Goal: Task Accomplishment & Management: Use online tool/utility

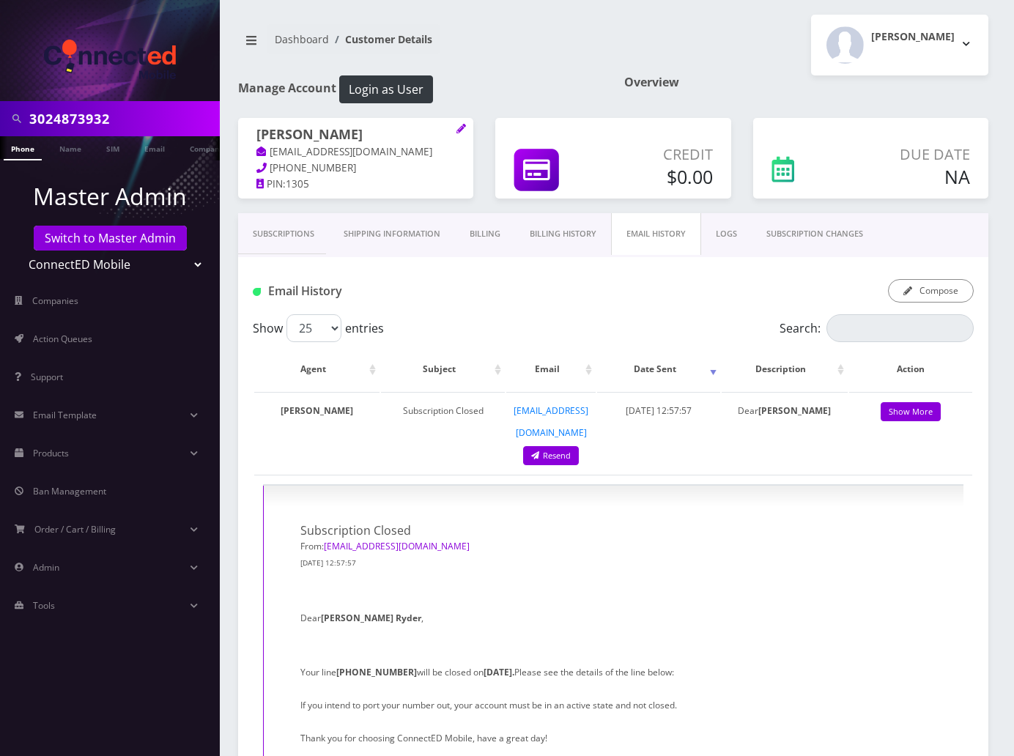
scroll to position [1645, 0]
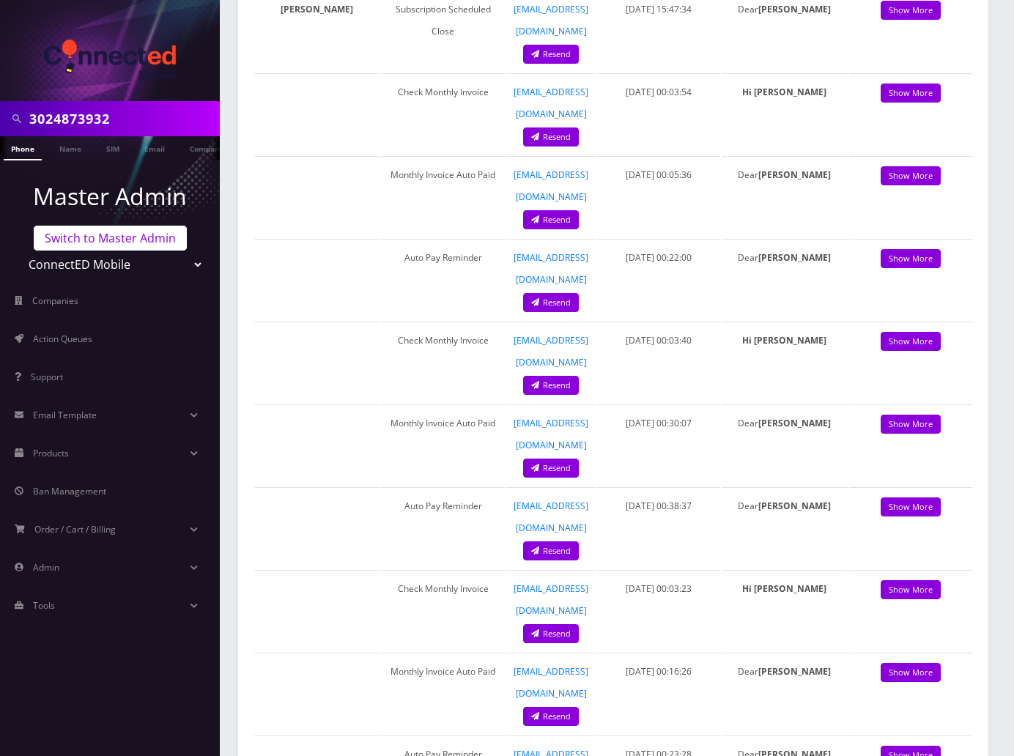
click at [117, 246] on link "Switch to Master Admin" at bounding box center [110, 238] width 153 height 25
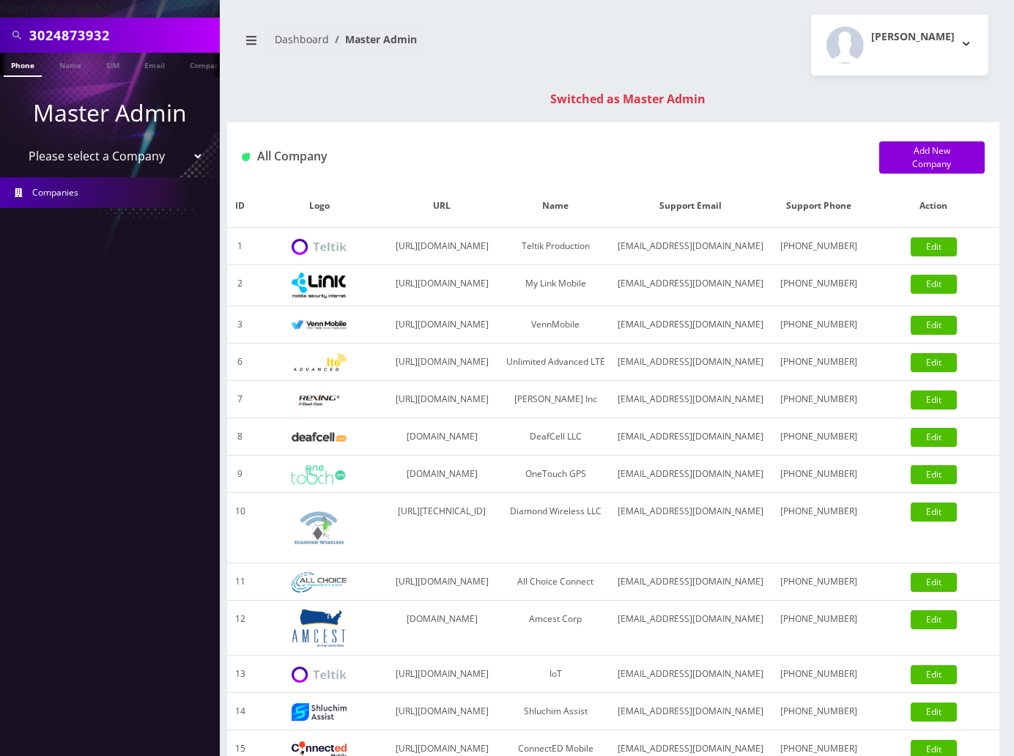
click at [657, 31] on div "Tracy Genares Logout" at bounding box center [806, 45] width 386 height 61
drag, startPoint x: 122, startPoint y: 35, endPoint x: -7, endPoint y: 35, distance: 129.7
click at [0, 35] on html "Search Mode: Global 3024873932 Phone Name SIM Email Company Customer Master Adm…" at bounding box center [507, 523] width 1014 height 1047
paste input "8483522045"
type input "8483522045"
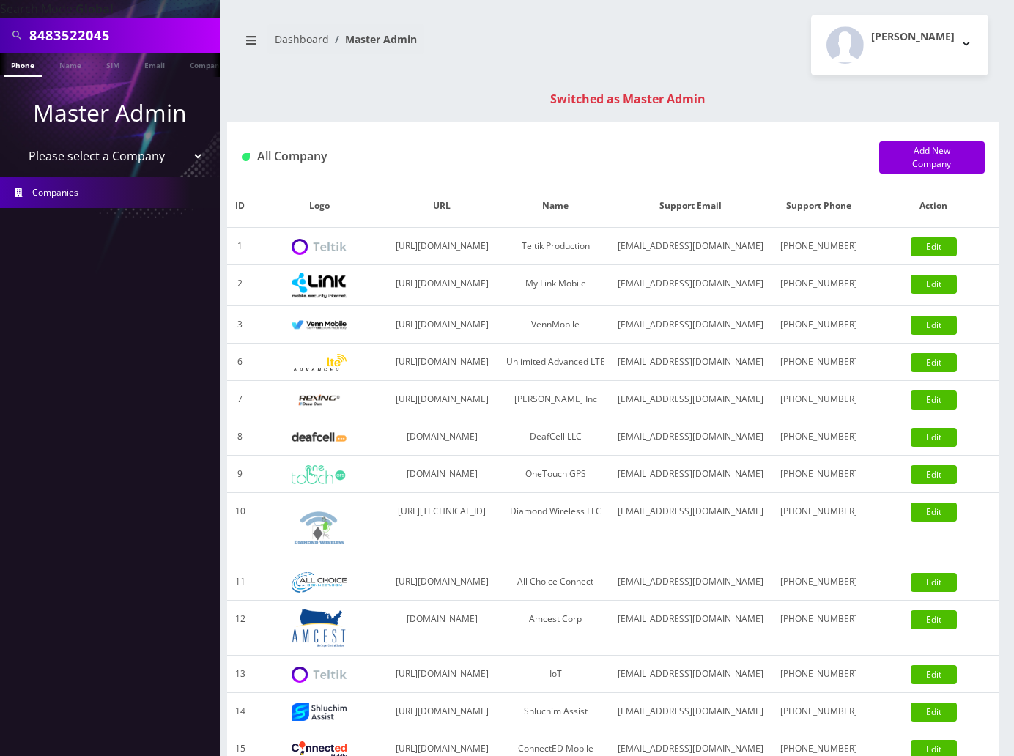
click at [23, 67] on link "Phone" at bounding box center [23, 65] width 38 height 24
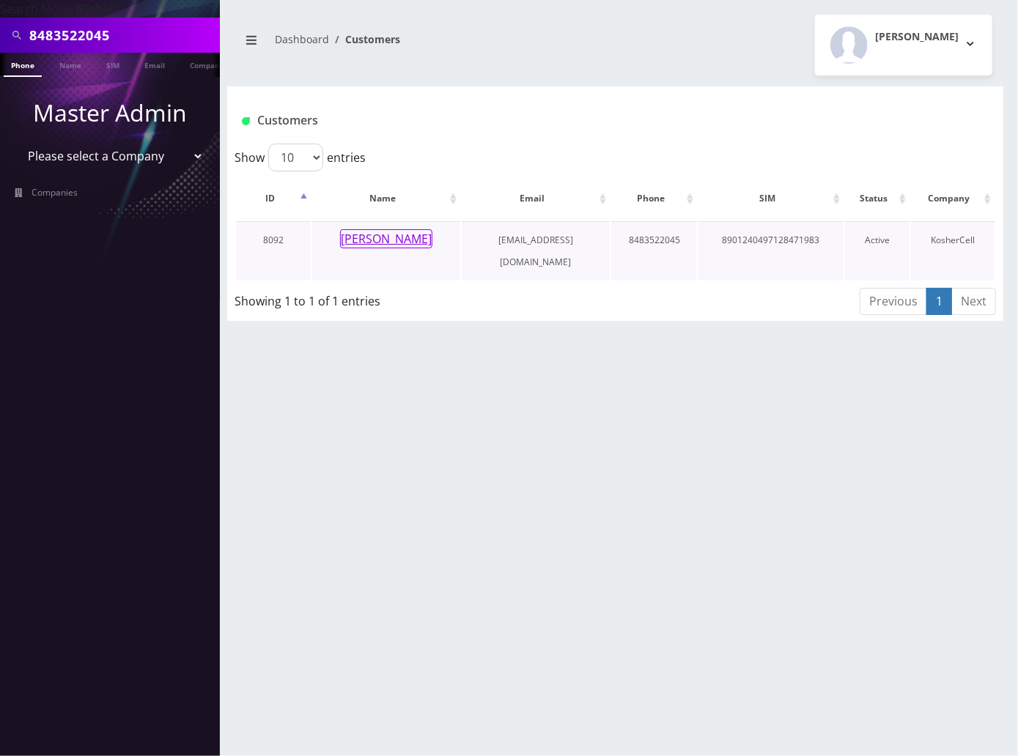
click at [394, 241] on button "[PERSON_NAME]" at bounding box center [386, 238] width 92 height 19
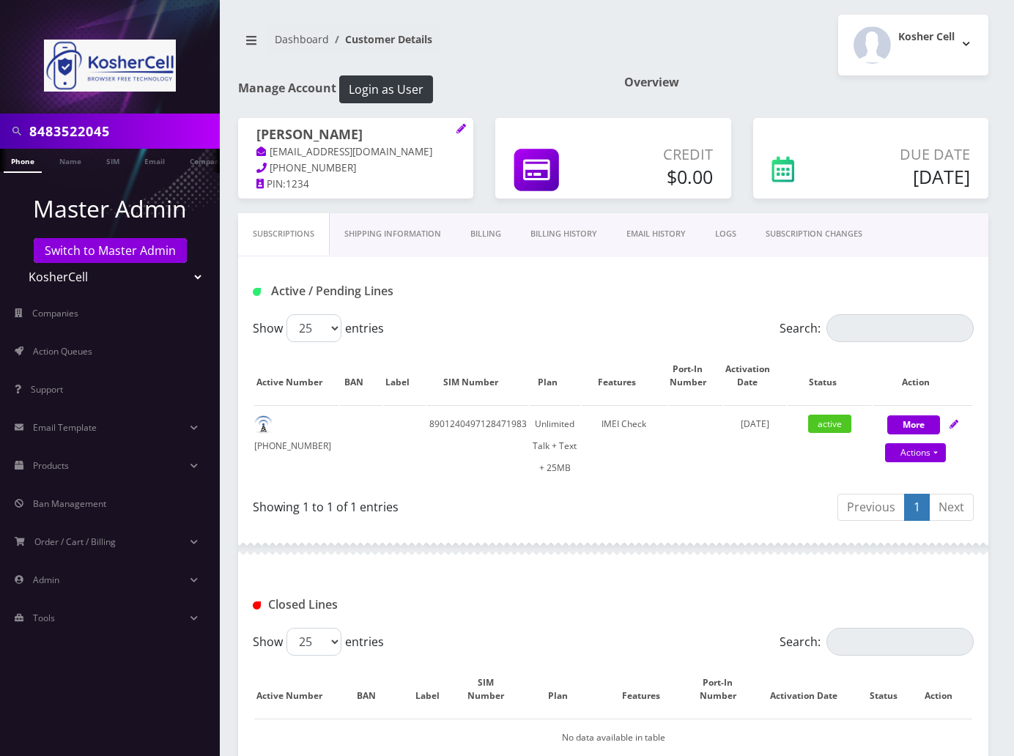
click at [627, 292] on div "Active / Pending Lines" at bounding box center [613, 291] width 743 height 24
click at [931, 451] on link "Actions" at bounding box center [915, 452] width 61 height 19
select select "364"
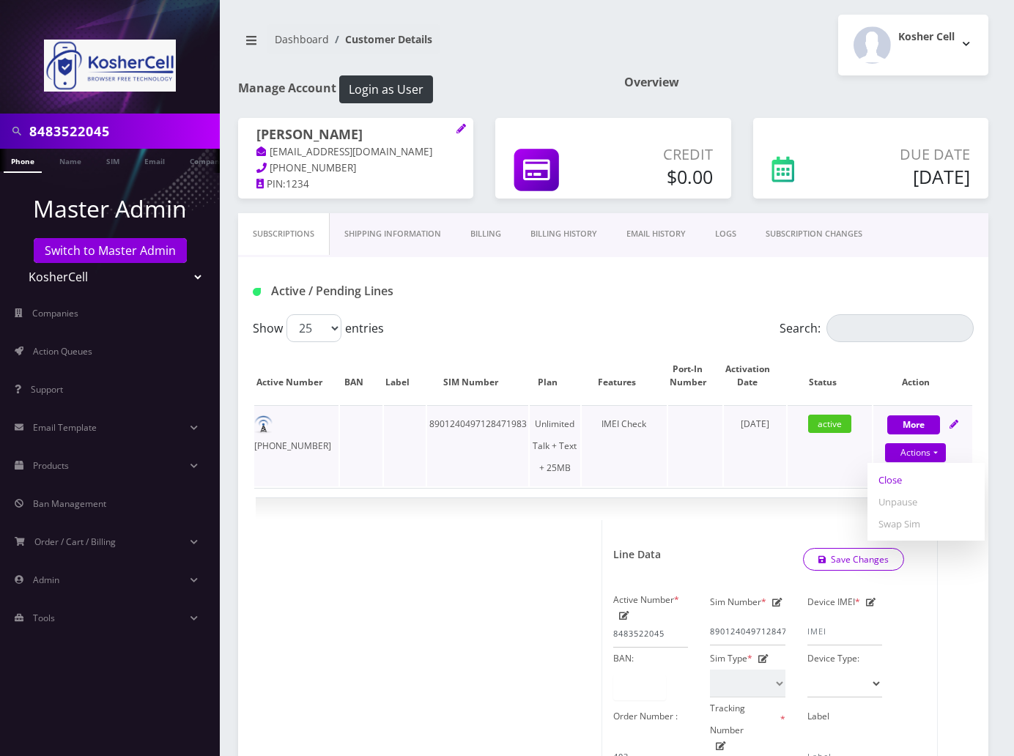
click at [886, 478] on link "Close" at bounding box center [926, 480] width 117 height 22
type input "08/31/2025"
select select "364"
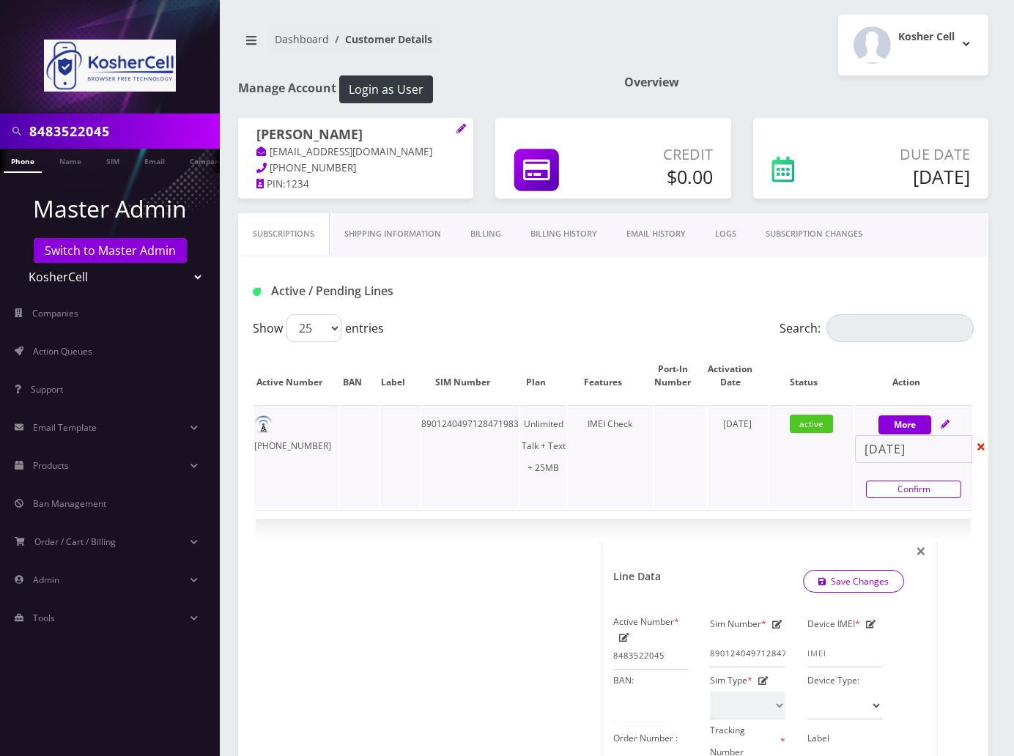
click at [883, 488] on link "Confirm" at bounding box center [913, 490] width 95 height 18
select select "364"
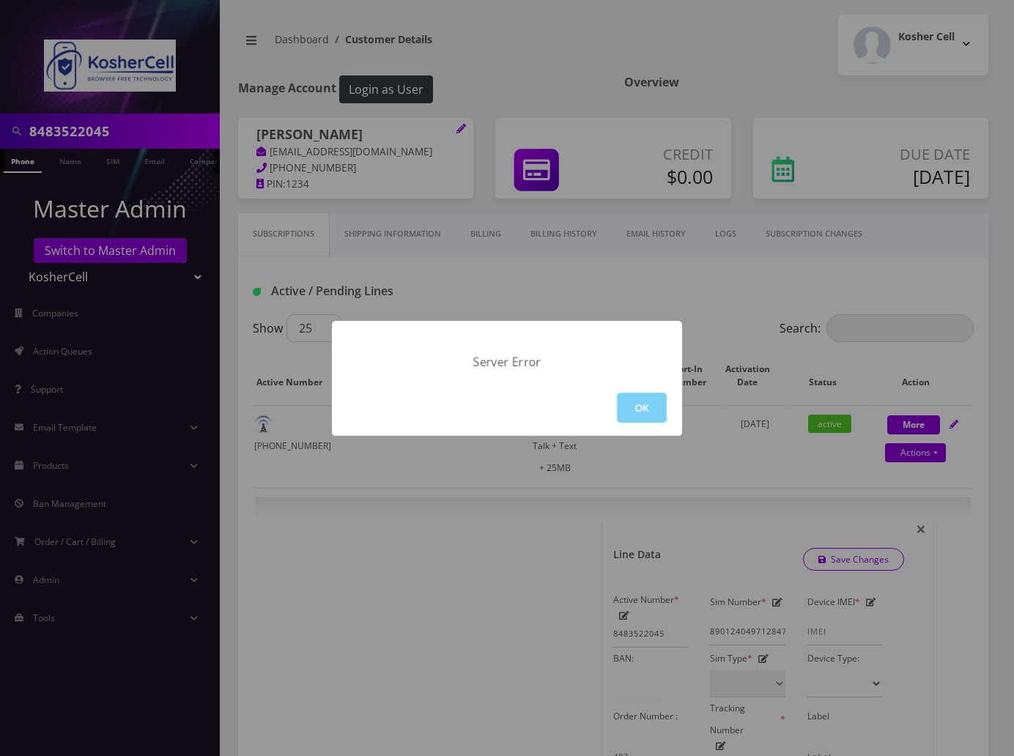
click at [607, 403] on div "OK" at bounding box center [507, 408] width 350 height 56
click at [639, 413] on button "OK" at bounding box center [642, 408] width 50 height 30
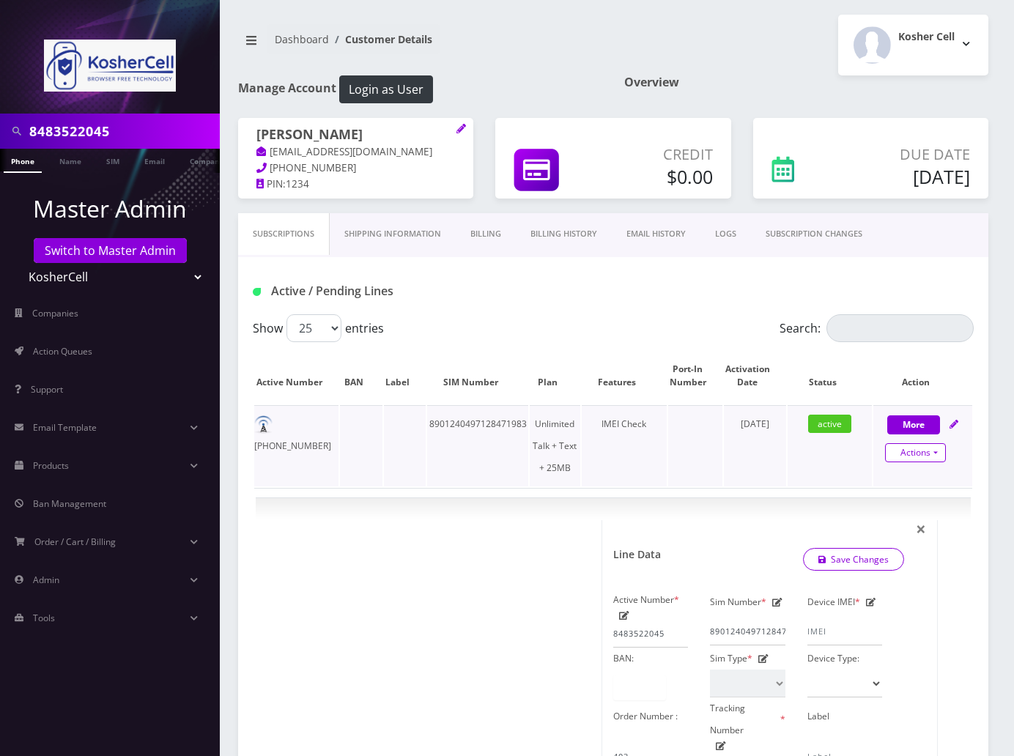
click at [937, 446] on link "Actions" at bounding box center [915, 452] width 61 height 19
click at [906, 478] on link "Close" at bounding box center [926, 480] width 117 height 22
select select "364"
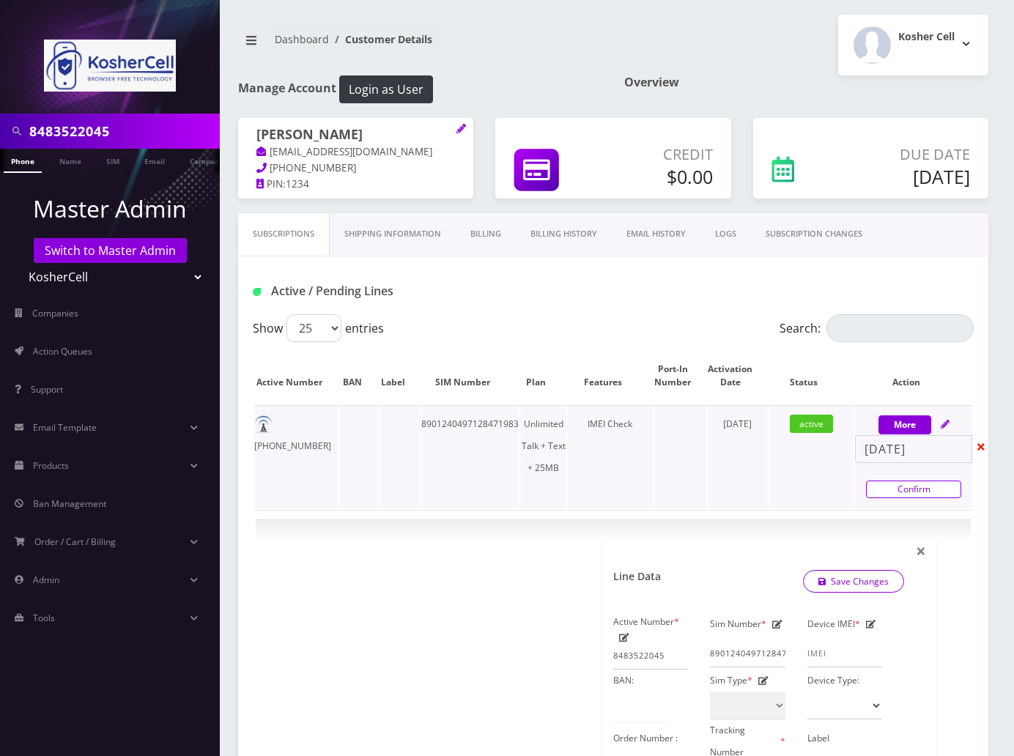
click at [906, 486] on link "Confirm" at bounding box center [913, 490] width 95 height 18
select select "364"
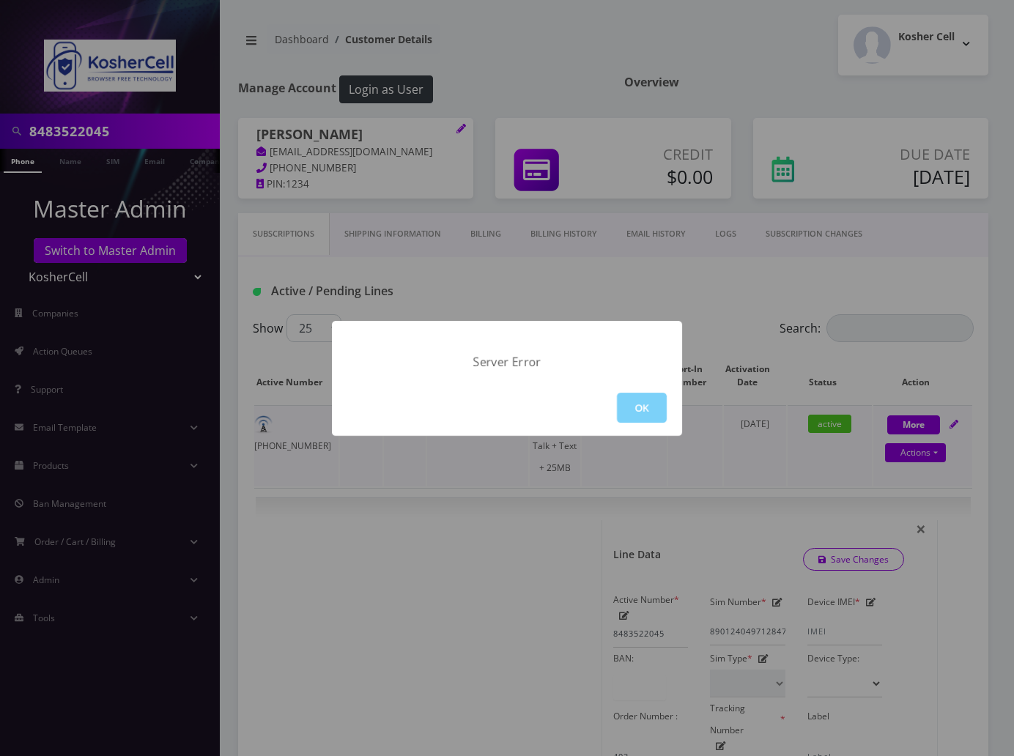
click at [640, 408] on button "OK" at bounding box center [642, 408] width 50 height 30
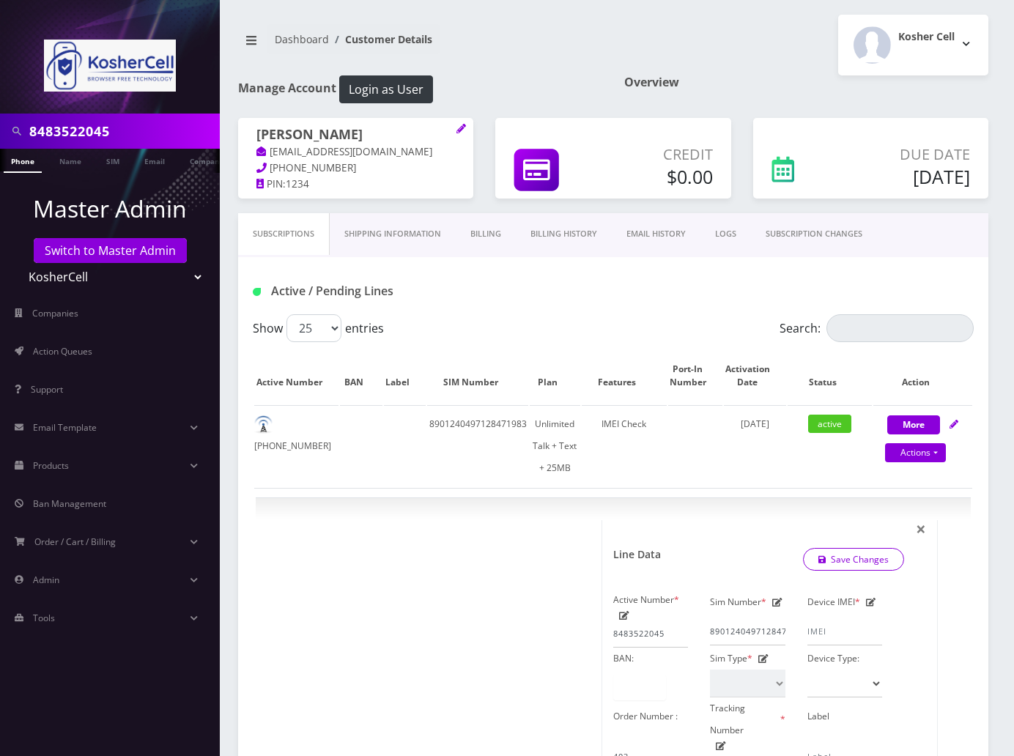
click at [501, 299] on div "Active / Pending Lines" at bounding box center [613, 291] width 743 height 24
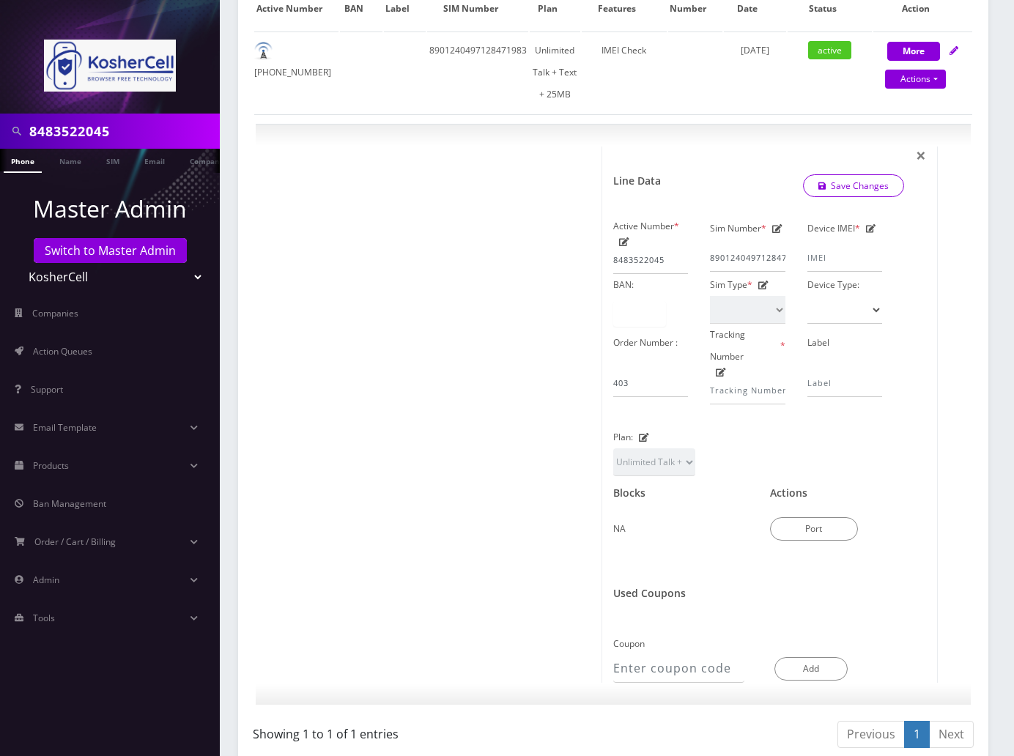
scroll to position [391, 0]
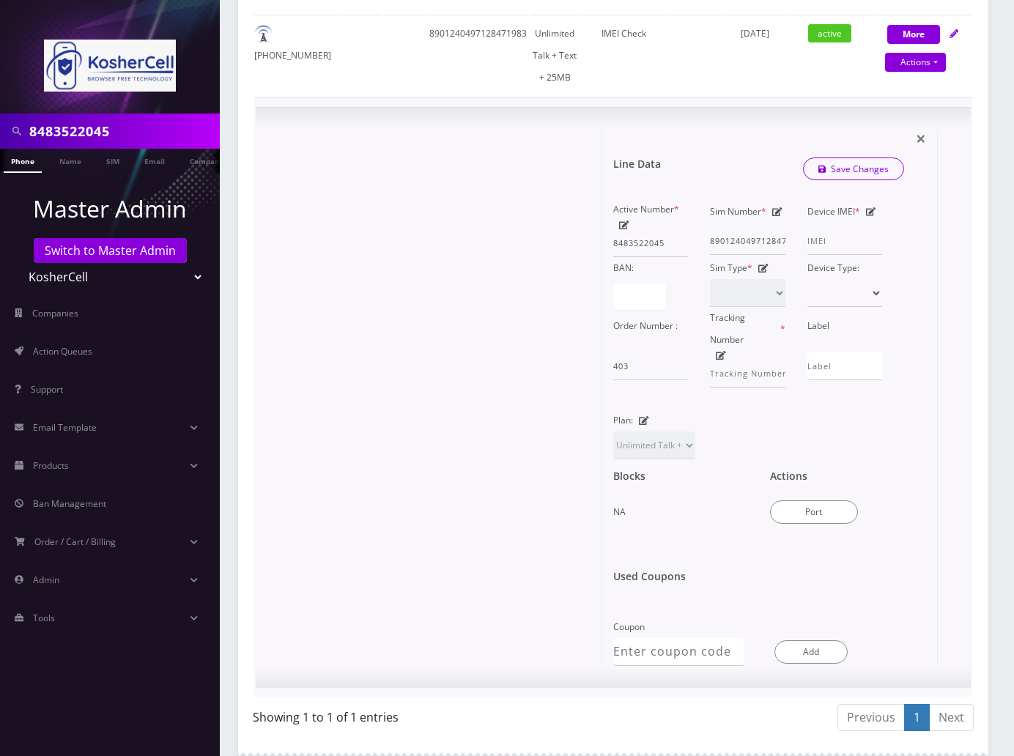
click at [915, 133] on form "Line Data Save Changes Active Number * 8483522045 Sim Number * 8901240497128471…" at bounding box center [769, 373] width 313 height 487
click at [918, 141] on span "×" at bounding box center [921, 138] width 10 height 24
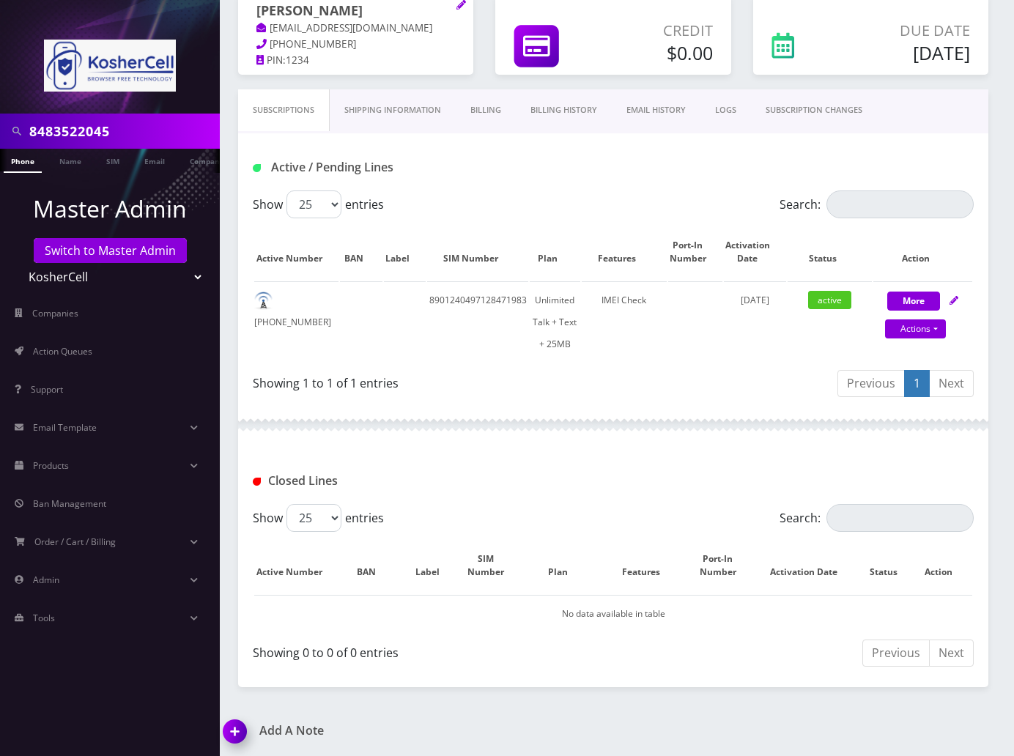
click at [619, 421] on div at bounding box center [613, 425] width 751 height 44
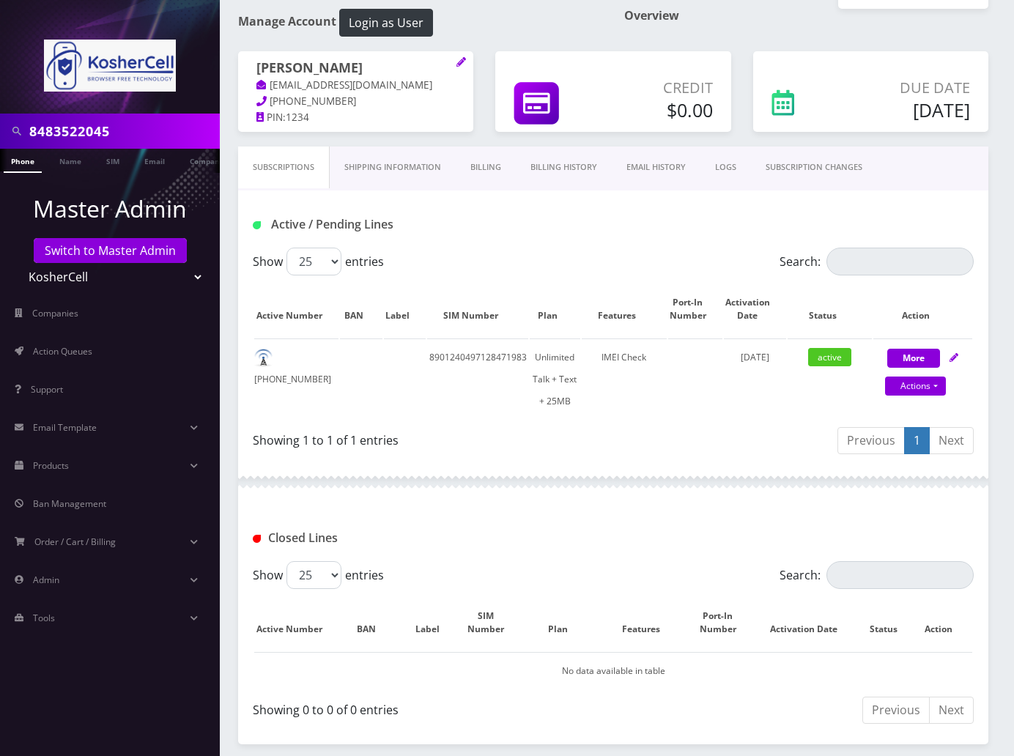
scroll to position [97, 0]
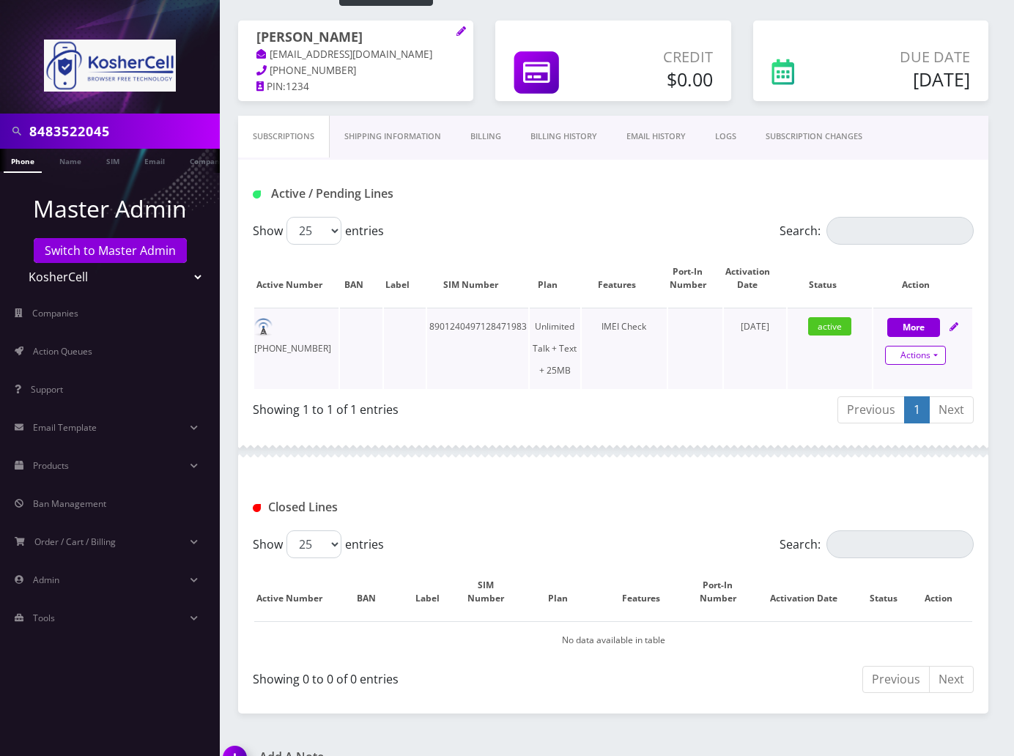
click at [940, 355] on link "Actions" at bounding box center [915, 355] width 61 height 19
click at [902, 282] on link "Close" at bounding box center [925, 285] width 117 height 22
select select "364"
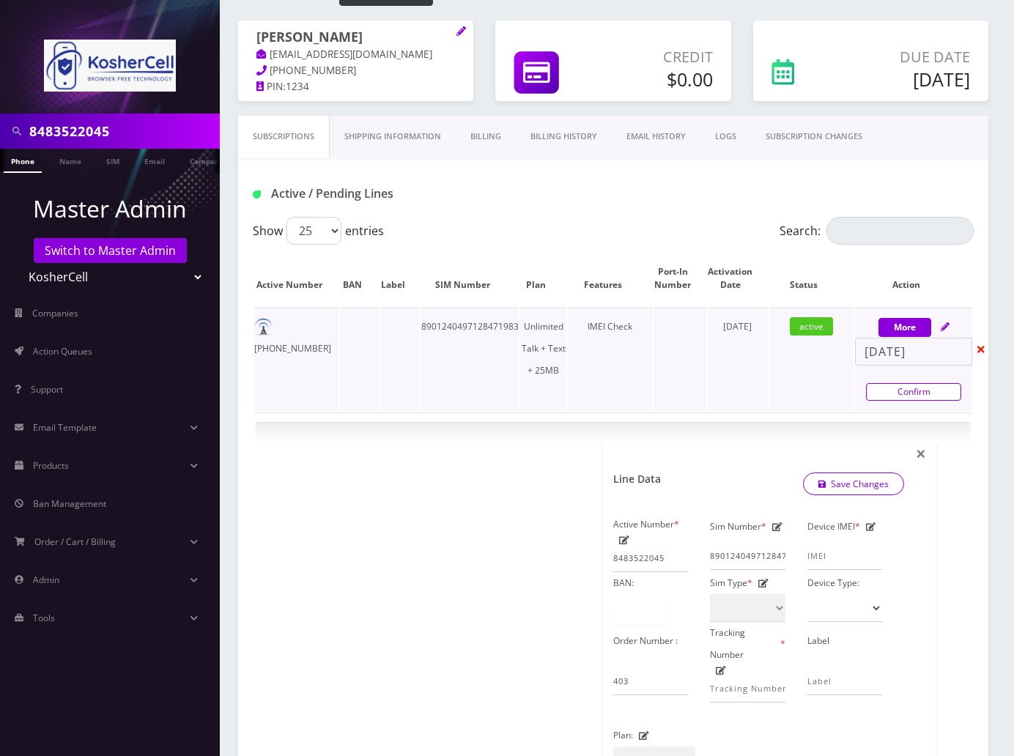
click at [907, 387] on link "Confirm" at bounding box center [913, 392] width 95 height 18
select select "364"
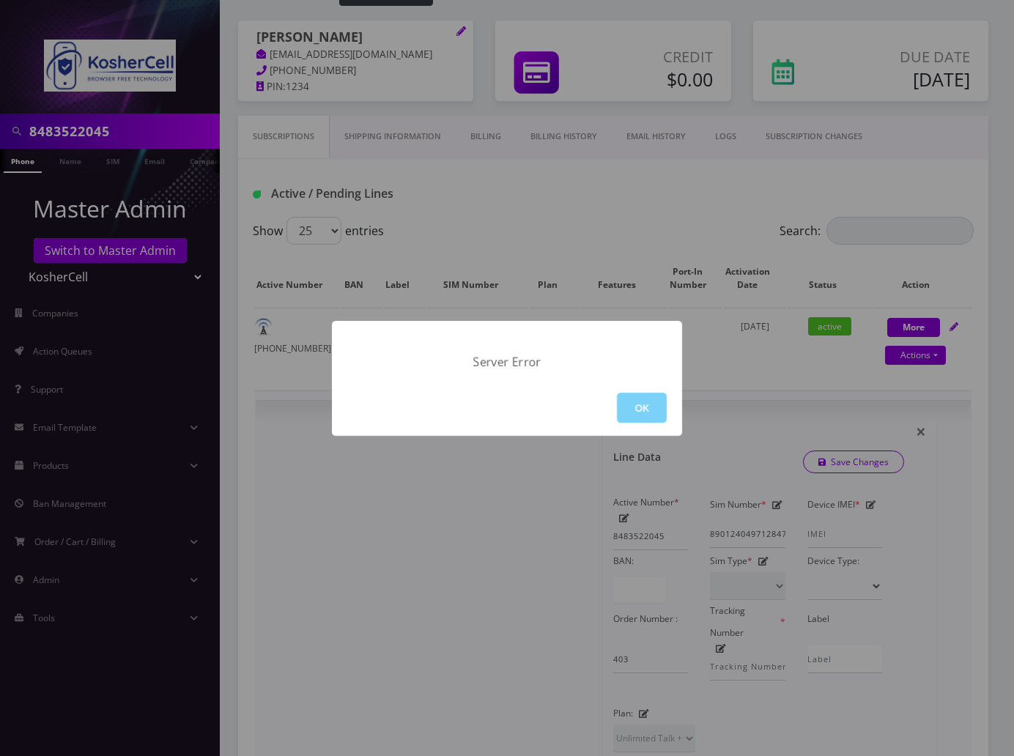
drag, startPoint x: 642, startPoint y: 406, endPoint x: 630, endPoint y: 406, distance: 12.5
click at [642, 405] on button "OK" at bounding box center [642, 408] width 50 height 30
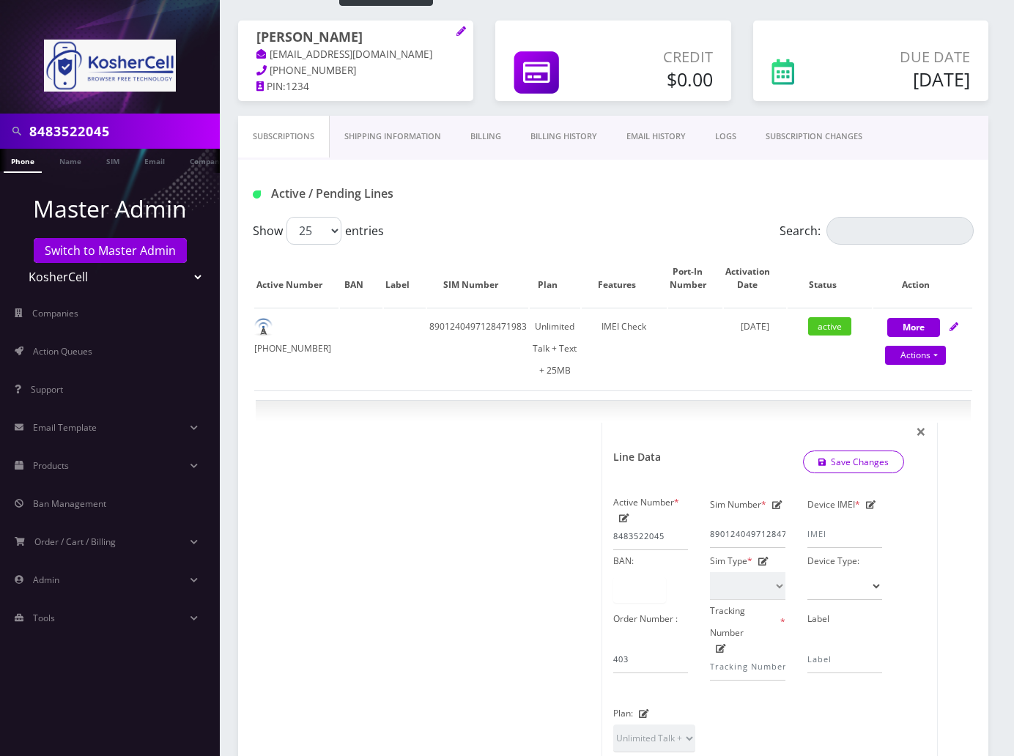
click at [479, 133] on link "Billing" at bounding box center [486, 137] width 60 height 42
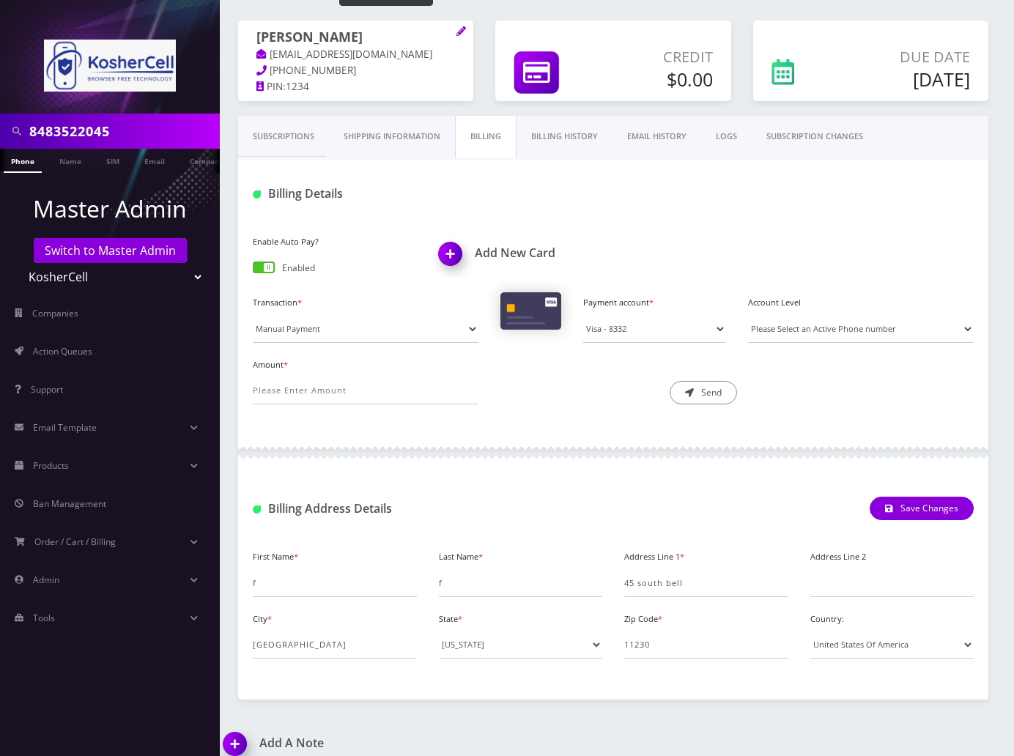
click at [265, 268] on span at bounding box center [264, 268] width 22 height 12
click at [253, 270] on input "checkbox" at bounding box center [253, 270] width 0 height 0
click at [574, 133] on link "Billing History" at bounding box center [565, 137] width 96 height 42
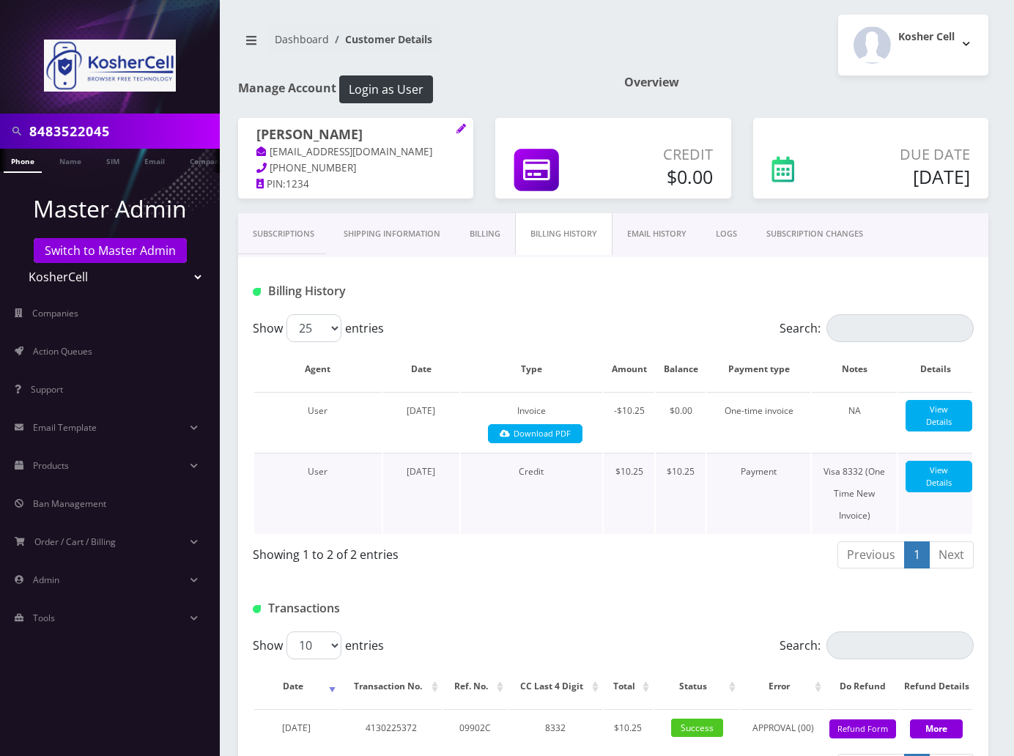
scroll to position [114, 0]
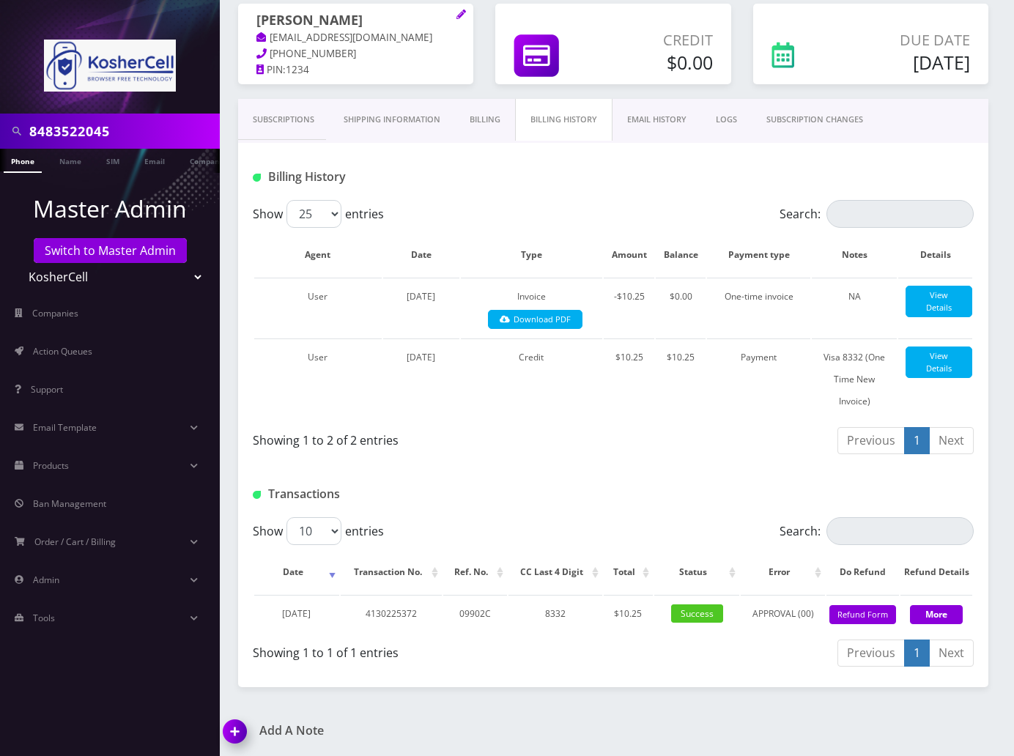
click at [229, 731] on img at bounding box center [237, 736] width 43 height 43
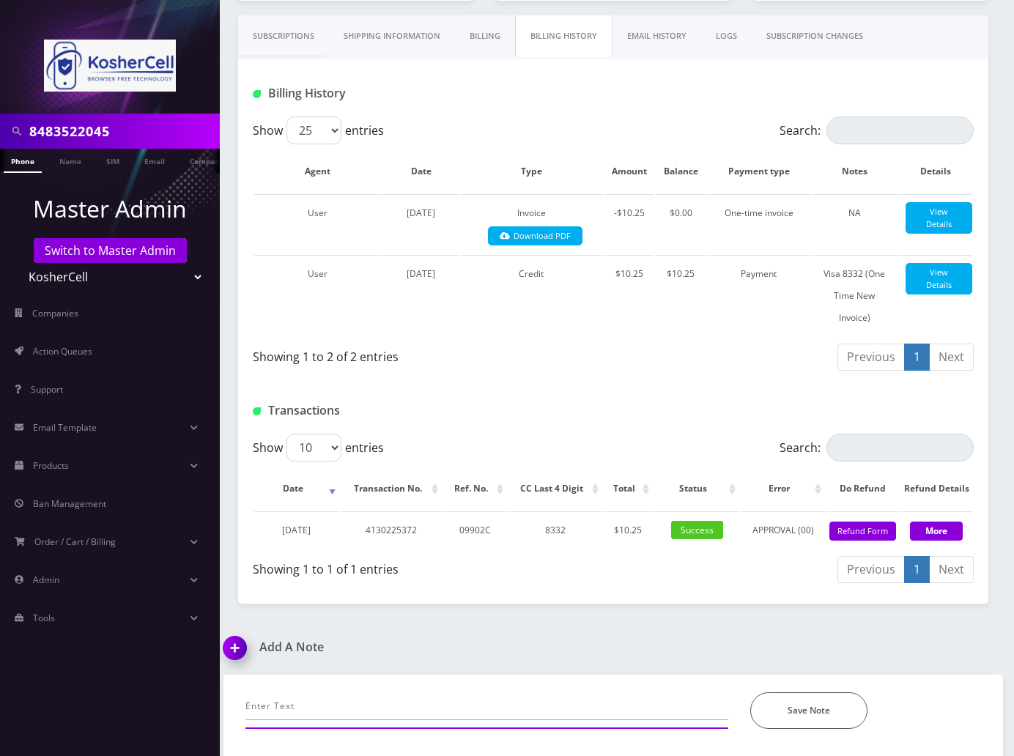
click at [446, 701] on input "text" at bounding box center [487, 707] width 483 height 28
paste input "@channel 848-352-2045 please cancel plan"
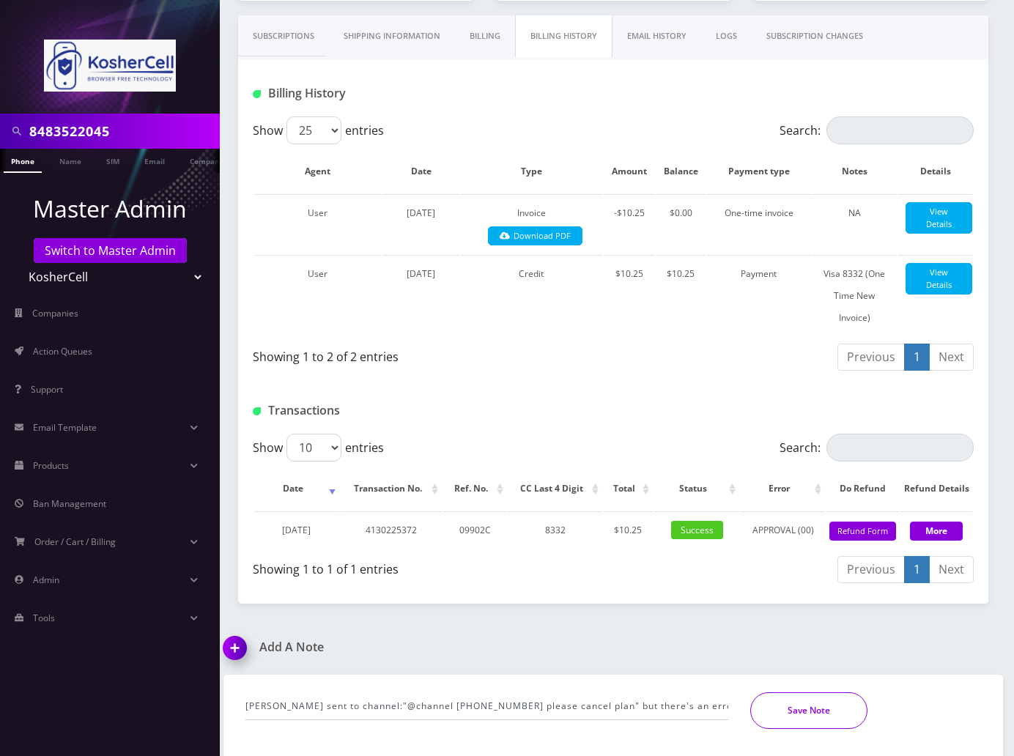
click at [807, 698] on button "Save Note" at bounding box center [809, 711] width 117 height 37
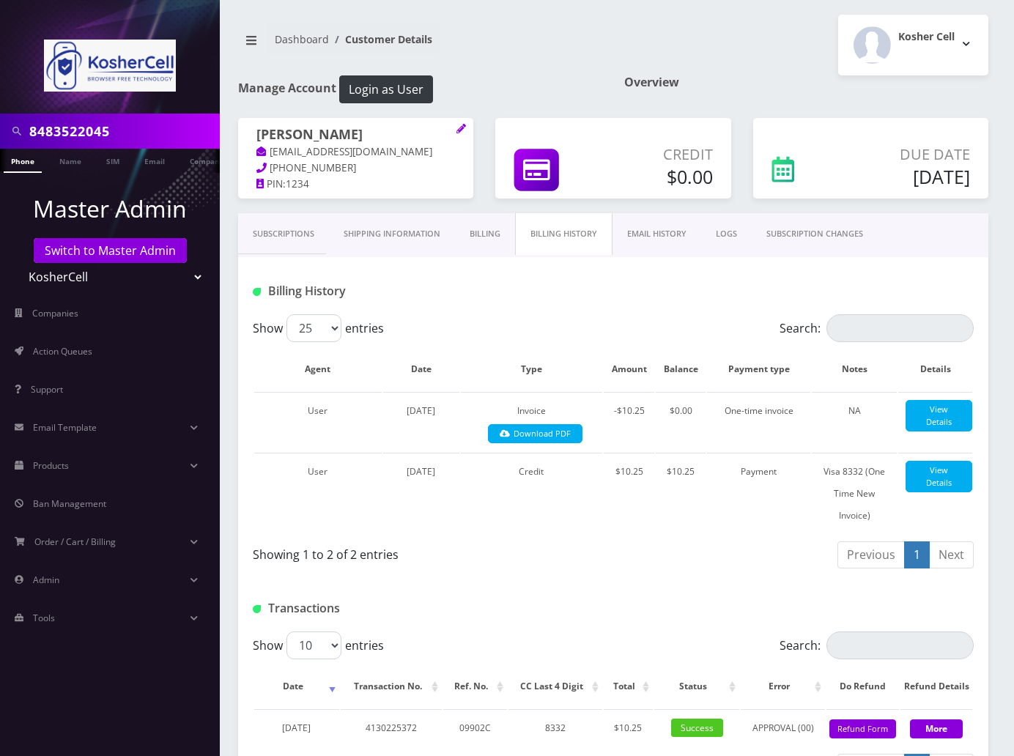
click at [463, 310] on div "Billing History" at bounding box center [613, 285] width 751 height 57
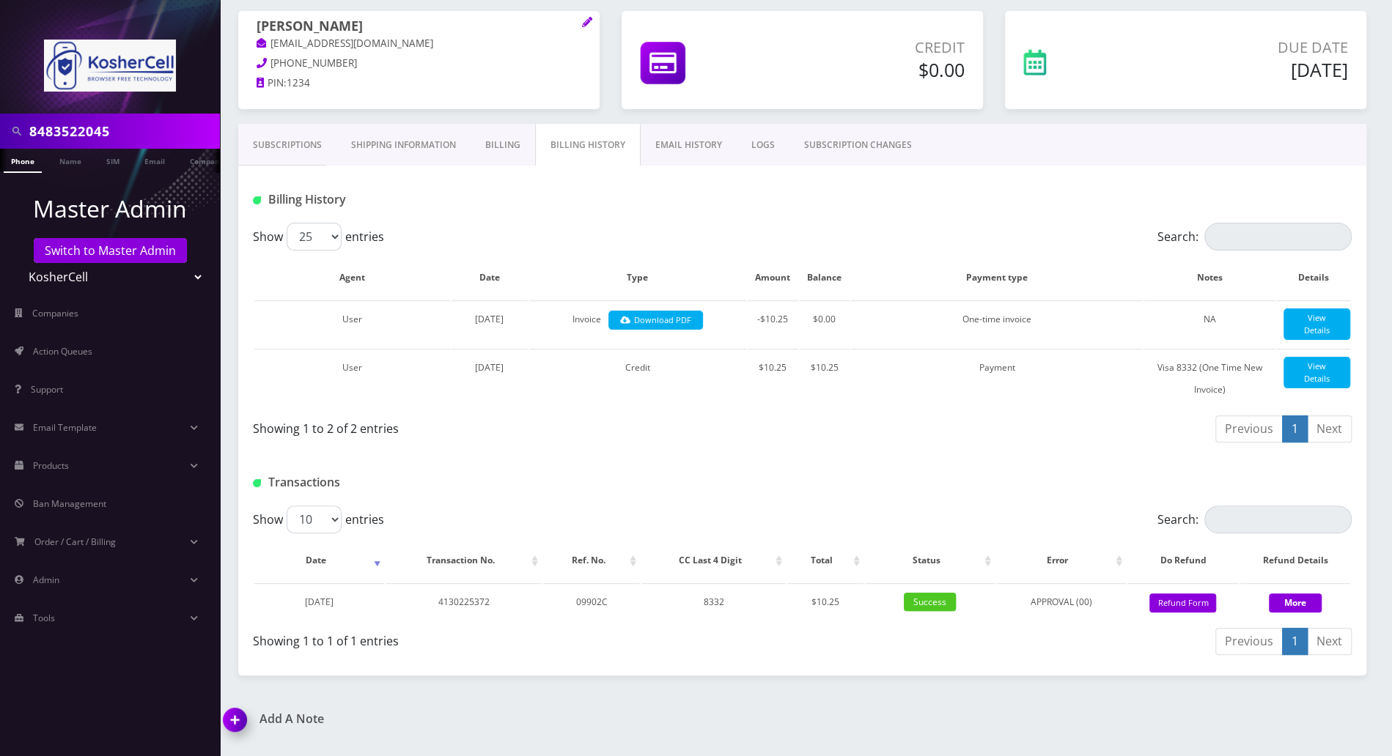
scroll to position [98, 0]
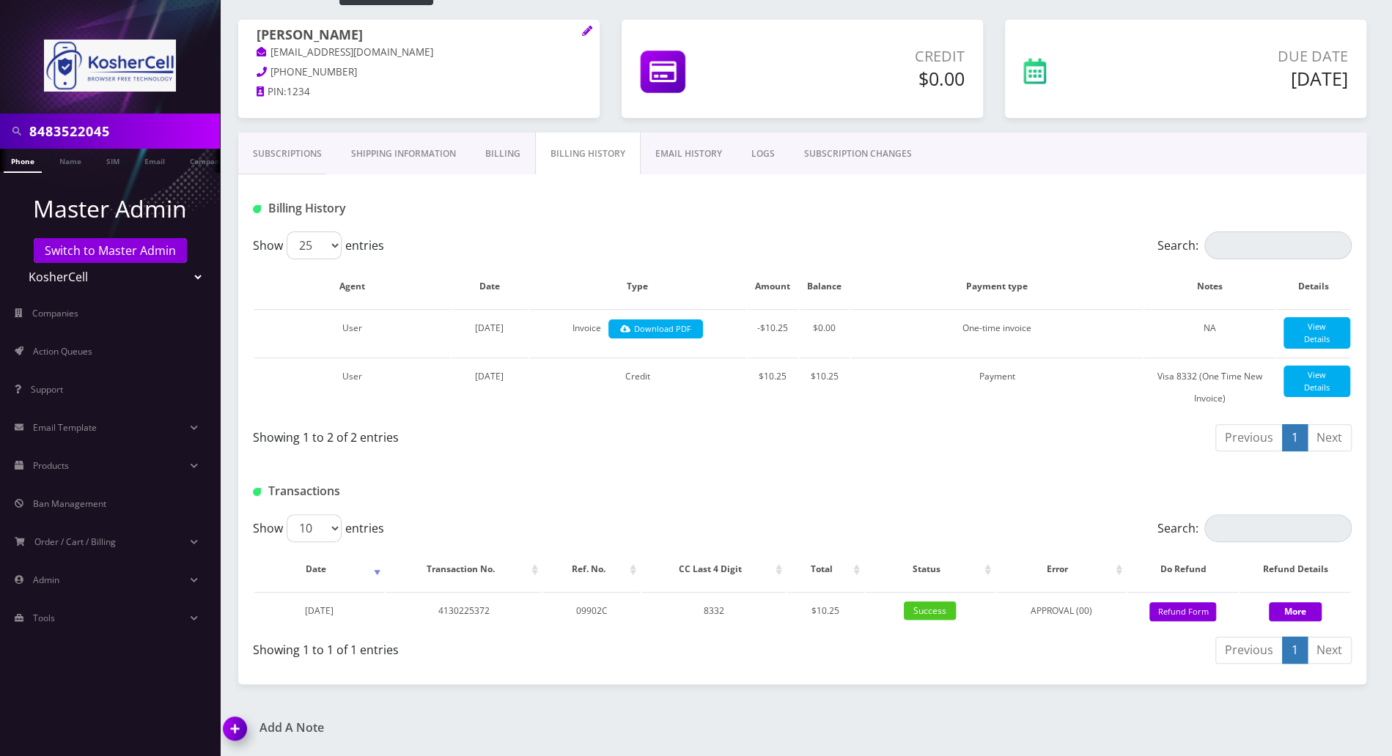
click at [292, 158] on link "Subscriptions" at bounding box center [287, 154] width 98 height 43
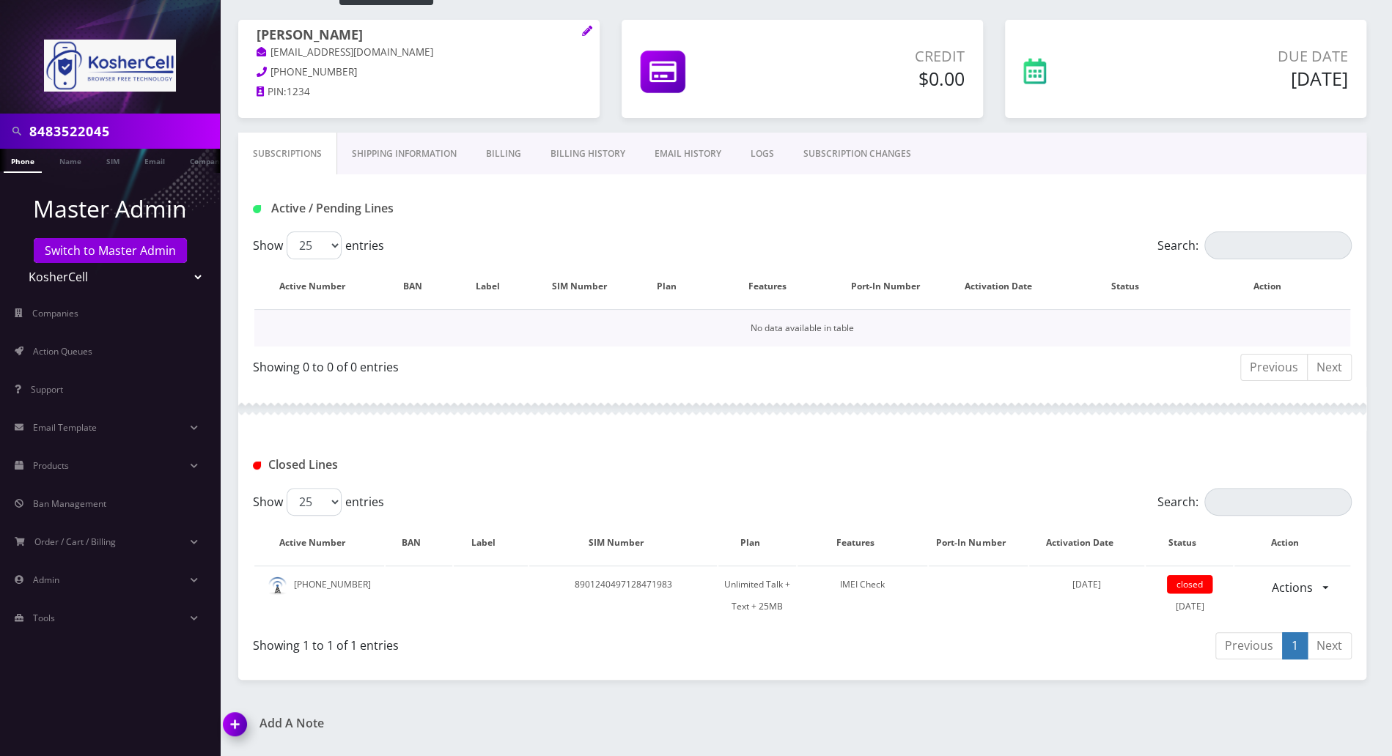
scroll to position [179, 0]
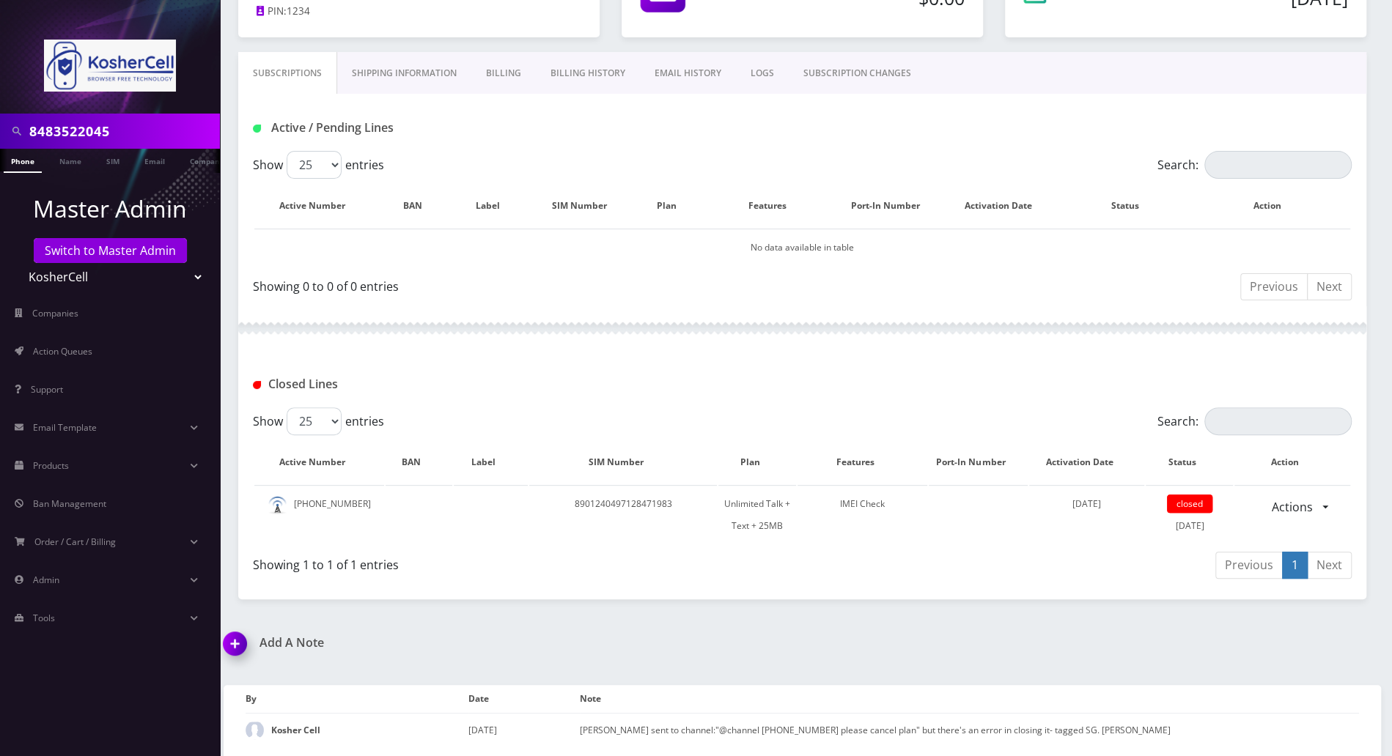
click at [234, 646] on img at bounding box center [237, 648] width 43 height 43
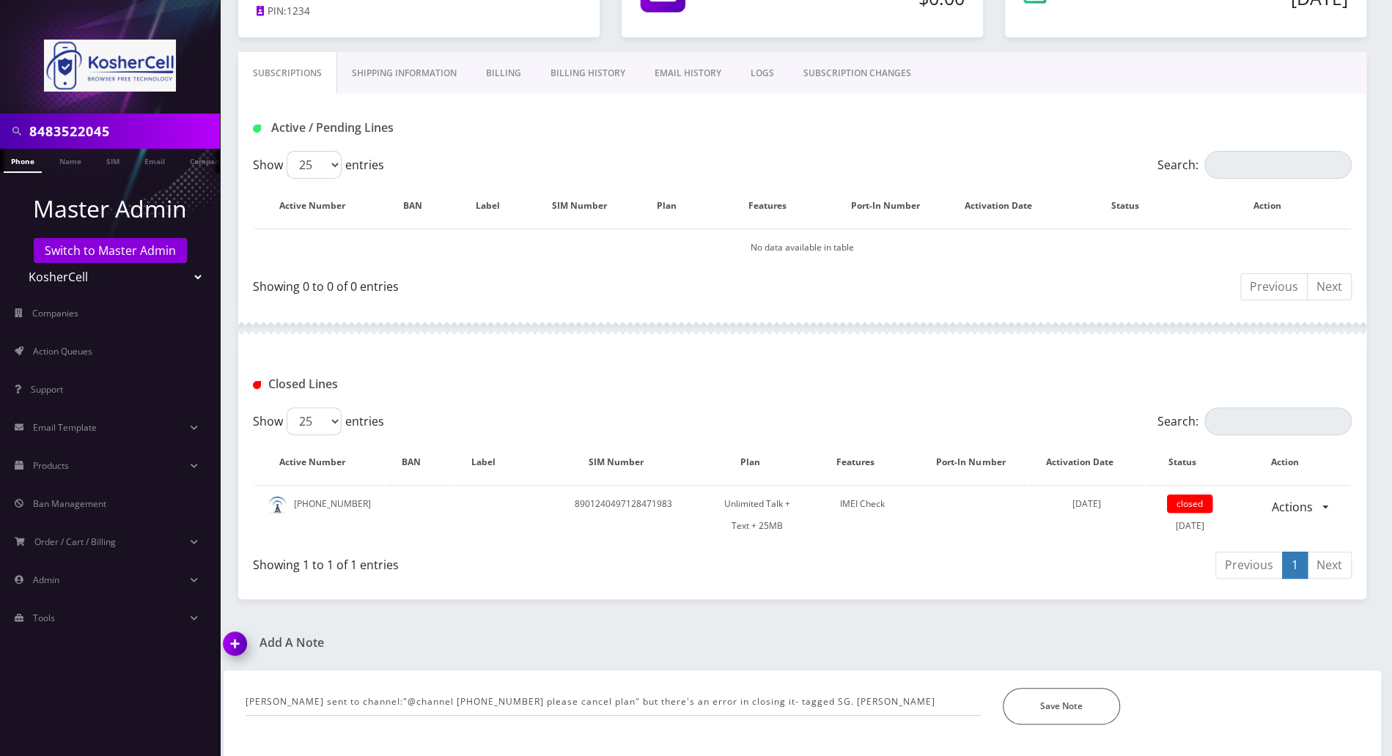
scroll to position [262, 0]
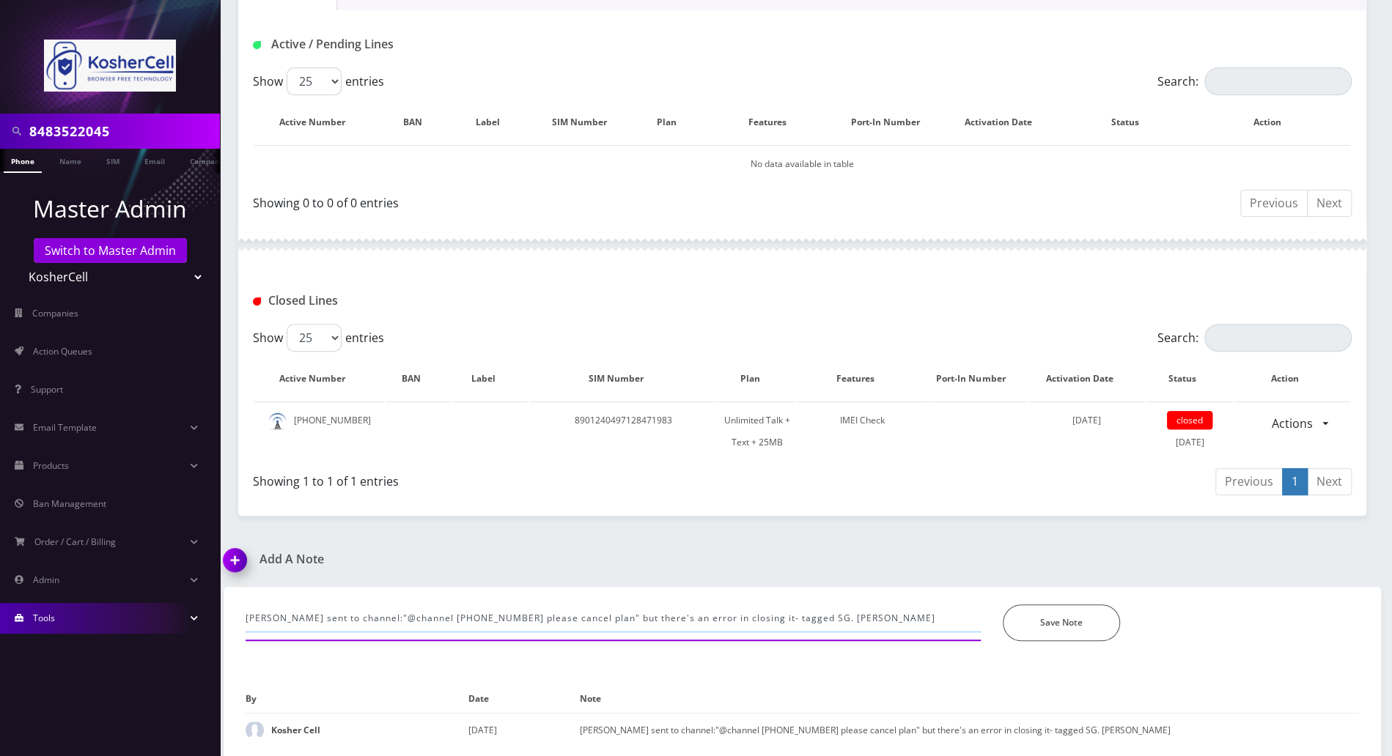
drag, startPoint x: 827, startPoint y: 619, endPoint x: 170, endPoint y: 613, distance: 656.7
click at [170, 613] on div "8483522045 Phone Name SIM Email Company Customer Master Admin Switch to Master …" at bounding box center [696, 248] width 1392 height 1021
drag, startPoint x: 445, startPoint y: 619, endPoint x: 229, endPoint y: 612, distance: 216.3
click at [229, 612] on div "line is already closed after I refresh again.. *Please Enter Note Save Note By …" at bounding box center [802, 673] width 1157 height 172
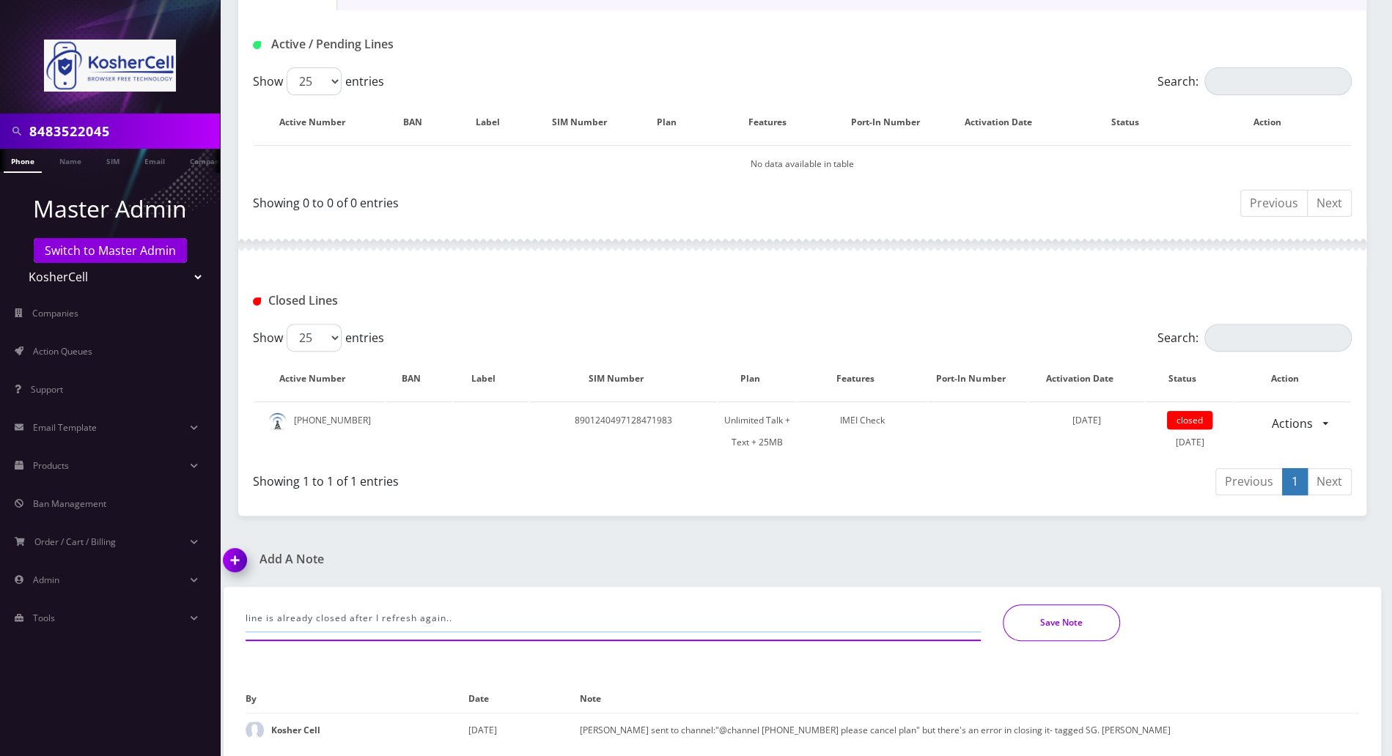
type input "line is already closed after I refresh again.."
click at [1017, 612] on button "Save Note" at bounding box center [1061, 623] width 117 height 37
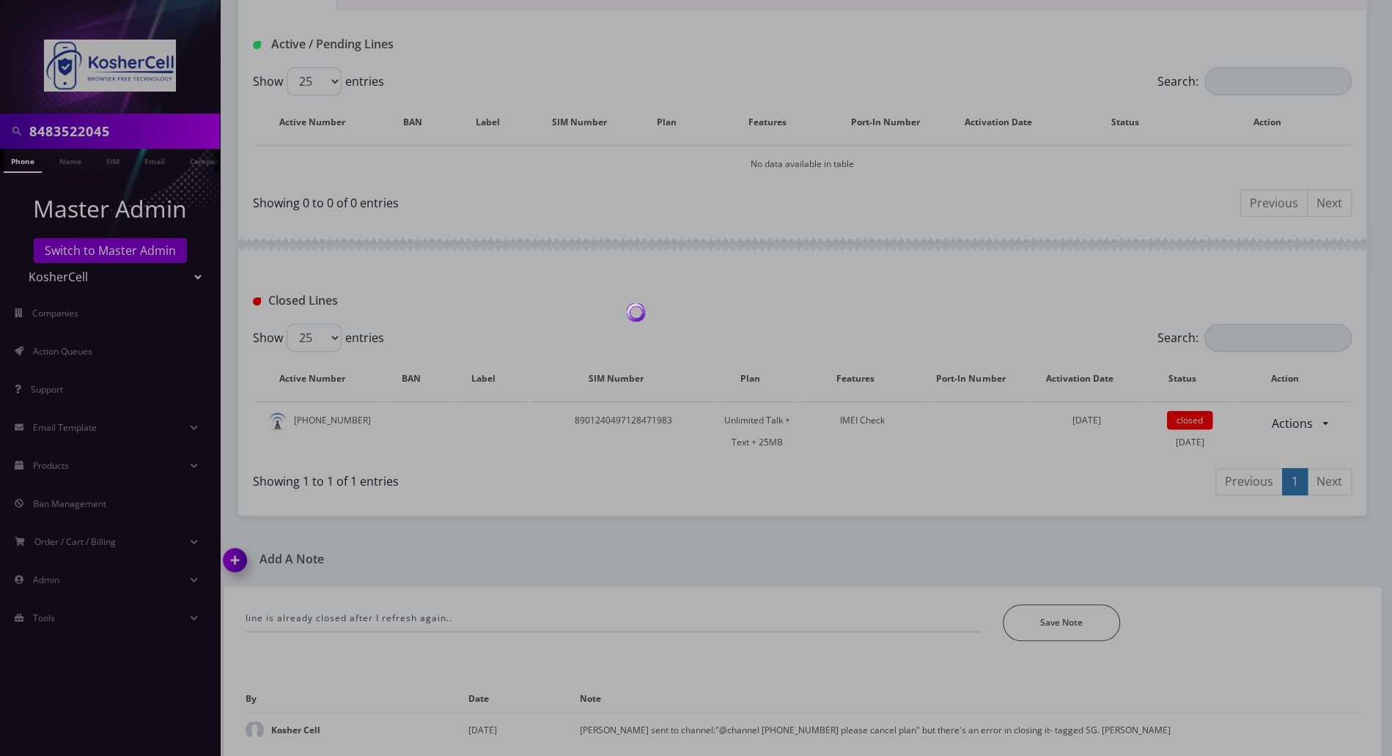
scroll to position [213, 0]
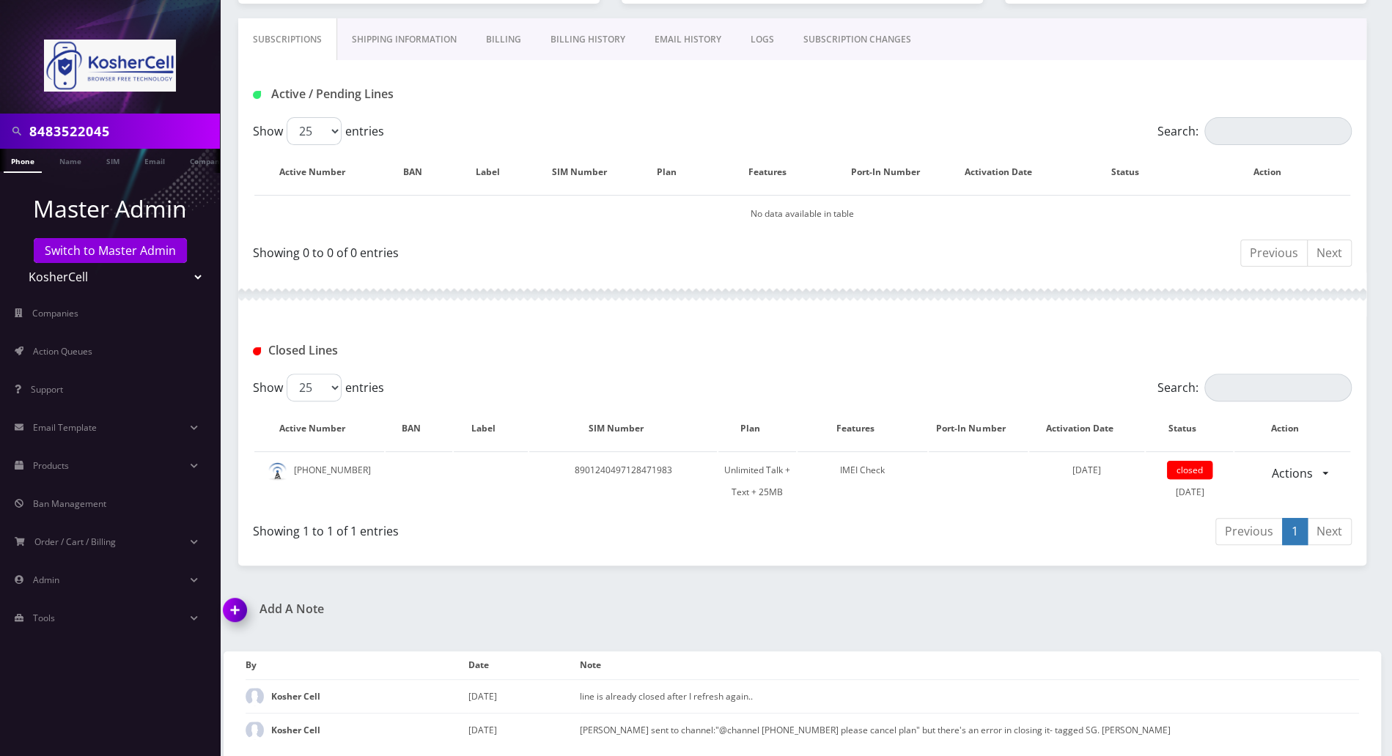
click at [1017, 336] on div "Closed Lines" at bounding box center [802, 345] width 1128 height 57
drag, startPoint x: 748, startPoint y: 693, endPoint x: 557, endPoint y: 690, distance: 190.6
click at [557, 690] on tr "Kosher Cell August 31, 2025 line is already closed after I refresh again.." at bounding box center [802, 697] width 1113 height 34
copy tr "line is already closed after I refresh again"
click at [86, 347] on span "Action Queues" at bounding box center [62, 351] width 59 height 12
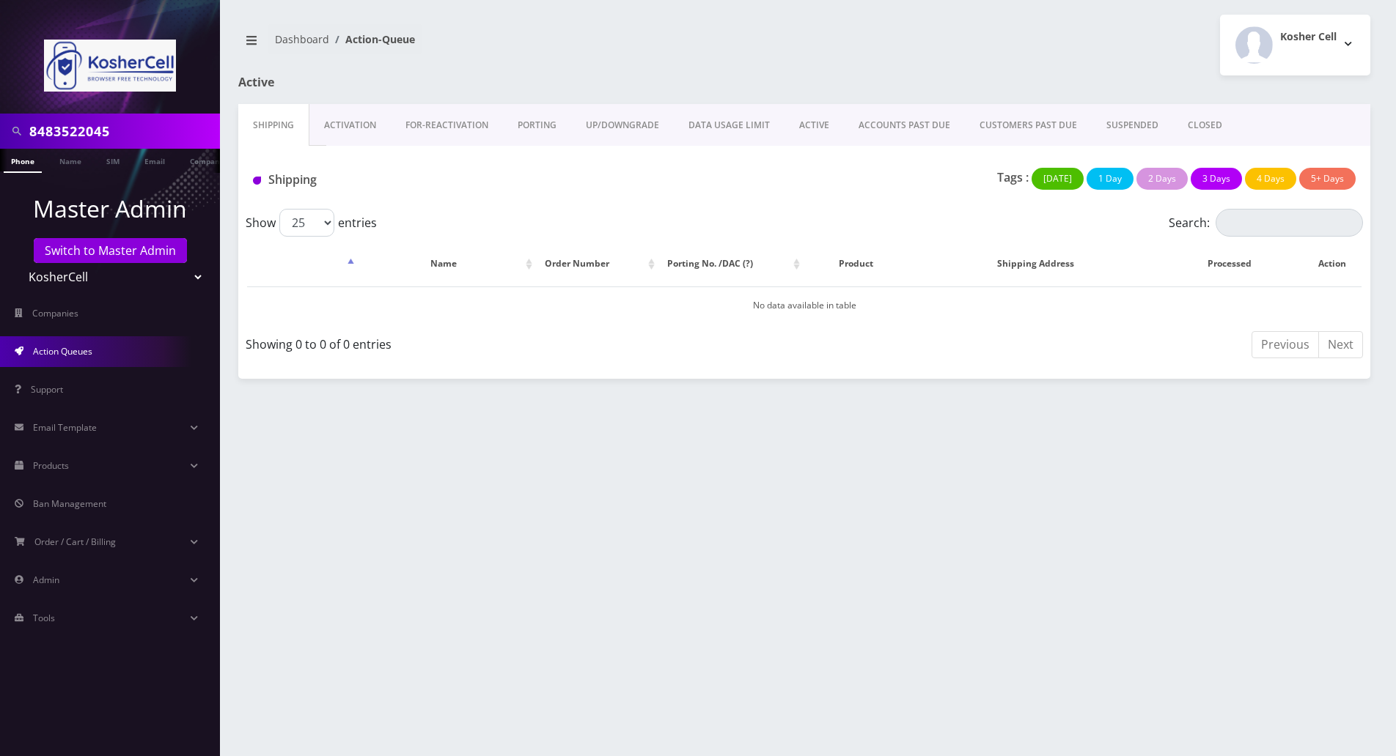
click at [543, 125] on link "PORTING" at bounding box center [537, 125] width 68 height 43
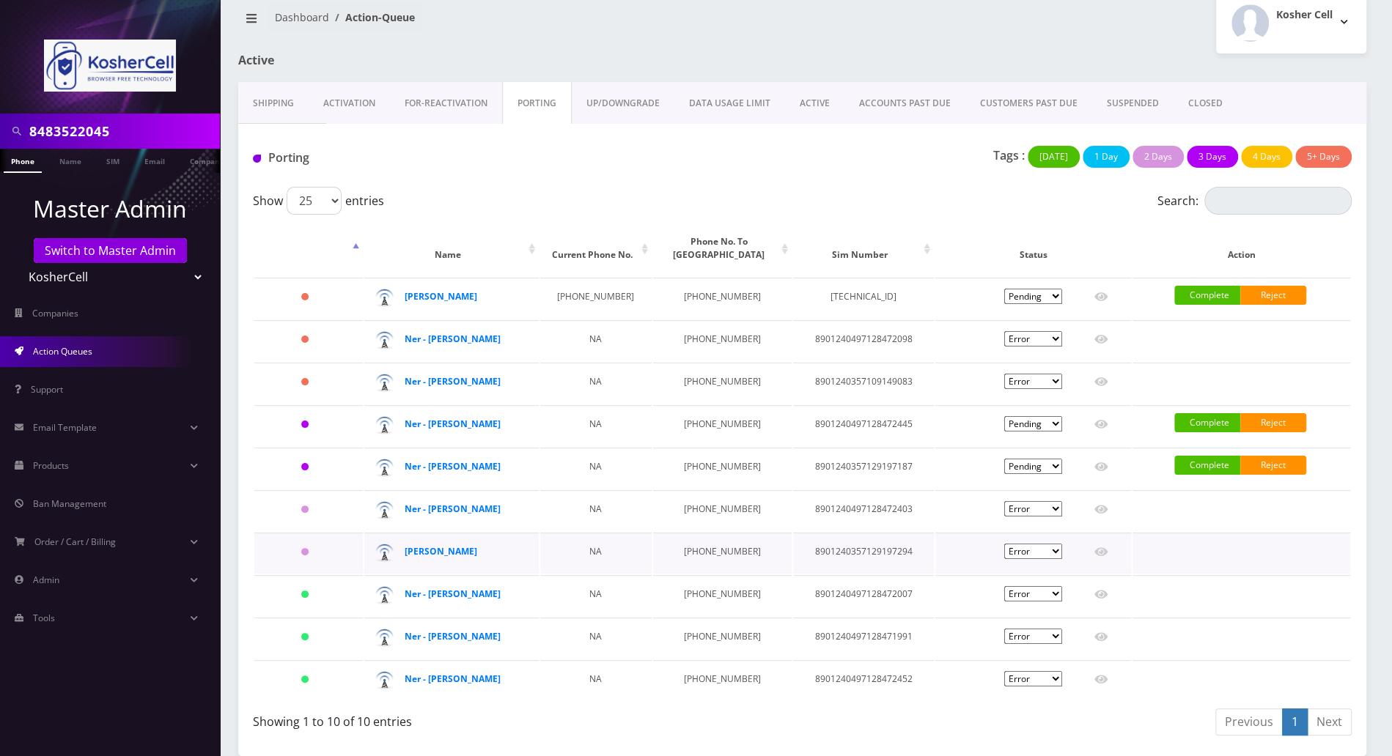
scroll to position [56, 0]
click at [1057, 331] on select "Pending Submitted Error Cancelled" at bounding box center [1033, 338] width 58 height 15
click at [798, 146] on div "Tags : Today 1 Day 2 Days 3 Days 4 Days 5+ Days" at bounding box center [989, 161] width 747 height 30
click at [1368, 82] on div "Shipping Activation FOR-REActivation PORTING UP/DOWNGRADE DATA USAGE LIMIT ACTI…" at bounding box center [802, 419] width 1150 height 674
drag, startPoint x: 713, startPoint y: 572, endPoint x: 655, endPoint y: 575, distance: 58.7
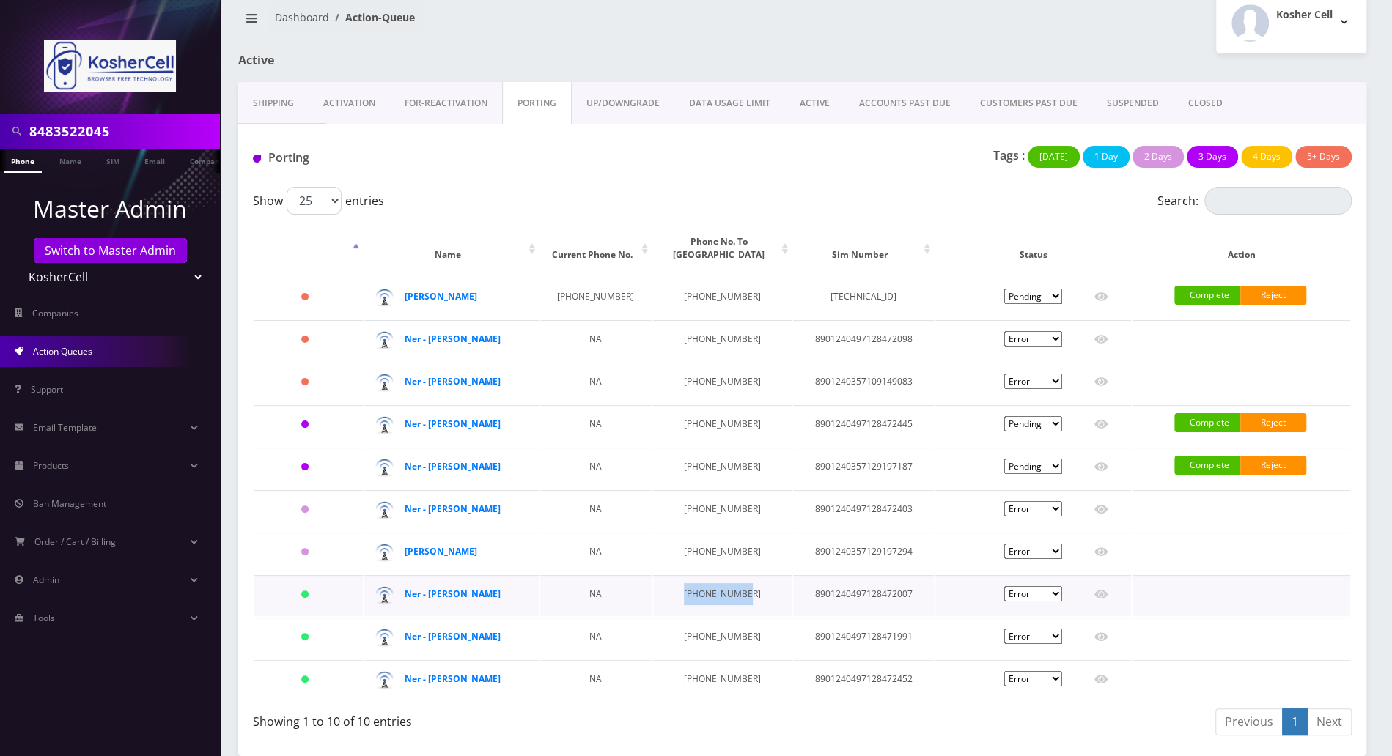
click at [655, 575] on td "667-910-2675" at bounding box center [722, 595] width 139 height 41
copy td "667-910-2675"
click at [1014, 15] on div "Kosher Cell Logout" at bounding box center [1090, 23] width 575 height 61
drag, startPoint x: 716, startPoint y: 637, endPoint x: 649, endPoint y: 637, distance: 66.7
click at [653, 637] on td "[PHONE_NUMBER]" at bounding box center [722, 638] width 139 height 41
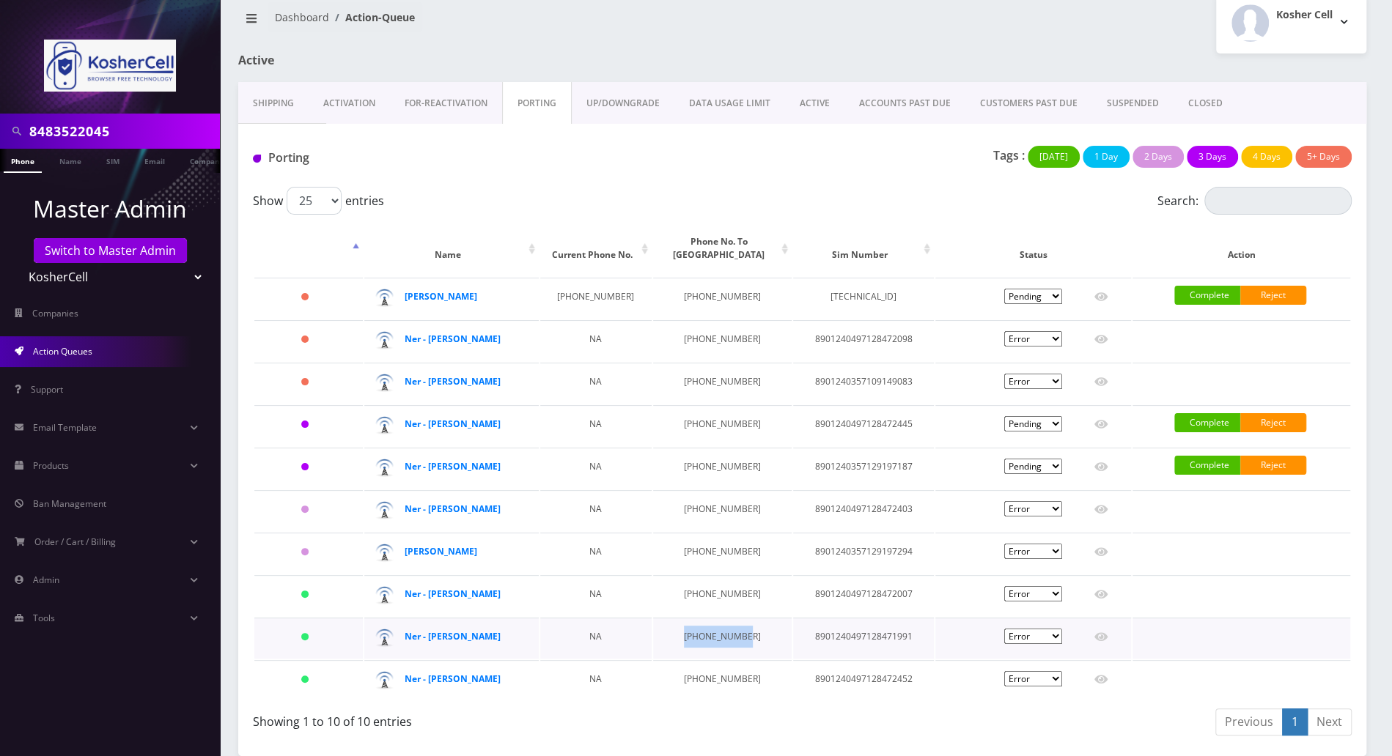
copy td "[PHONE_NUMBER]"
click at [976, 54] on div at bounding box center [994, 68] width 767 height 29
drag, startPoint x: 717, startPoint y: 679, endPoint x: 652, endPoint y: 690, distance: 66.2
click at [653, 690] on td "667-354-6299" at bounding box center [722, 680] width 139 height 41
copy td "667-354-6299"
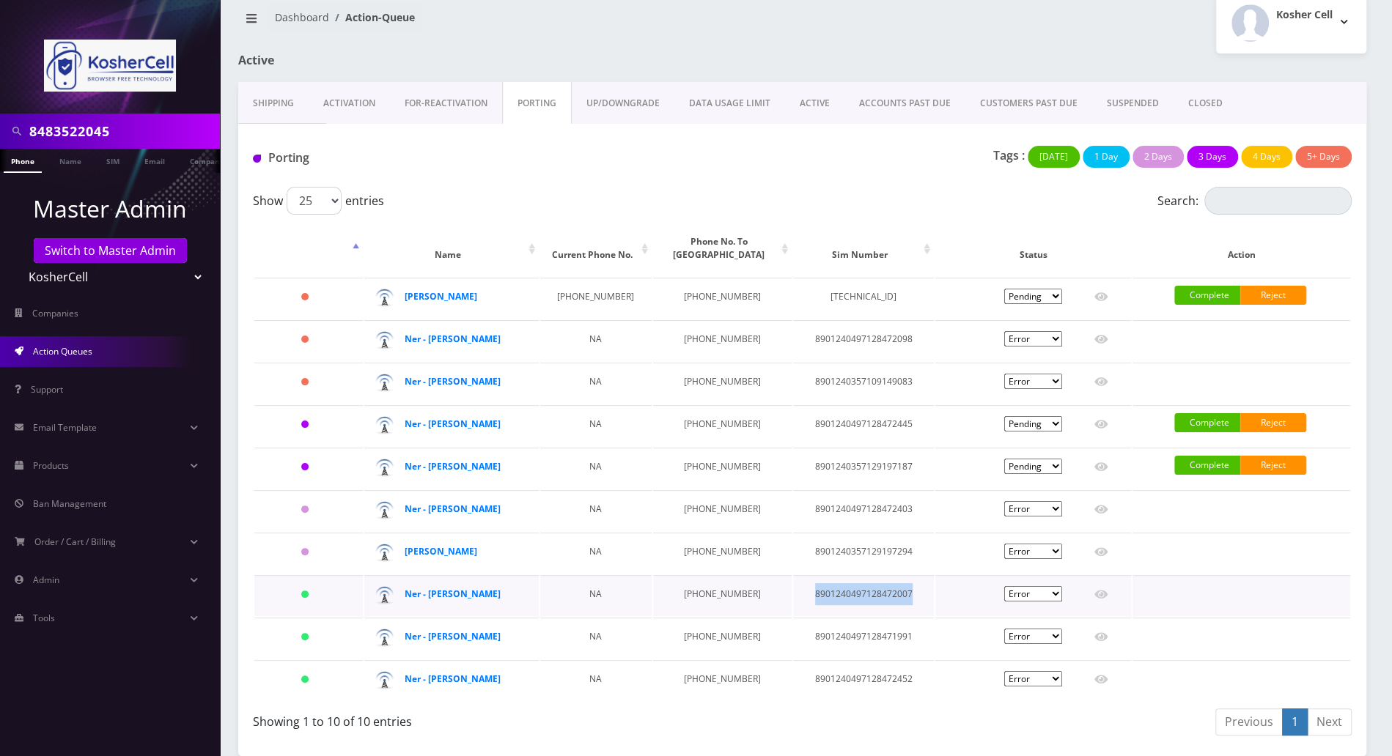
drag, startPoint x: 886, startPoint y: 576, endPoint x: 781, endPoint y: 575, distance: 105.5
click at [793, 575] on td "8901240497128472007" at bounding box center [863, 595] width 141 height 41
copy td "8901240497128472007"
drag, startPoint x: 889, startPoint y: 639, endPoint x: 782, endPoint y: 624, distance: 108.0
click at [793, 624] on td "8901240497128471991" at bounding box center [863, 638] width 141 height 41
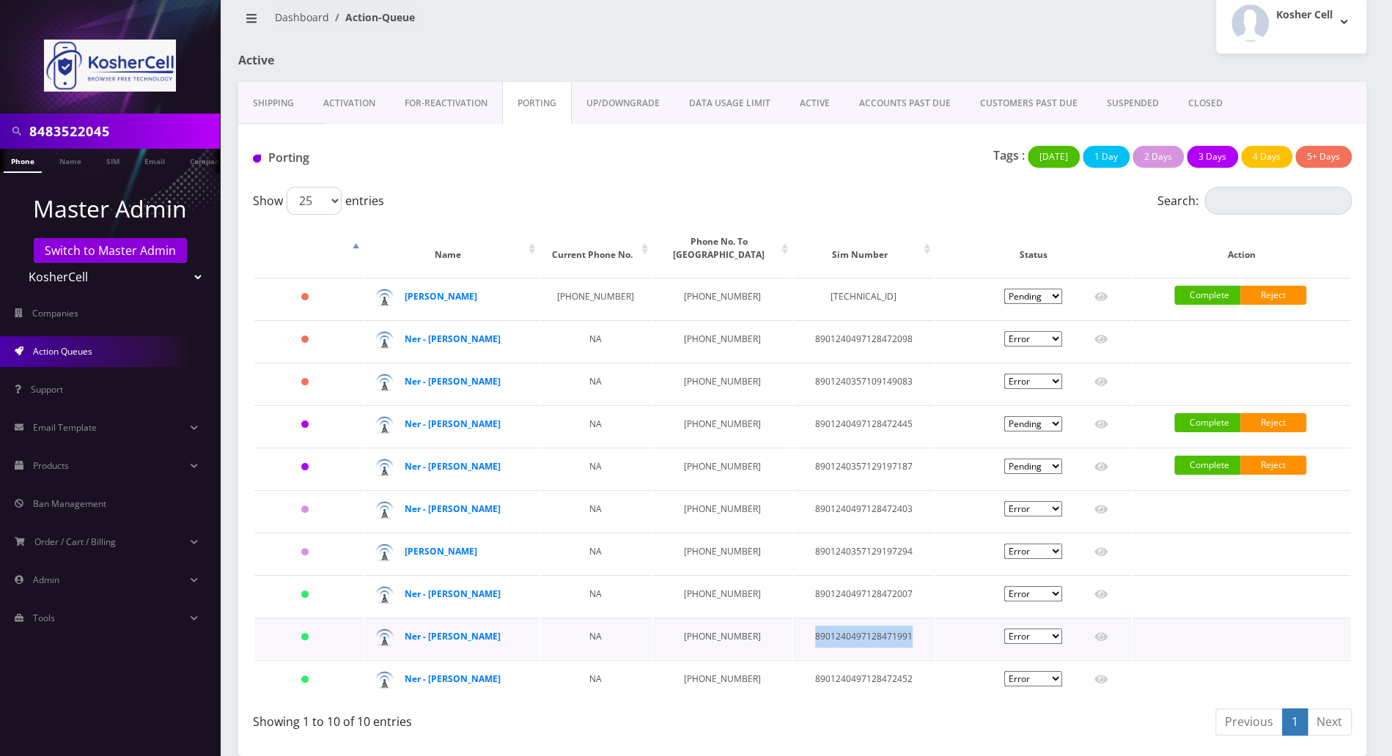
copy td "8901240497128471991"
click at [1027, 724] on div "Previous 1 Next" at bounding box center [1083, 724] width 539 height 34
drag, startPoint x: 883, startPoint y: 680, endPoint x: 784, endPoint y: 683, distance: 99.0
click at [793, 682] on td "8901240497128472452" at bounding box center [863, 680] width 141 height 41
copy td "8901240497128472452"
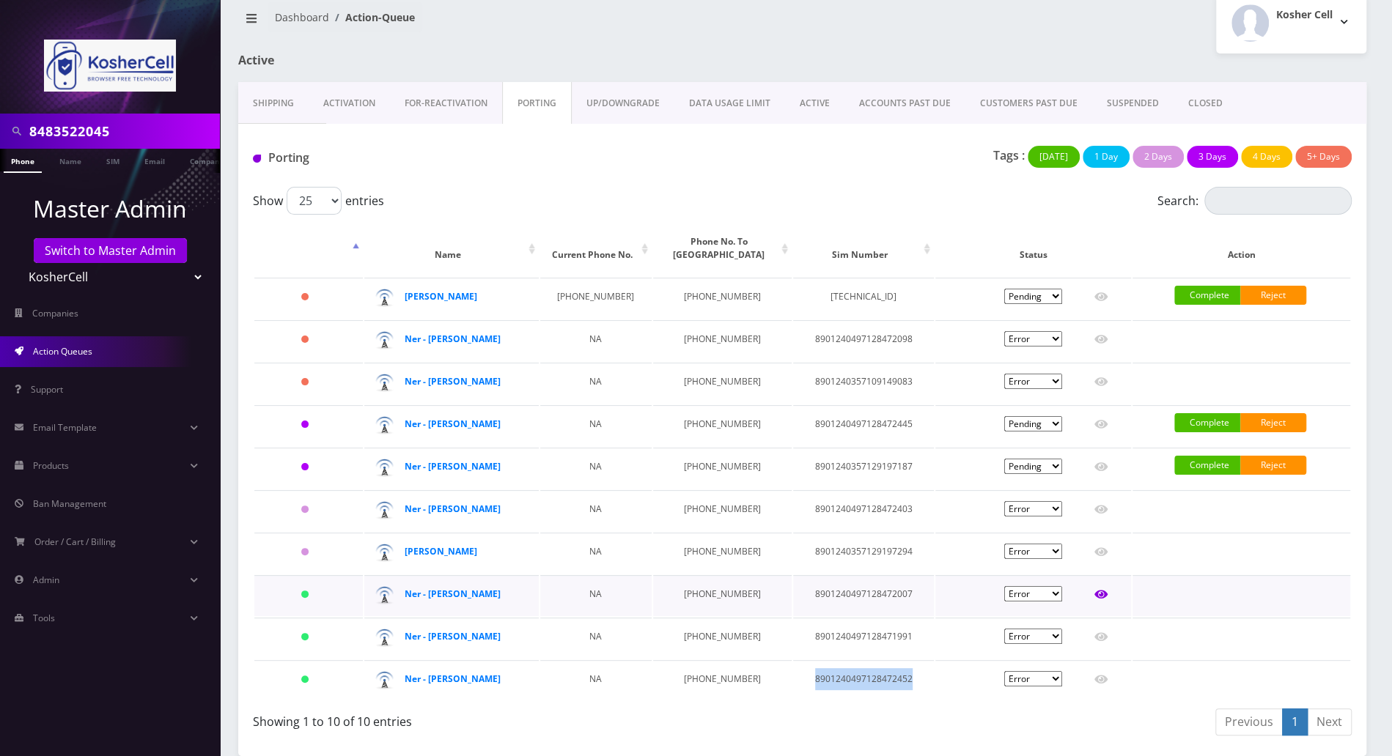
click at [1102, 591] on icon at bounding box center [1100, 595] width 13 height 9
type input "Menashe Guttenberg"
type input "[STREET_ADDRESS]"
type input "[GEOGRAPHIC_DATA]"
select select "MD"
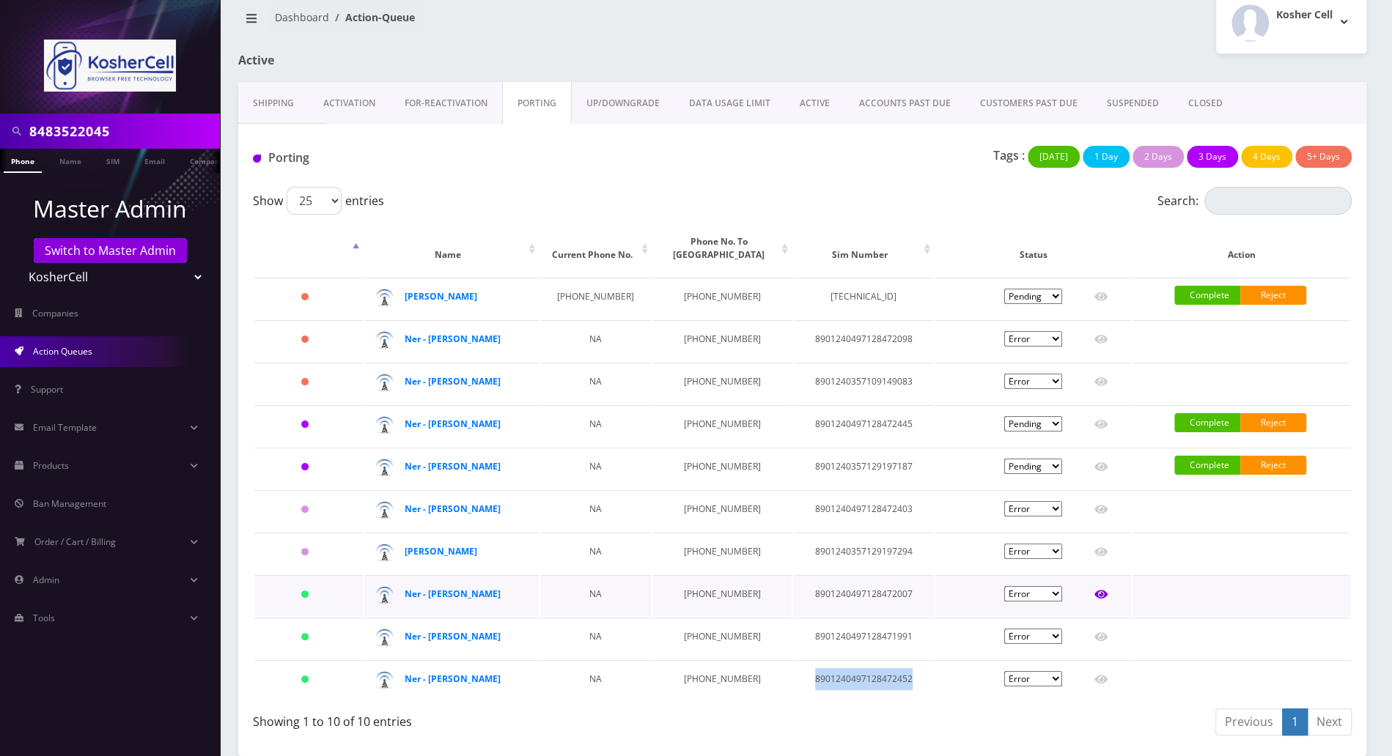
type input "21209"
type input "8901240497128472007"
type input "6679102675"
type input "T-Mobile"
type input "27499617"
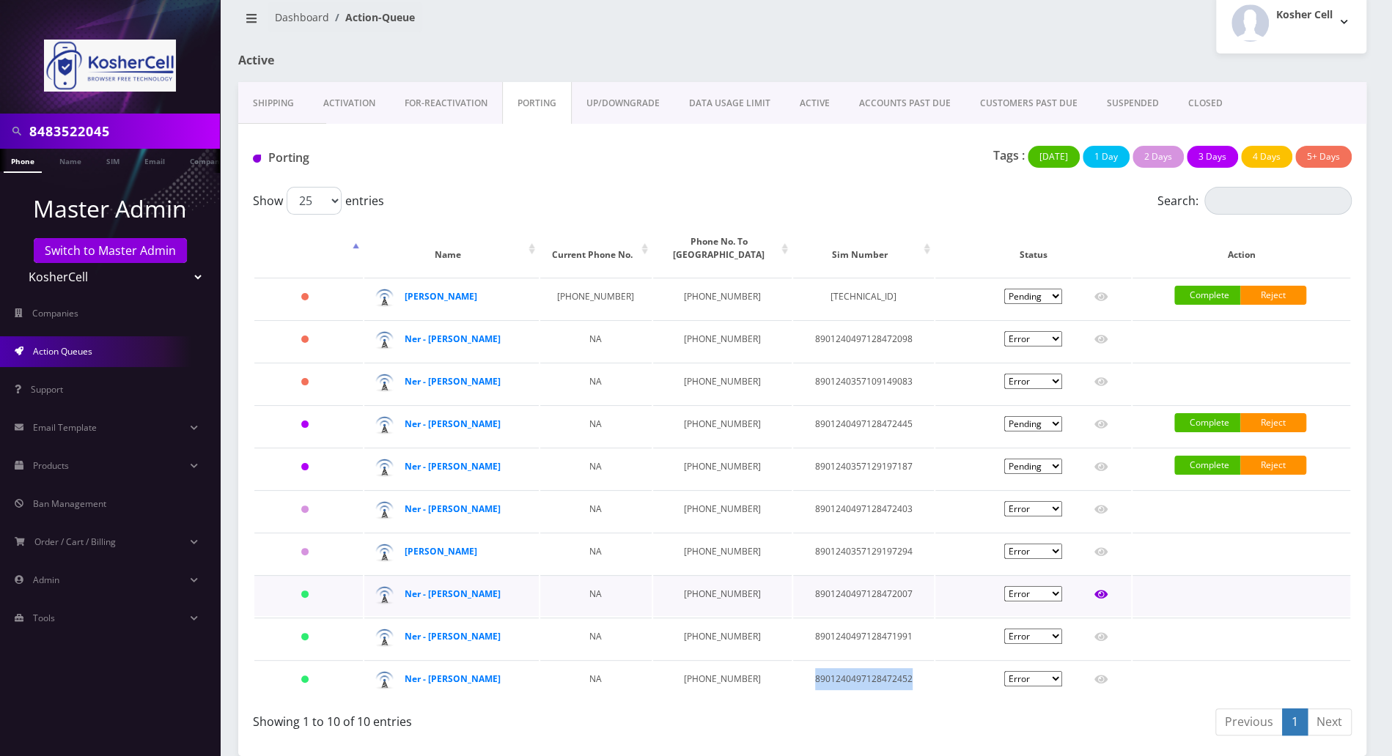
type input "983614"
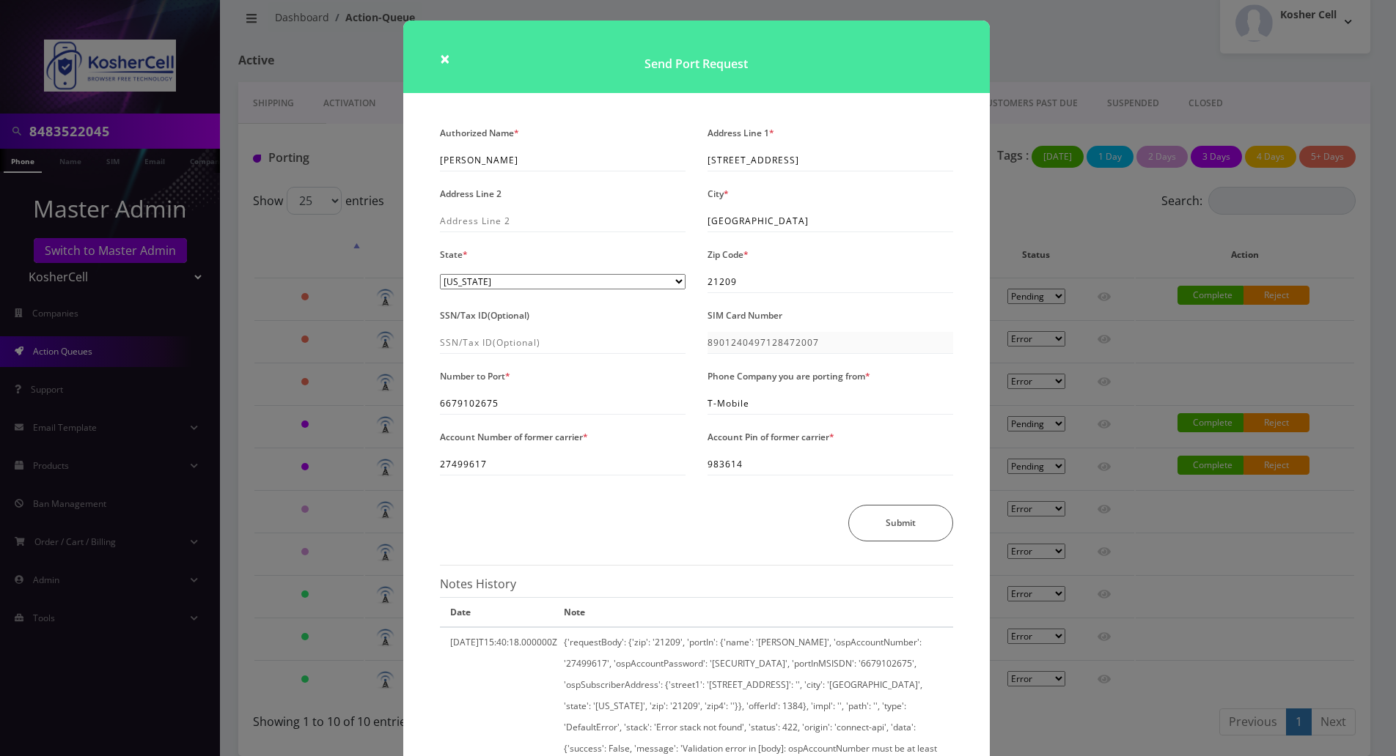
click at [1114, 163] on div "× Send Port Request Authorized Name * Menashe Guttenberg Address Line 1 * 6602 …" at bounding box center [698, 378] width 1396 height 756
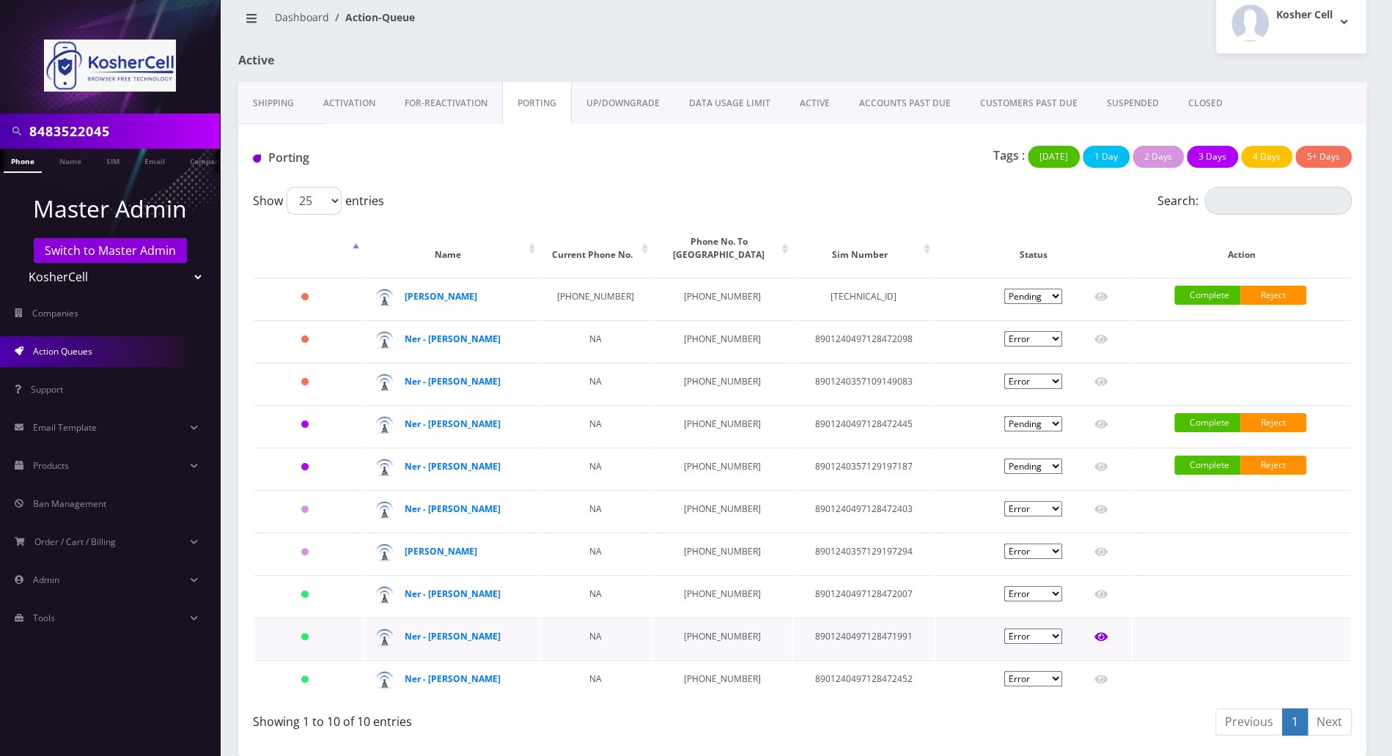
click at [1100, 640] on icon at bounding box center [1100, 637] width 13 height 9
type input "Elazar Moradian"
type input "2302 Whitley Road"
type input "8901240497128471991"
type input "6673357019"
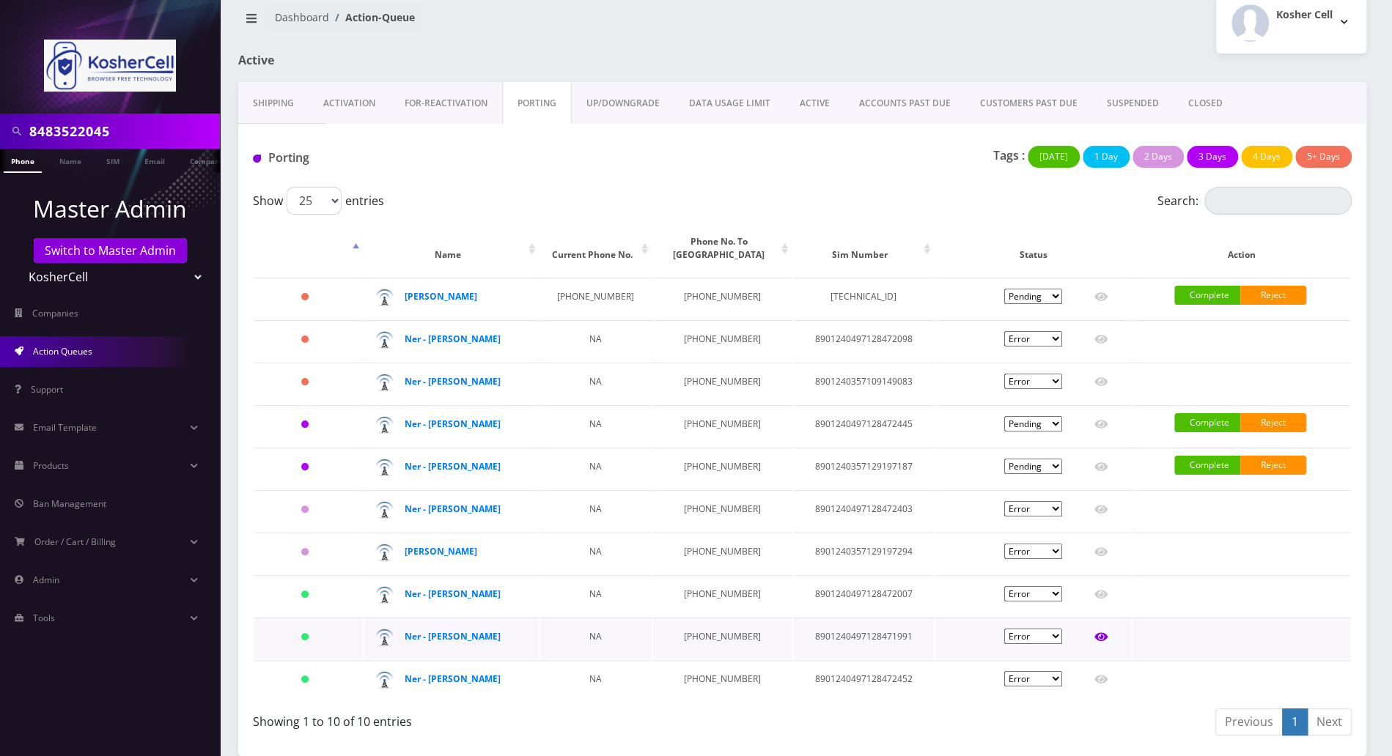
type input "K phones 613"
type input "10259732"
type input "953611"
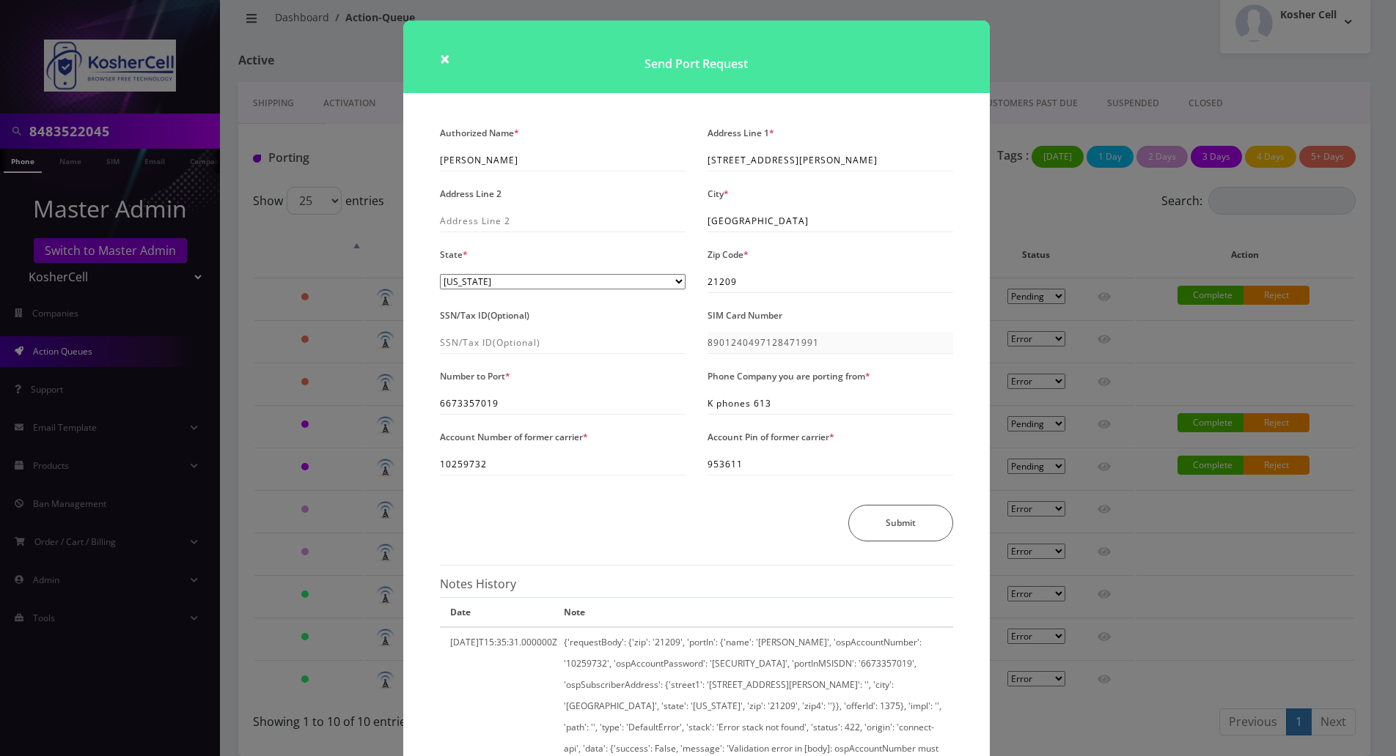
click at [1107, 682] on div "× Send Port Request Authorized Name * Elazar Moradian Address Line 1 * 2302 Whi…" at bounding box center [698, 378] width 1396 height 756
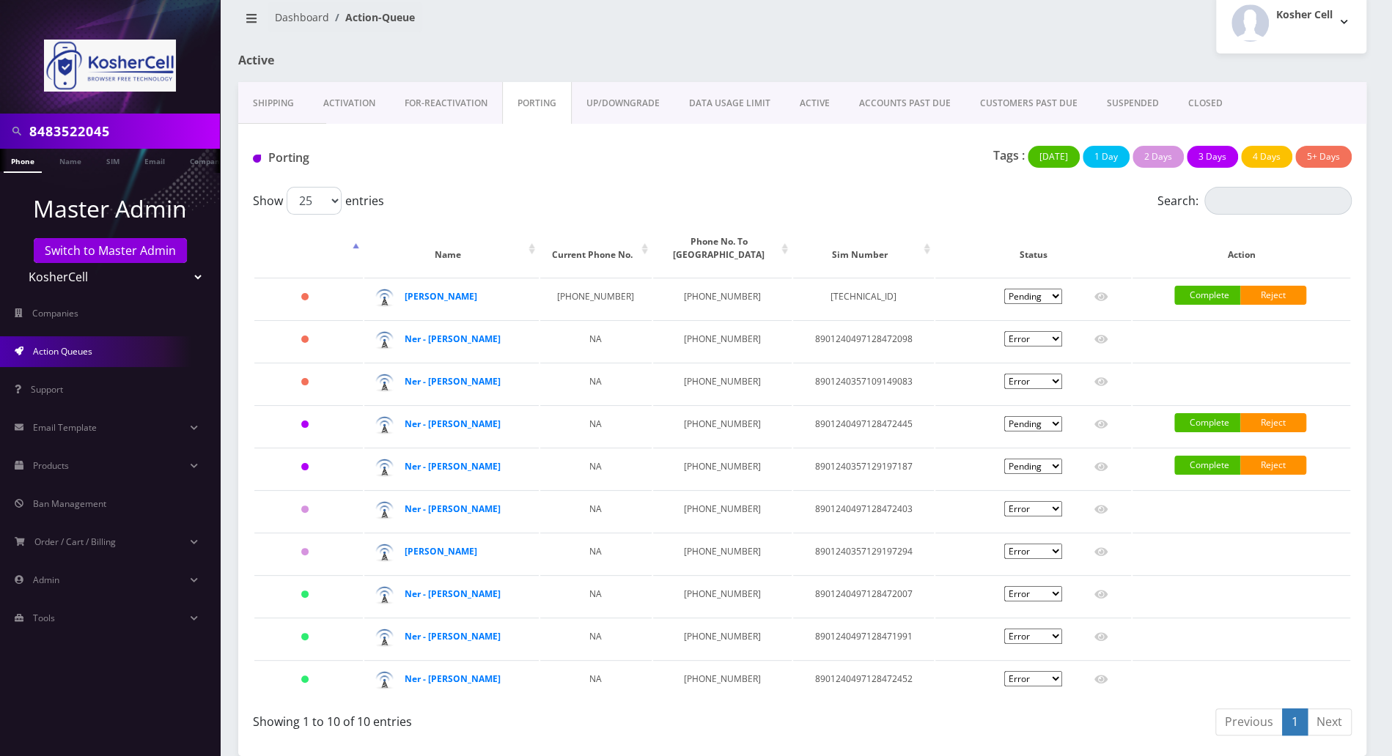
click at [1107, 682] on icon at bounding box center [1100, 680] width 13 height 12
type input "Akiva Elman"
type input "6107 Pebble Brook Road"
type input "8901240497128472452"
type input "6673546299"
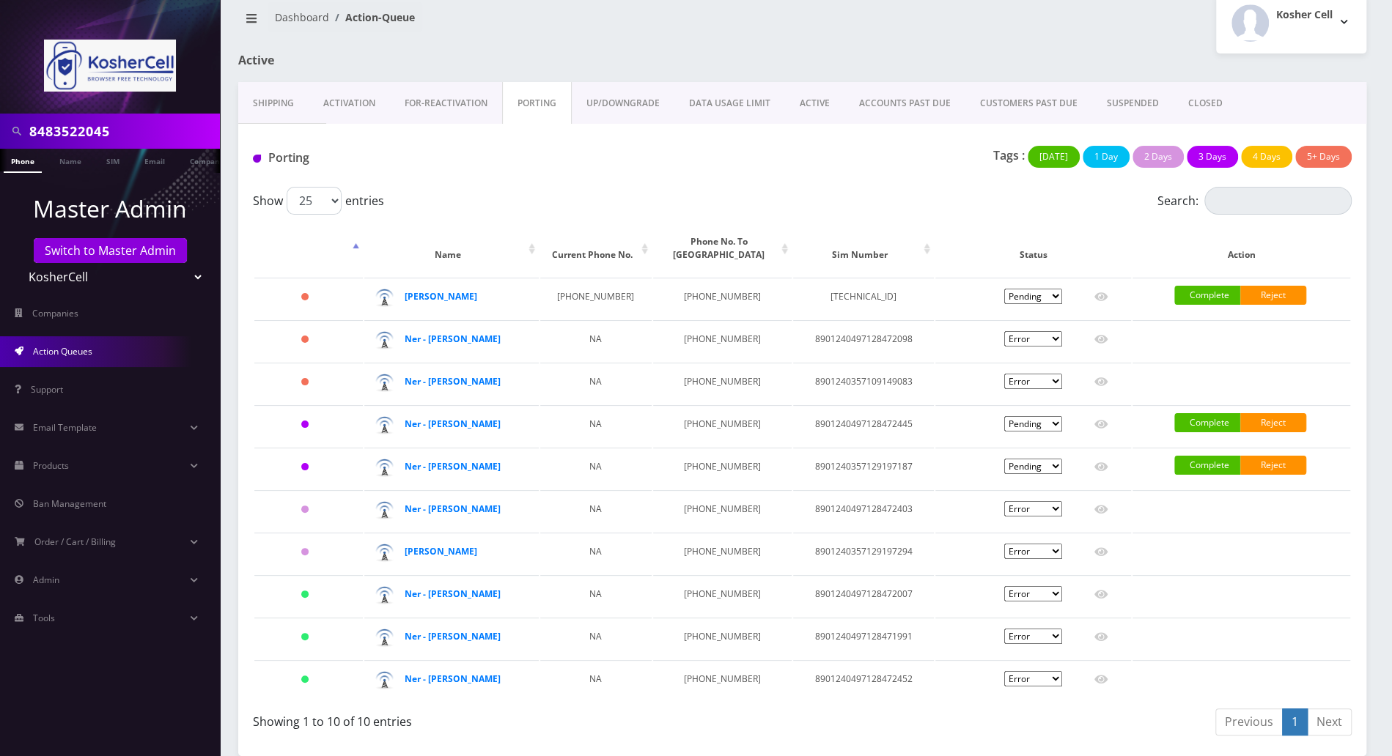
type input "K phone 613"
type input "83507829"
type input "291254"
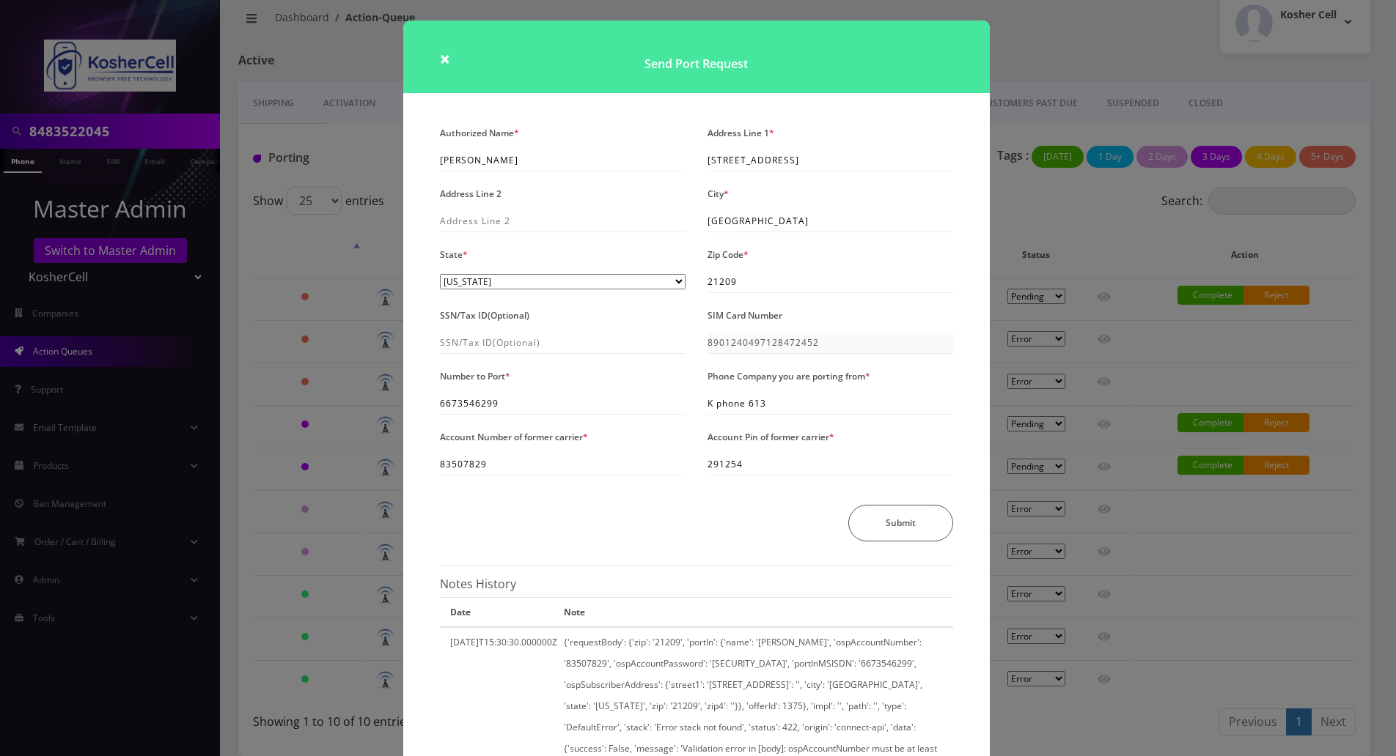
click at [1312, 591] on div "× Send Port Request Authorized Name * Akiva Elman Address Line 1 * 6107 Pebble …" at bounding box center [698, 378] width 1396 height 756
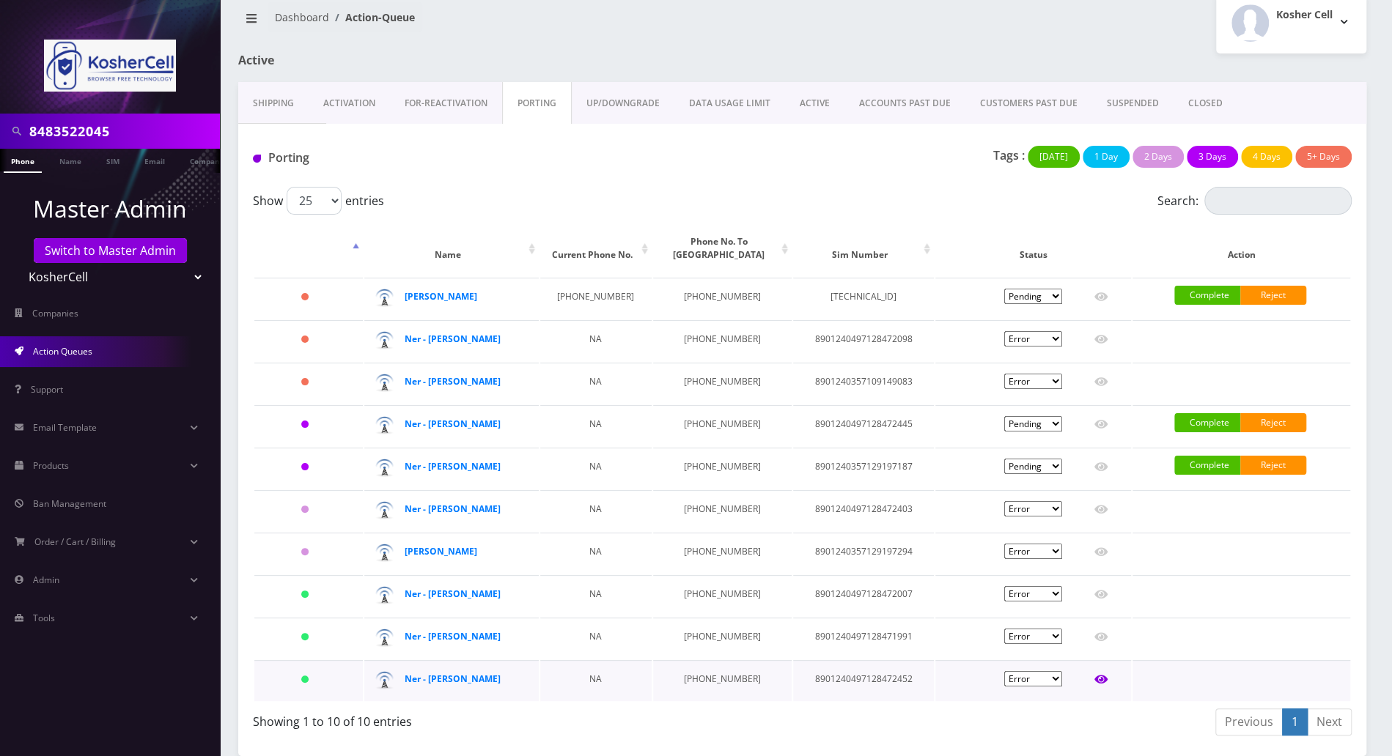
click at [1101, 683] on icon at bounding box center [1100, 680] width 13 height 9
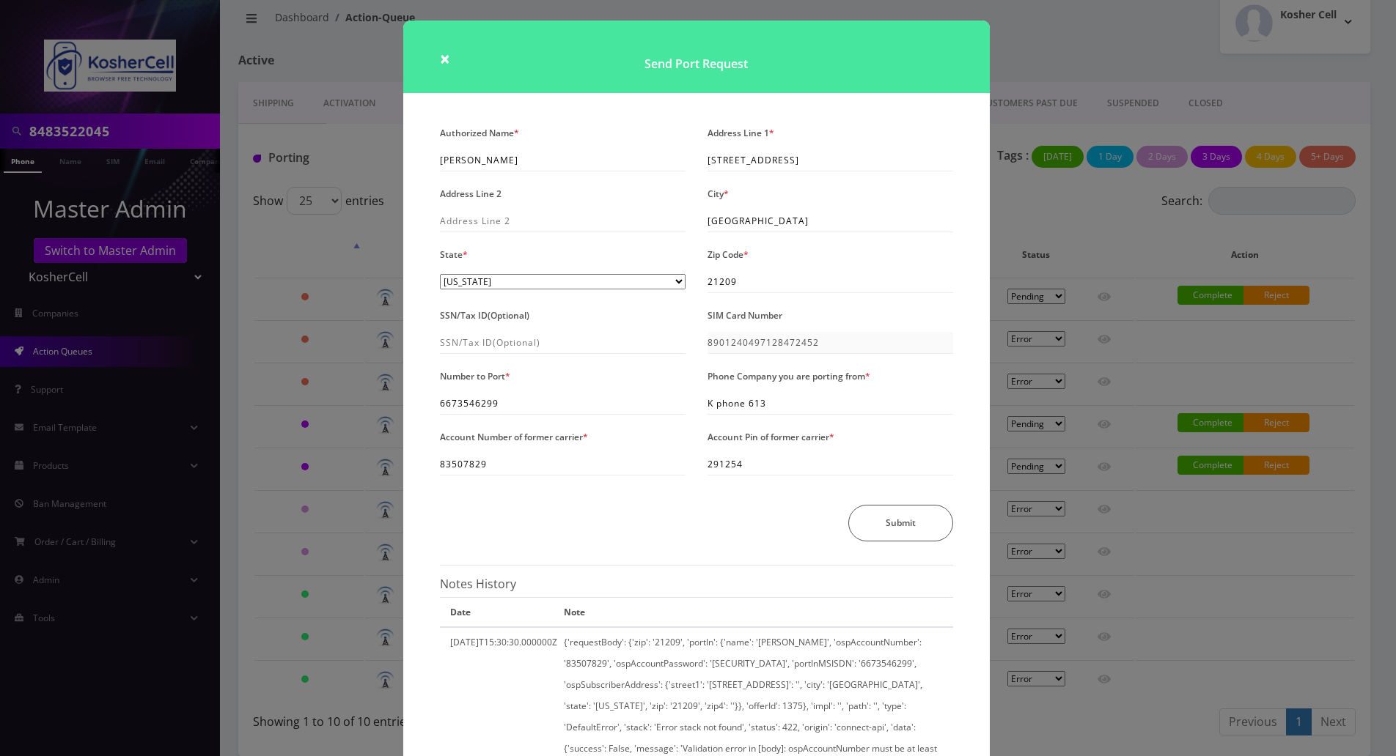
click at [1050, 175] on div "× Send Port Request Authorized Name * Akiva Elman Address Line 1 * 6107 Pebble …" at bounding box center [698, 378] width 1396 height 756
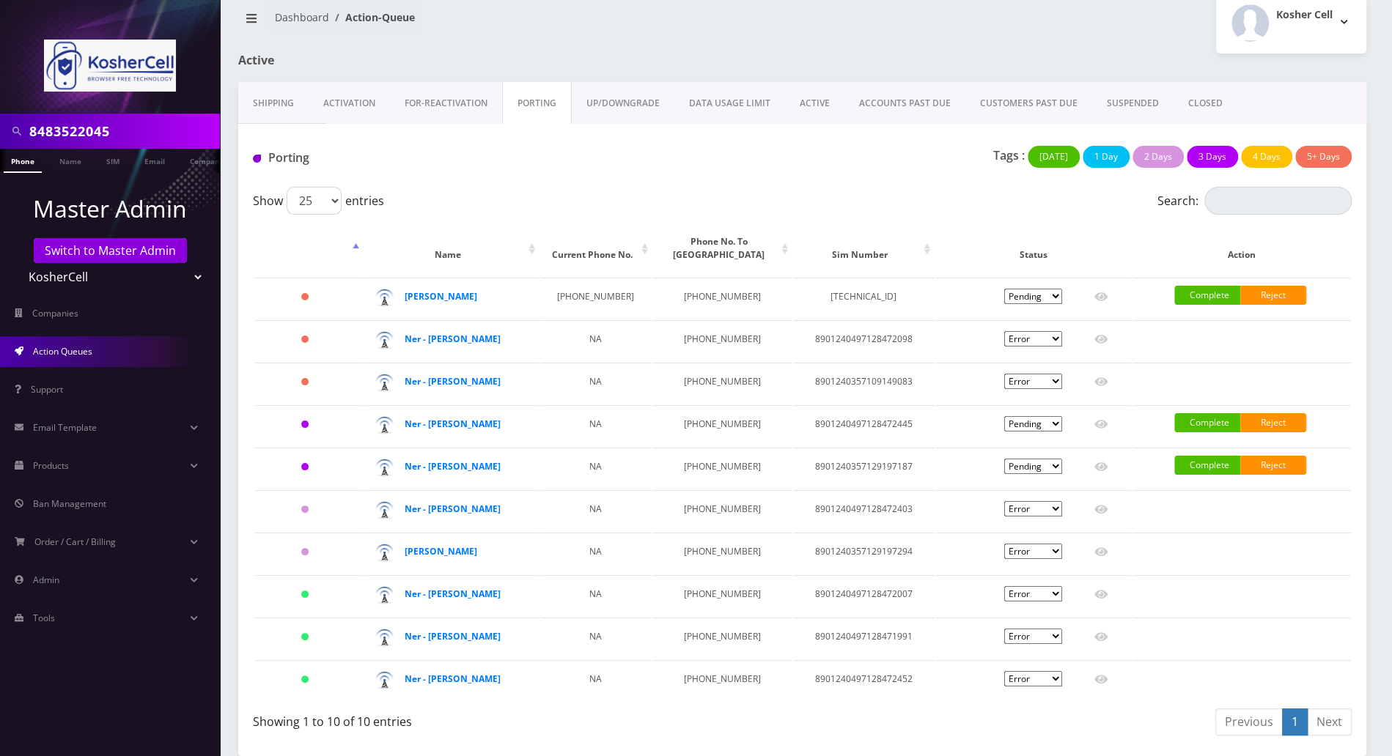
click at [1353, 219] on div "Show 25 50 100 250 500 1000 entries Search: Name Current Phone No. Phone No. To…" at bounding box center [802, 464] width 1128 height 555
click at [1099, 674] on icon at bounding box center [1100, 680] width 13 height 12
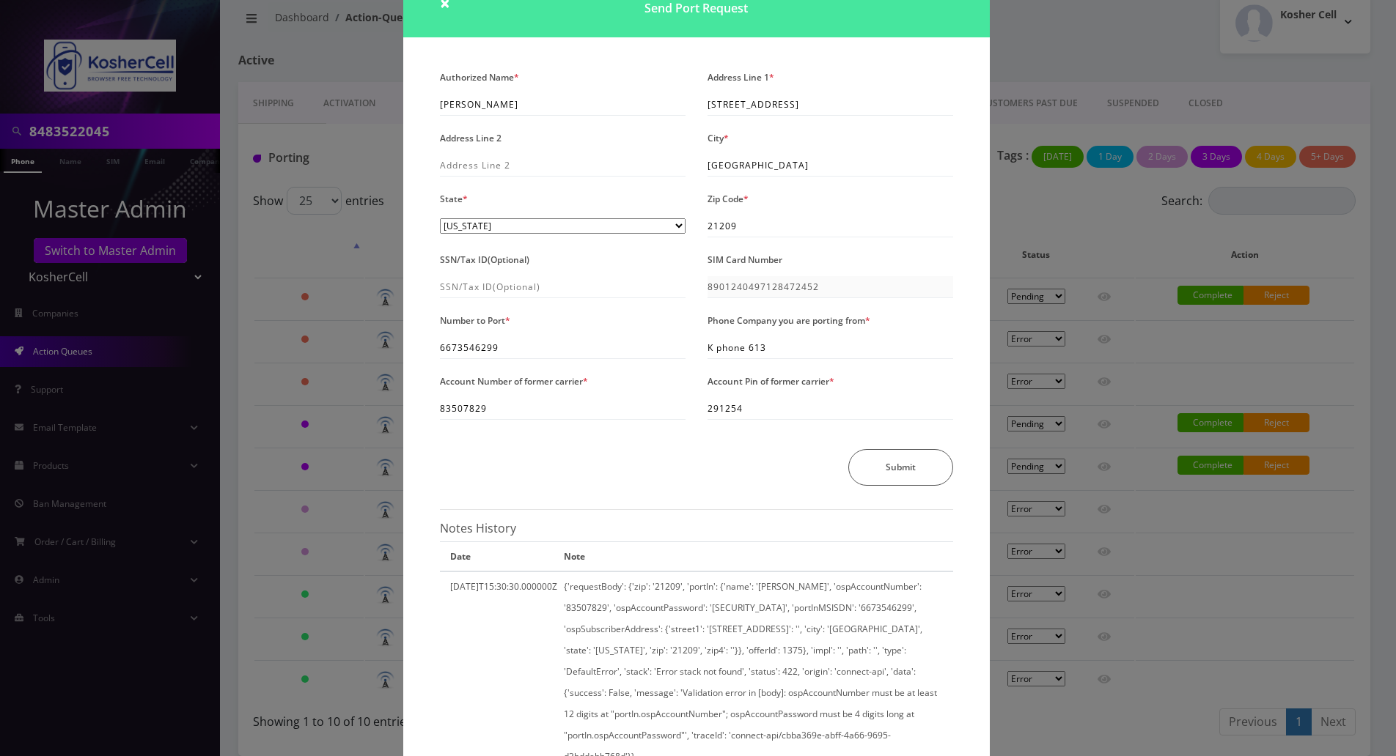
scroll to position [52, 0]
drag, startPoint x: 769, startPoint y: 346, endPoint x: 703, endPoint y: 352, distance: 66.2
click at [703, 352] on div "Phone Company you are porting from * K phone 613" at bounding box center [830, 338] width 268 height 49
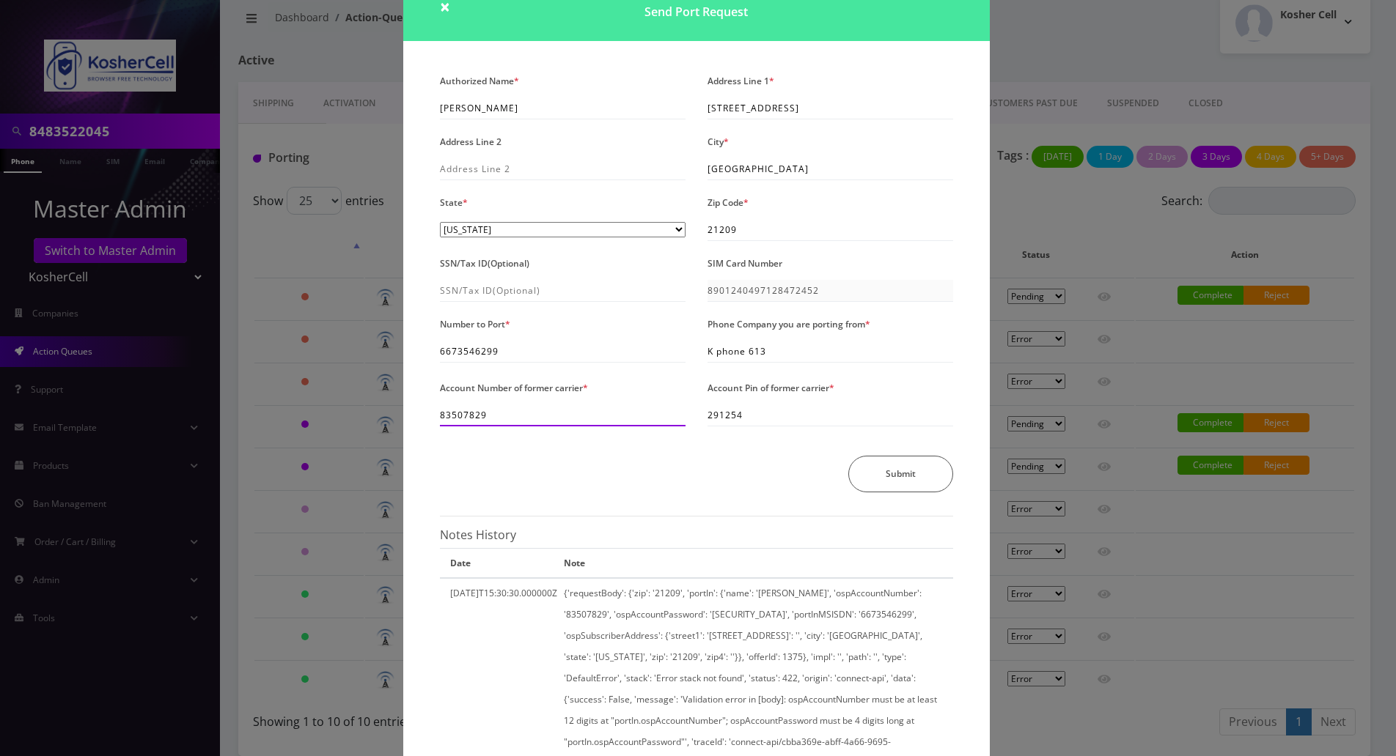
drag, startPoint x: 504, startPoint y: 414, endPoint x: 432, endPoint y: 415, distance: 71.8
click at [432, 415] on div "Account Number of former carrier * 83507829" at bounding box center [563, 401] width 268 height 49
drag, startPoint x: 765, startPoint y: 413, endPoint x: 702, endPoint y: 418, distance: 63.2
click at [702, 418] on div "Account Pin of former carrier * 291254" at bounding box center [830, 403] width 268 height 52
drag, startPoint x: 497, startPoint y: 104, endPoint x: 429, endPoint y: 114, distance: 68.8
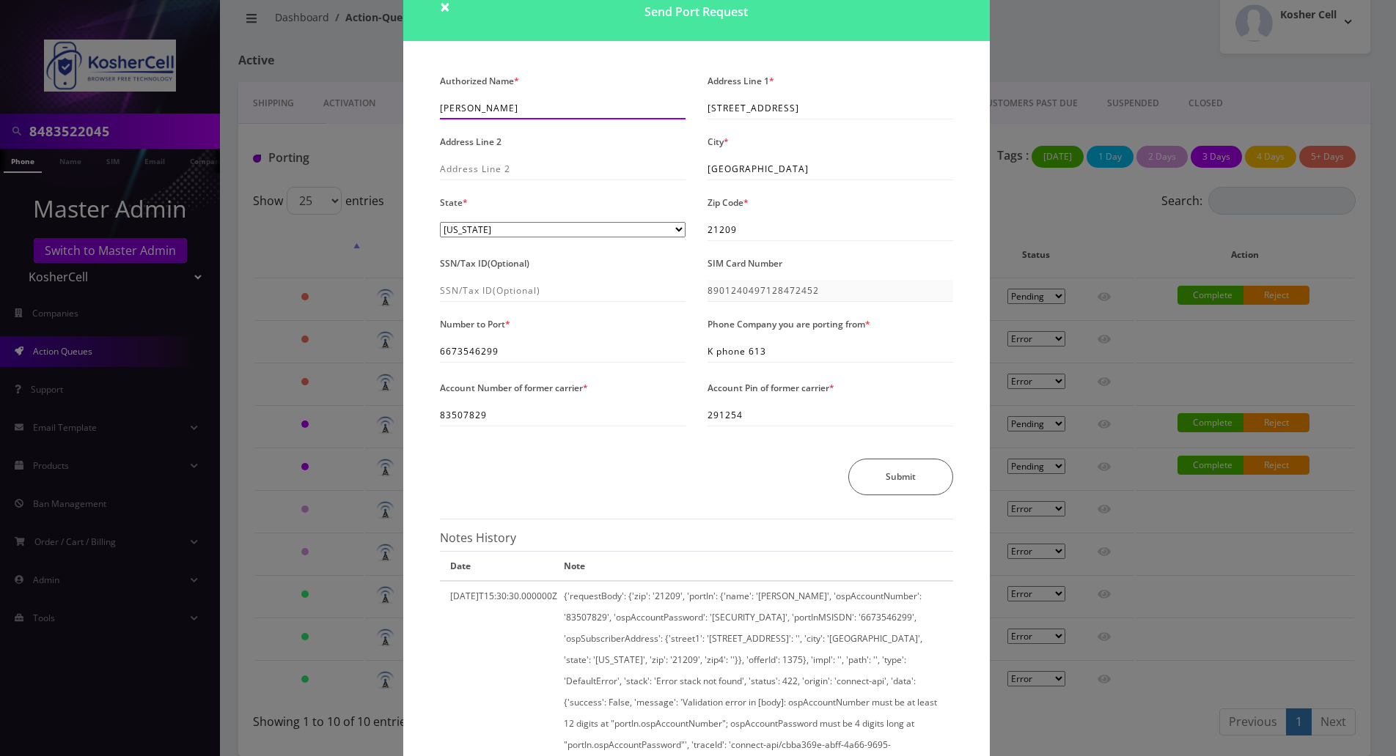
click at [429, 114] on div "Authorized Name * Akiva Elman" at bounding box center [563, 94] width 268 height 49
drag, startPoint x: 832, startPoint y: 107, endPoint x: 700, endPoint y: 108, distance: 131.9
click at [700, 108] on div "Address Line 1 * 6107 Pebble Brook Road" at bounding box center [830, 96] width 268 height 52
drag, startPoint x: 770, startPoint y: 170, endPoint x: 702, endPoint y: 177, distance: 67.8
click at [702, 177] on div "City * Baltimore" at bounding box center [830, 158] width 268 height 49
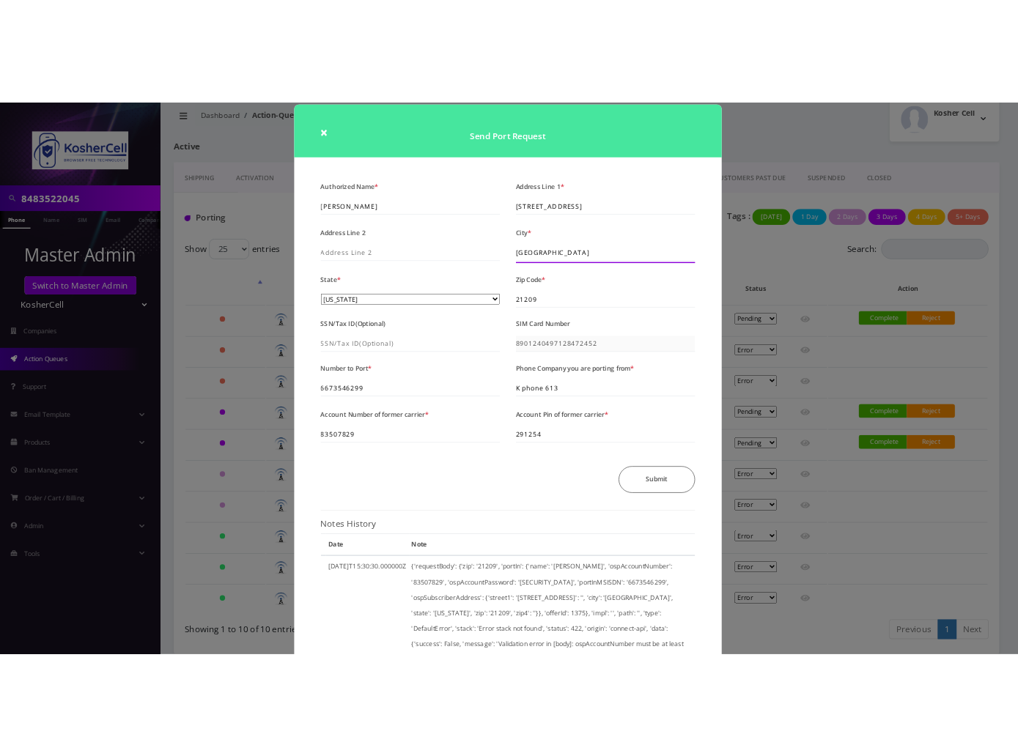
scroll to position [0, 0]
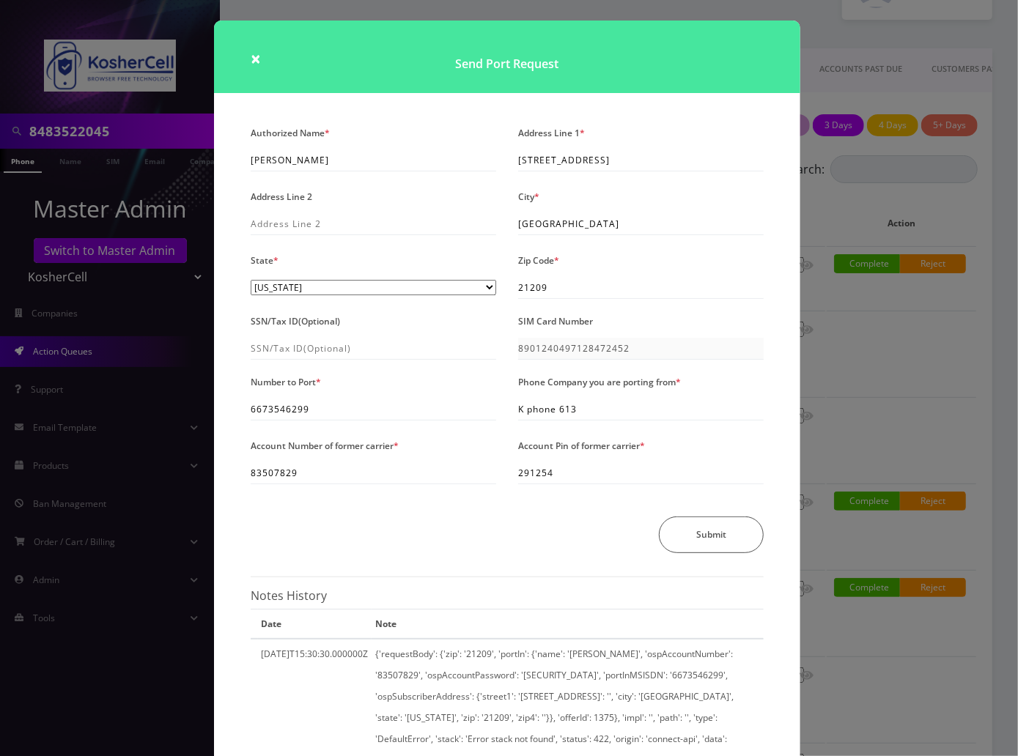
click at [882, 432] on div "× Send Port Request Authorized Name * Akiva Elman Address Line 1 * 6107 Pebble …" at bounding box center [509, 378] width 1018 height 756
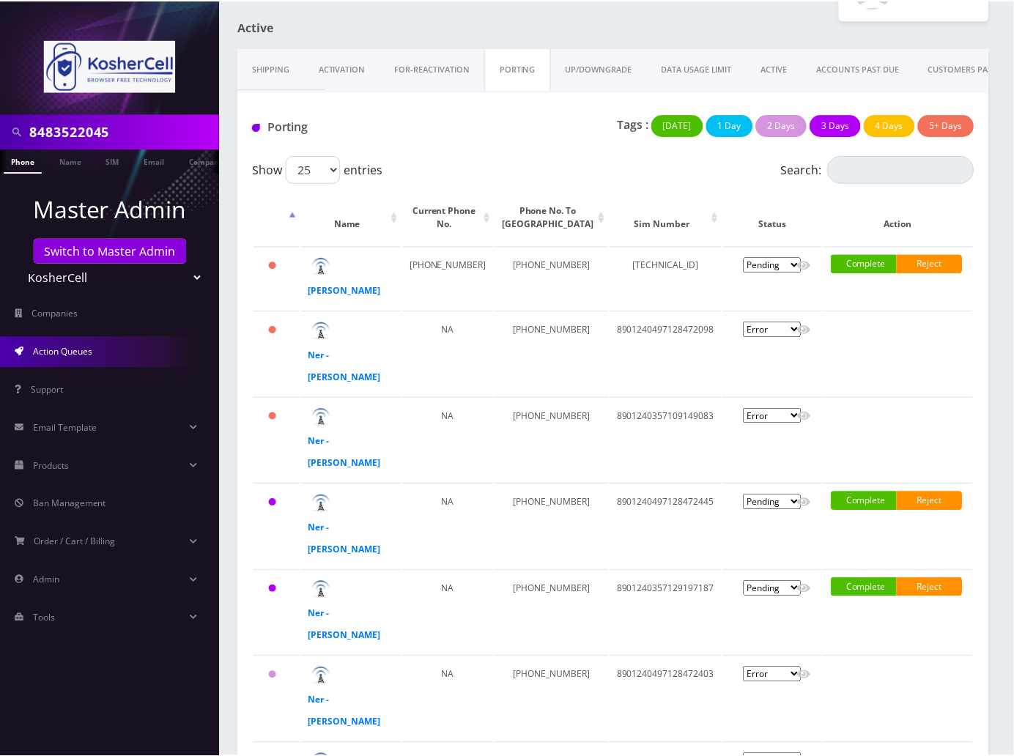
scroll to position [474, 0]
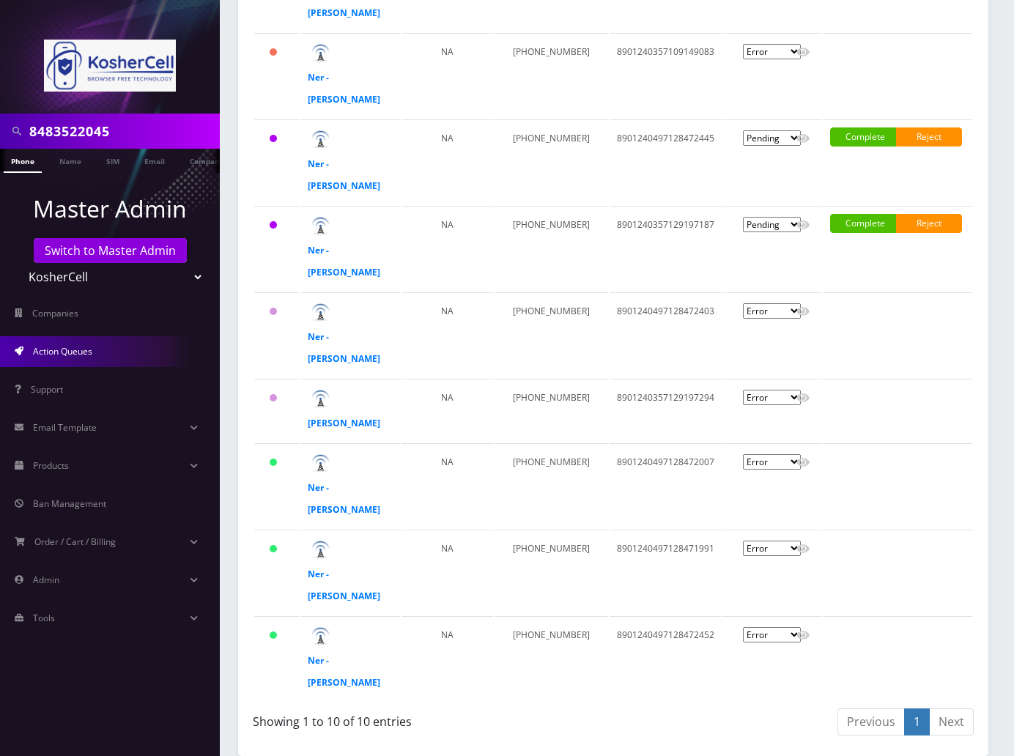
click at [882, 432] on td at bounding box center [898, 410] width 150 height 63
click at [353, 578] on strong "Ner - Elazar Moradian" at bounding box center [344, 585] width 73 height 34
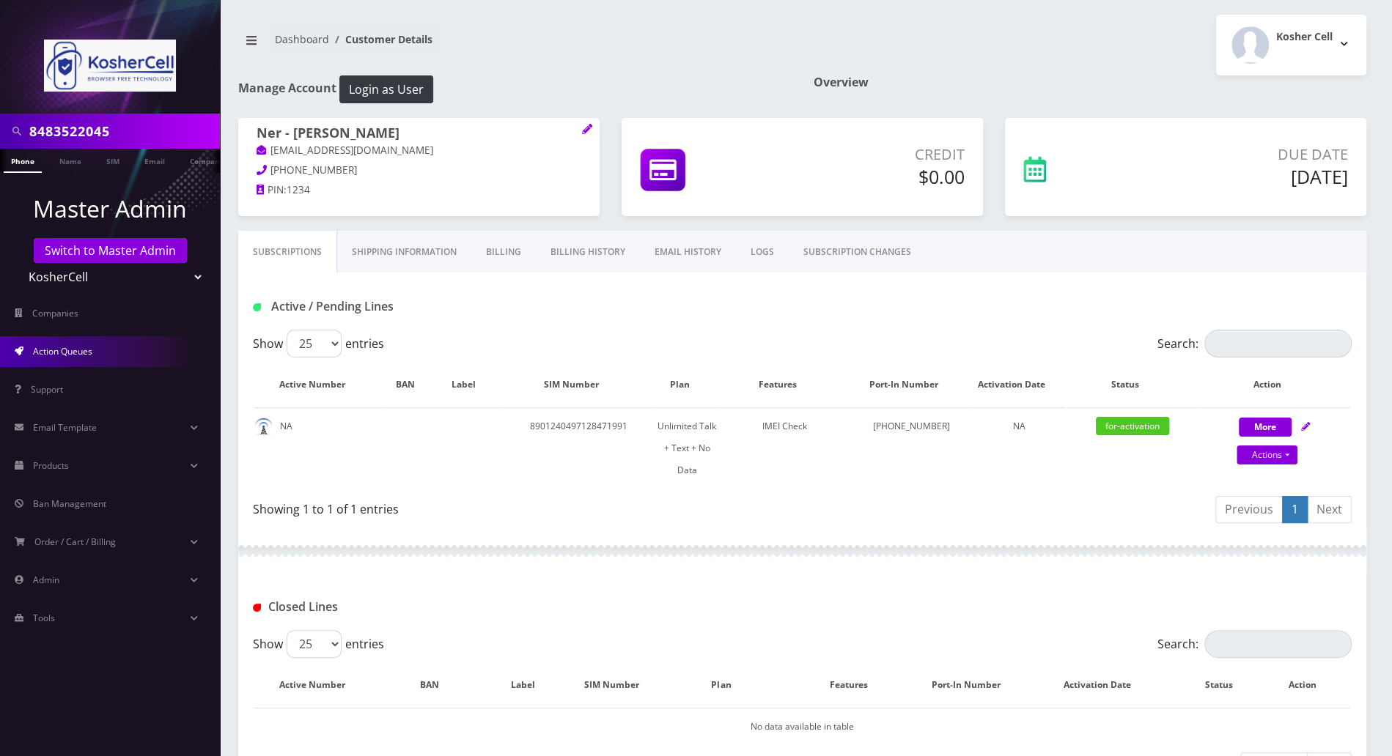
click at [102, 350] on link "Action Queues" at bounding box center [110, 351] width 220 height 31
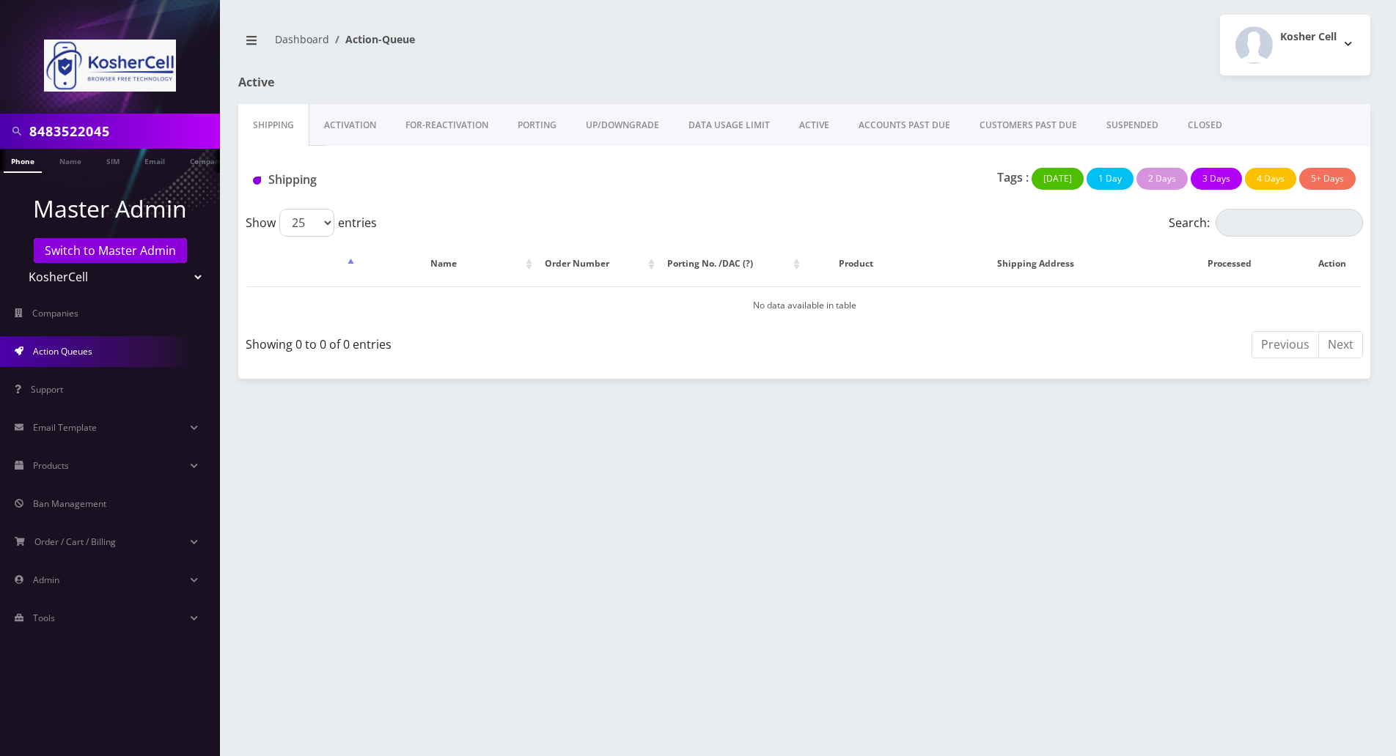
click at [533, 122] on link "PORTING" at bounding box center [537, 125] width 68 height 43
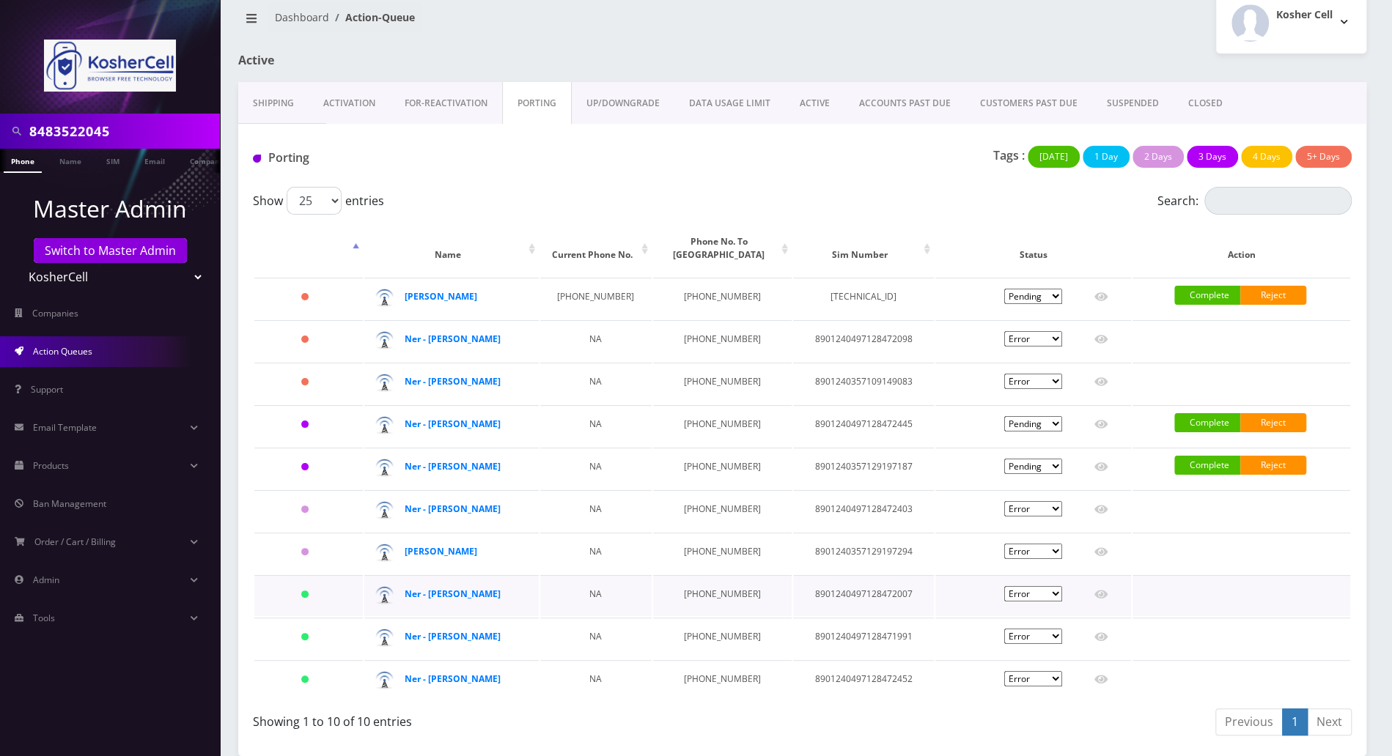
scroll to position [56, 0]
click at [1102, 637] on icon at bounding box center [1100, 637] width 13 height 9
type input "Elazar Moradian"
type input "[STREET_ADDRESS][PERSON_NAME]"
type input "[GEOGRAPHIC_DATA]"
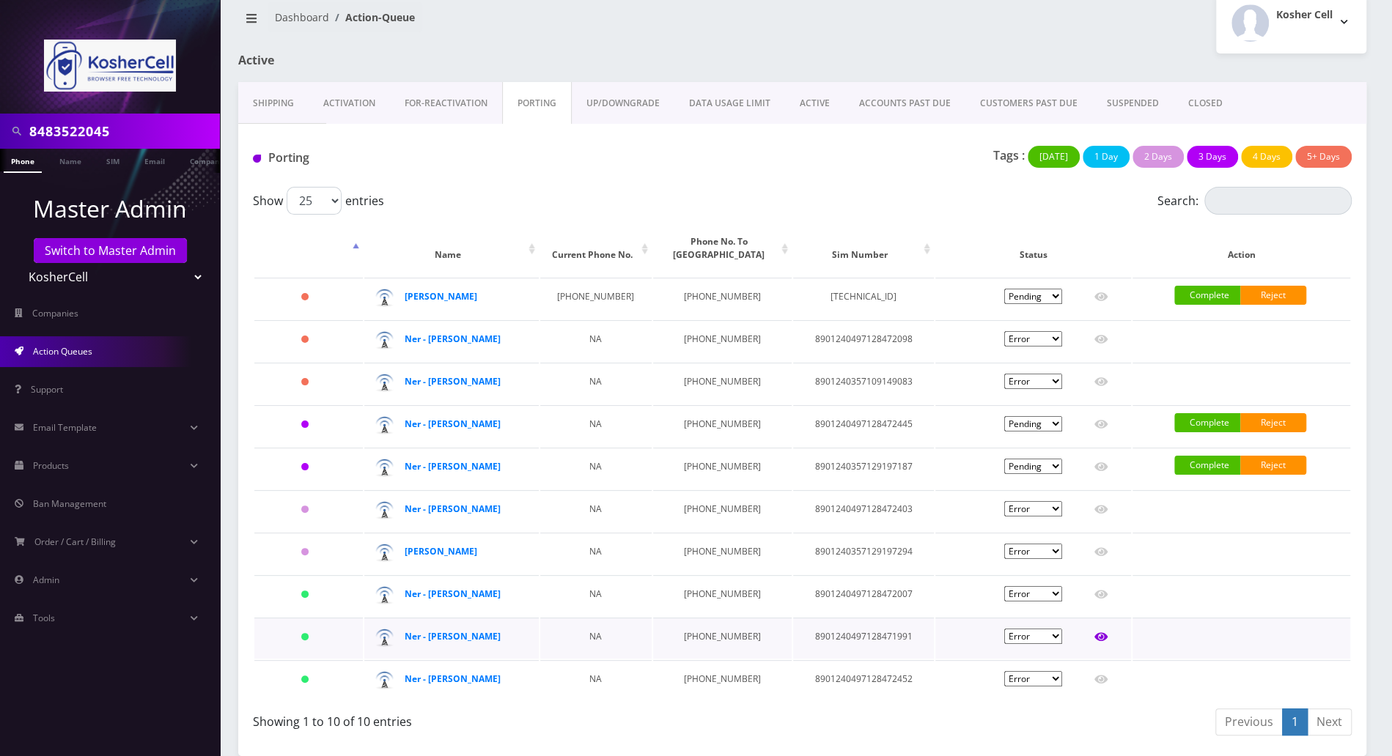
select select "MD"
type input "21209"
type input "8901240497128471991"
type input "6673357019"
type input "K phones 613"
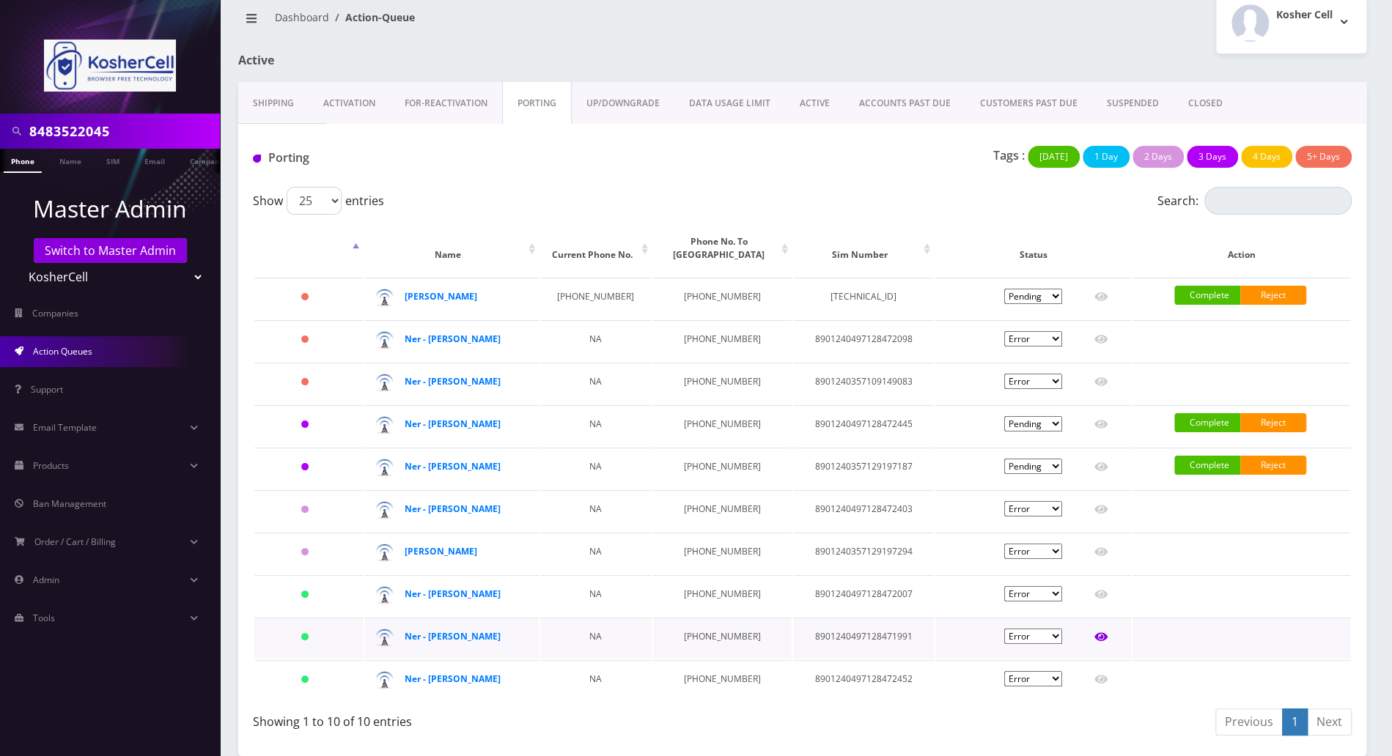
type input "10259732"
type input "953611"
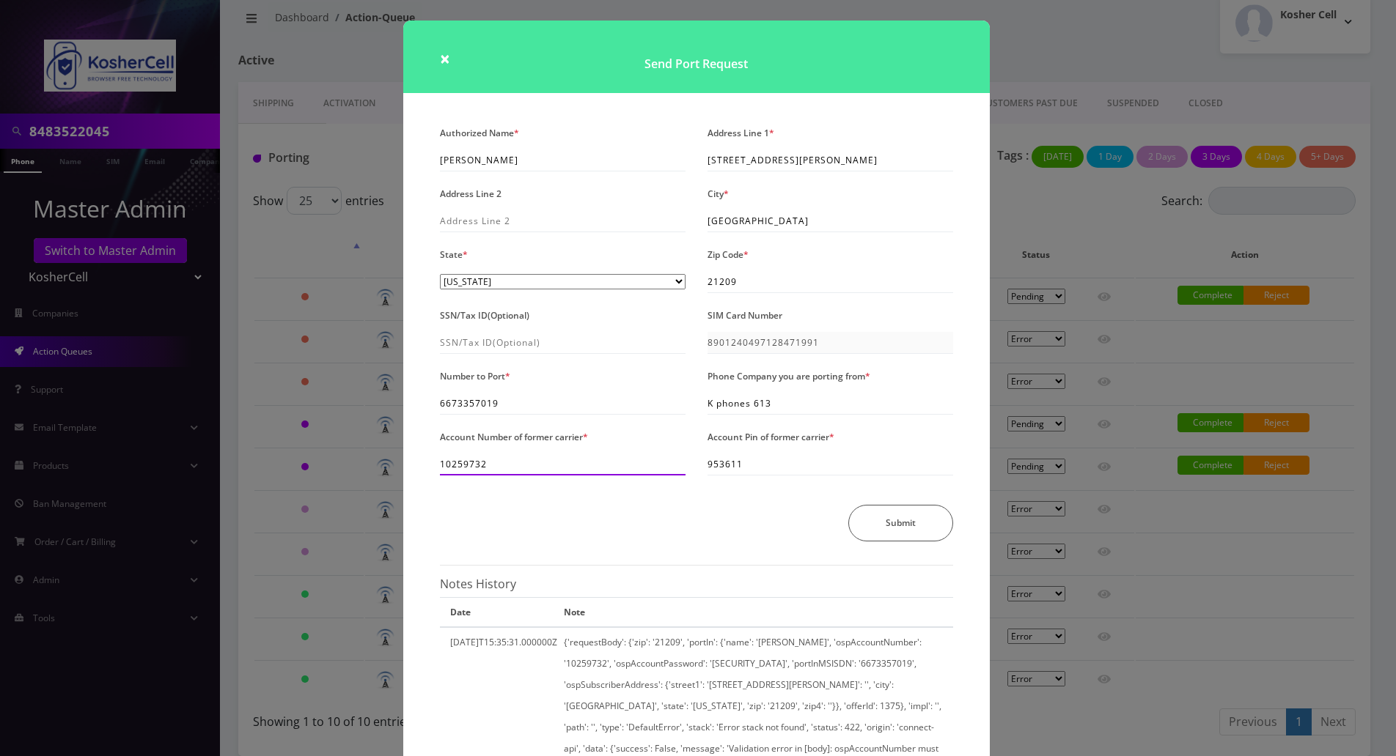
drag, startPoint x: 512, startPoint y: 465, endPoint x: 432, endPoint y: 460, distance: 80.8
click at [432, 460] on div "Account Number of former carrier * 10259732" at bounding box center [563, 451] width 268 height 49
drag, startPoint x: 750, startPoint y: 469, endPoint x: 678, endPoint y: 470, distance: 71.8
click at [678, 470] on div "Authorized Name * Elazar Moradian Address Line 1 * 2302 Whitley Road Address Li…" at bounding box center [696, 339] width 535 height 434
drag, startPoint x: 531, startPoint y: 156, endPoint x: 435, endPoint y: 163, distance: 96.2
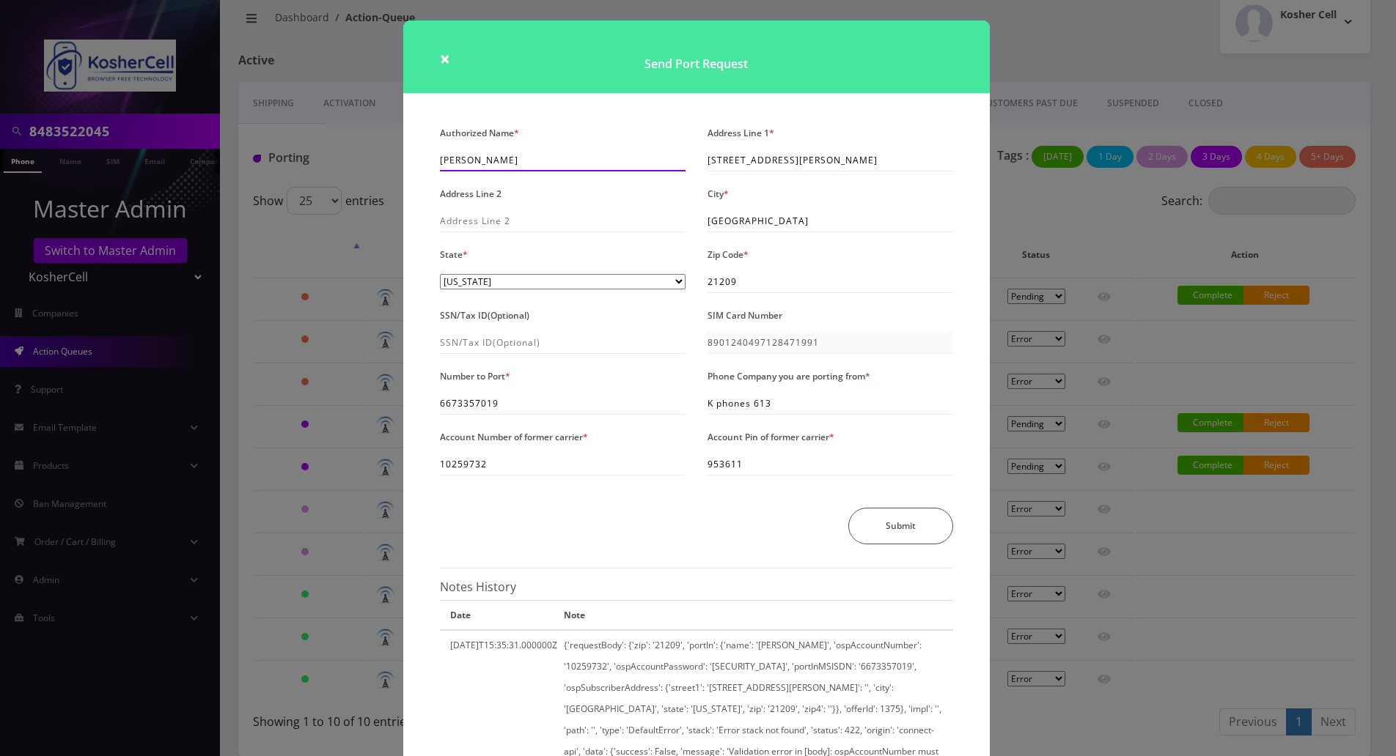
click at [435, 163] on div "Authorized Name * Elazar Moradian" at bounding box center [563, 146] width 268 height 49
drag, startPoint x: 804, startPoint y: 163, endPoint x: 699, endPoint y: 159, distance: 104.9
click at [699, 159] on div "Address Line 1 * 2302 Whitley Road" at bounding box center [830, 148] width 268 height 52
click at [1226, 603] on div "× Send Port Request Authorized Name * Elazar Moradian Address Line 1 * 2302 Whi…" at bounding box center [698, 378] width 1396 height 756
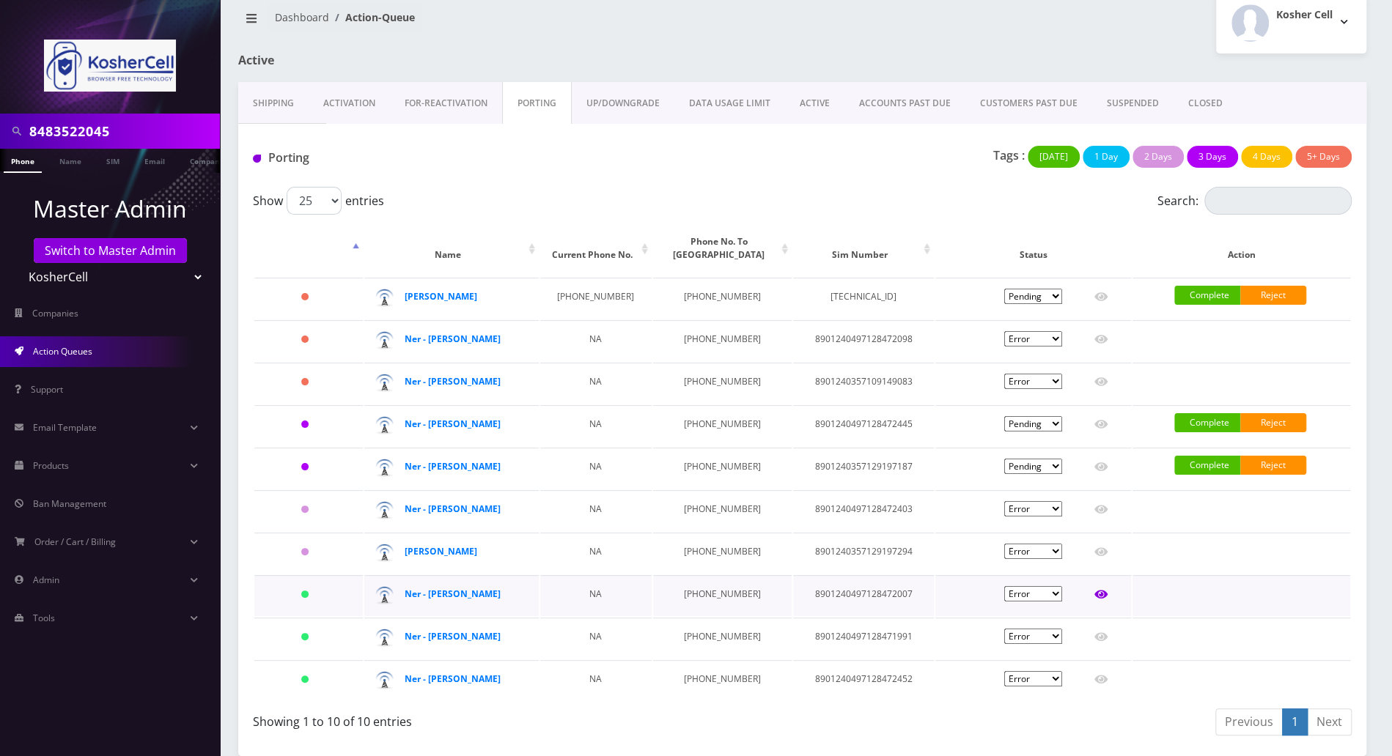
click at [1105, 591] on icon at bounding box center [1100, 595] width 13 height 9
type input "Menashe Guttenberg"
type input "[STREET_ADDRESS]"
type input "8901240497128472007"
type input "6679102675"
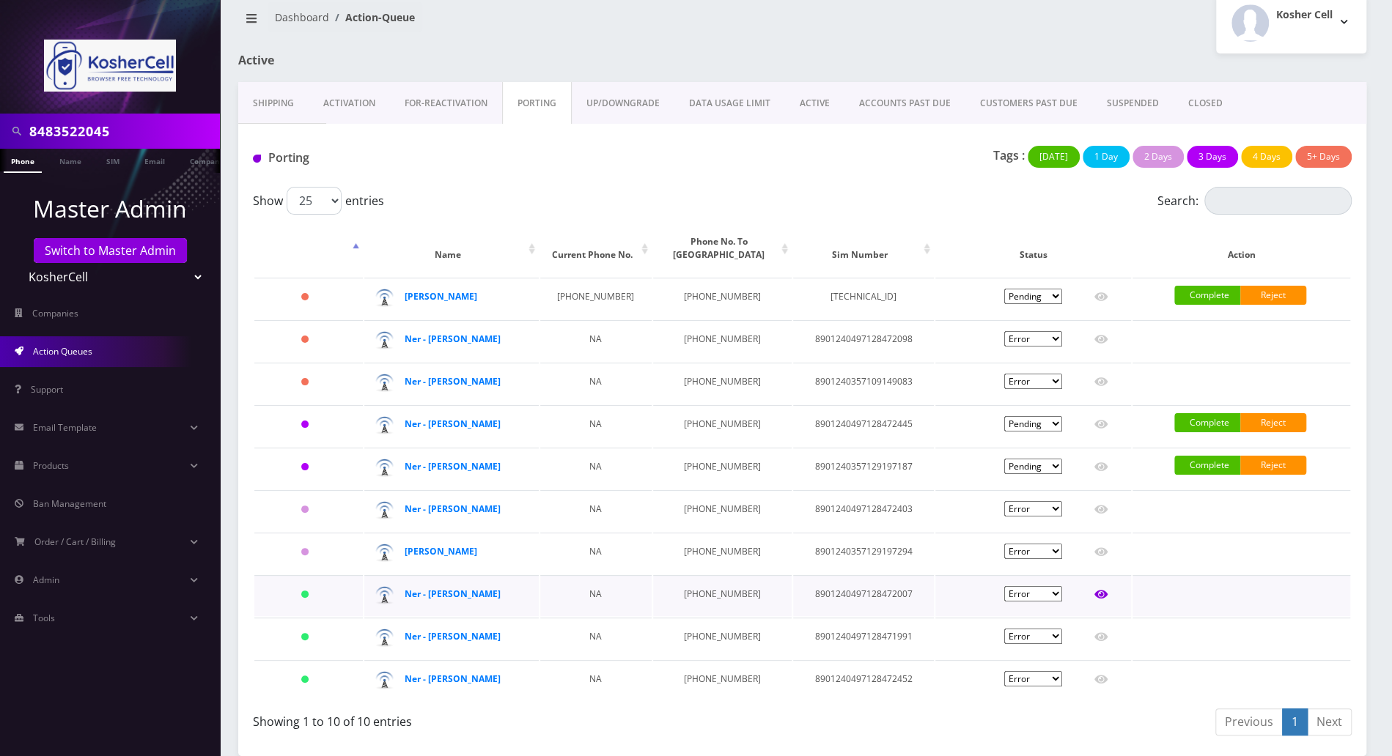
type input "T-Mobile"
type input "27499617"
type input "983614"
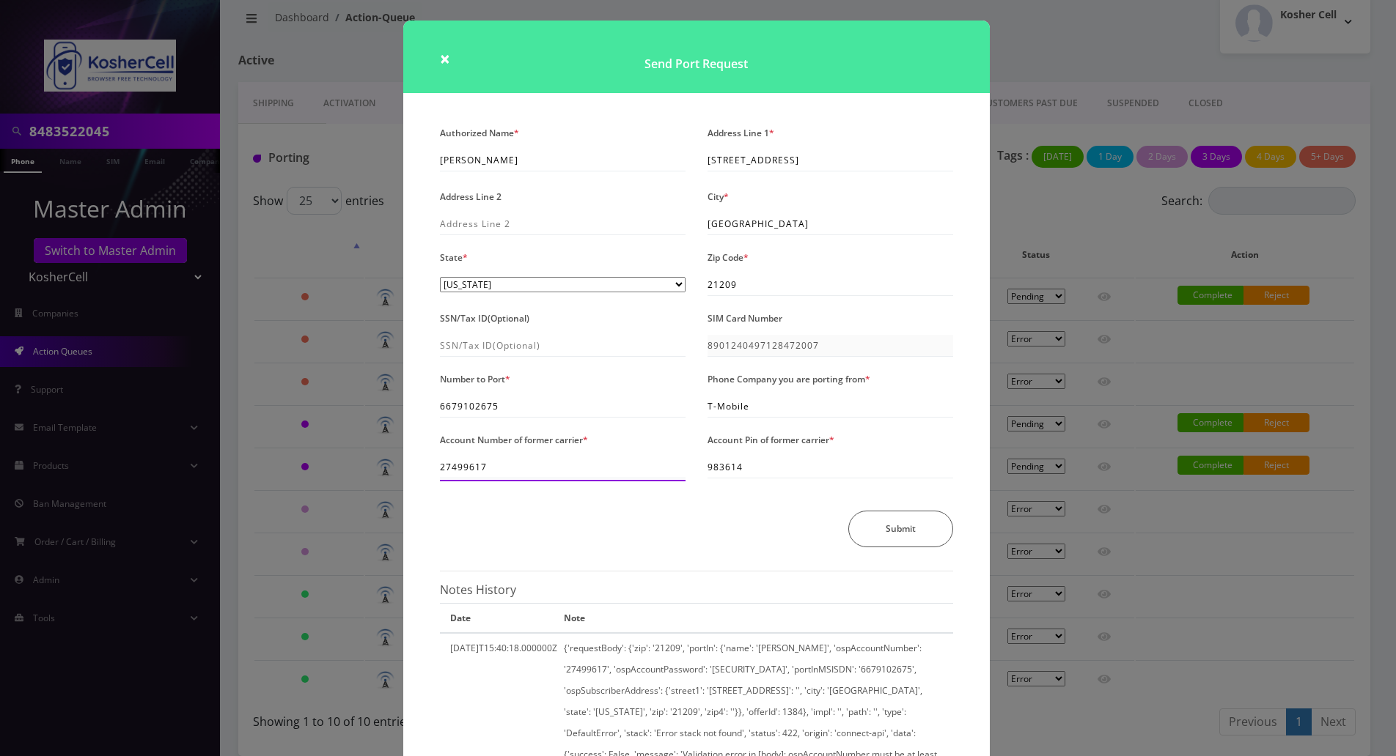
drag, startPoint x: 487, startPoint y: 469, endPoint x: 425, endPoint y: 469, distance: 61.6
click at [425, 469] on div "Authorized Name * Menashe Guttenberg Address Line 1 * 6602 Baythorne Road Addre…" at bounding box center [696, 626] width 586 height 1008
drag, startPoint x: 752, startPoint y: 474, endPoint x: 698, endPoint y: 475, distance: 54.2
click at [698, 475] on div "Account Pin of former carrier * 983614" at bounding box center [830, 456] width 268 height 52
drag, startPoint x: 539, startPoint y: 155, endPoint x: 435, endPoint y: 163, distance: 103.7
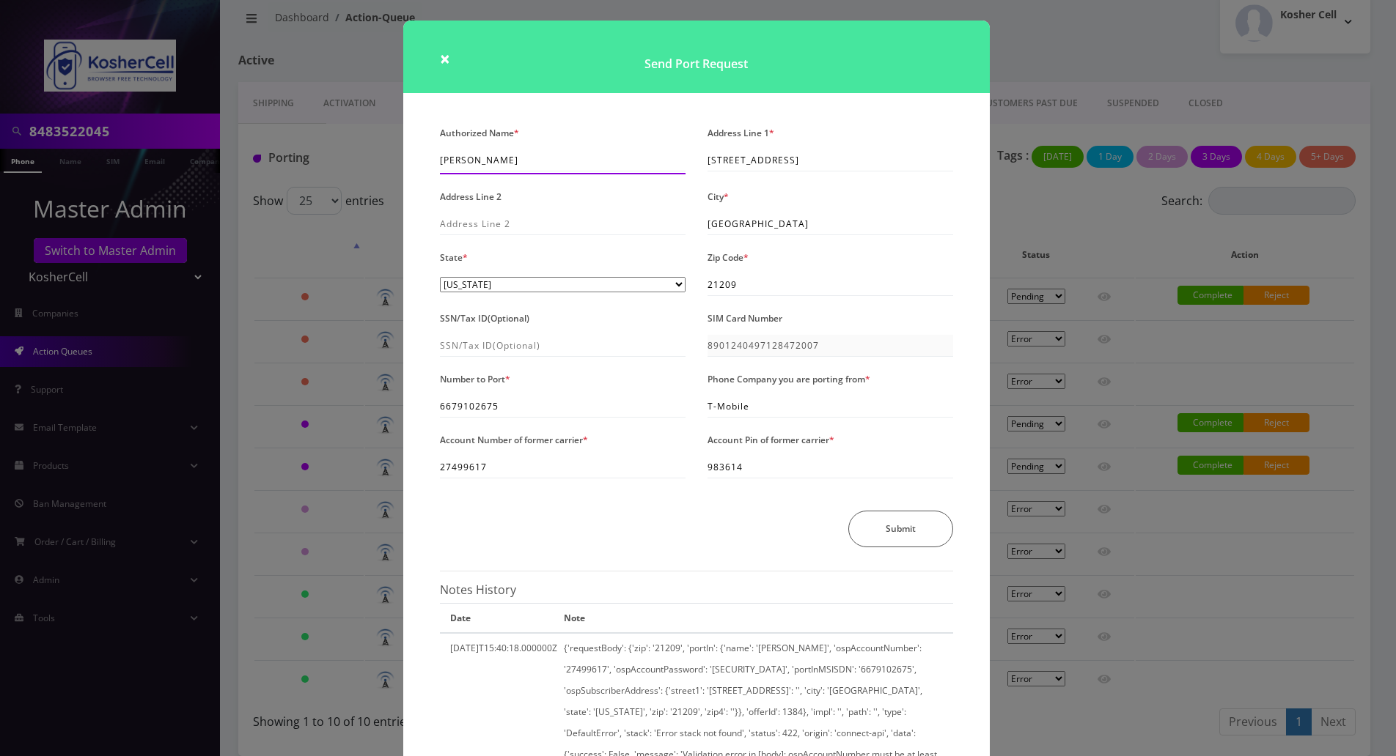
click at [435, 163] on div "Authorized Name * Menashe Guttenberg" at bounding box center [563, 148] width 268 height 52
drag, startPoint x: 819, startPoint y: 161, endPoint x: 704, endPoint y: 165, distance: 115.9
click at [704, 165] on div "Address Line 1 * 6602 Baythorne Road" at bounding box center [830, 148] width 268 height 52
click at [1035, 31] on div "× Send Port Request Authorized Name * Menashe Guttenberg Address Line 1 * 6602 …" at bounding box center [698, 378] width 1396 height 756
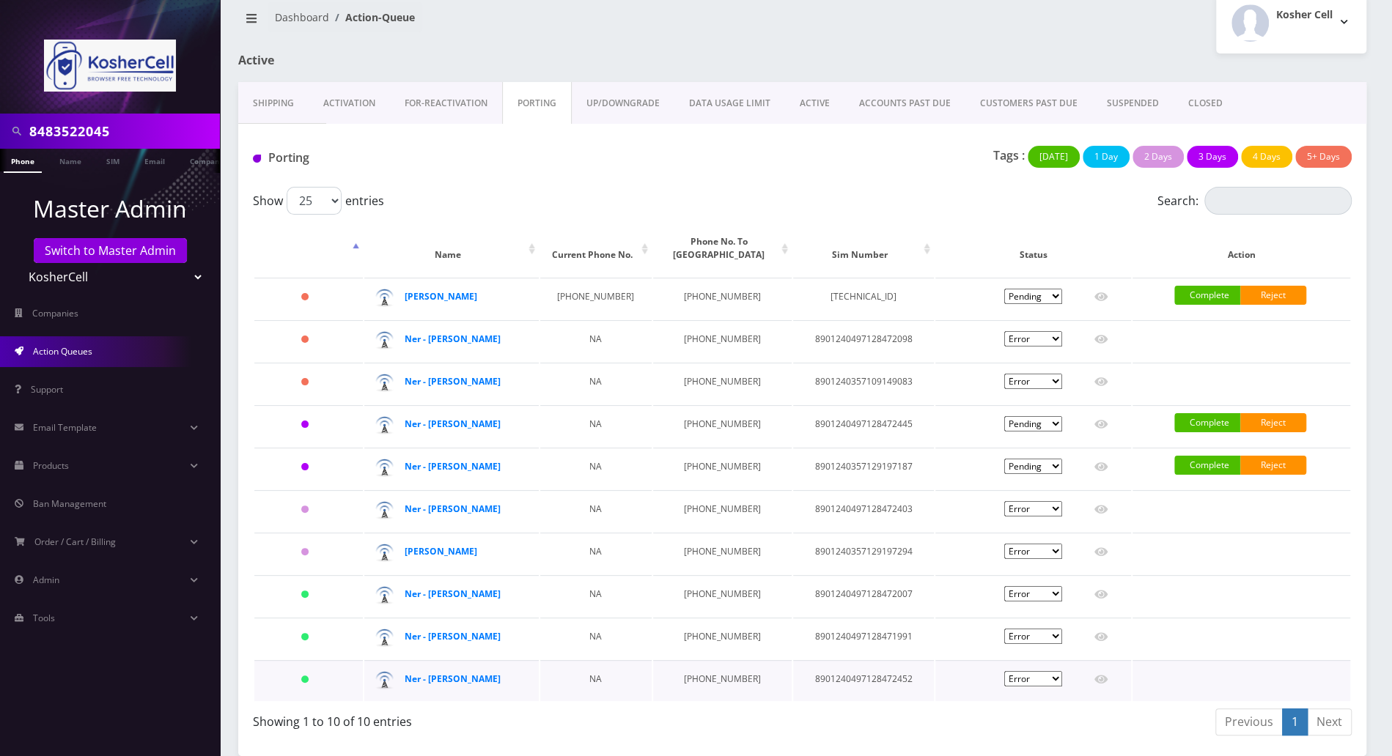
click at [1054, 682] on select "Pending Submitted Error Cancelled" at bounding box center [1033, 678] width 58 height 15
select select "2"
click at [1004, 671] on select "Pending Submitted Error Cancelled" at bounding box center [1033, 678] width 58 height 15
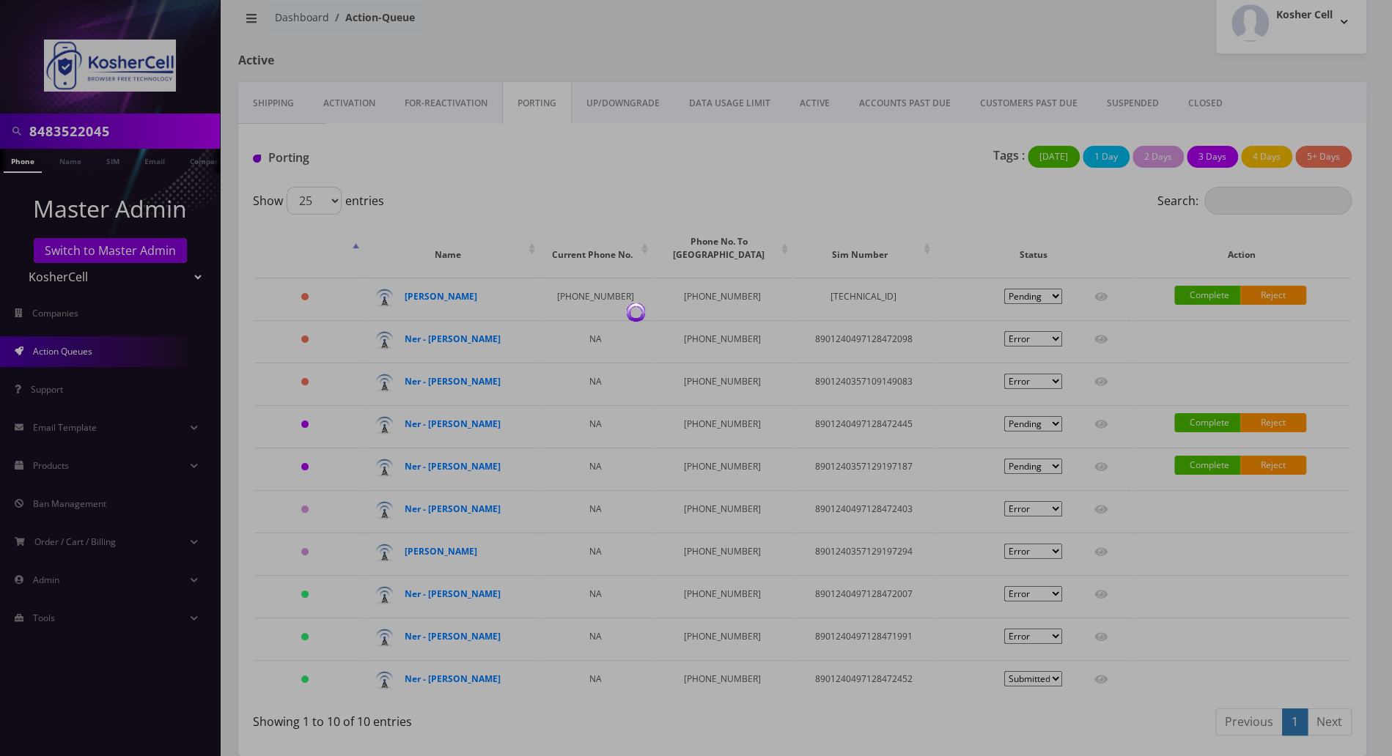
select select "2"
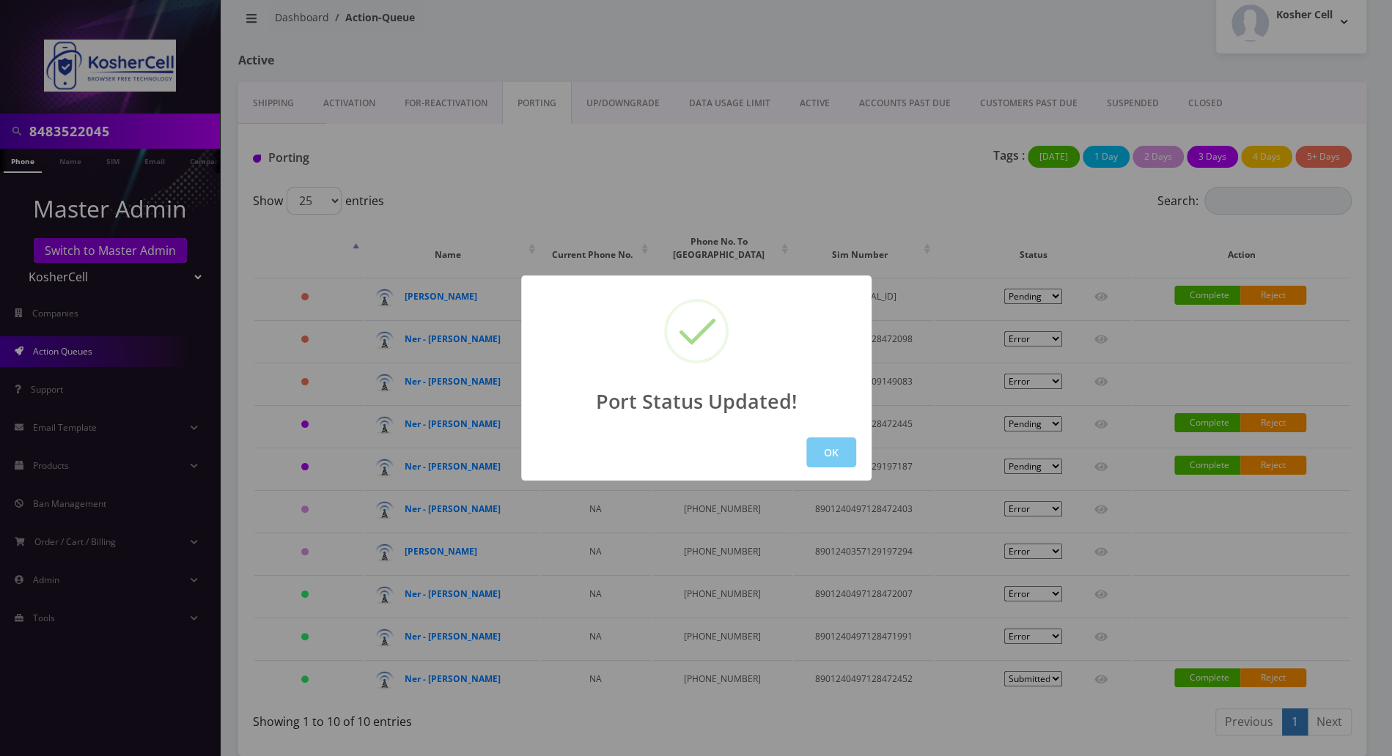
click at [836, 454] on button "OK" at bounding box center [831, 453] width 50 height 30
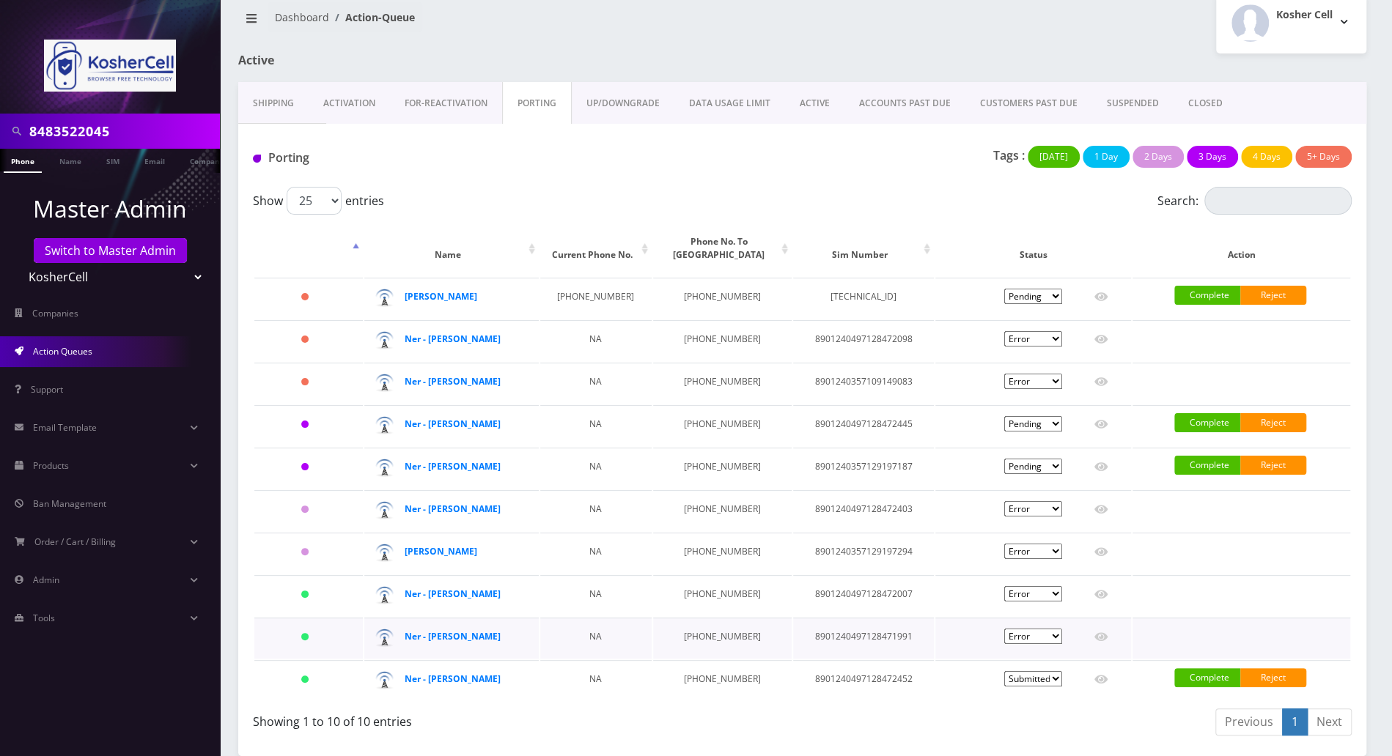
click at [1058, 639] on select "Pending Submitted Error Cancelled" at bounding box center [1033, 636] width 58 height 15
select select "2"
click at [1004, 630] on select "Pending Submitted Error Cancelled" at bounding box center [1033, 636] width 58 height 15
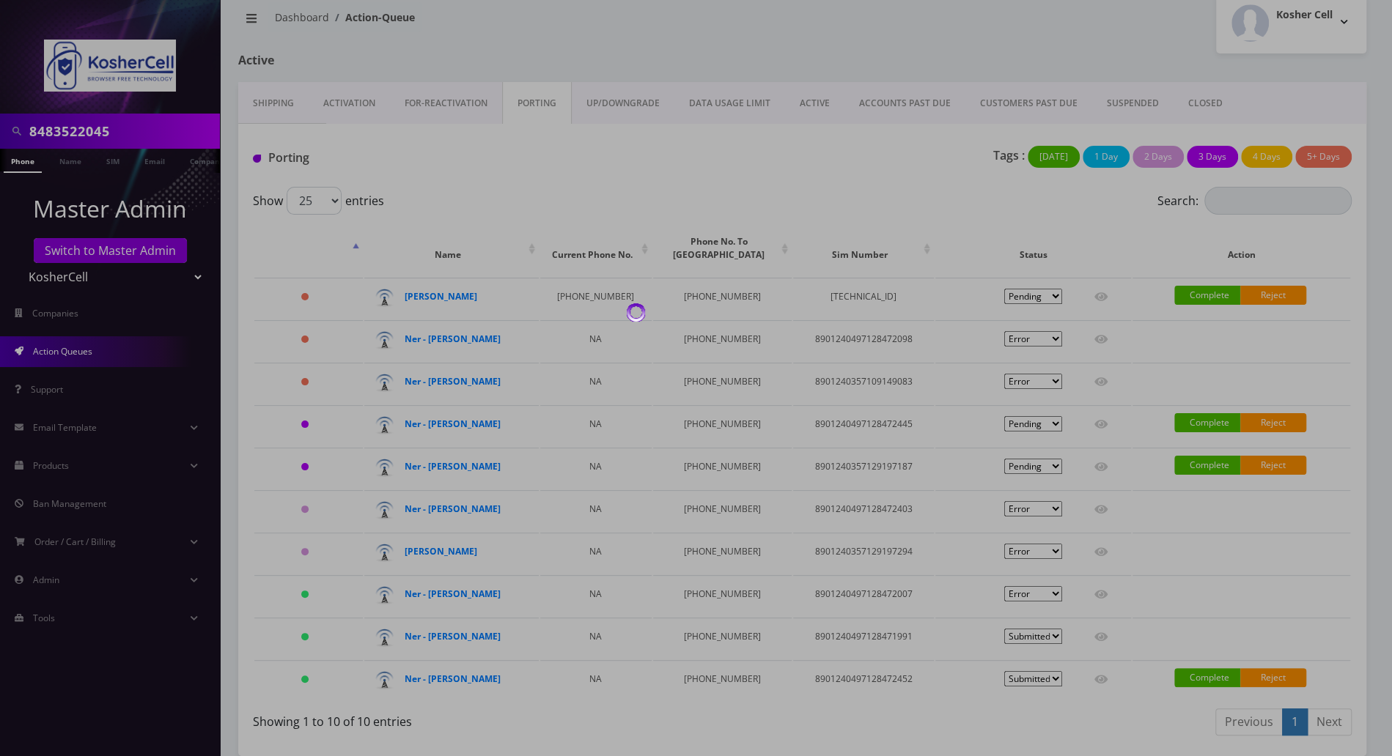
select select "2"
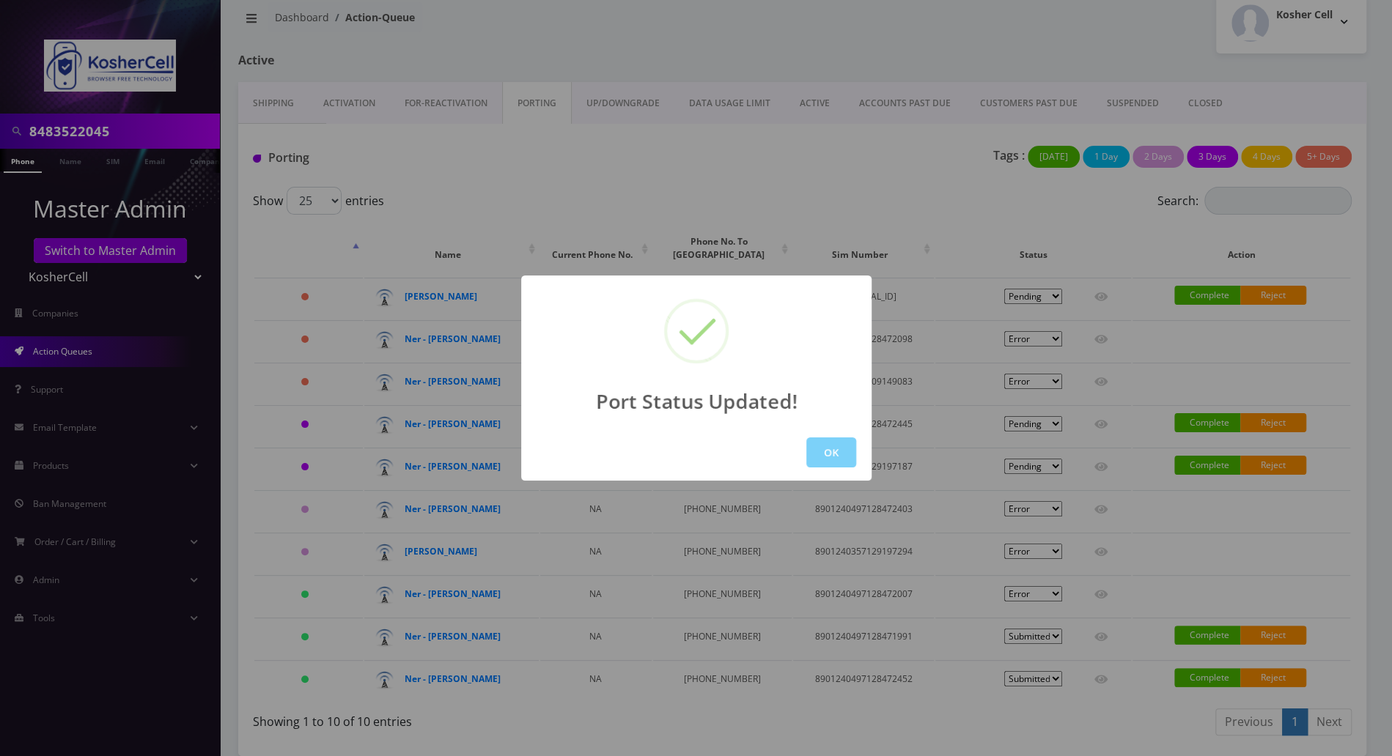
click at [1050, 577] on div "Port Status Updated! OK" at bounding box center [696, 378] width 1392 height 756
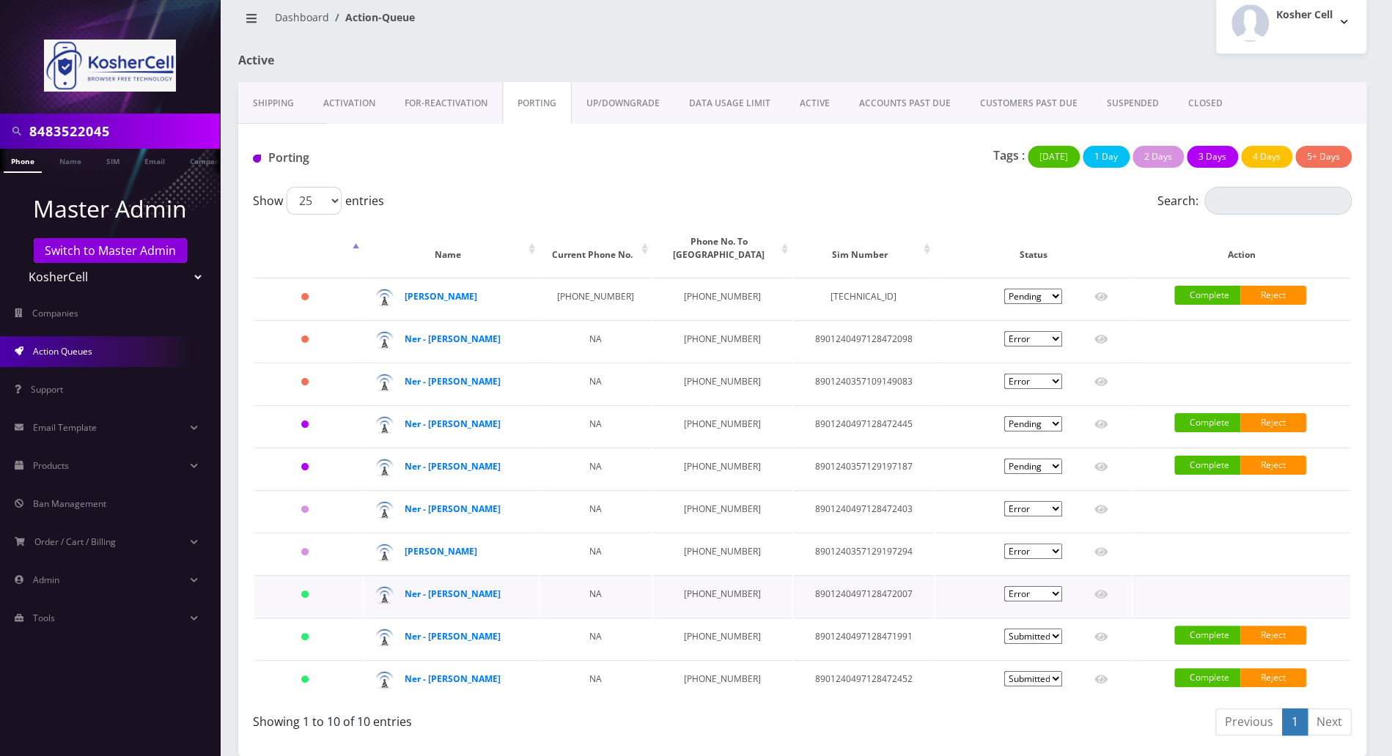
click at [1056, 586] on select "Pending Submitted Error Cancelled" at bounding box center [1033, 593] width 58 height 15
select select "2"
click at [1004, 586] on select "Pending Submitted Error Cancelled" at bounding box center [1033, 593] width 58 height 15
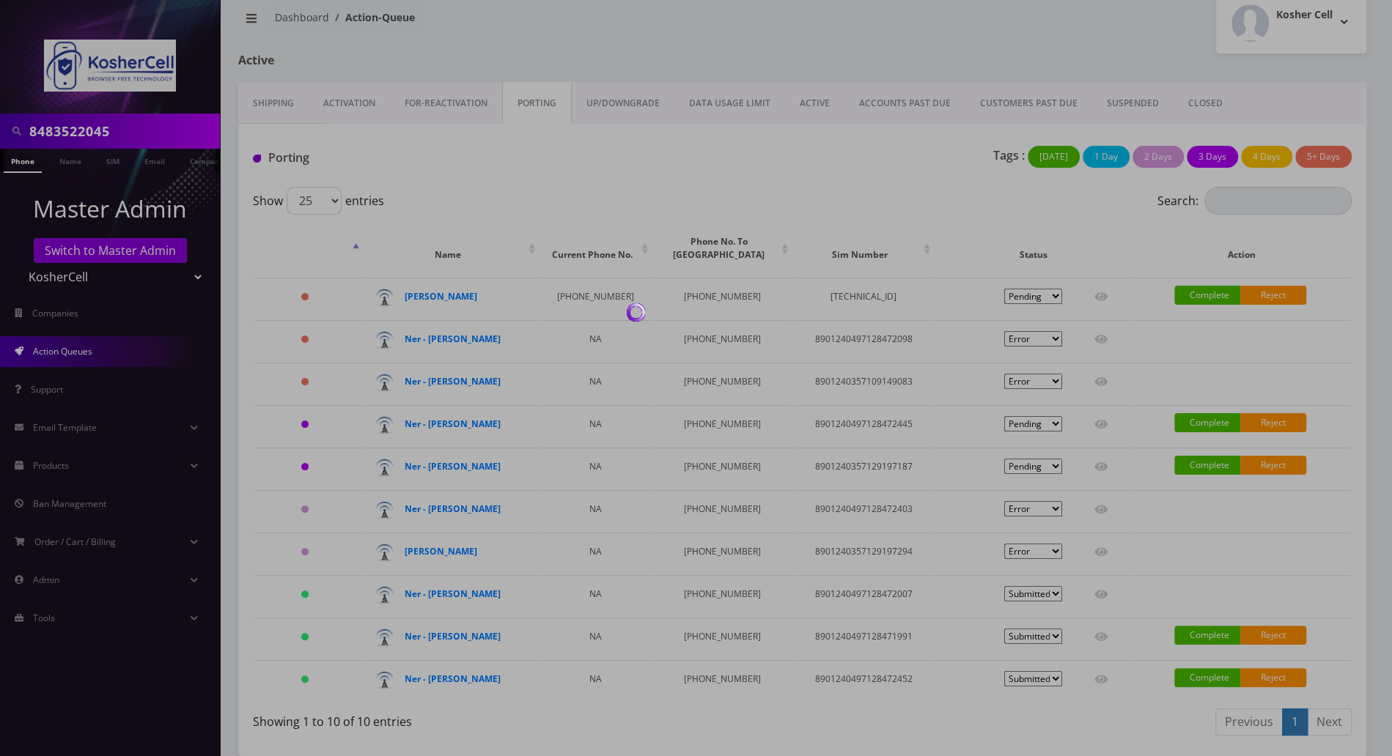
select select "2"
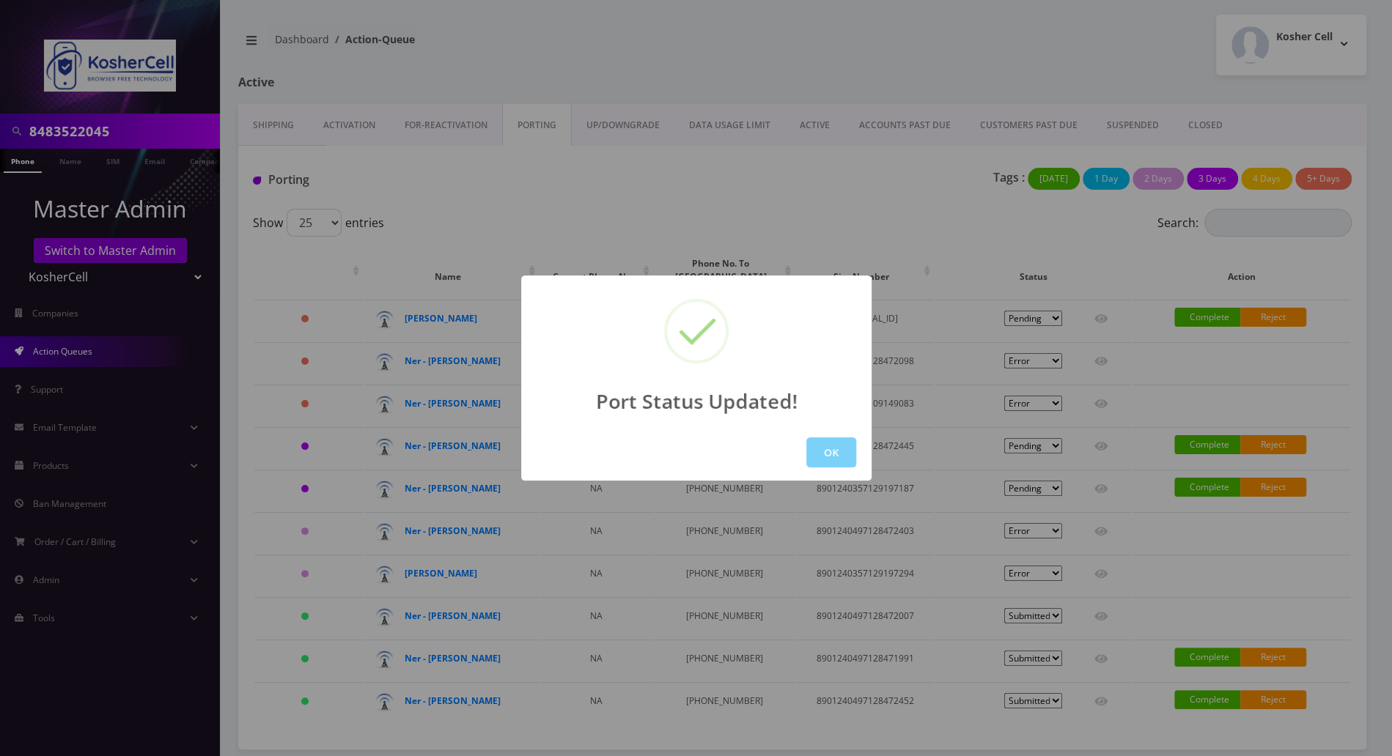
scroll to position [0, 0]
click at [733, 42] on div "Port Status Updated! OK" at bounding box center [696, 378] width 1392 height 756
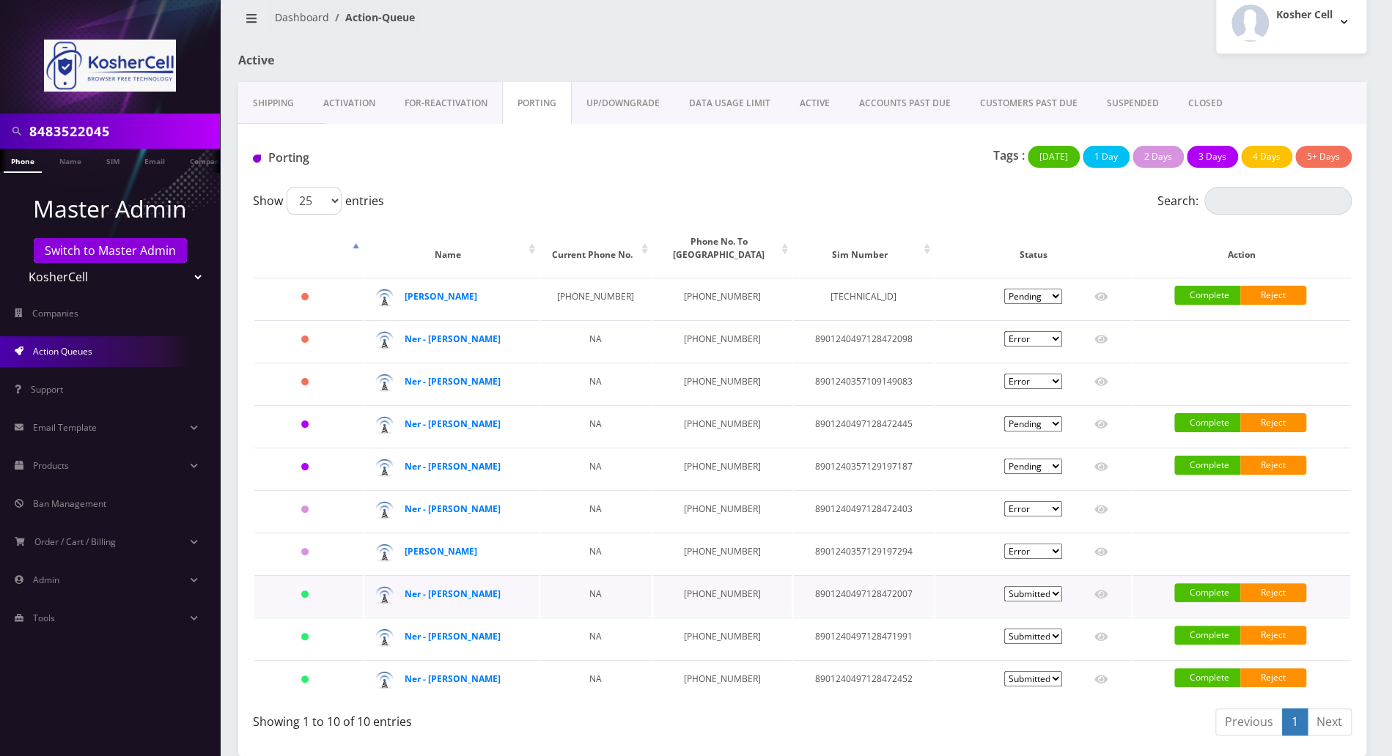
scroll to position [56, 0]
click at [931, 146] on div "Porting Tags : Today 1 Day 2 Days 3 Days 4 Days 5+ Days" at bounding box center [802, 155] width 1128 height 63
click at [1215, 583] on link "Complete" at bounding box center [1207, 592] width 66 height 19
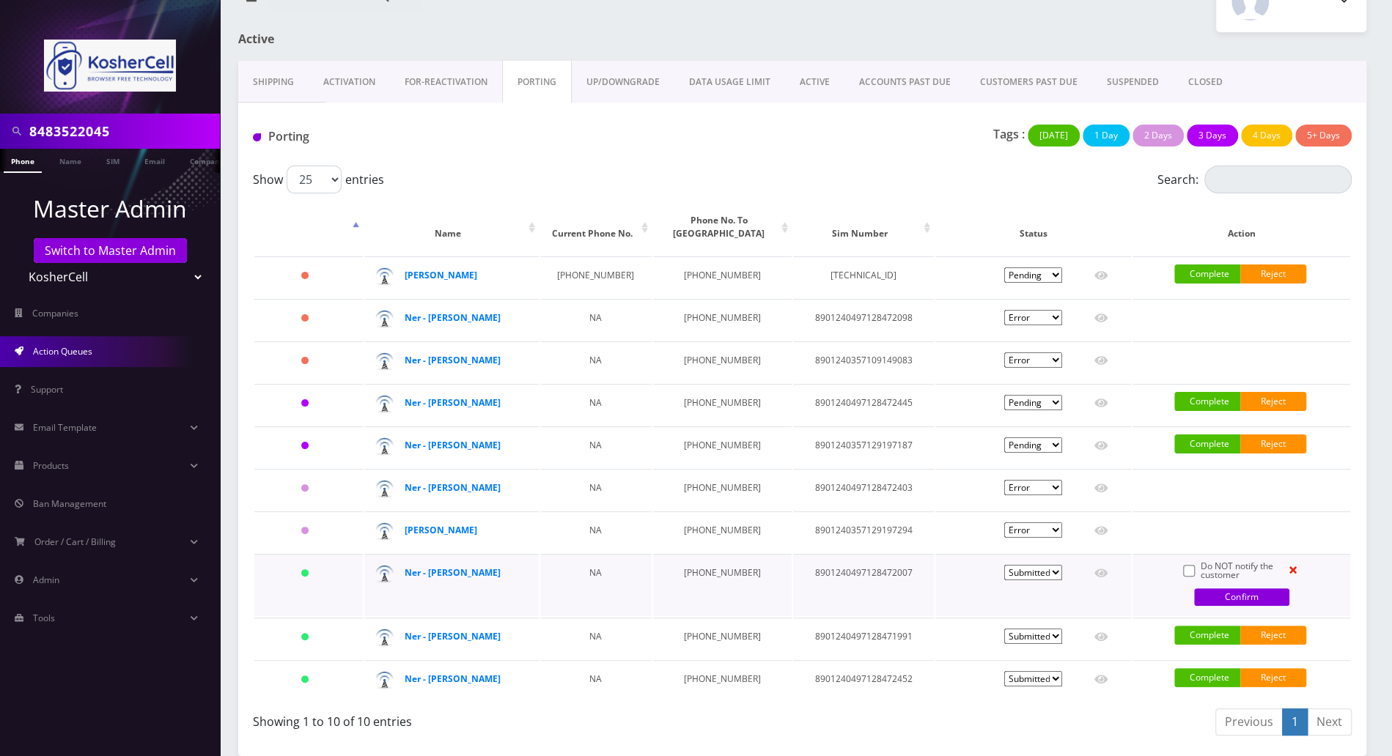
click at [1201, 577] on label "Do NOT notify the customer" at bounding box center [1240, 571] width 79 height 18
click at [1201, 569] on input "Do NOT notify the customer" at bounding box center [1203, 565] width 4 height 7
click at [1201, 575] on label "Do NOT notify the customer" at bounding box center [1240, 571] width 79 height 18
click at [1201, 569] on input "Do NOT notify the customer" at bounding box center [1203, 565] width 4 height 7
checkbox input "false"
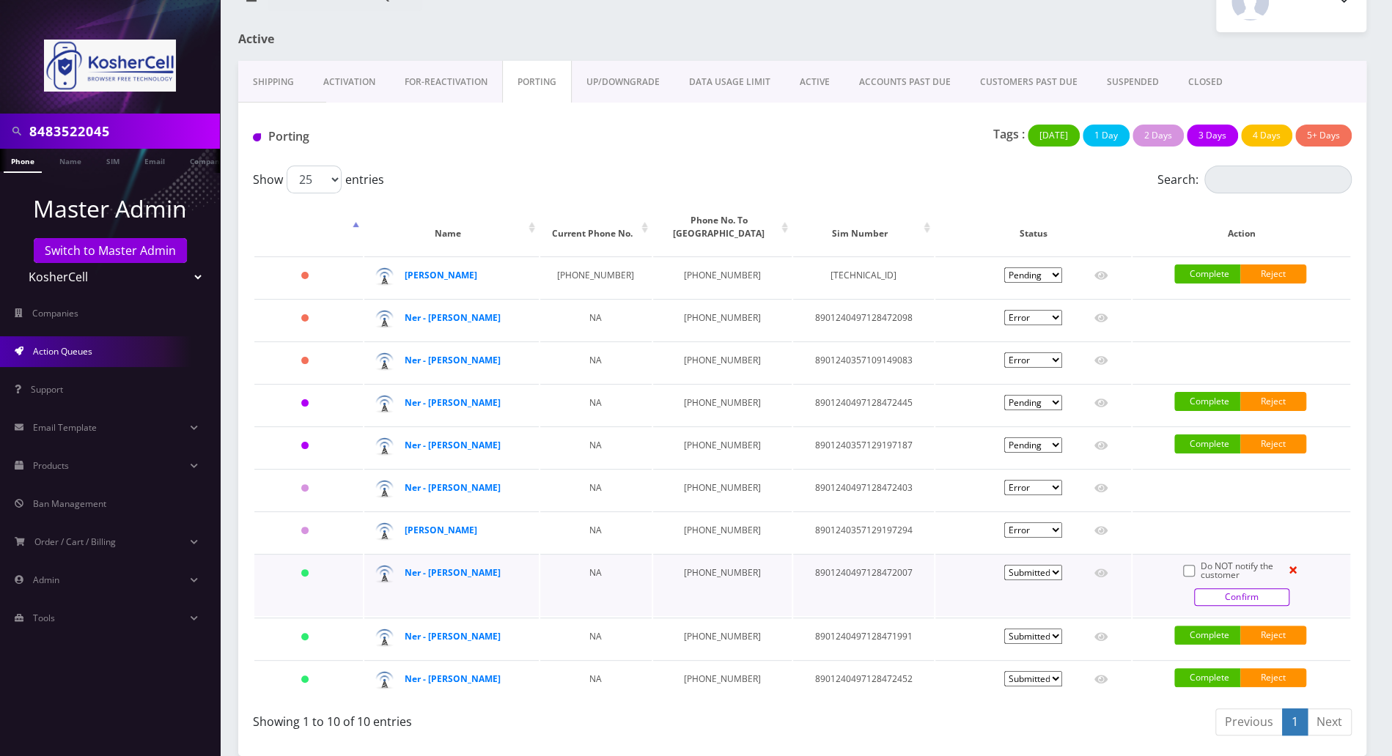
click at [1212, 596] on link "Confirm" at bounding box center [1241, 598] width 95 height 18
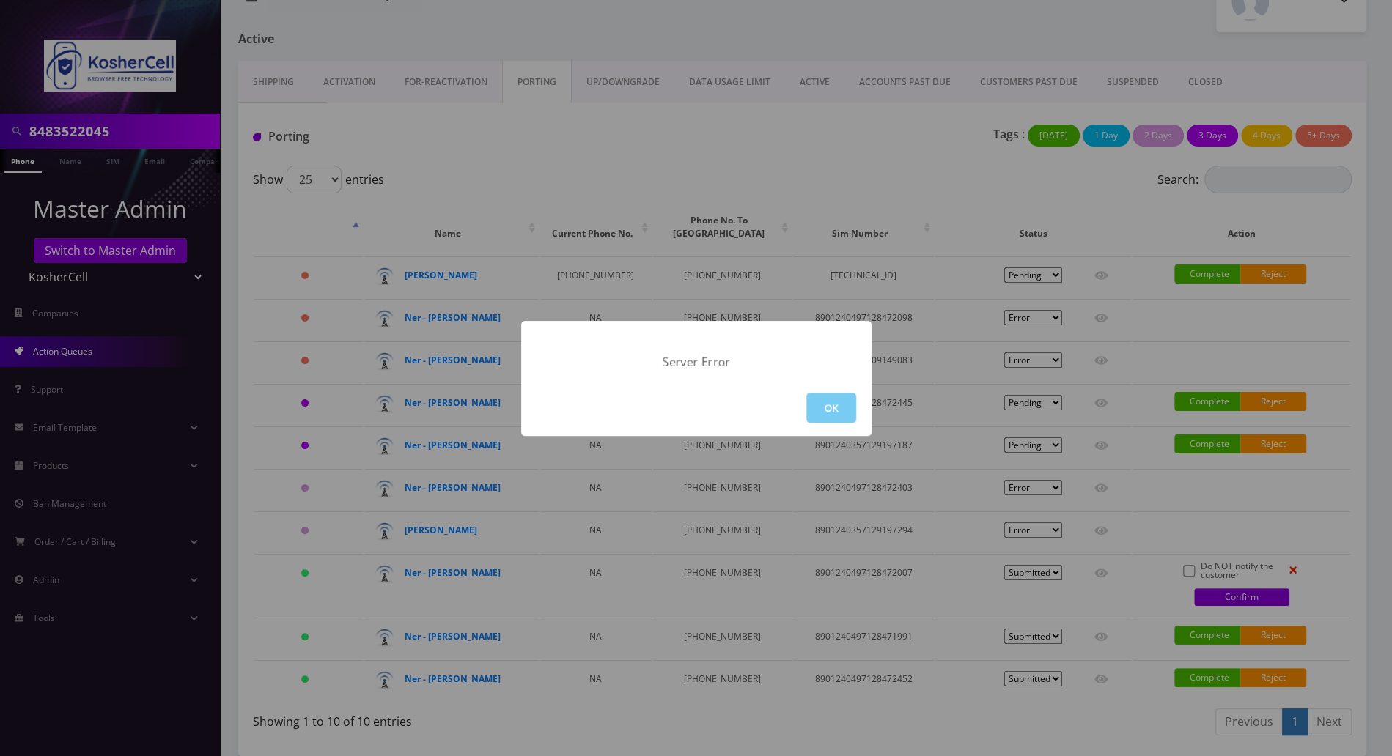
click at [835, 413] on button "OK" at bounding box center [831, 408] width 50 height 30
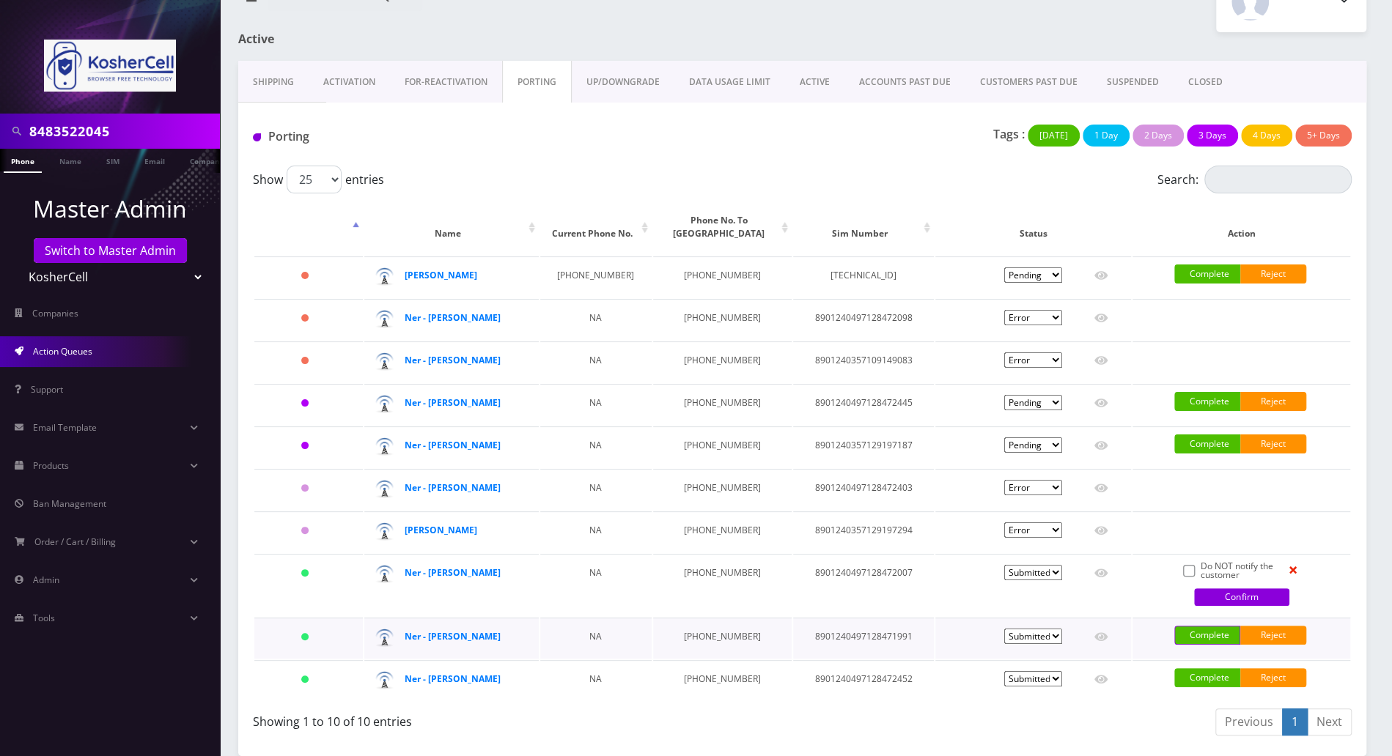
click at [1206, 640] on link "Complete" at bounding box center [1207, 635] width 66 height 19
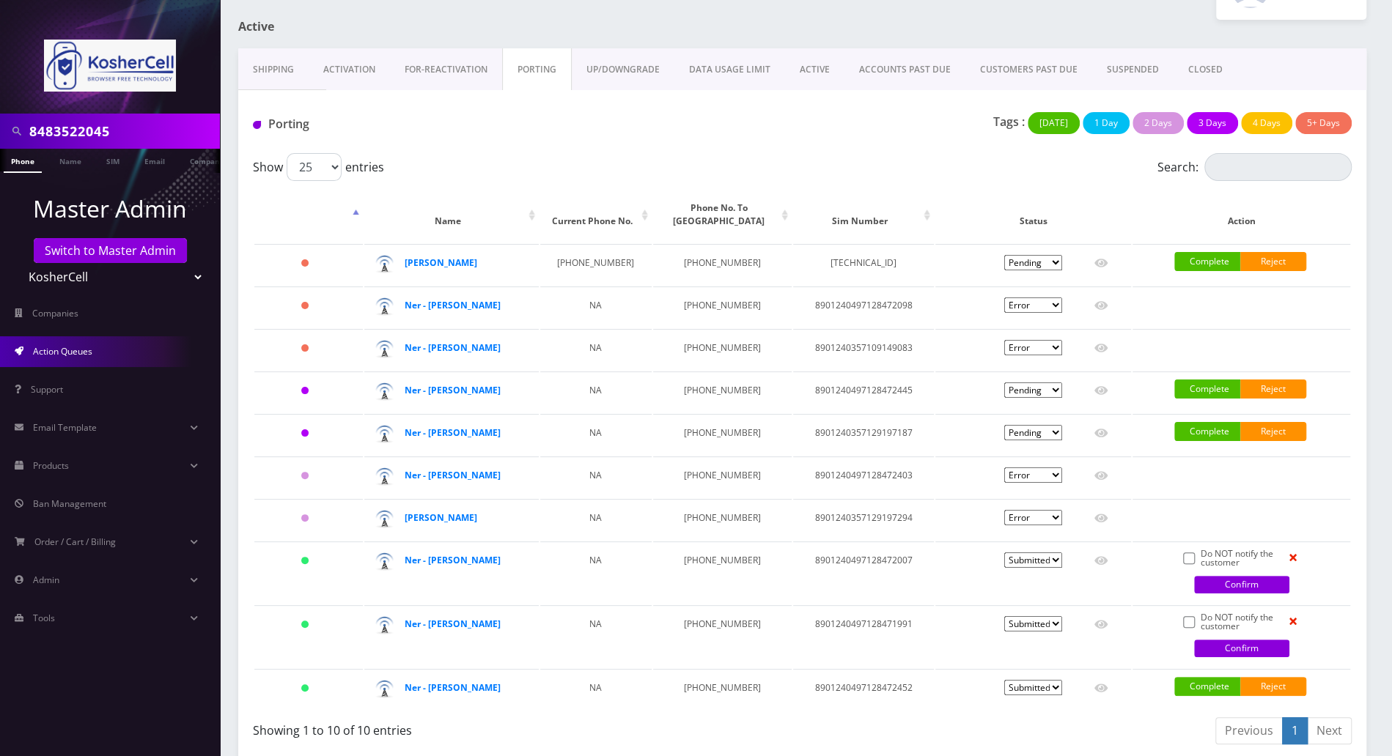
click at [1211, 657] on link "Confirm" at bounding box center [1241, 649] width 95 height 18
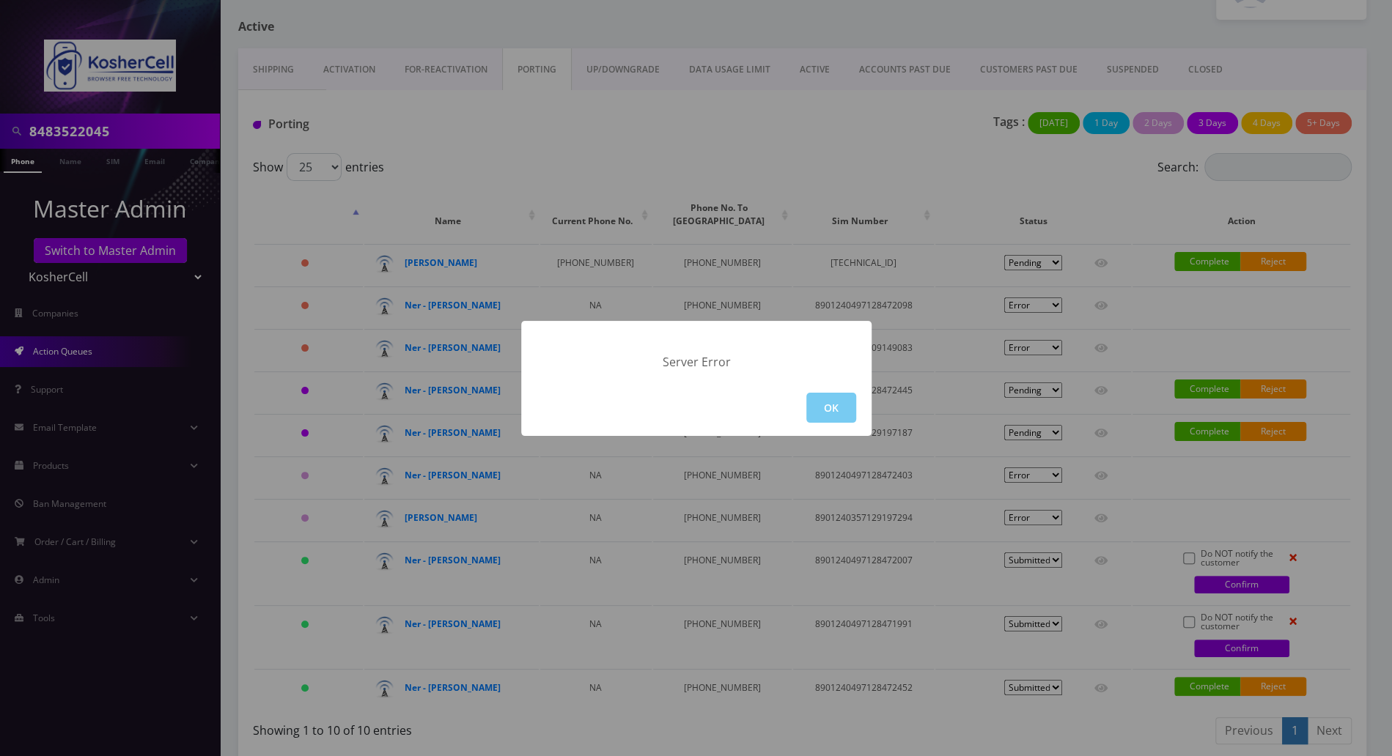
click at [838, 407] on button "OK" at bounding box center [831, 408] width 50 height 30
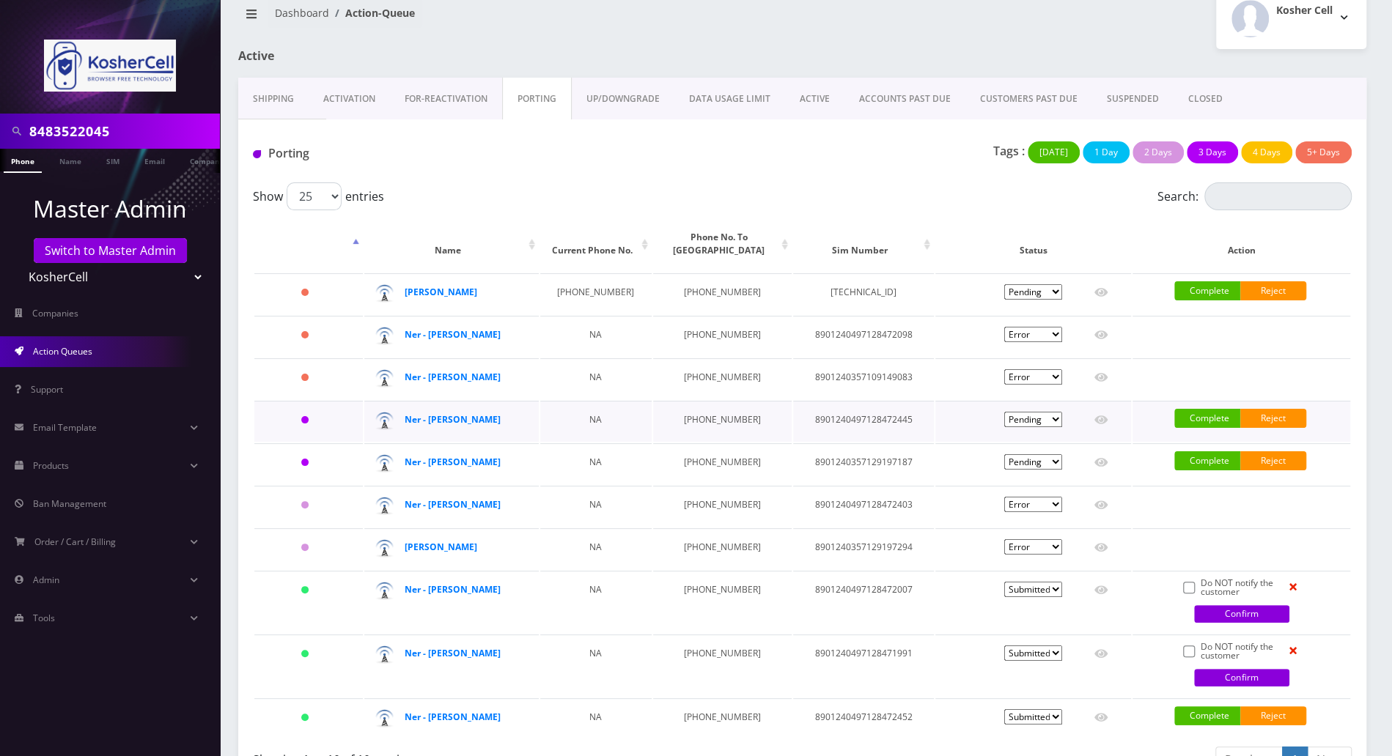
scroll to position [0, 0]
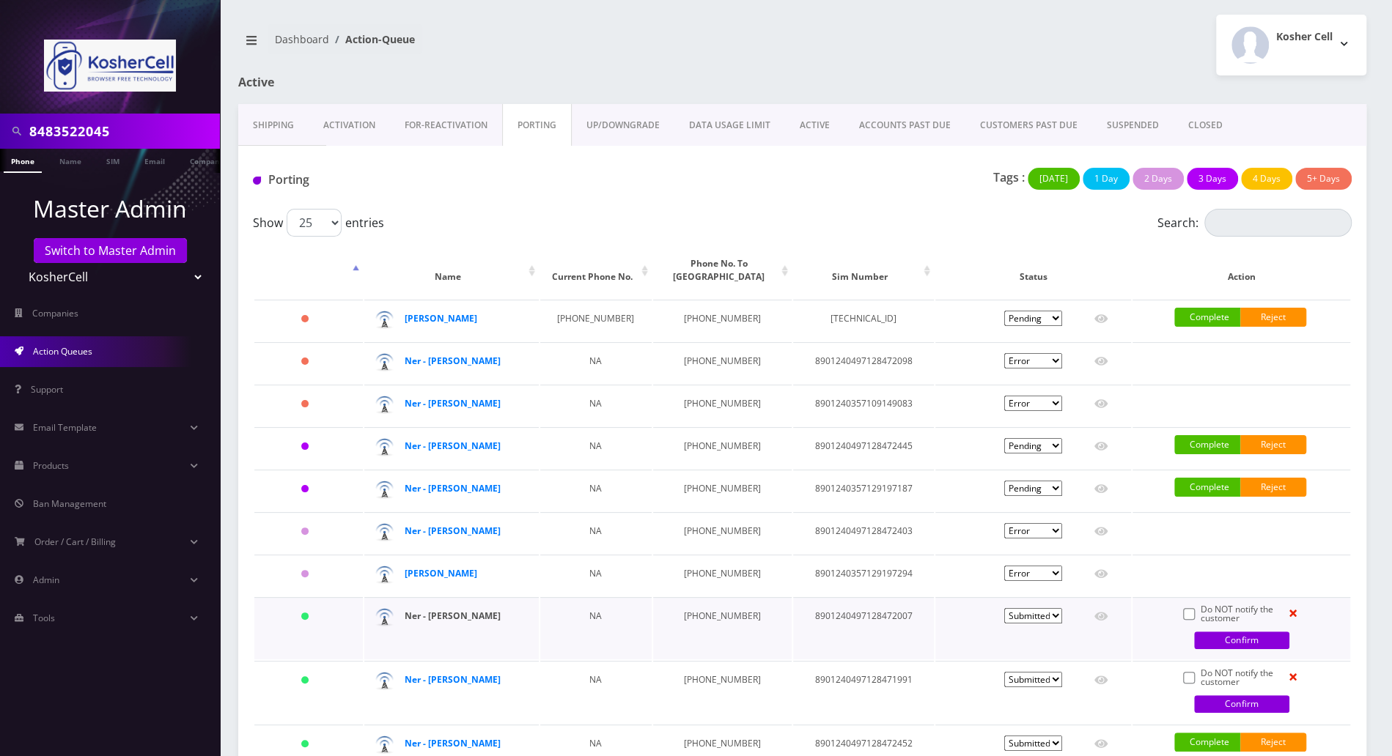
click at [433, 622] on strong "Ner - Menashe Guttenberg" at bounding box center [453, 616] width 96 height 12
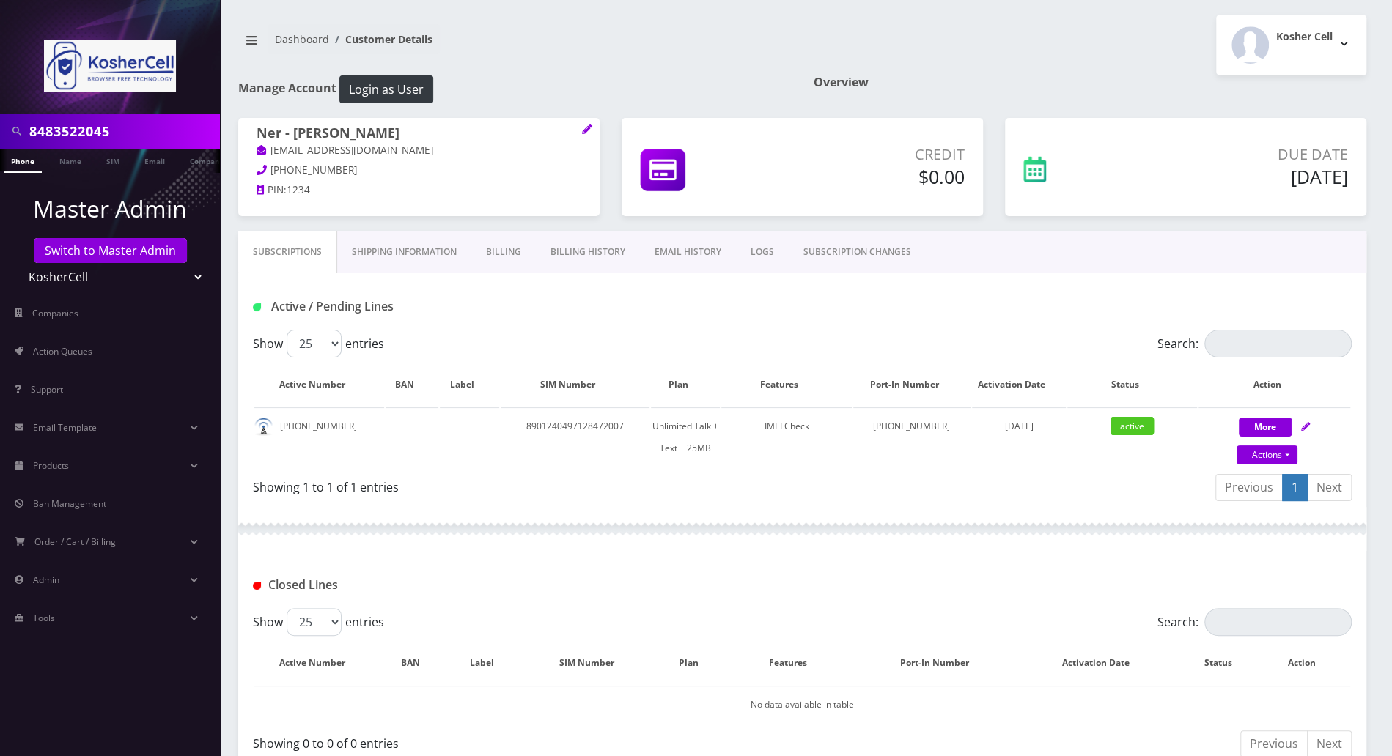
scroll to position [92, 0]
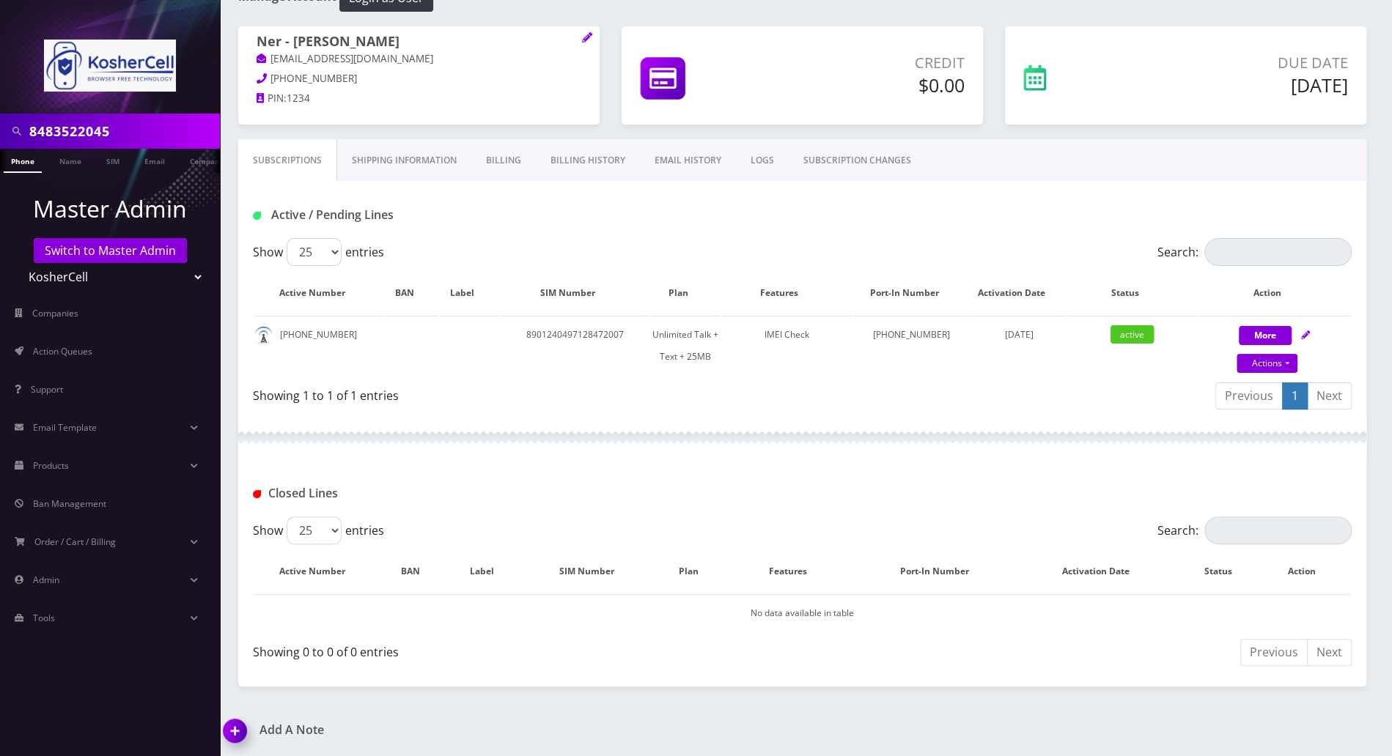
click at [236, 730] on img at bounding box center [237, 736] width 43 height 43
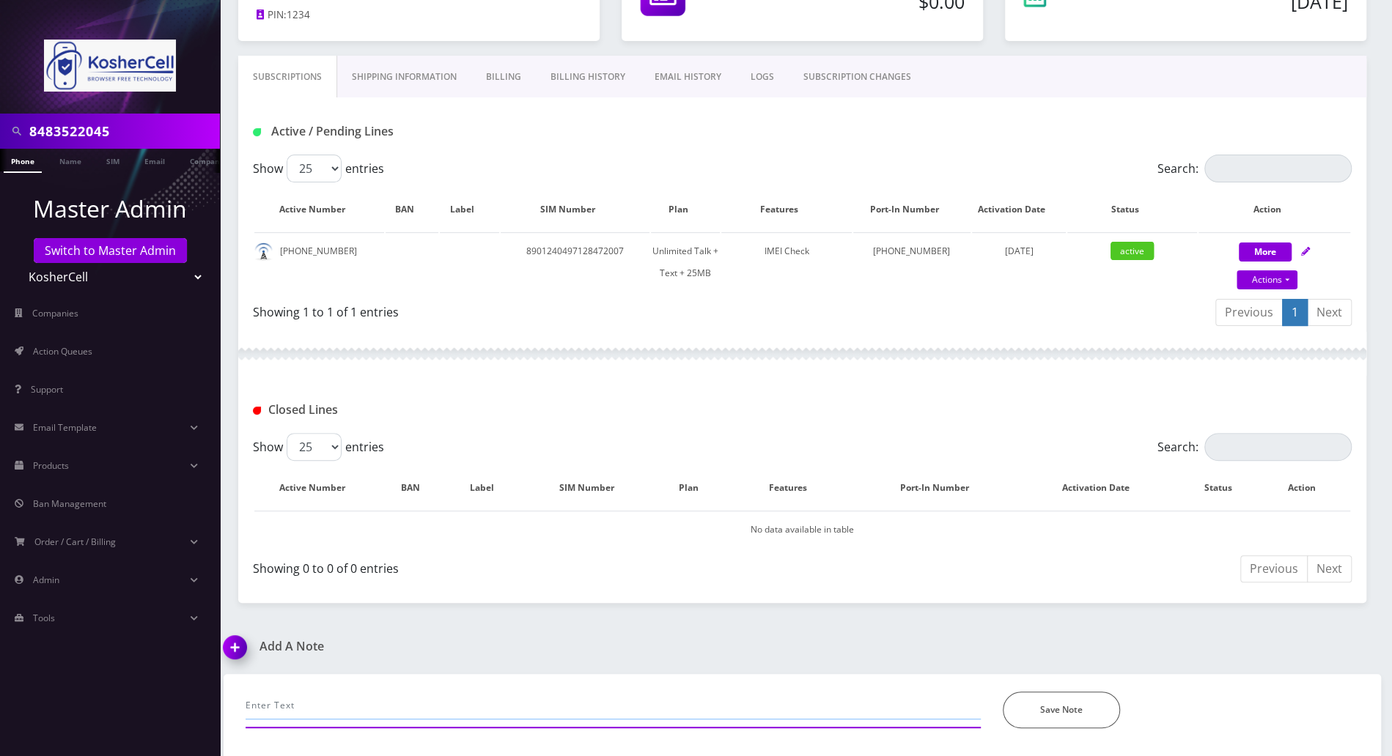
click at [386, 701] on input "text" at bounding box center [613, 706] width 735 height 28
click at [931, 694] on input "manuall ported in the line in Ultra portal with" at bounding box center [613, 706] width 735 height 28
paste input "8901240497128472007"
drag, startPoint x: 628, startPoint y: 698, endPoint x: 241, endPoint y: 701, distance: 387.0
click at [241, 701] on div "manuall ported in the line in Ultra portal with 8901240497128472007...[PERSON_N…" at bounding box center [613, 710] width 757 height 37
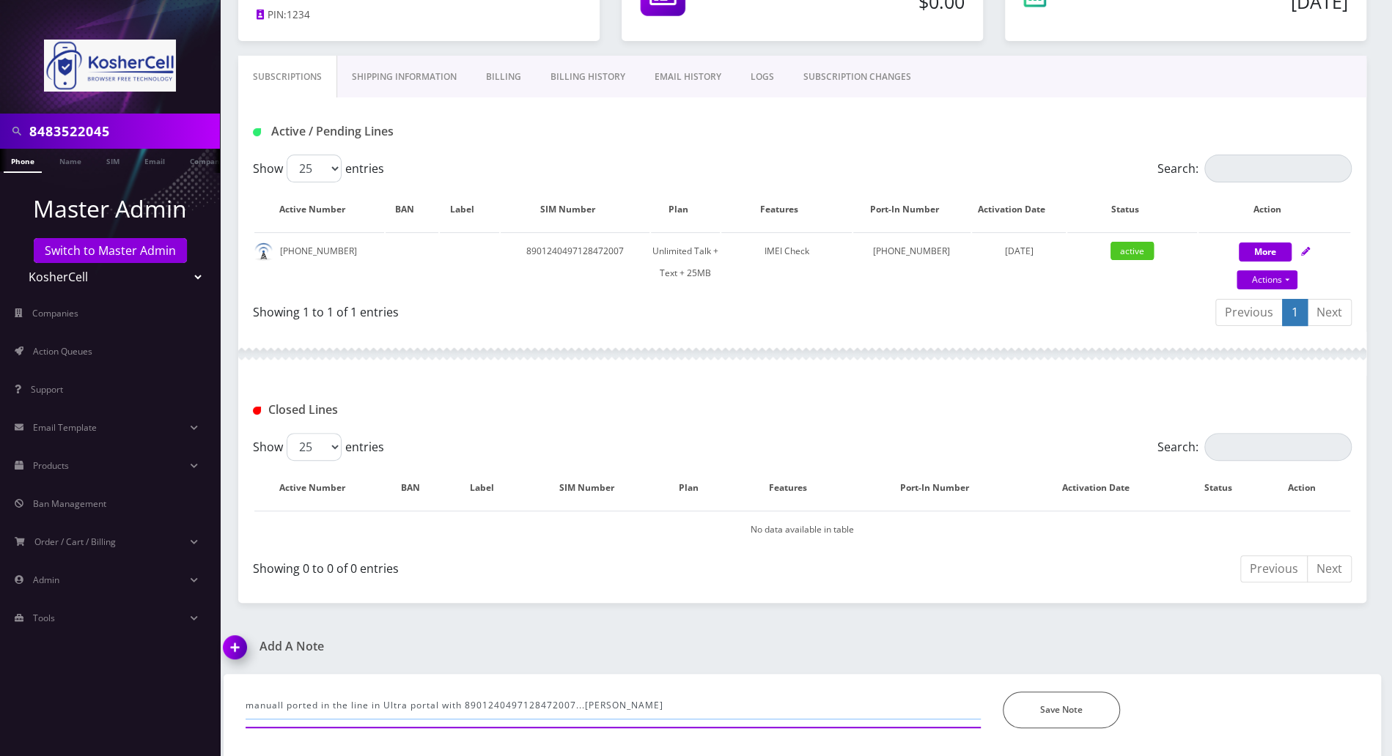
click at [342, 712] on input "manuall ported in the line in Ultra portal with 8901240497128472007...[PERSON_N…" at bounding box center [613, 706] width 735 height 28
click at [704, 706] on input "manually ported in the line in Ultra portal with 8901240497128472007...[PERSON_…" at bounding box center [613, 706] width 735 height 28
drag, startPoint x: 688, startPoint y: 710, endPoint x: 210, endPoint y: 710, distance: 478.6
click at [210, 710] on div "8483522045 Phone Name SIM Email Company Customer Master Admin Switch to Master …" at bounding box center [696, 291] width 1392 height 933
type input "manually ported in the line in Ultra portal with 8901240497128472007...[PERSON_…"
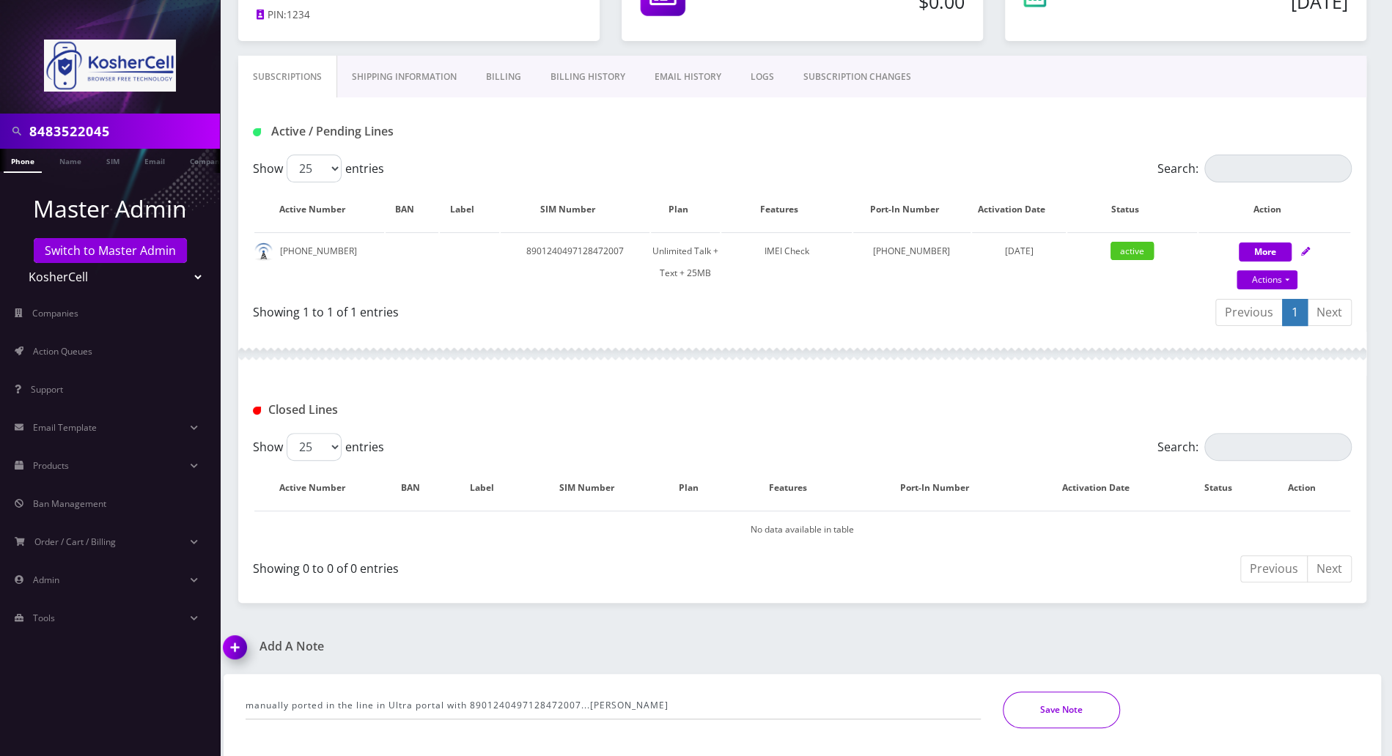
click at [1042, 707] on button "Save Note" at bounding box center [1061, 710] width 117 height 37
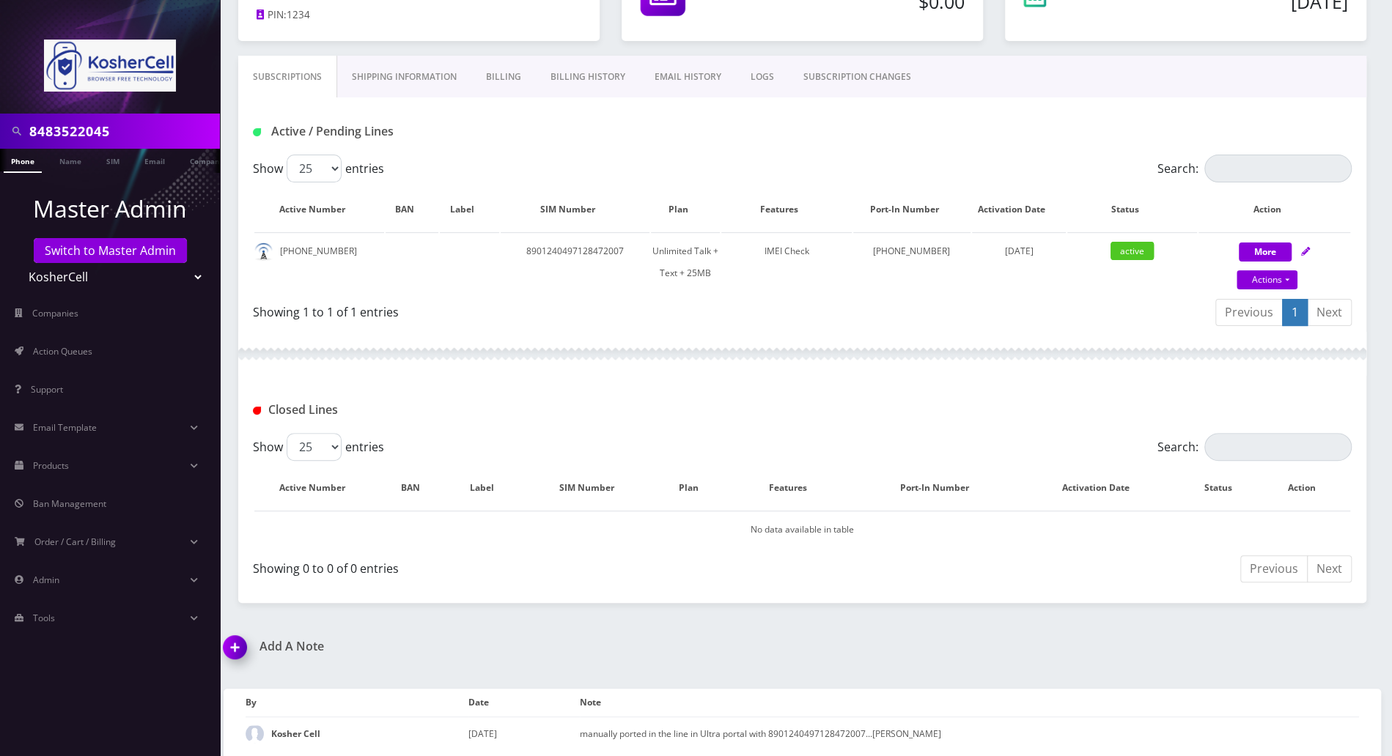
click at [1009, 597] on div "Subscriptions Shipping Information Billing Billing History EMAIL HISTORY LOGS S…" at bounding box center [802, 330] width 1128 height 548
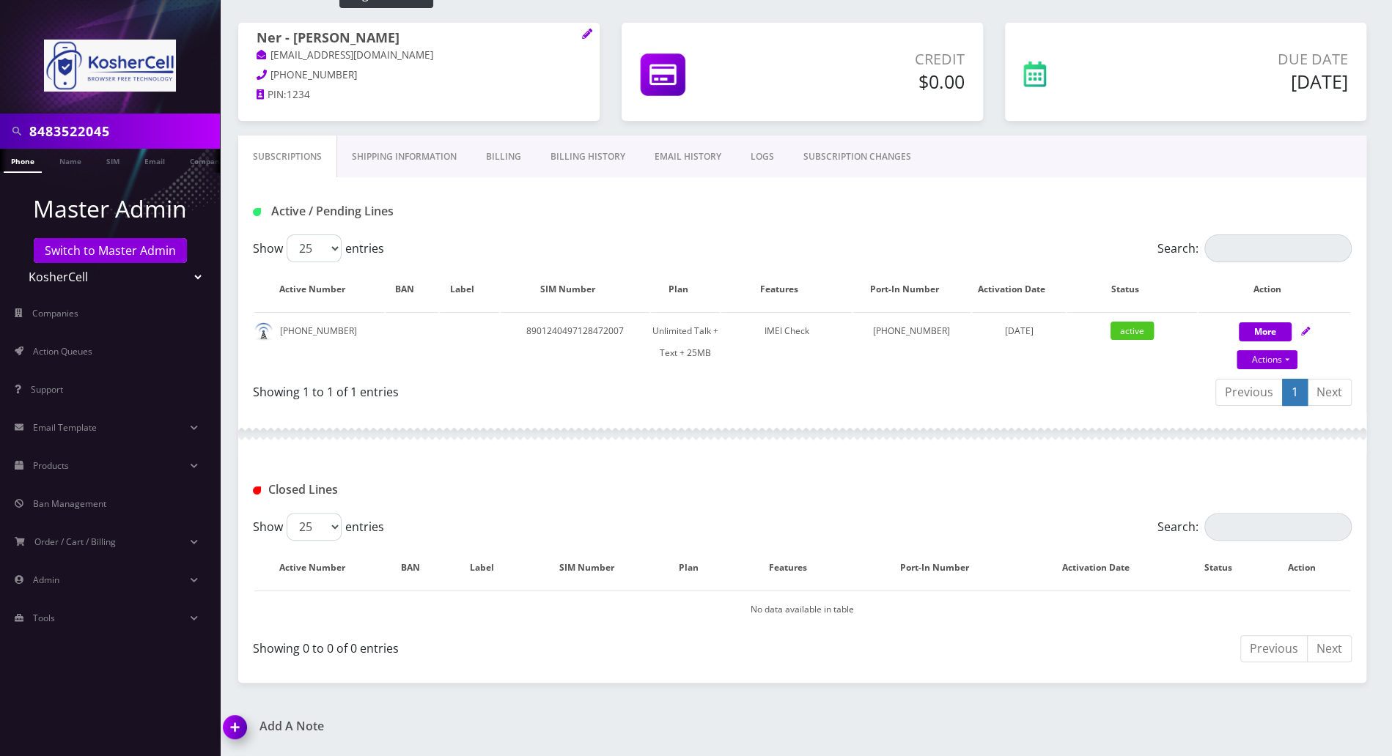
scroll to position [0, 0]
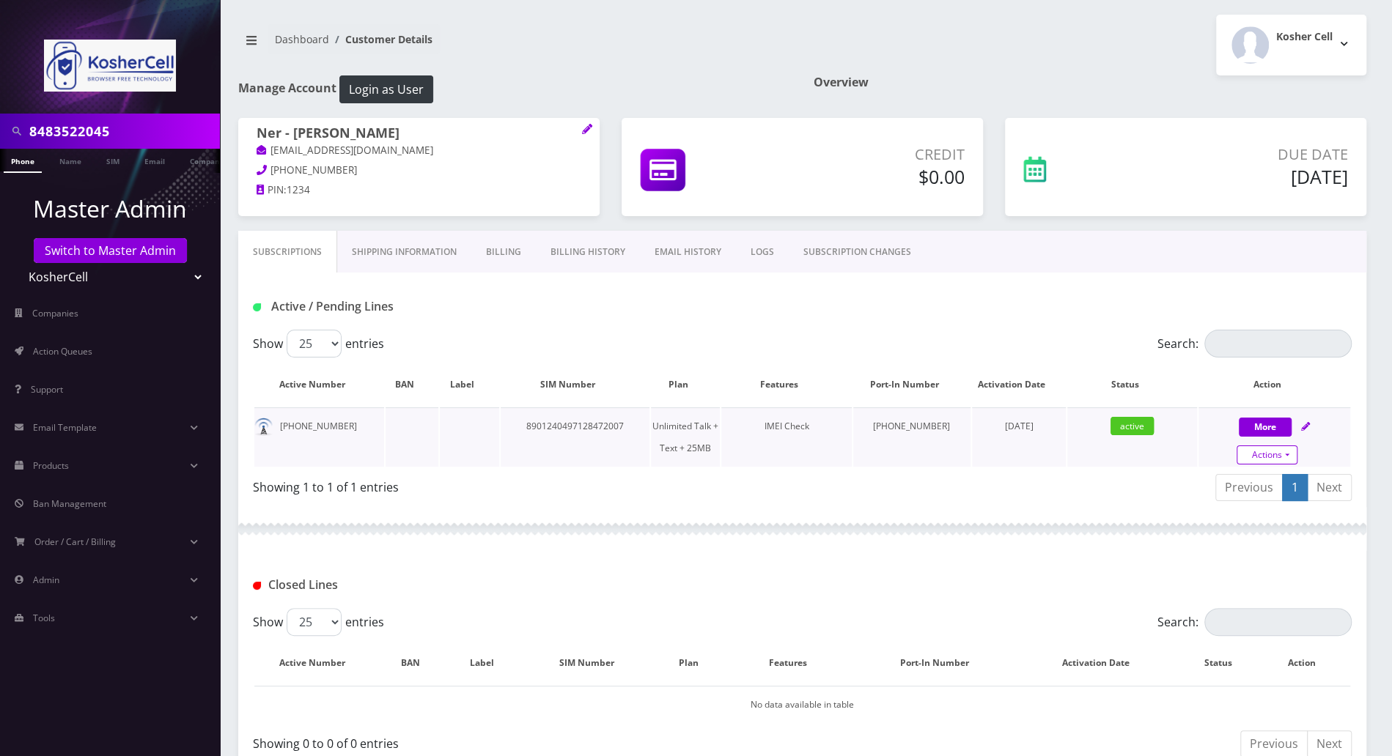
click at [1289, 451] on link "Actions" at bounding box center [1266, 455] width 61 height 19
select select "364"
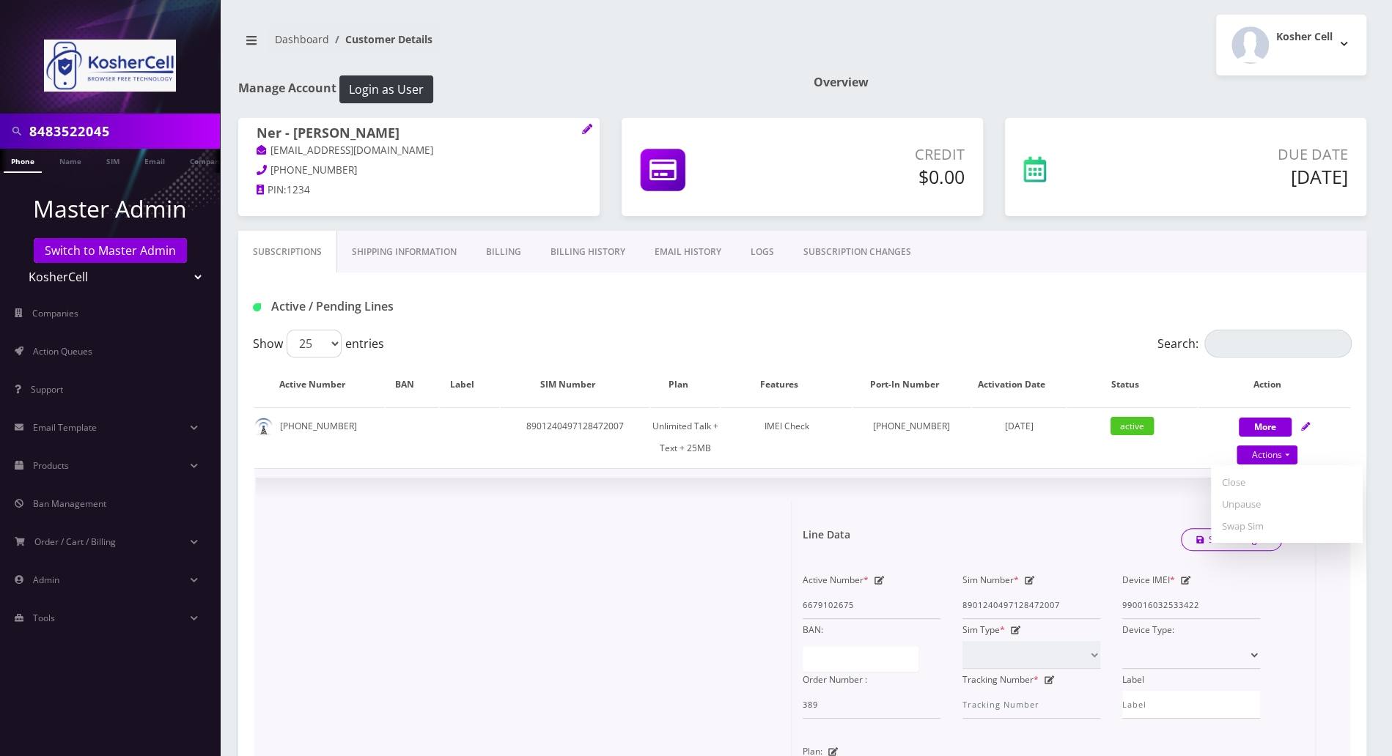
click at [679, 487] on div "× Line Data Save Changes Active Number * 6679102675 Sim Number * [TECHNICAL_ID]…" at bounding box center [802, 749] width 1093 height 541
click at [704, 325] on div "Active / Pending Lines" at bounding box center [802, 301] width 1128 height 57
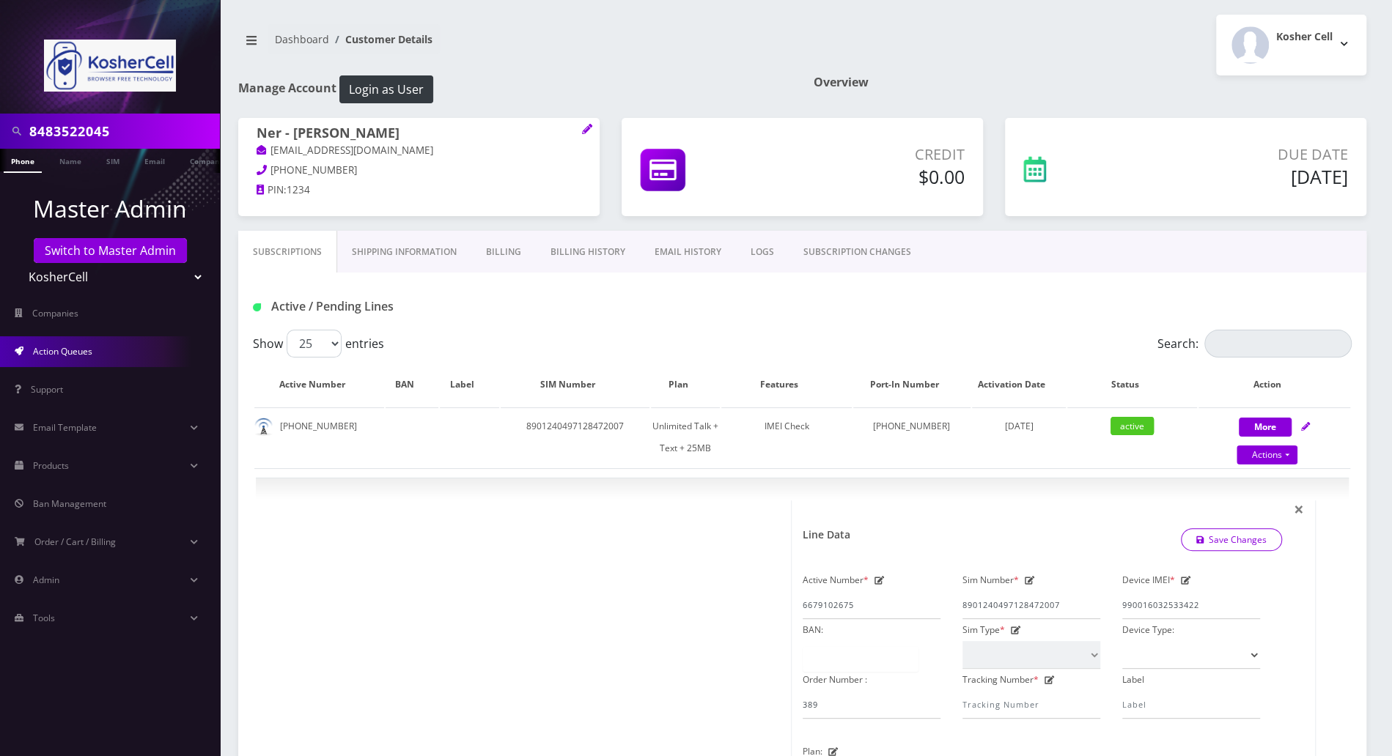
click at [82, 351] on span "Action Queues" at bounding box center [62, 351] width 59 height 12
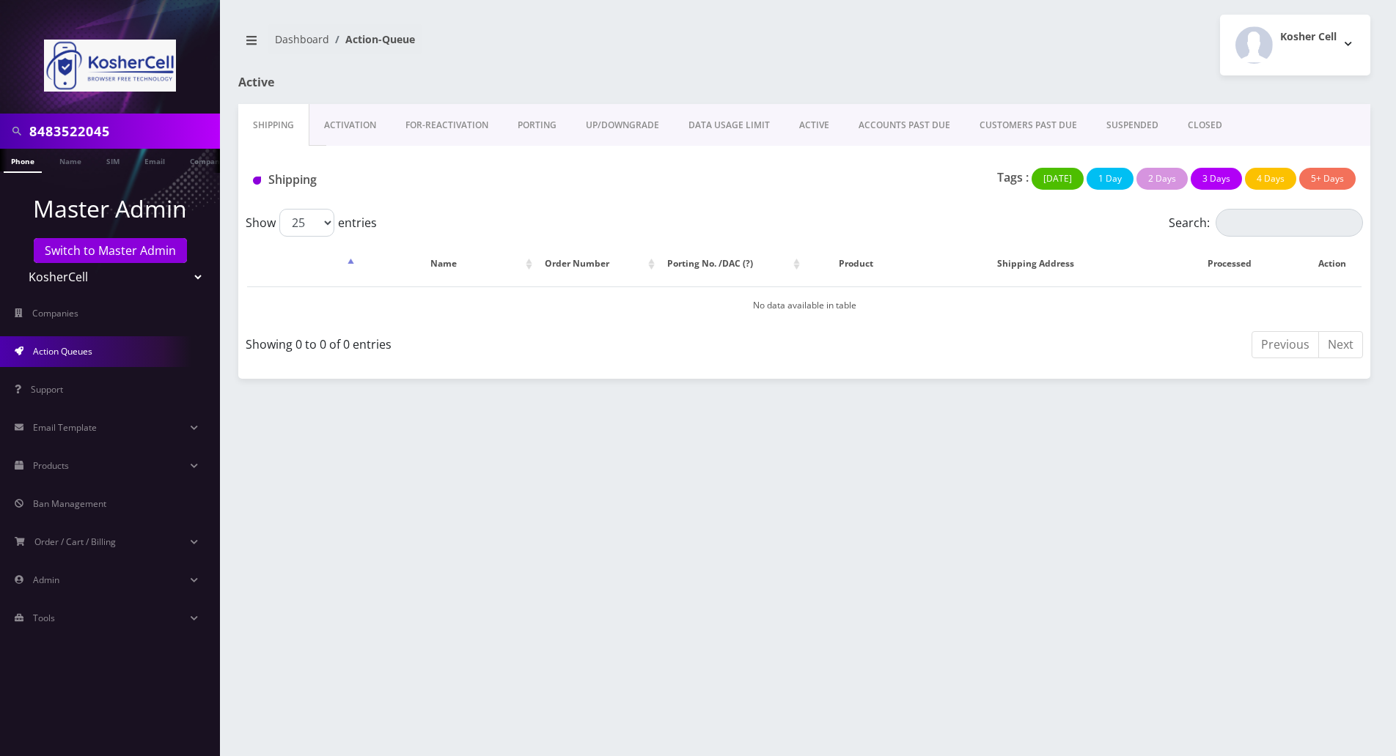
click at [534, 125] on link "PORTING" at bounding box center [537, 125] width 68 height 43
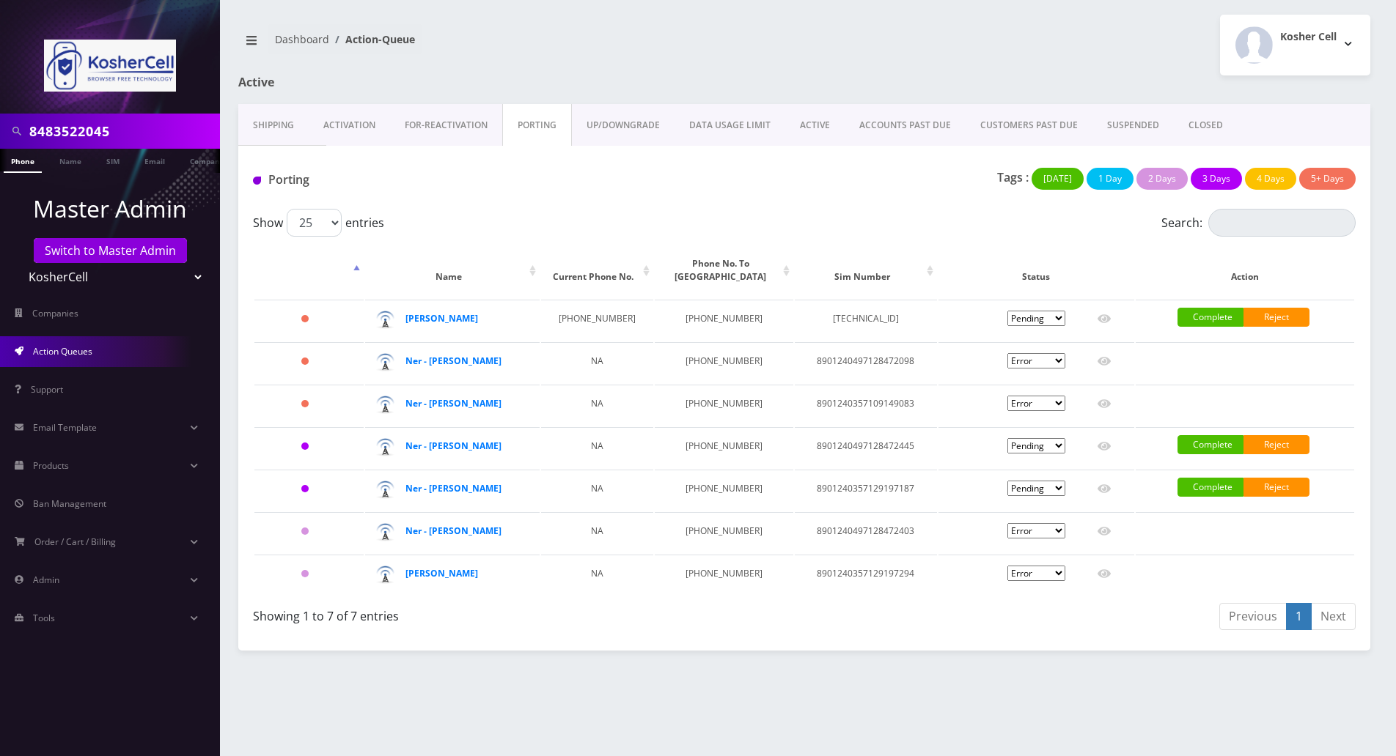
scroll to position [0, 7]
click at [158, 132] on input "8483522045" at bounding box center [122, 131] width 187 height 28
drag, startPoint x: 155, startPoint y: 132, endPoint x: -7, endPoint y: 133, distance: 162.0
click at [0, 133] on html "8483522045 Phone Name SIM Email Company Customer Master Admin Switch to Master …" at bounding box center [698, 378] width 1396 height 756
paste input "6673357019"
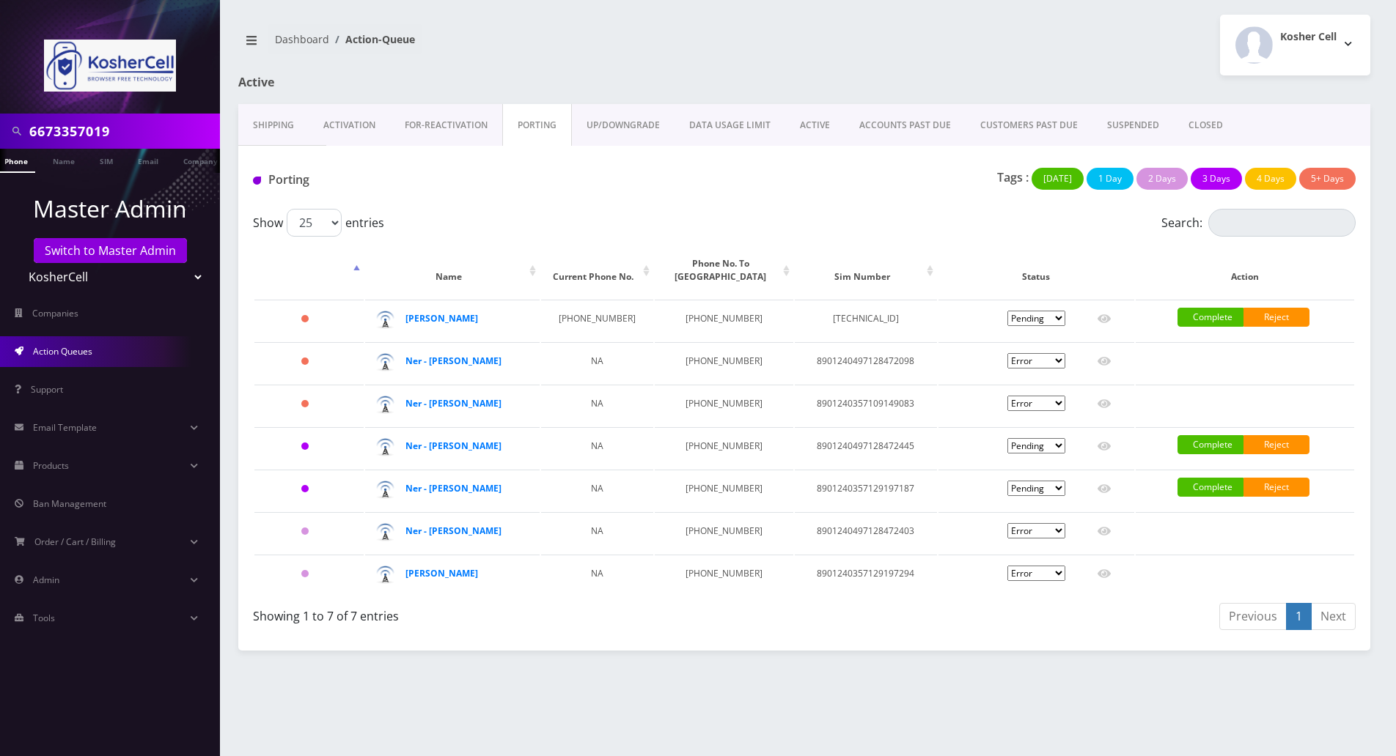
scroll to position [0, 0]
type input "6673357019"
click at [29, 163] on link "Phone" at bounding box center [23, 161] width 38 height 24
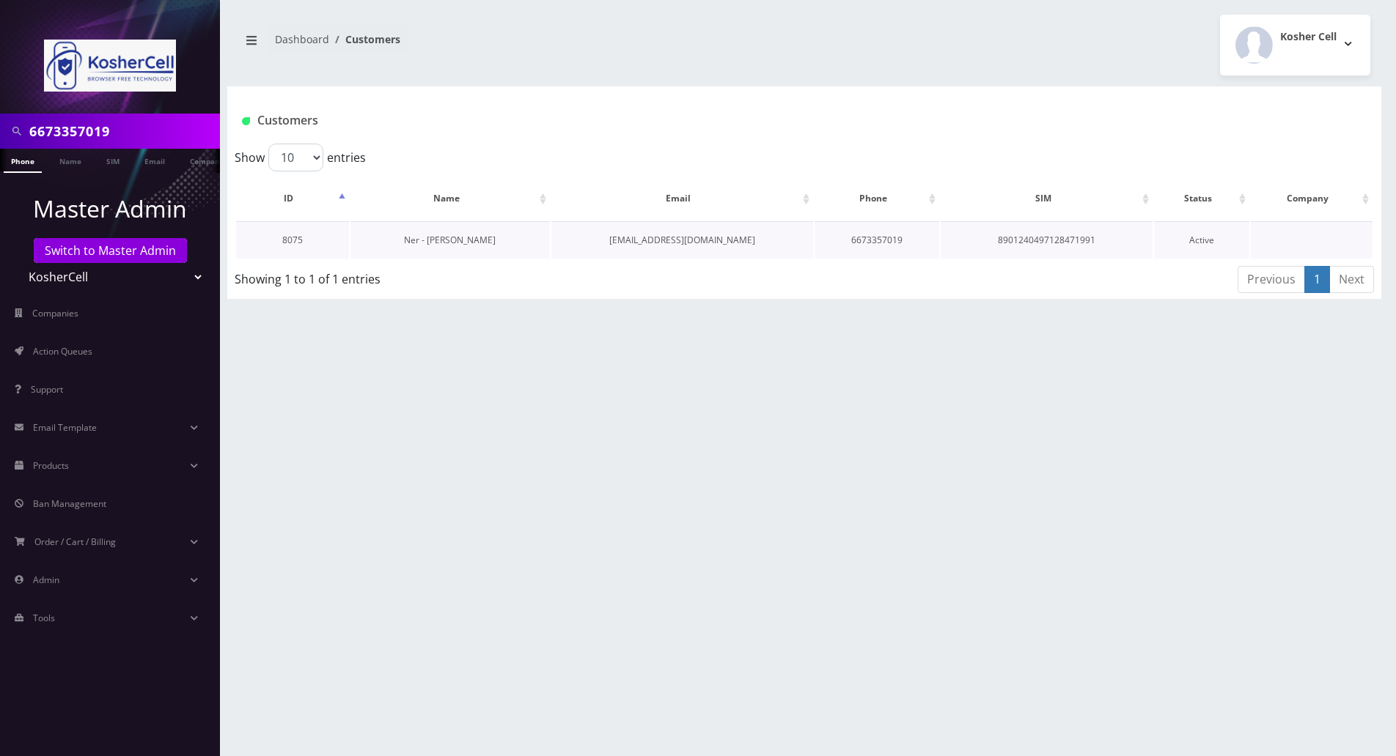
click at [446, 239] on link "Ner - [PERSON_NAME]" at bounding box center [450, 240] width 92 height 12
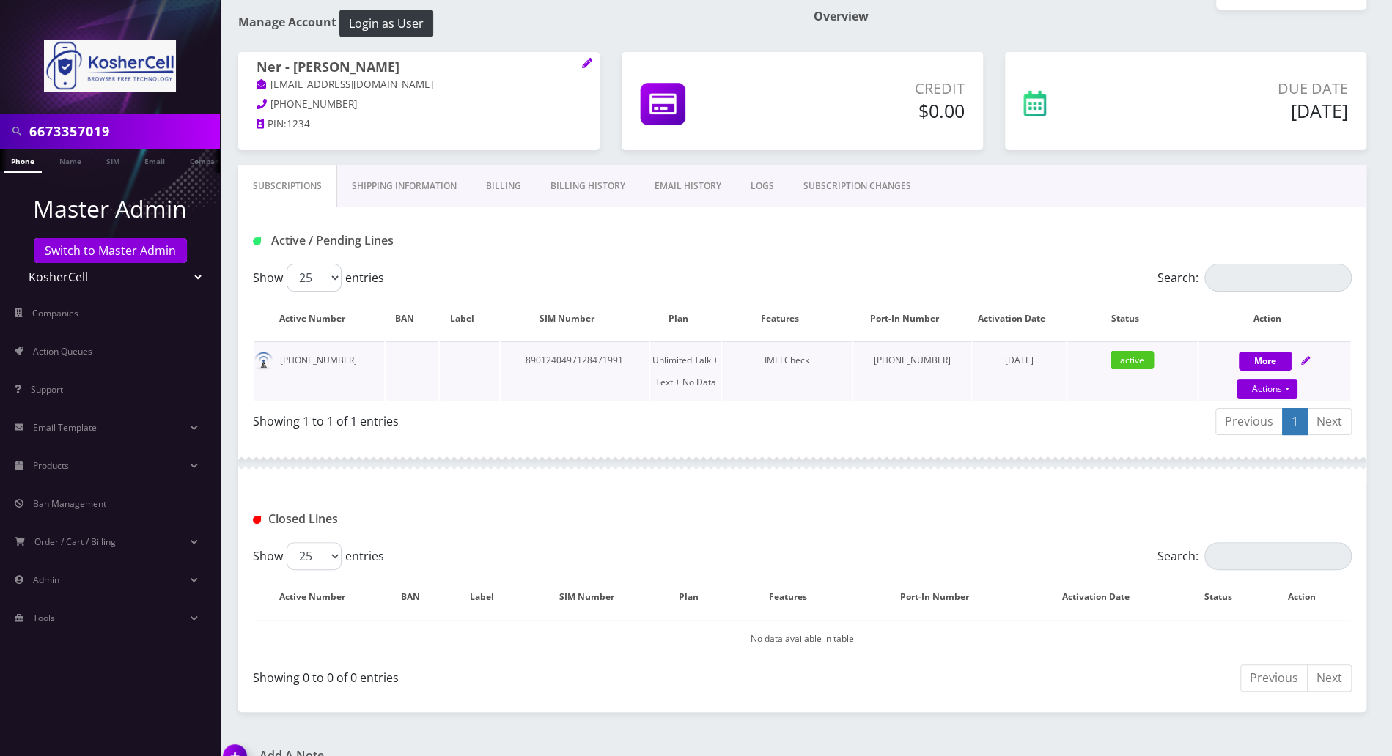
scroll to position [92, 0]
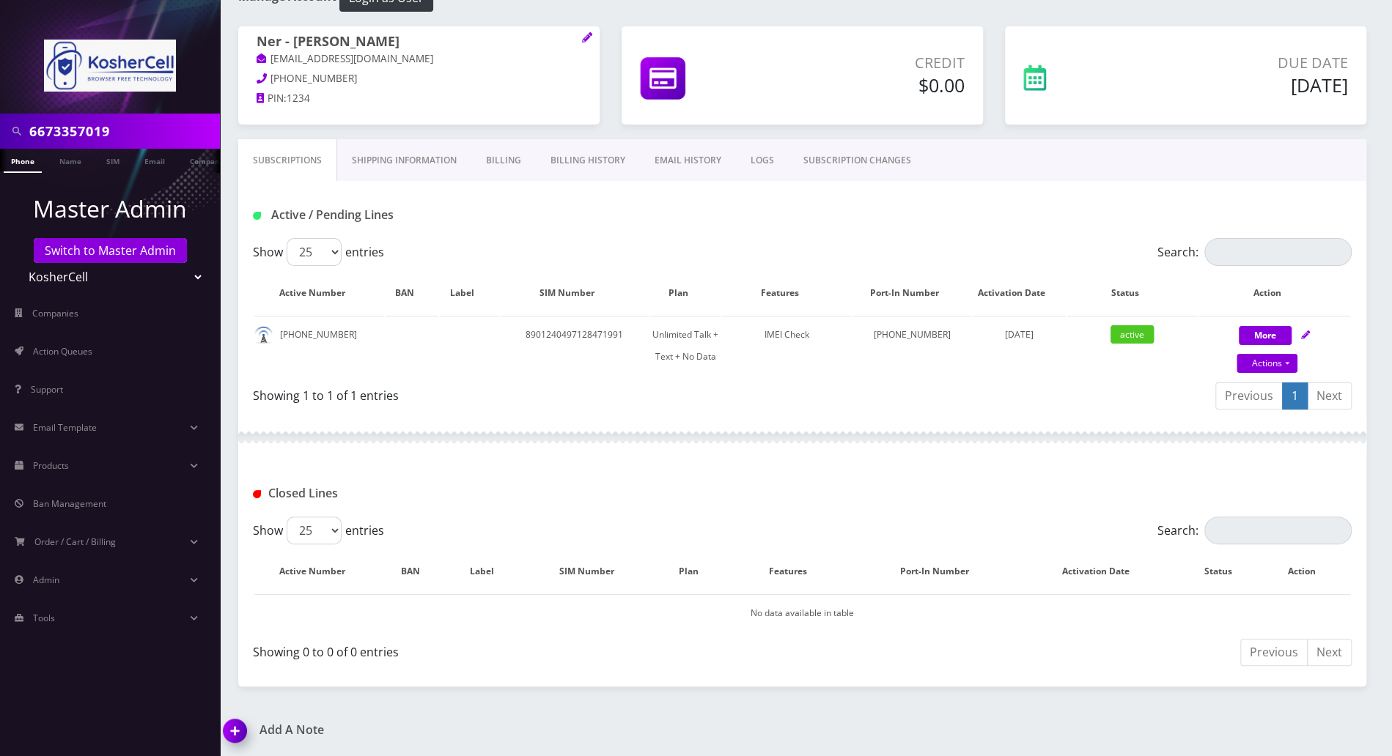
click at [243, 729] on img at bounding box center [237, 736] width 43 height 43
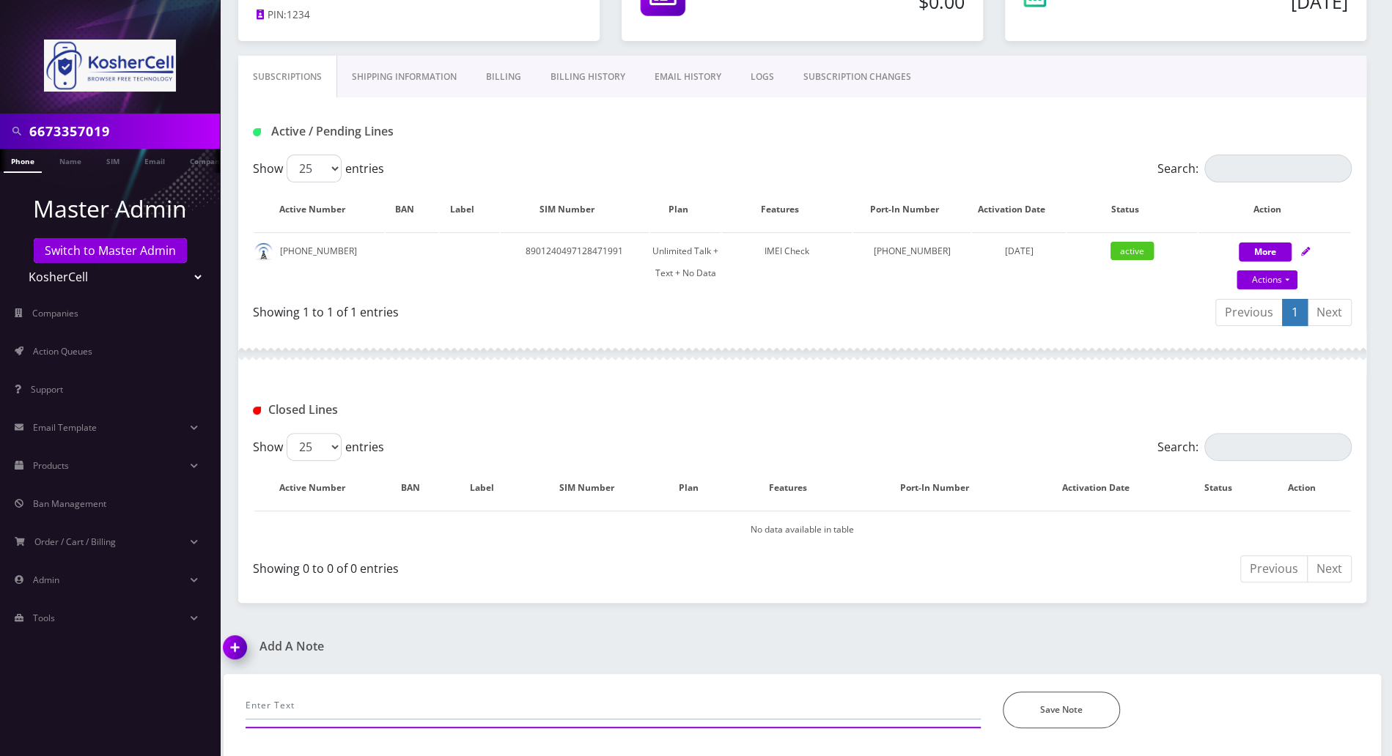
click at [956, 707] on input "text" at bounding box center [613, 706] width 735 height 28
paste input "manually ported in the line in Ultra portal with 8901240497128471991 ...Tracy"
type input "manually ported in the line in Ultra portal with 8901240497128471991 ...Tracy"
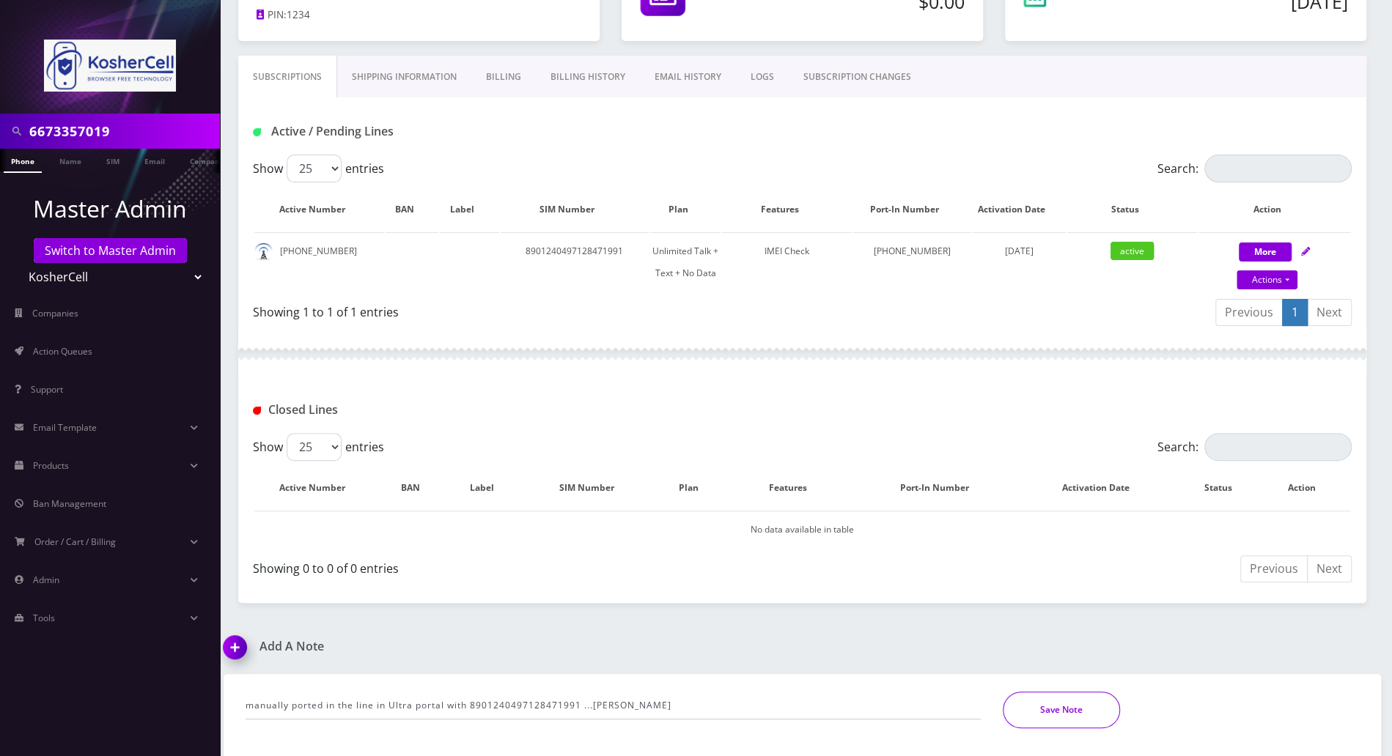
click at [1051, 706] on button "Save Note" at bounding box center [1061, 710] width 117 height 37
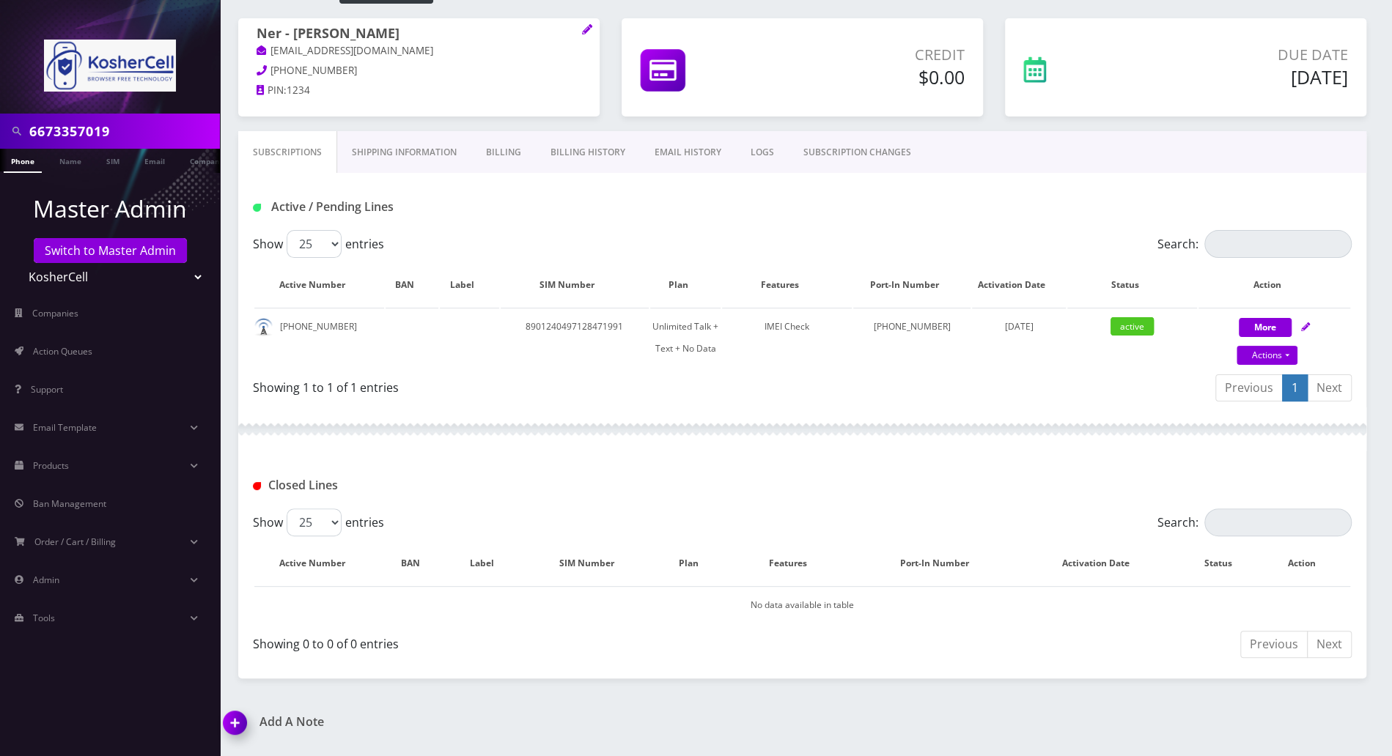
scroll to position [0, 0]
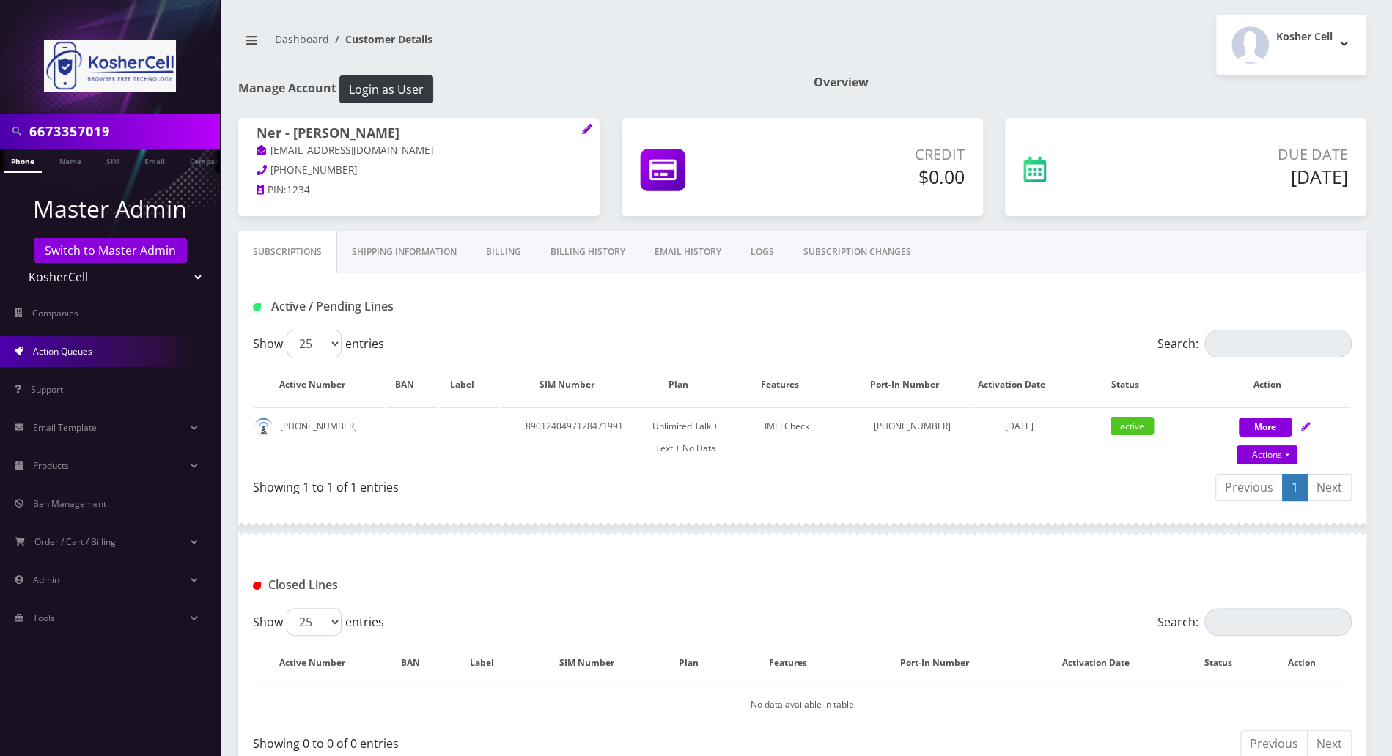
click at [88, 347] on span "Action Queues" at bounding box center [62, 351] width 59 height 12
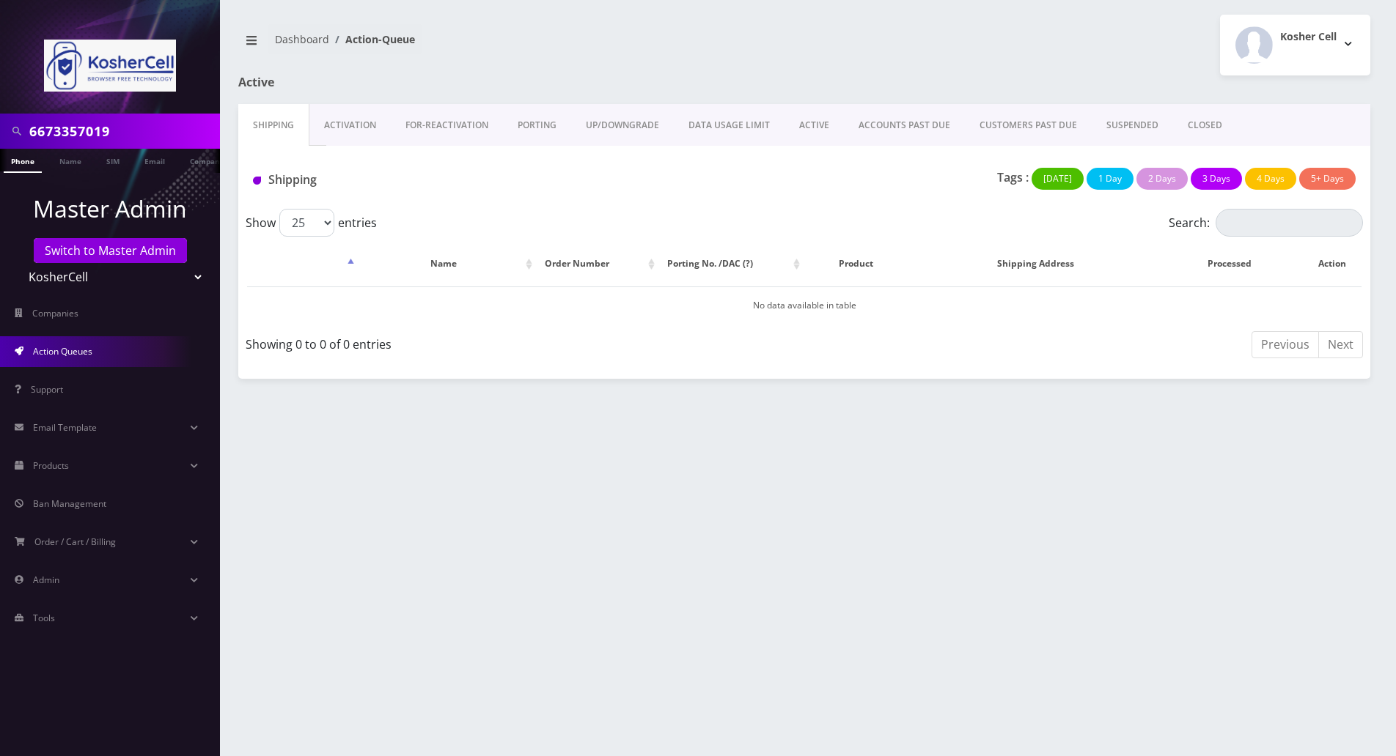
click at [516, 128] on link "PORTING" at bounding box center [537, 125] width 68 height 43
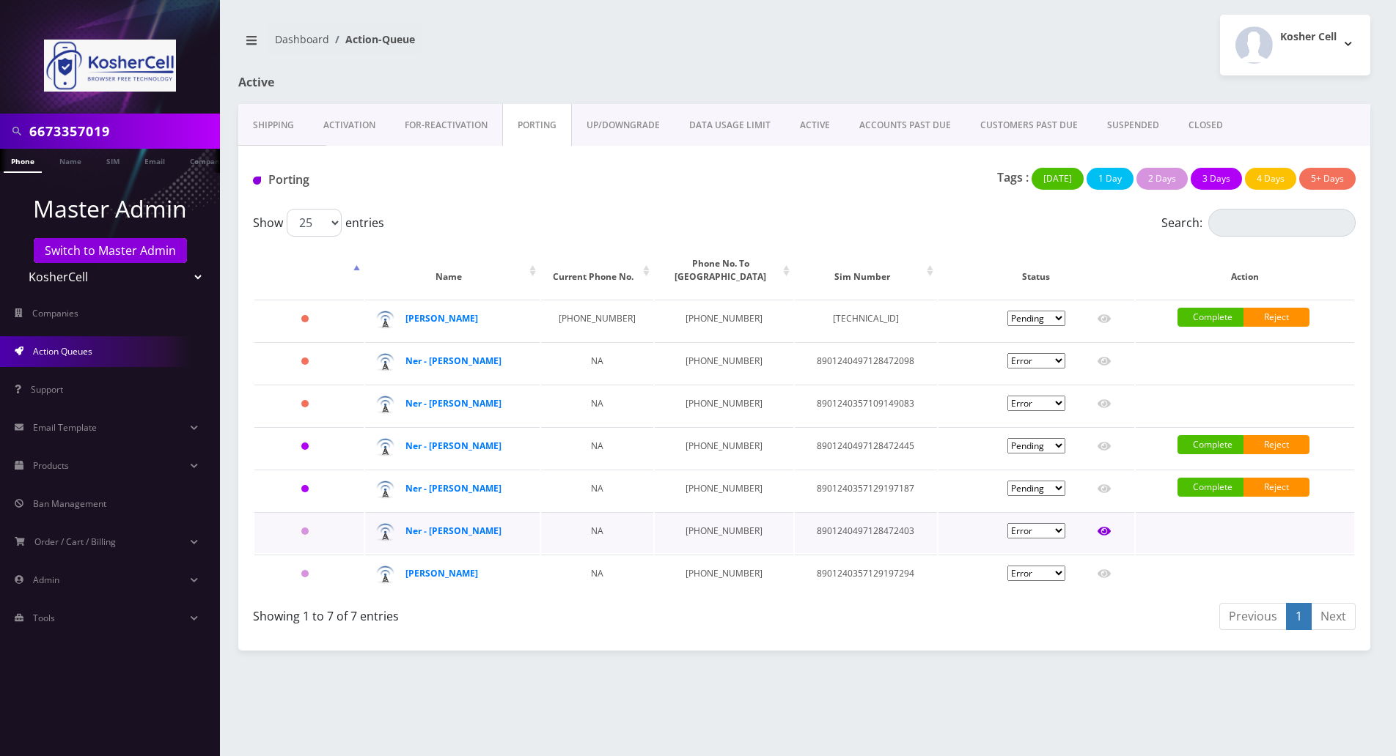
click at [1102, 537] on icon at bounding box center [1103, 532] width 13 height 12
type input "Aaron Donesh"
type input "2 Berkshire Road"
type input "Great Nech"
select select "NY"
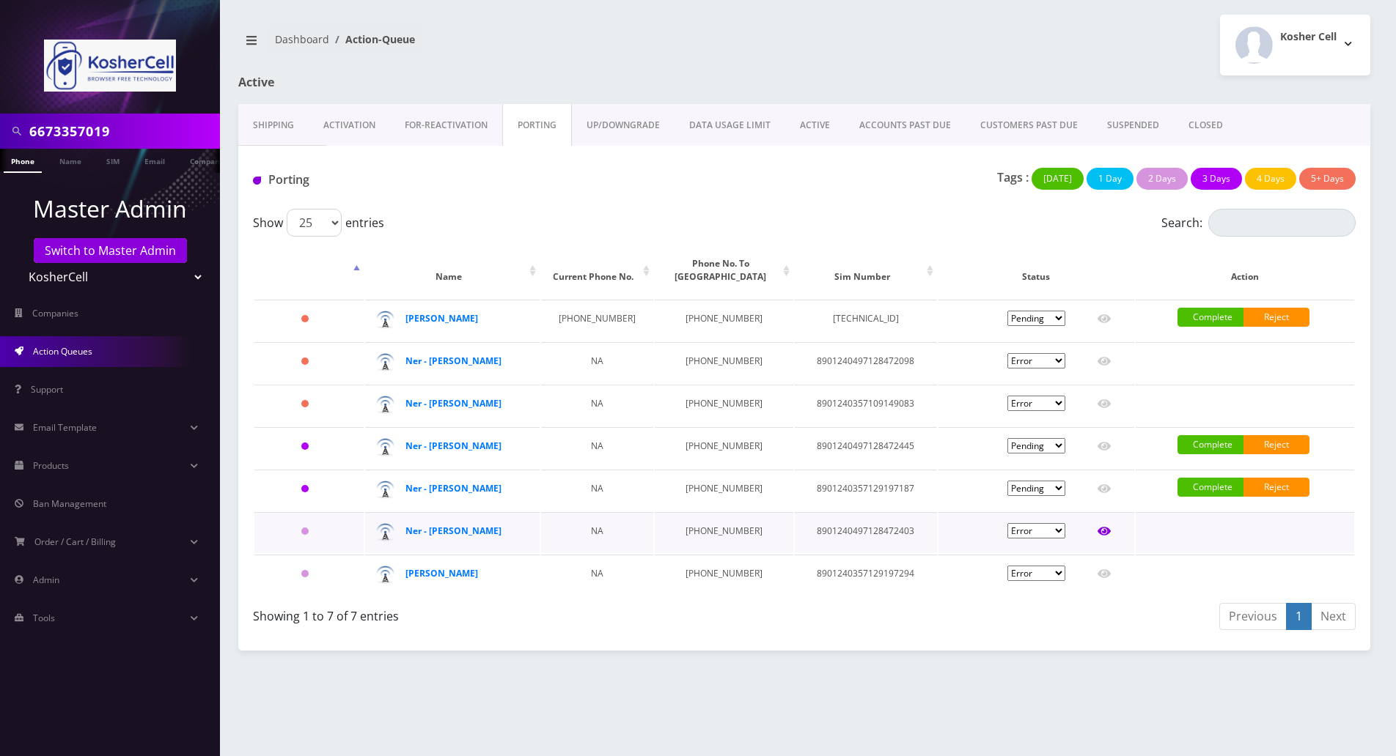
type input "11023"
type input "8901240497128472403"
type input "5163983390"
type input "Verizon"
type input "28247514200001"
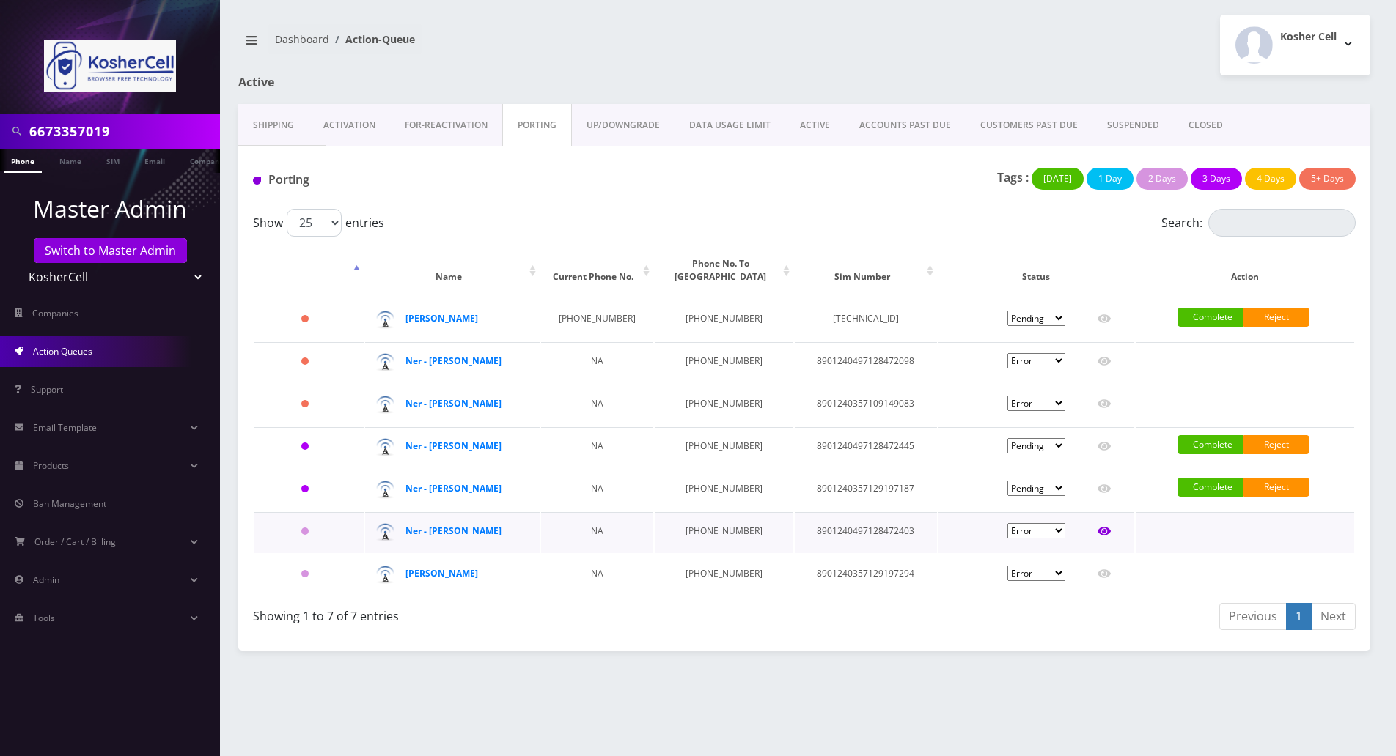
type input "983390"
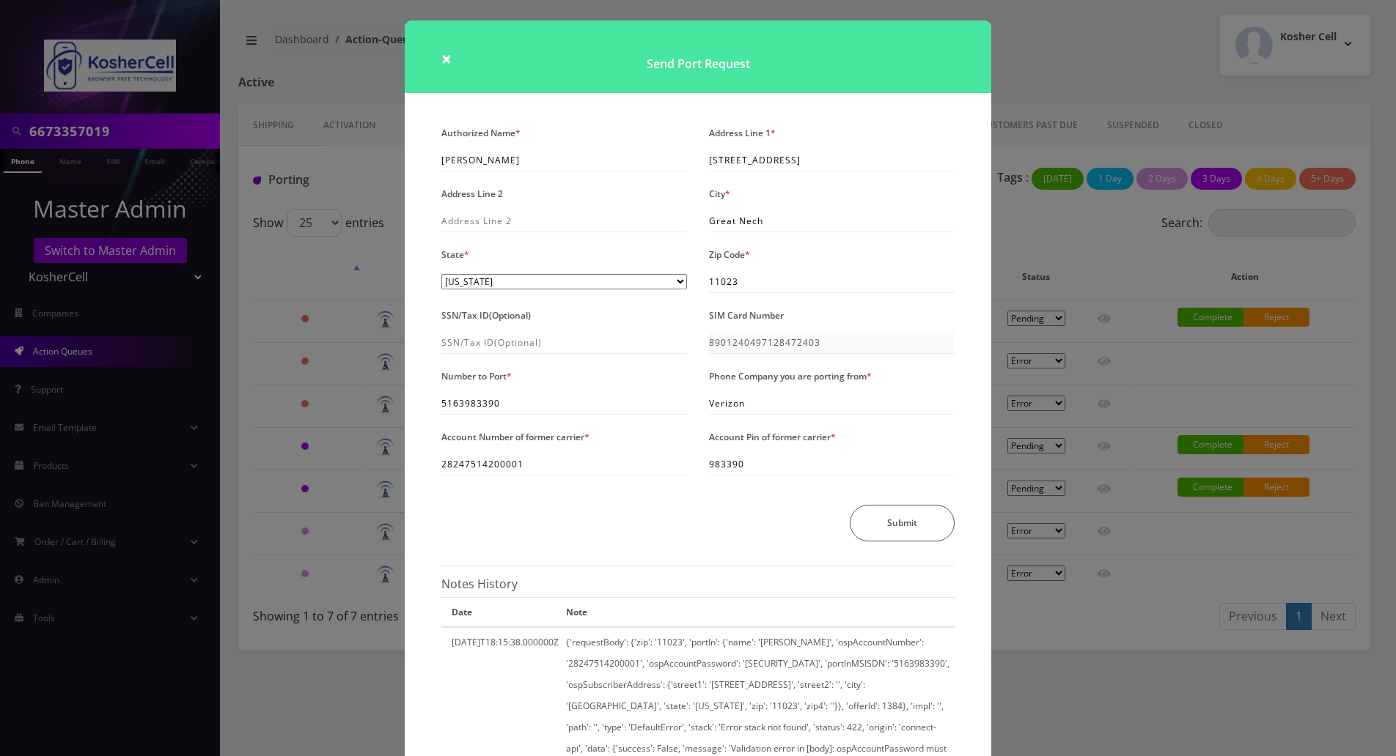
click at [704, 345] on div "SIM Card Number 8901240497128472403" at bounding box center [832, 329] width 268 height 49
drag, startPoint x: 514, startPoint y: 408, endPoint x: 426, endPoint y: 406, distance: 88.0
click at [426, 406] on div "Authorized Name * Aaron Donesh Address Line 1 * 2 Berkshire Road Address Line 2…" at bounding box center [698, 513] width 586 height 782
drag, startPoint x: 542, startPoint y: 467, endPoint x: 432, endPoint y: 466, distance: 109.9
click at [432, 466] on div "Account Number of former carrier * 28247514200001" at bounding box center [564, 454] width 268 height 49
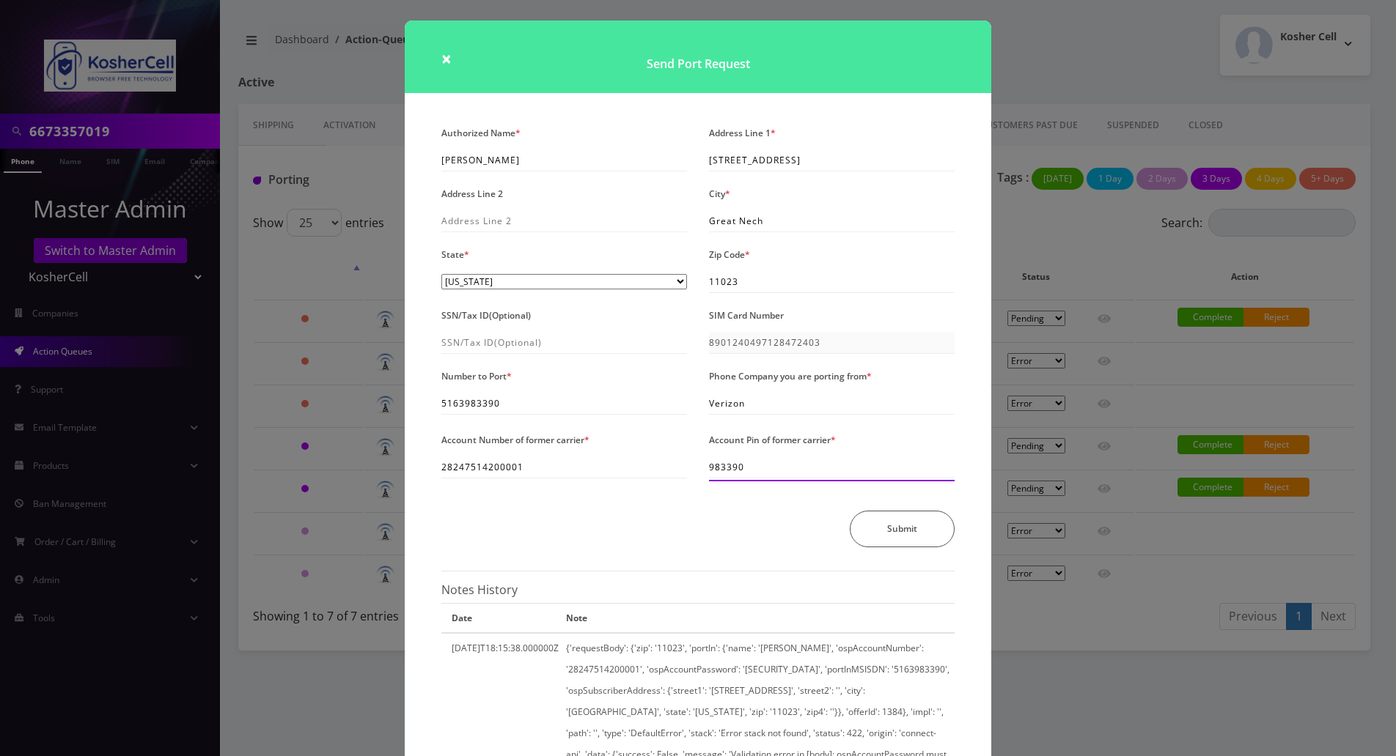
drag, startPoint x: 761, startPoint y: 462, endPoint x: 702, endPoint y: 462, distance: 58.6
click at [702, 462] on div "Account Pin of former carrier * 983390" at bounding box center [832, 456] width 268 height 52
drag, startPoint x: 507, startPoint y: 161, endPoint x: 421, endPoint y: 161, distance: 85.8
click at [421, 161] on div "Authorized Name * Aaron Donesh Address Line 1 * 2 Berkshire Road Address Line 2…" at bounding box center [698, 516] width 586 height 788
drag, startPoint x: 789, startPoint y: 160, endPoint x: 697, endPoint y: 158, distance: 92.4
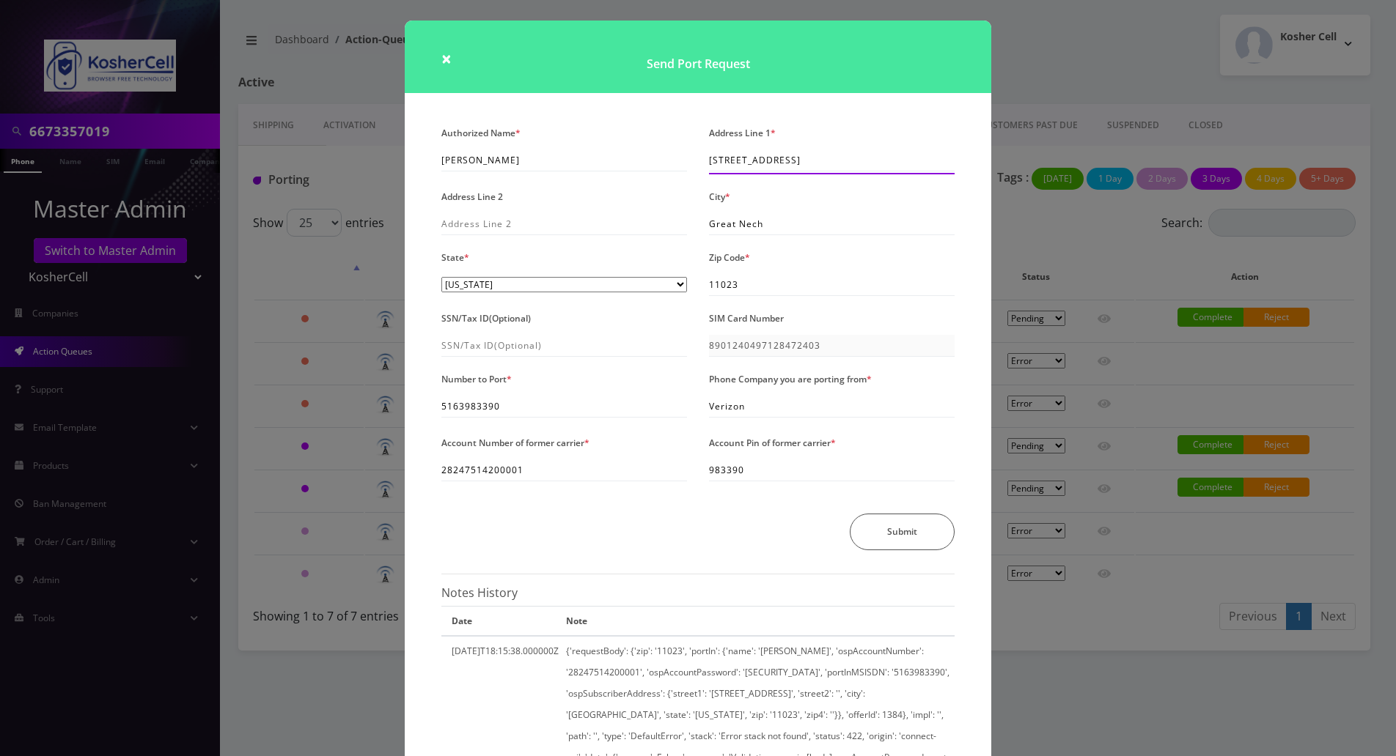
click at [698, 158] on div "Address Line 1 * 2 Berkshire Road" at bounding box center [832, 148] width 268 height 52
click at [1057, 63] on div "× Send Port Request Authorized Name * Aaron Donesh Address Line 1 * 2 Berkshire…" at bounding box center [698, 378] width 1396 height 756
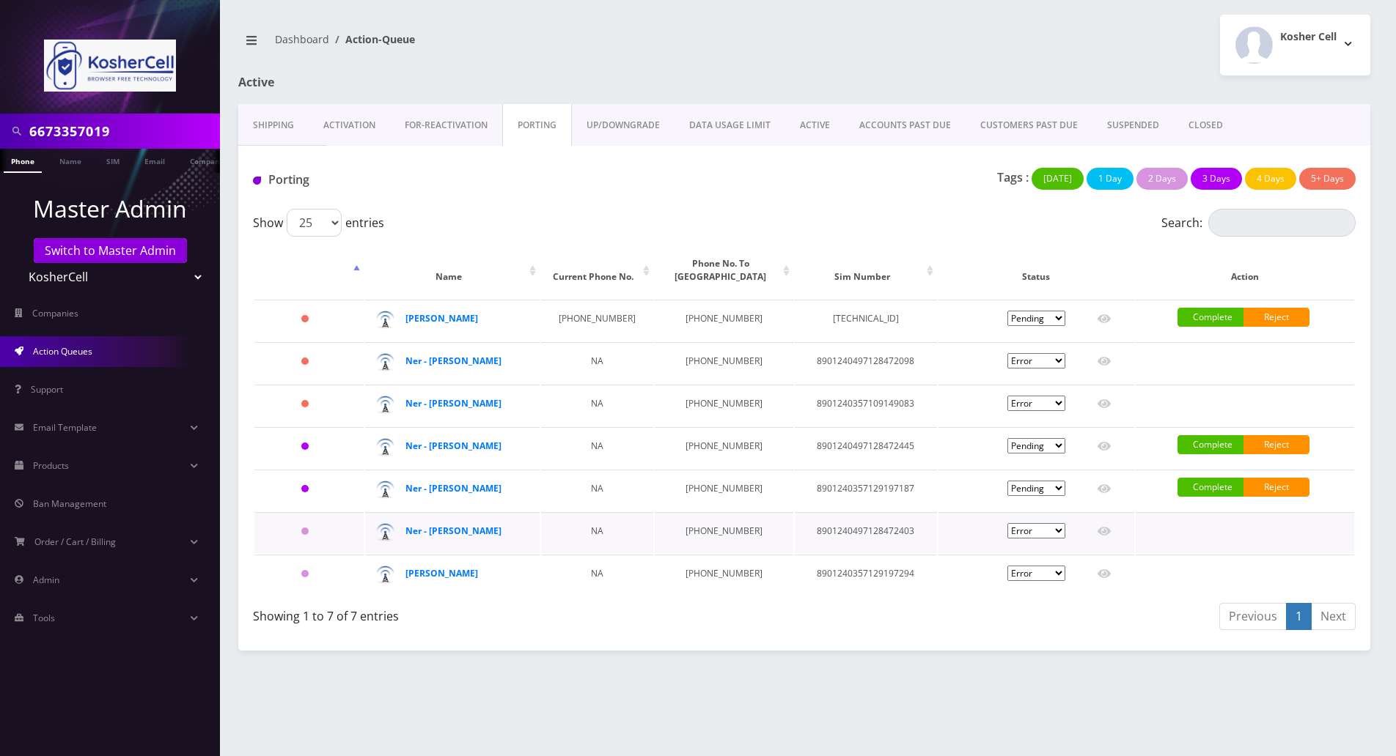
click at [1057, 539] on select "Pending Submitted Error Cancelled" at bounding box center [1036, 530] width 58 height 15
select select "2"
click at [1007, 539] on select "Pending Submitted Error Cancelled" at bounding box center [1036, 530] width 58 height 15
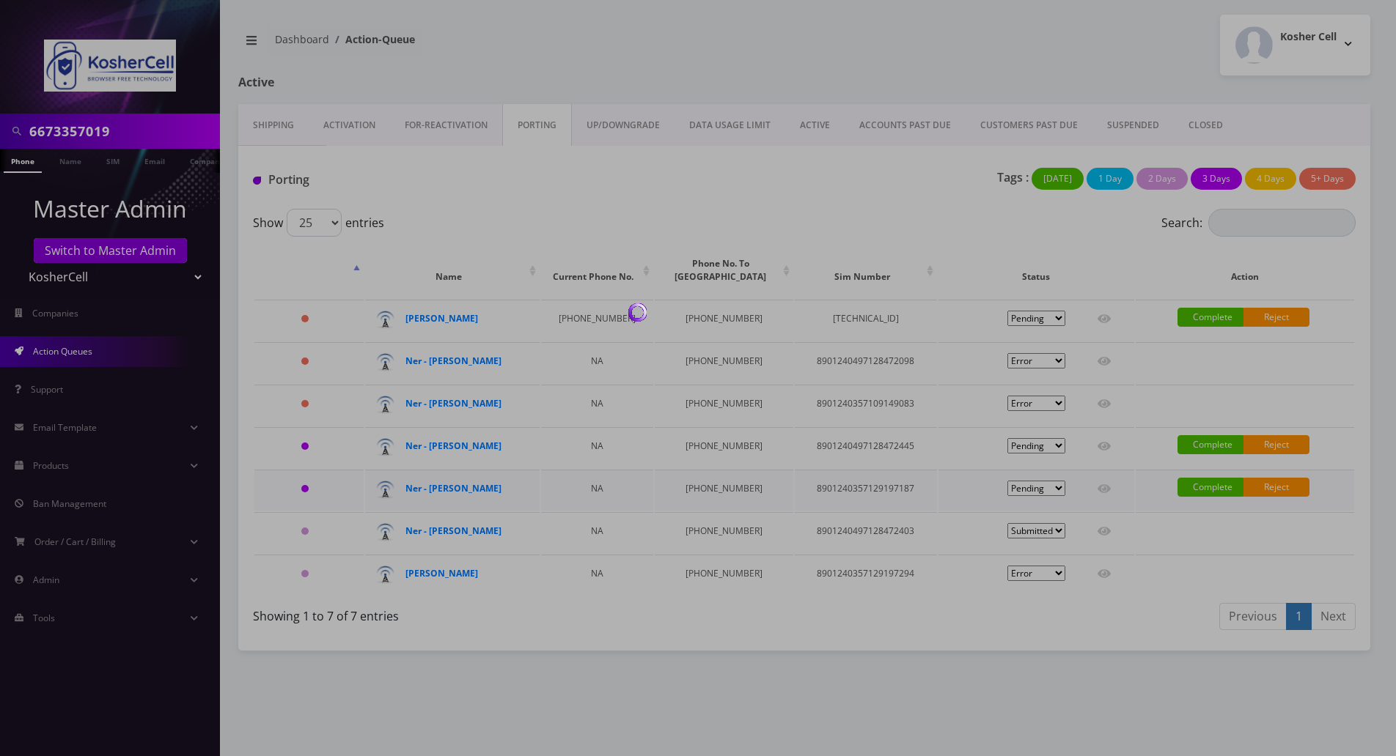
select select "2"
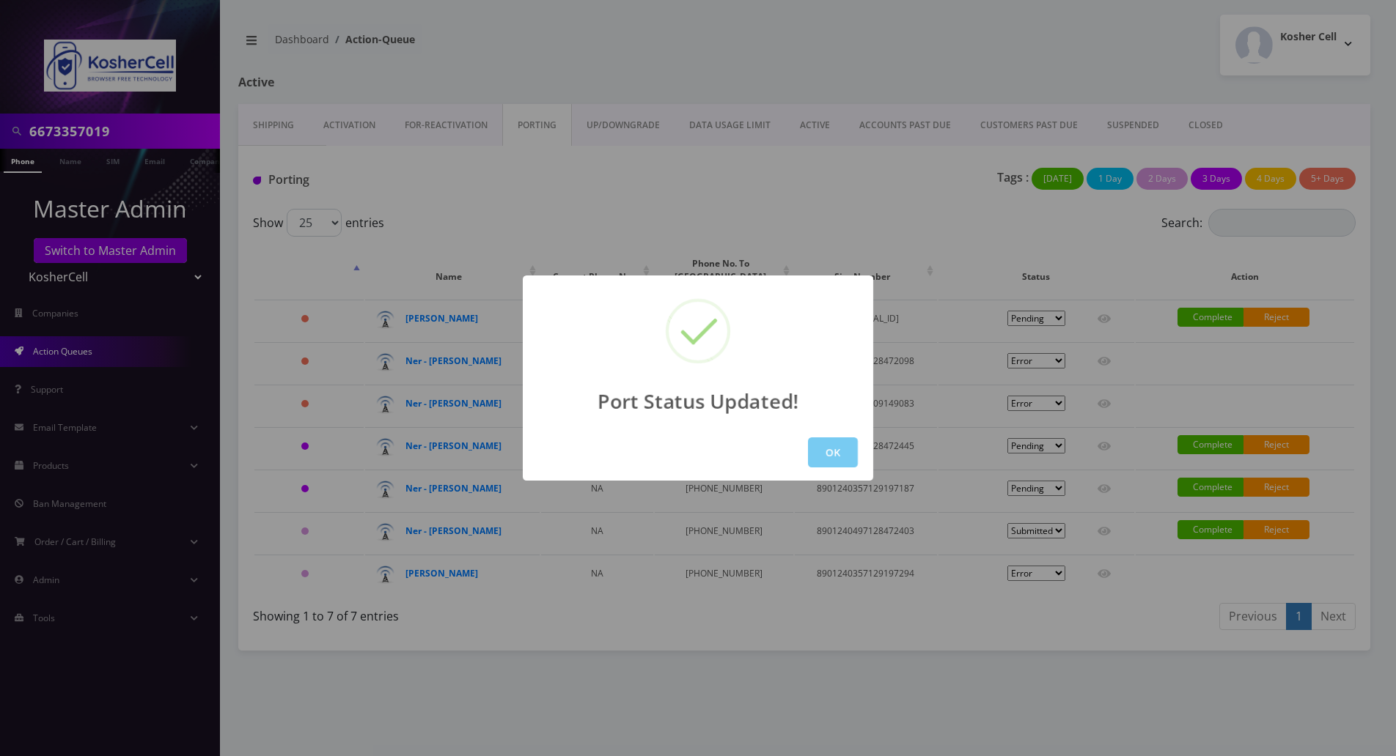
click at [838, 449] on button "OK" at bounding box center [833, 453] width 50 height 30
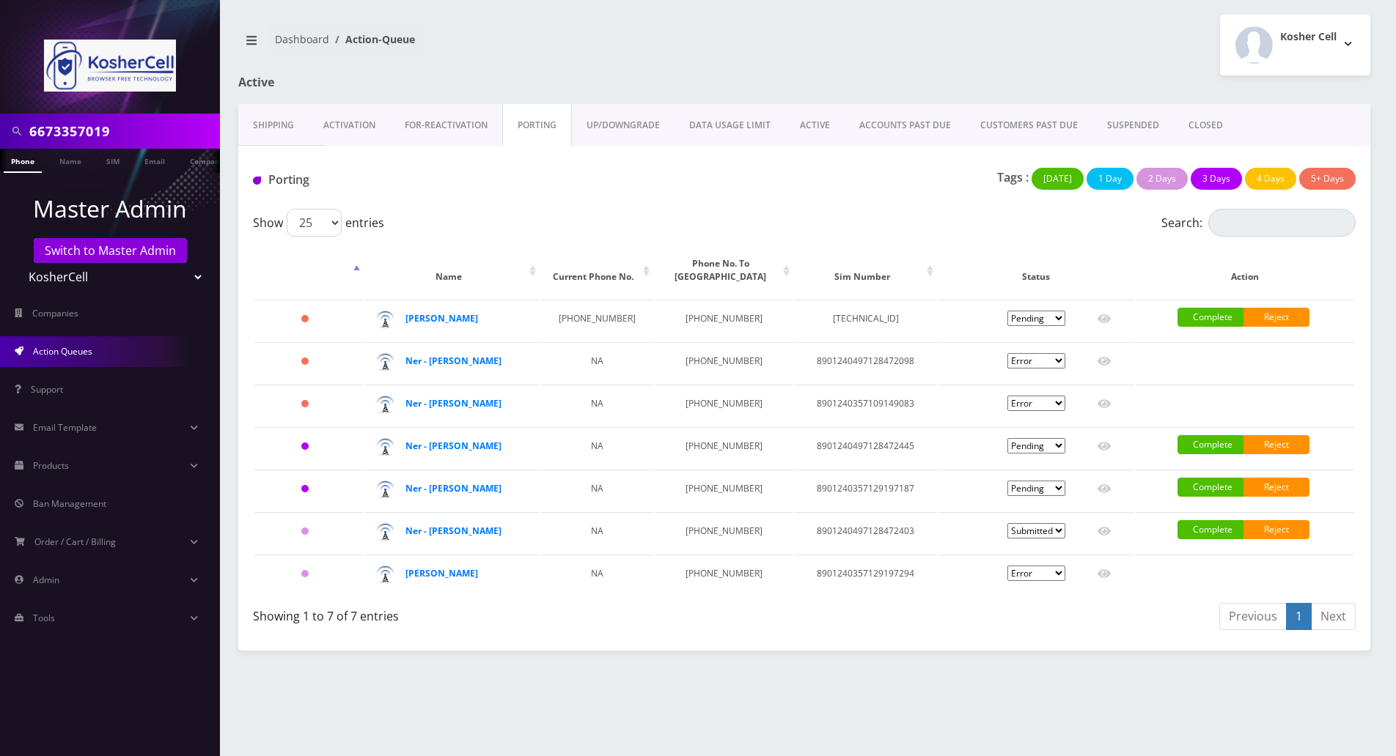
click at [1000, 690] on div "6673357019 Phone Name SIM Email Company Customer Dashboard Action-Queue Kosher …" at bounding box center [804, 378] width 1183 height 756
click at [914, 212] on div "Show 25 50 100 250 500 1000 entries" at bounding box center [666, 223] width 827 height 28
click at [908, 21] on div "Kosher Cell Logout" at bounding box center [1092, 45] width 577 height 61
drag, startPoint x: 125, startPoint y: 134, endPoint x: -7, endPoint y: 129, distance: 132.8
click at [0, 129] on html "6673357019 Phone Name SIM Email Company Customer Master Admin Switch to Master …" at bounding box center [698, 378] width 1396 height 756
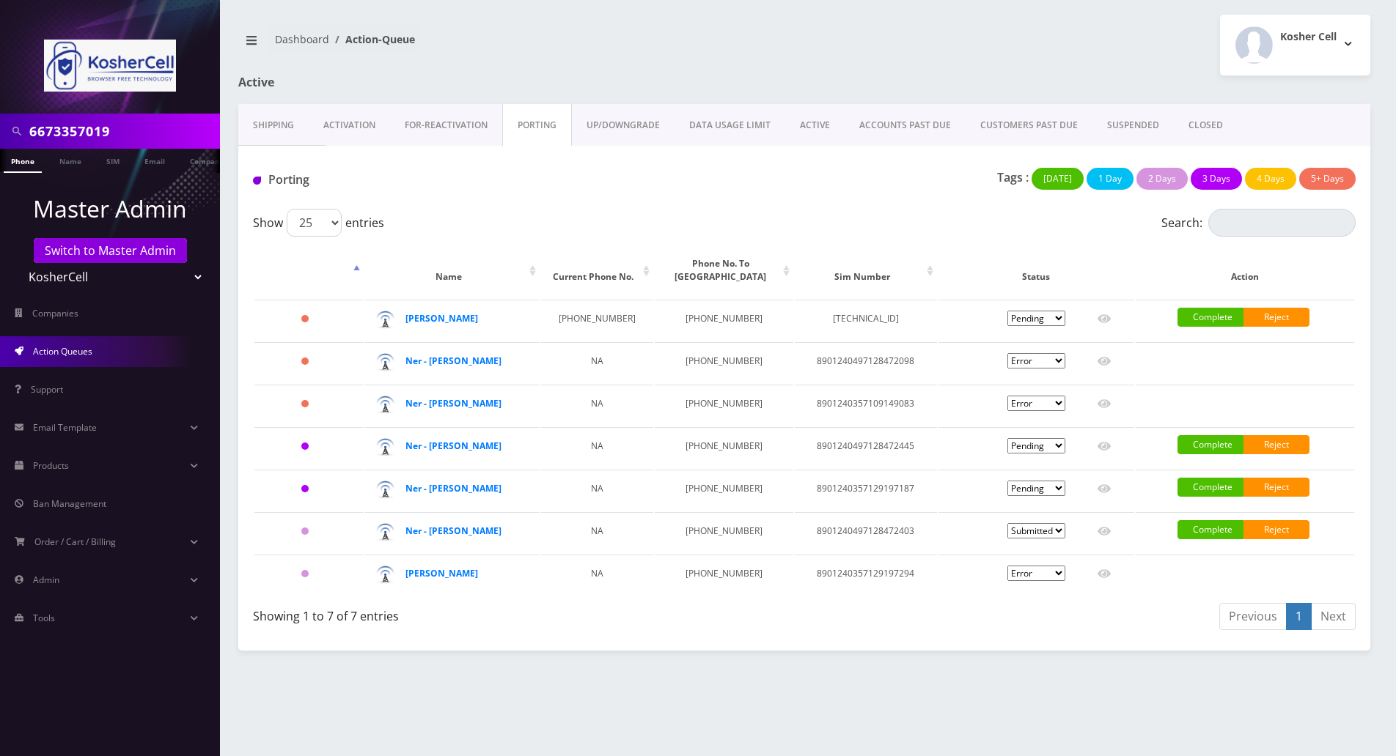
paste input "8901240497128472452"
type input "8901240497128472452"
click at [121, 165] on link "SIM" at bounding box center [113, 161] width 28 height 24
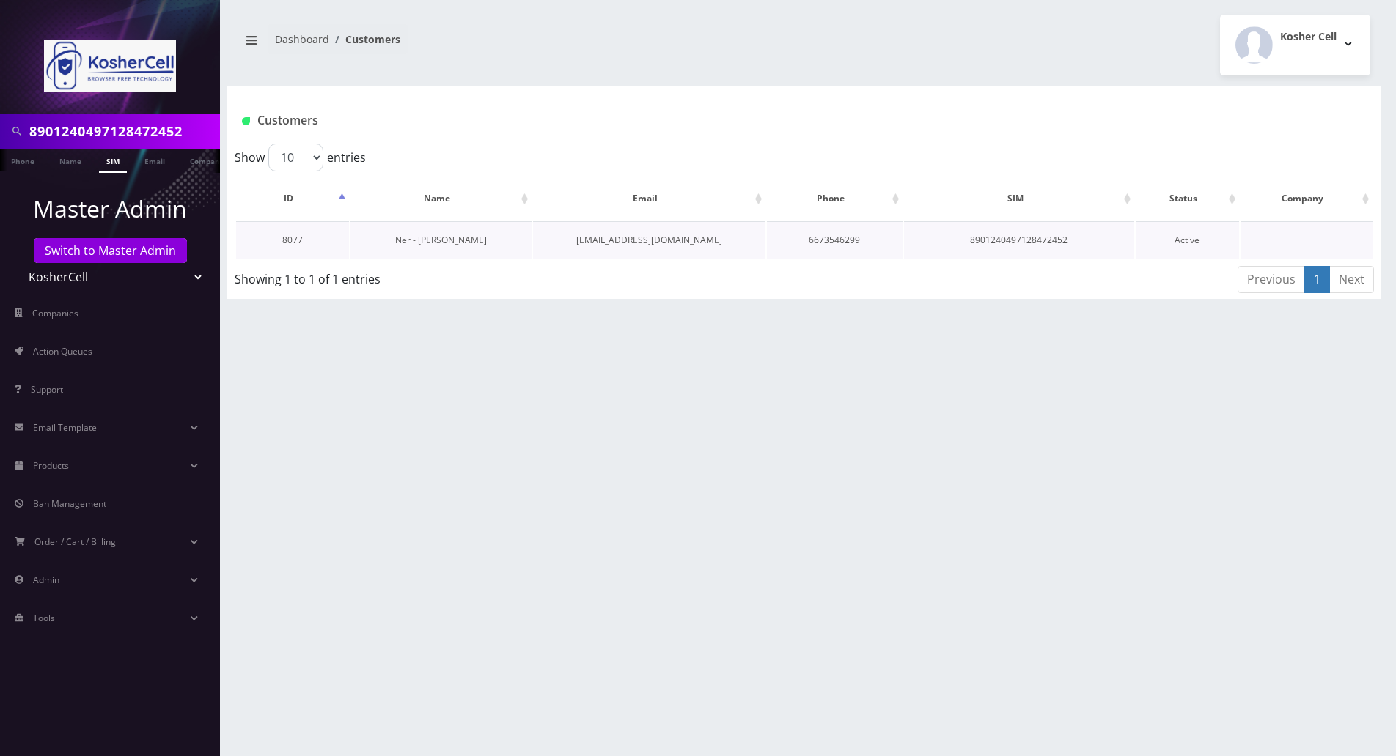
click at [421, 243] on link "Ner - [PERSON_NAME]" at bounding box center [441, 240] width 92 height 12
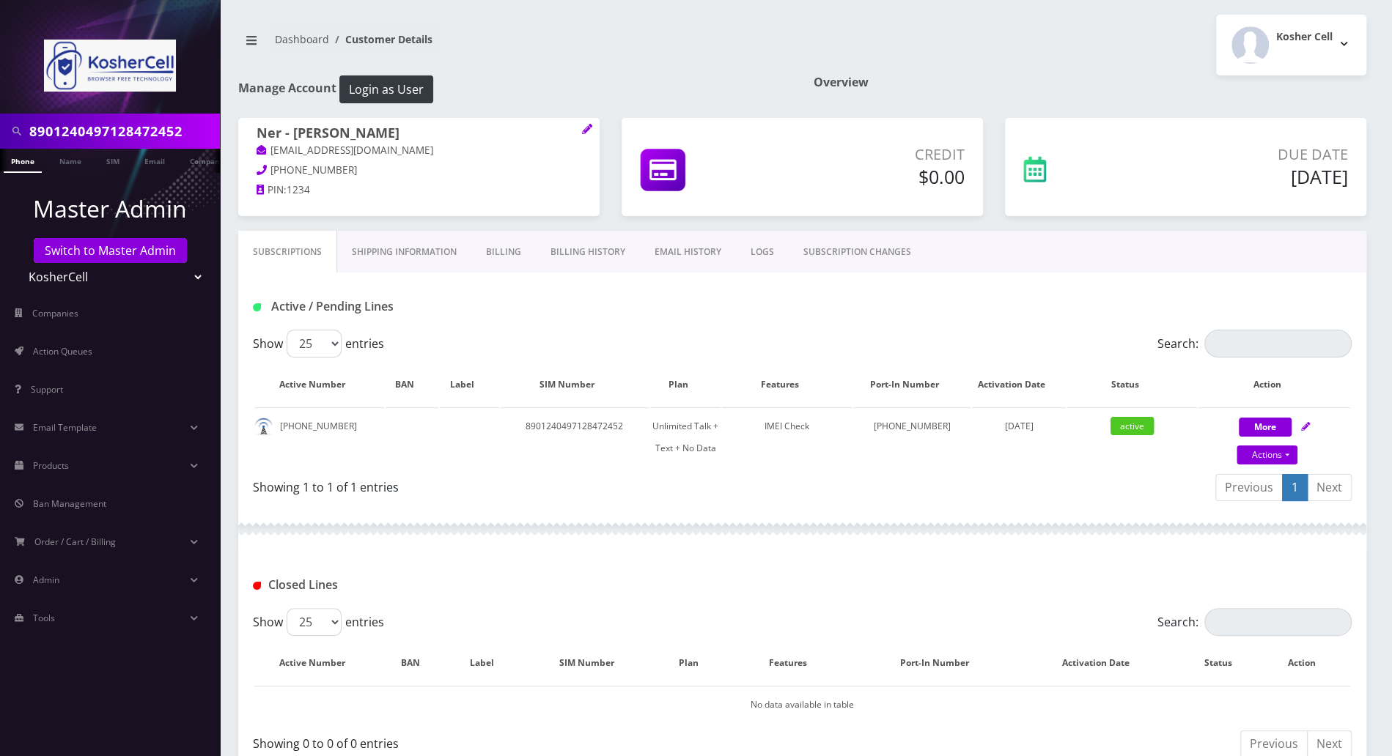
scroll to position [92, 0]
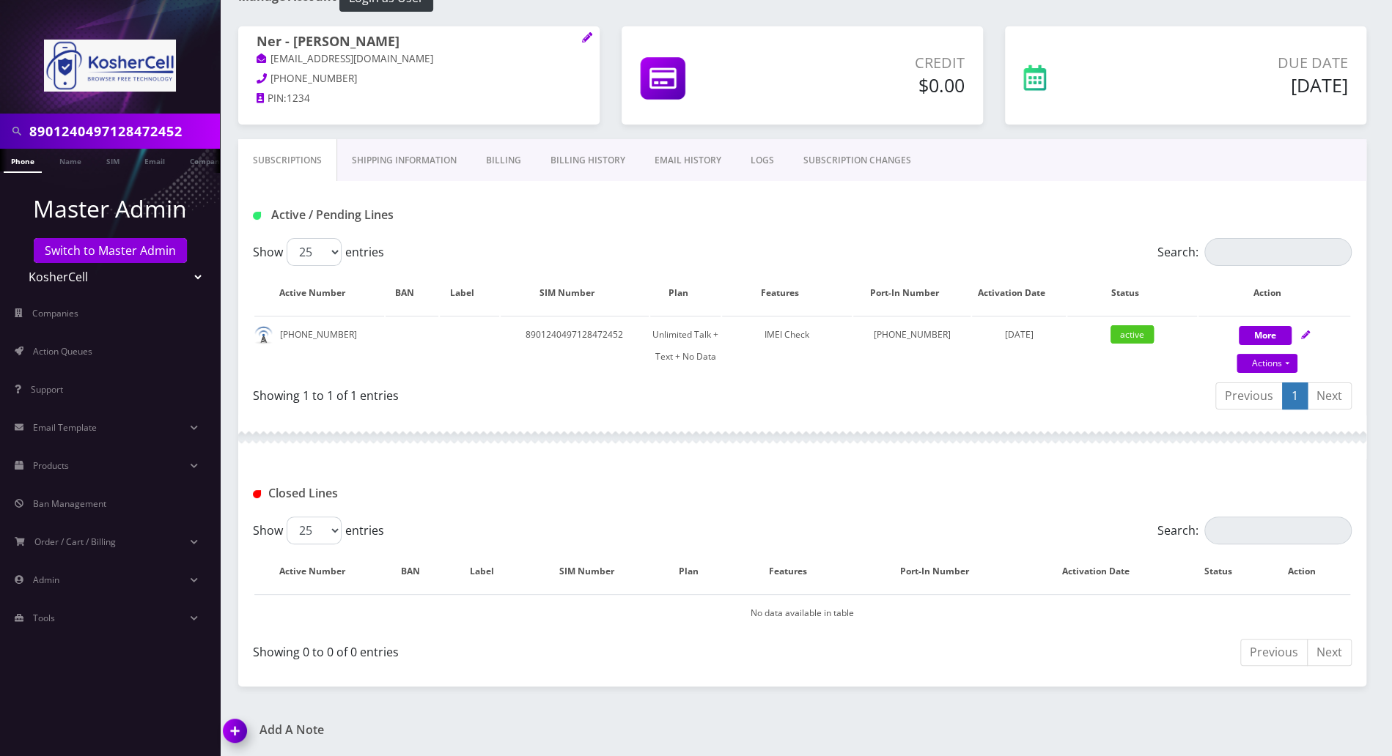
click at [245, 732] on img at bounding box center [237, 736] width 43 height 43
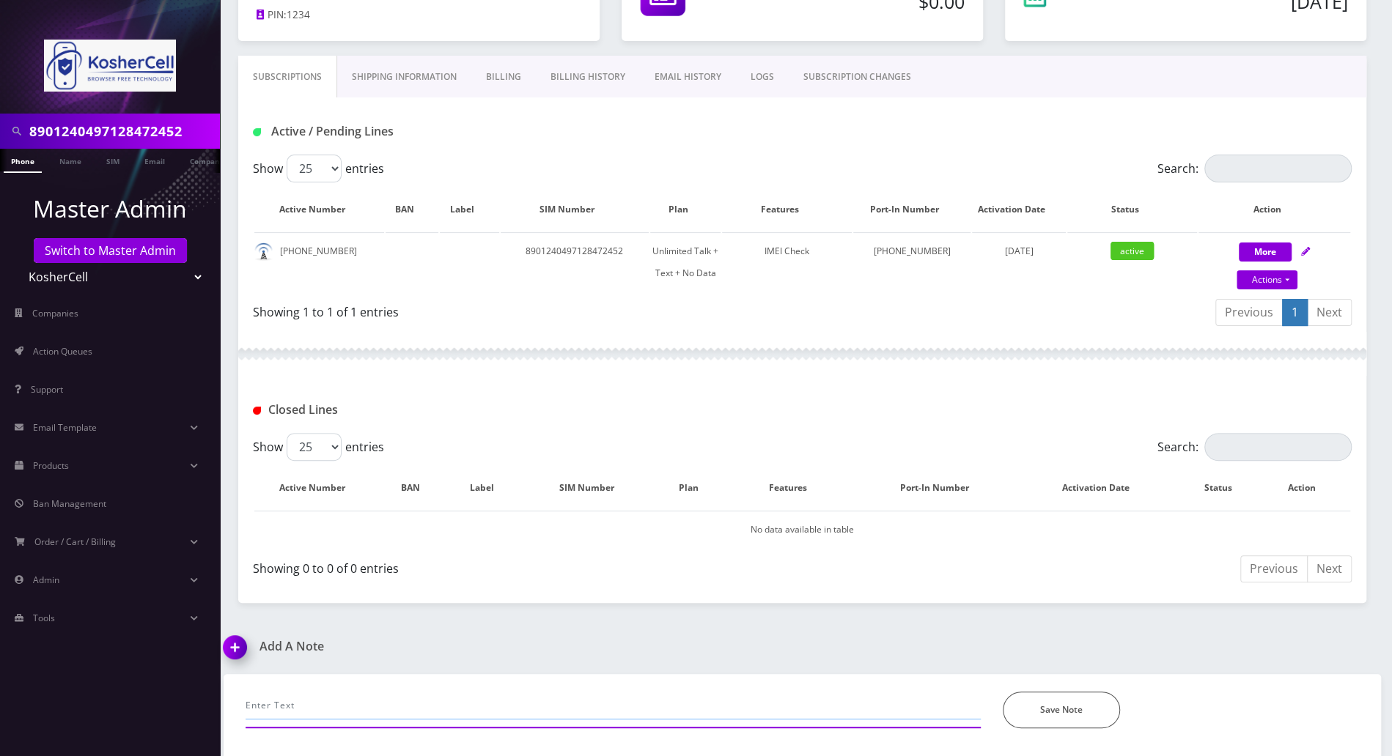
click at [339, 707] on input "text" at bounding box center [613, 706] width 735 height 28
paste input "manually ported in the line in Ultra portal with 8901240497128472452 ...[PERSON…"
type input "manually ported in the line in Ultra portal with 8901240497128472452 ...[PERSON…"
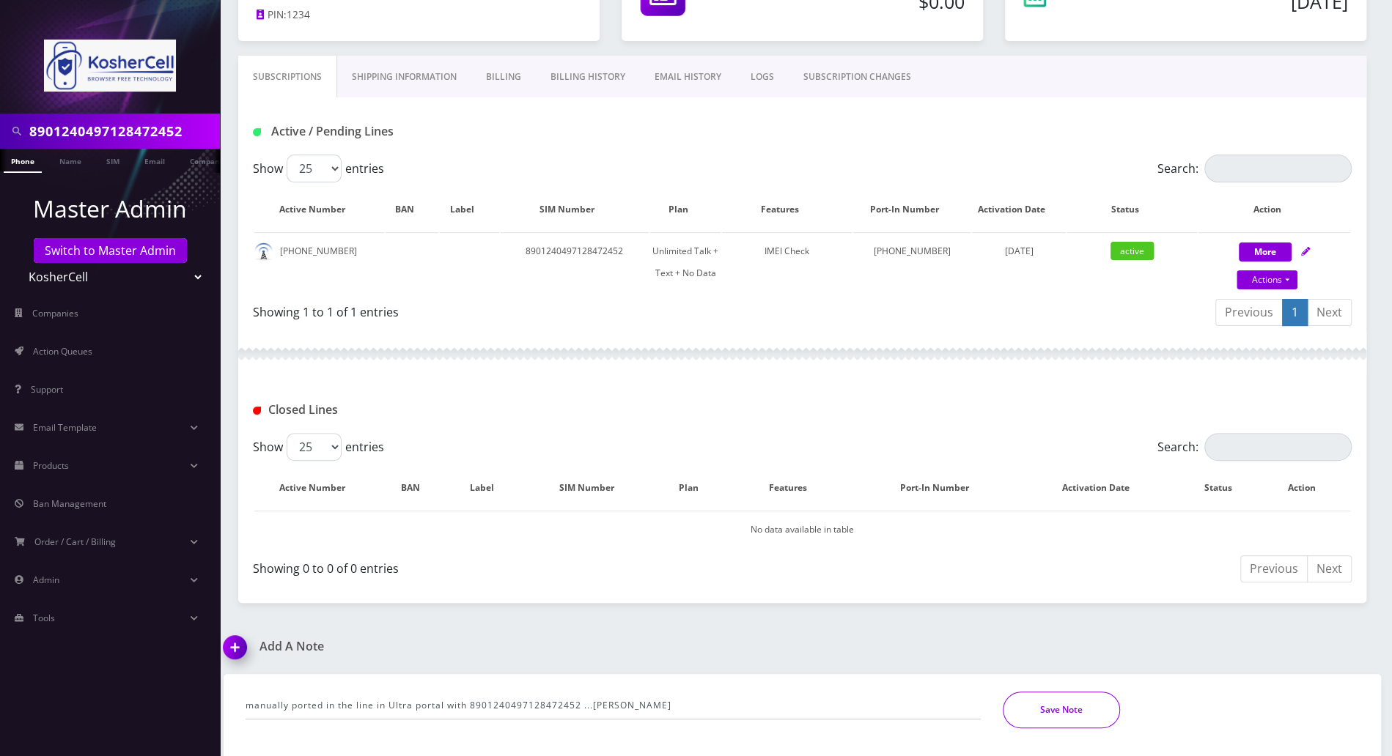
click at [1031, 701] on button "Save Note" at bounding box center [1061, 710] width 117 height 37
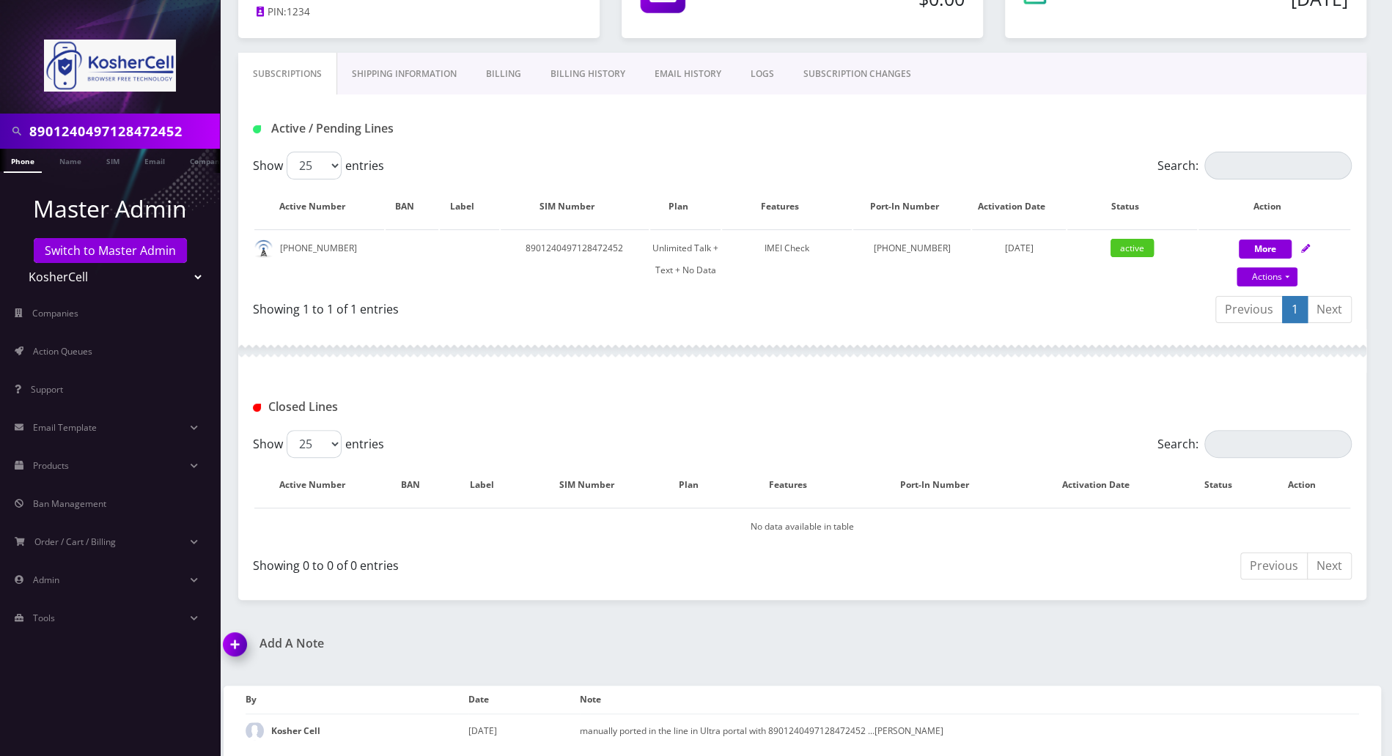
scroll to position [179, 0]
click at [918, 146] on div "Active / Pending Lines" at bounding box center [802, 122] width 1128 height 57
click at [75, 355] on span "Action Queues" at bounding box center [62, 351] width 59 height 12
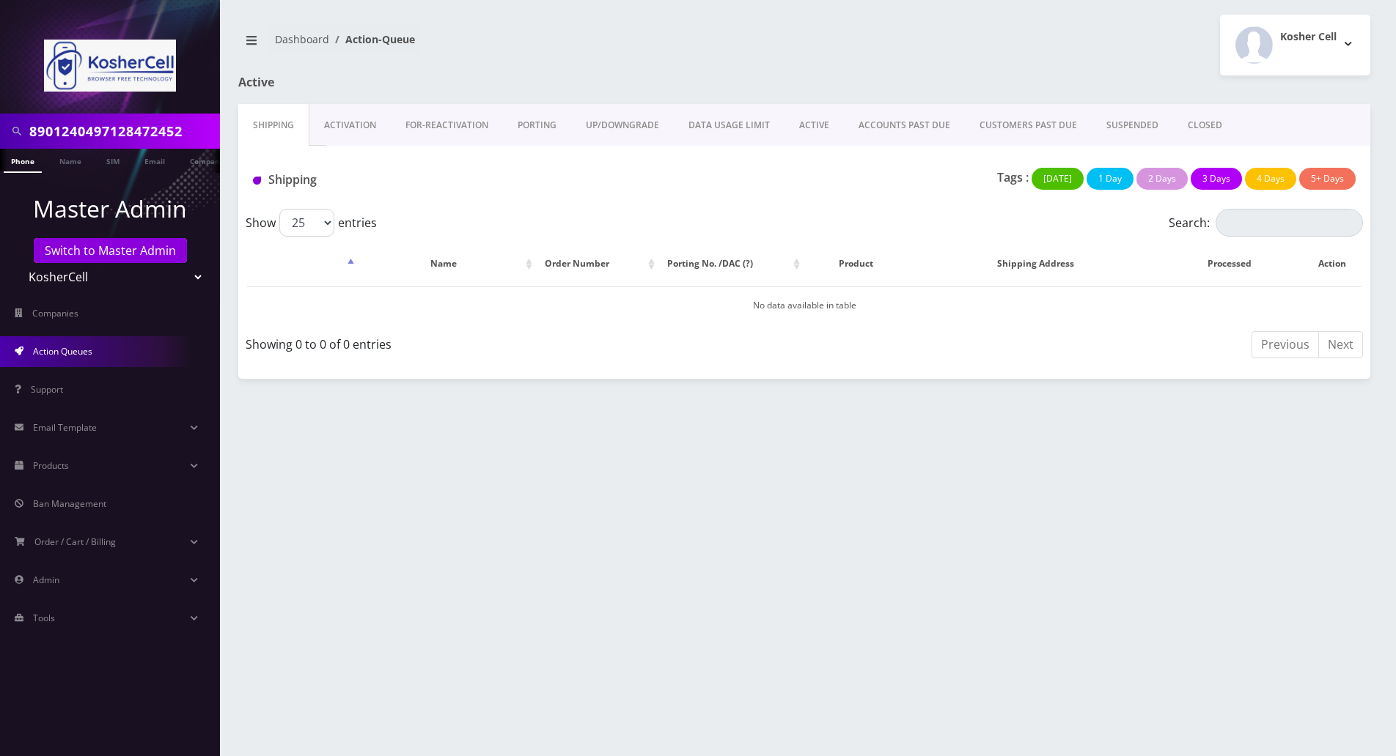
click at [542, 126] on link "PORTING" at bounding box center [537, 125] width 68 height 43
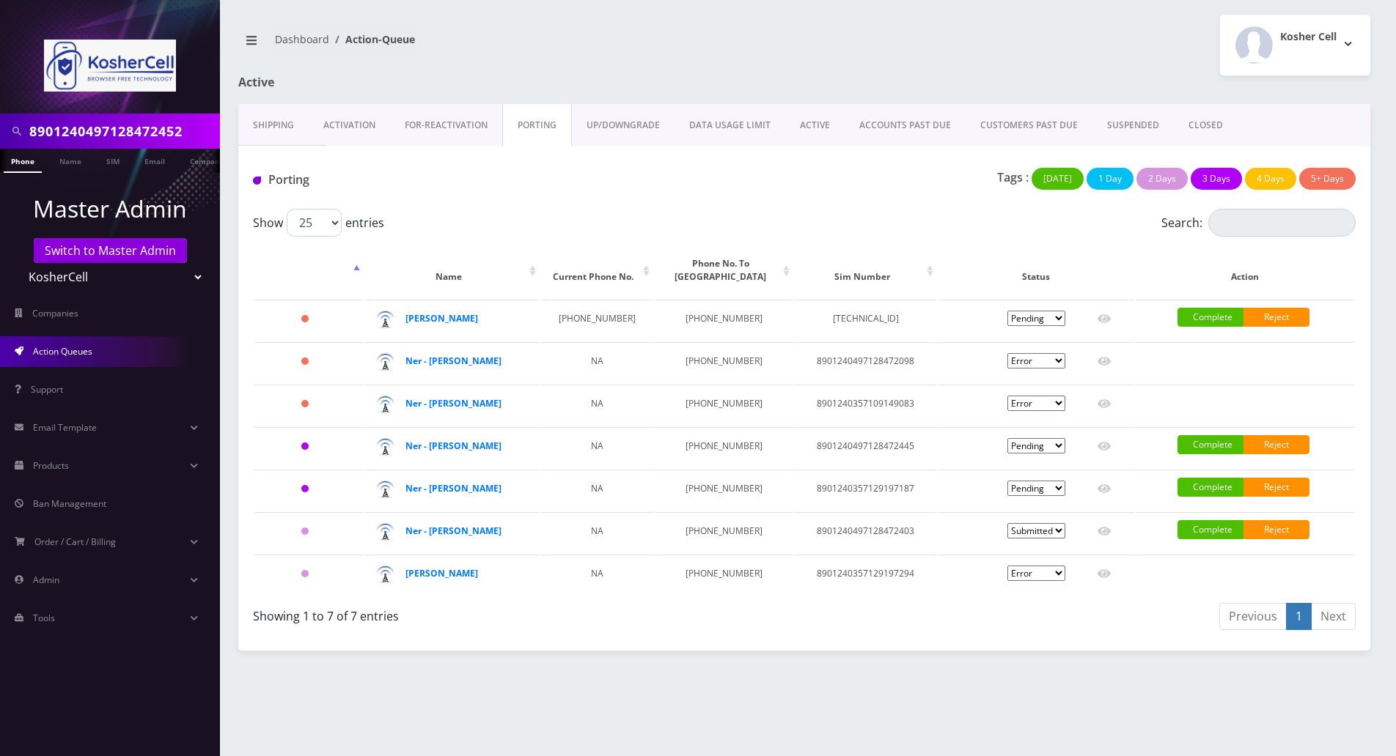
click at [1105, 669] on div "8901240497128472452 Phone Name SIM Email Company Customer Dashboard Action-Queu…" at bounding box center [804, 378] width 1183 height 756
click at [1201, 539] on link "Complete" at bounding box center [1210, 529] width 66 height 19
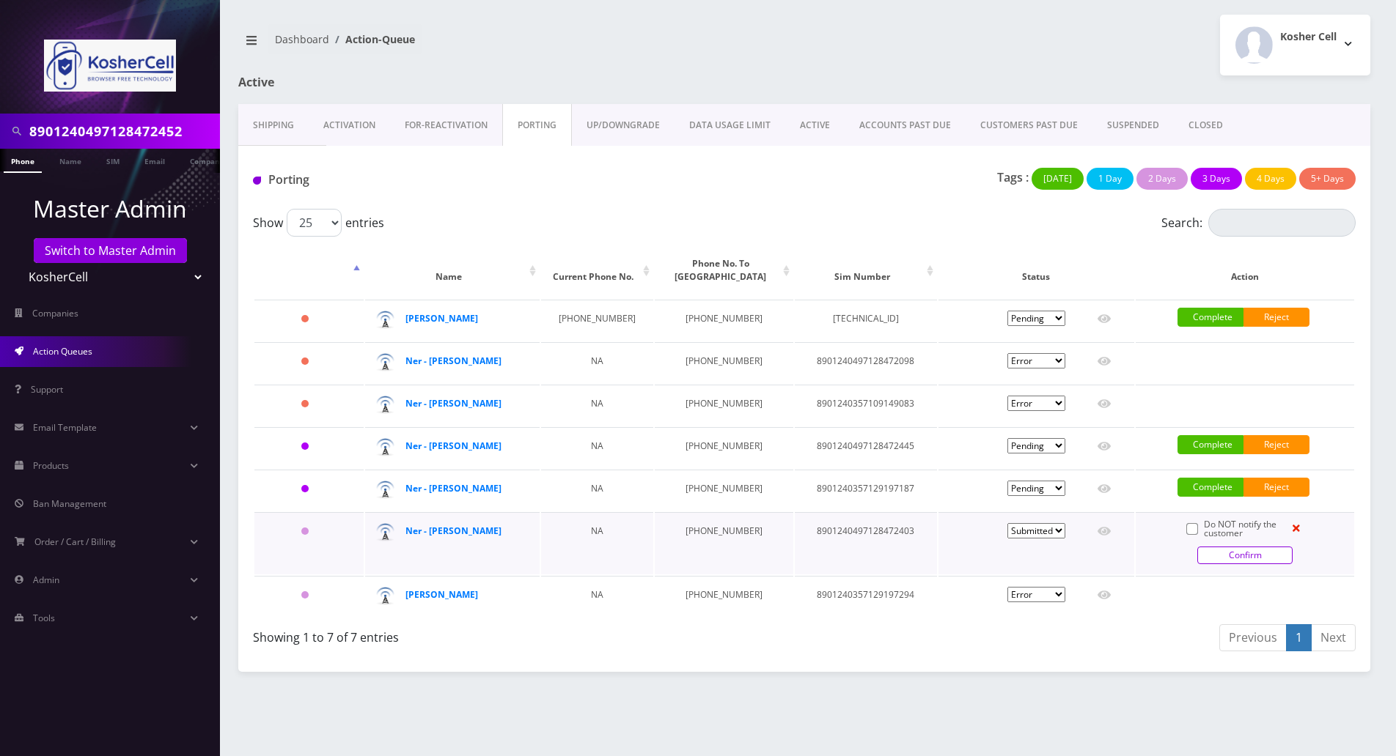
click at [1233, 564] on link "Confirm" at bounding box center [1244, 556] width 95 height 18
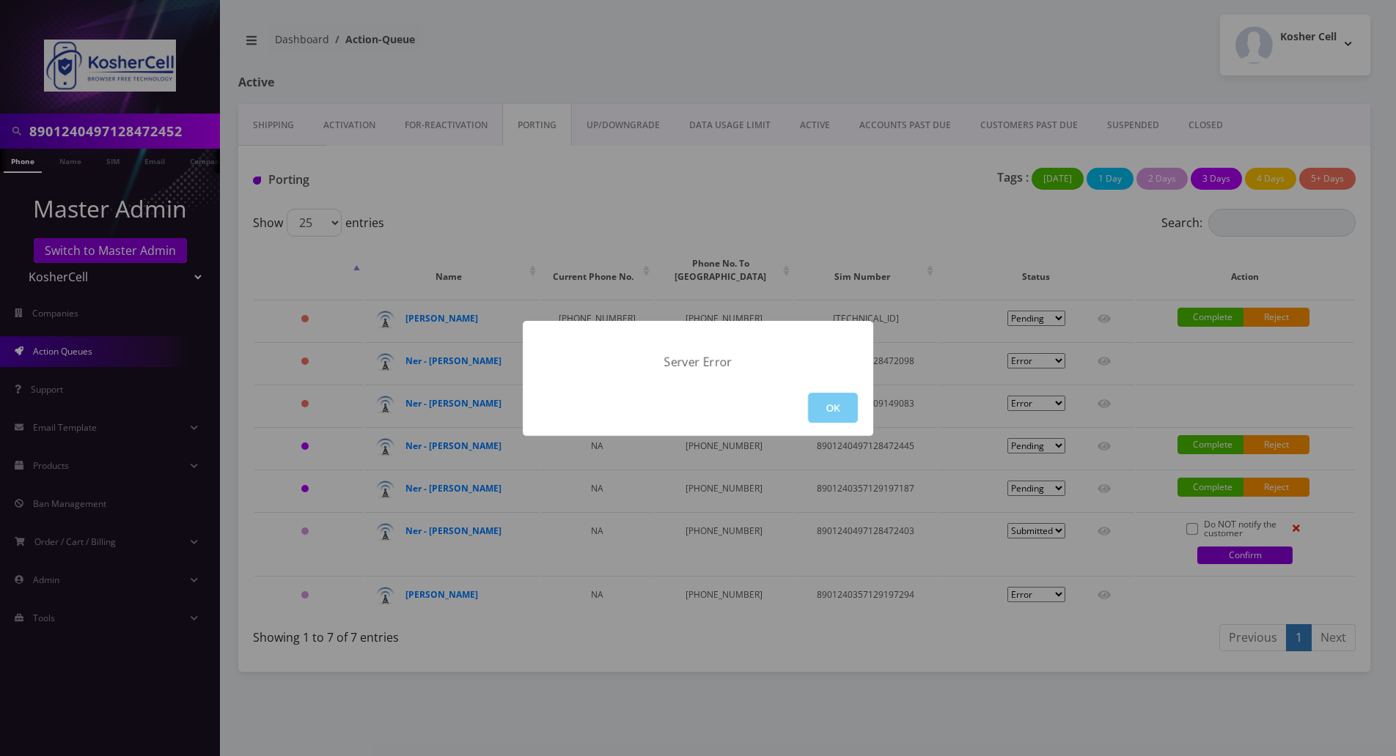
click at [843, 407] on button "OK" at bounding box center [833, 408] width 50 height 30
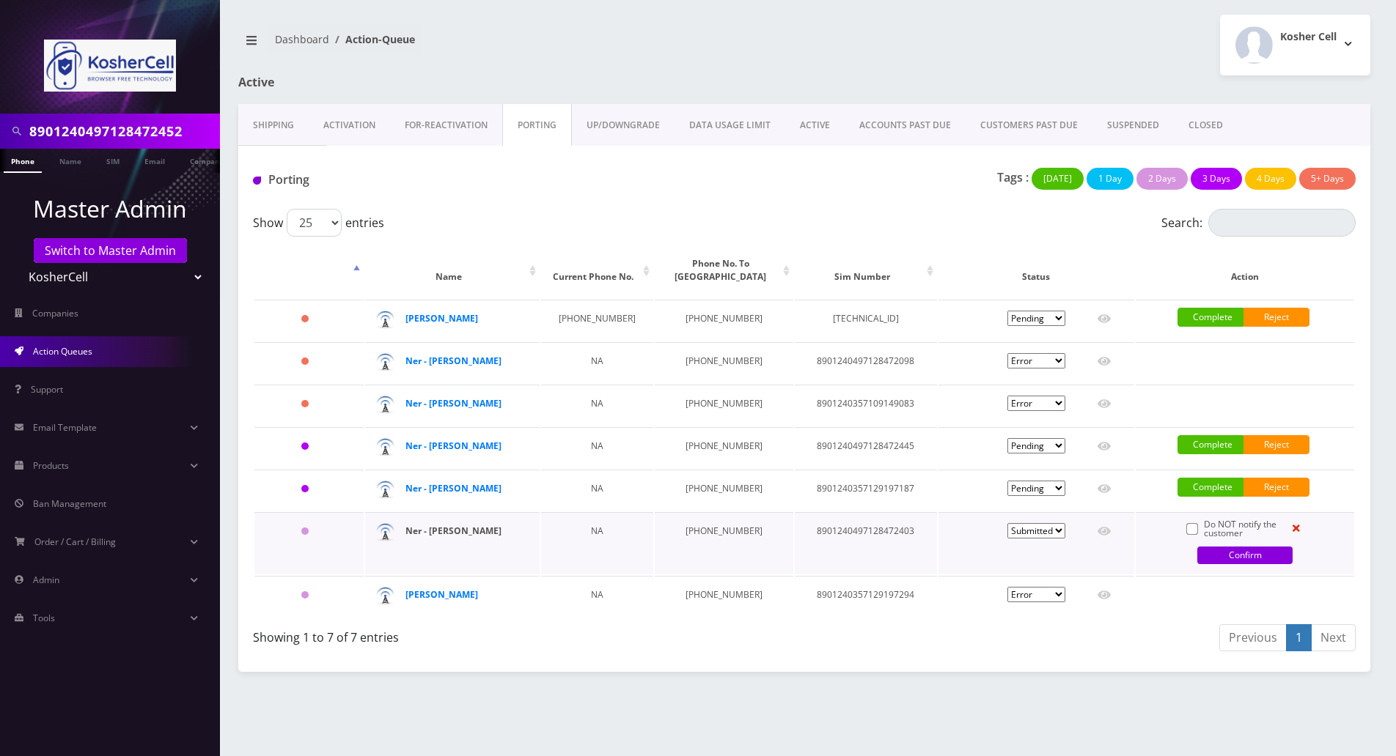
click at [451, 537] on strong "Ner - [PERSON_NAME]" at bounding box center [453, 531] width 96 height 12
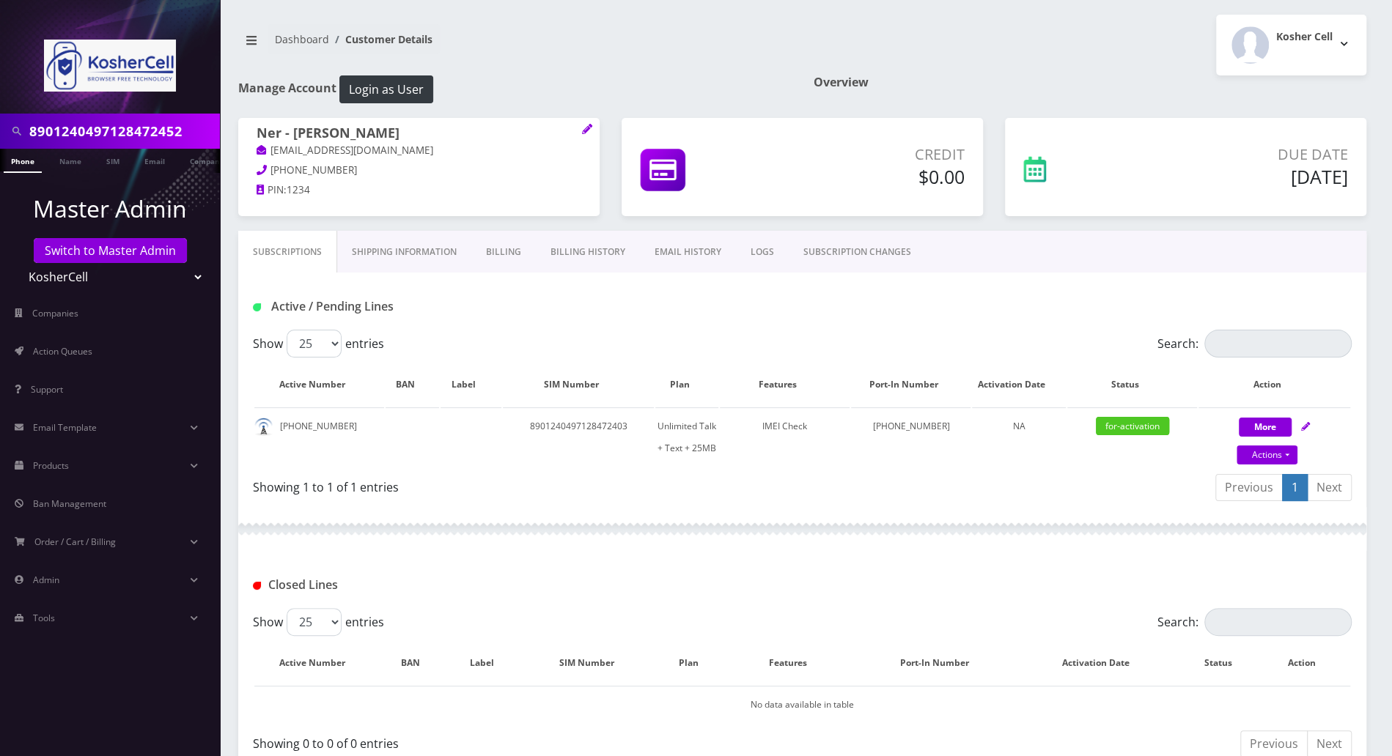
click at [576, 44] on nav "Dashboard Customer Details" at bounding box center [514, 45] width 553 height 42
drag, startPoint x: 420, startPoint y: 288, endPoint x: 445, endPoint y: 296, distance: 26.2
click at [420, 288] on div "Active / Pending Lines" at bounding box center [802, 301] width 1128 height 57
click at [525, 50] on nav "Dashboard Customer Details" at bounding box center [514, 45] width 553 height 42
click at [99, 244] on link "Switch to Master Admin" at bounding box center [110, 250] width 153 height 25
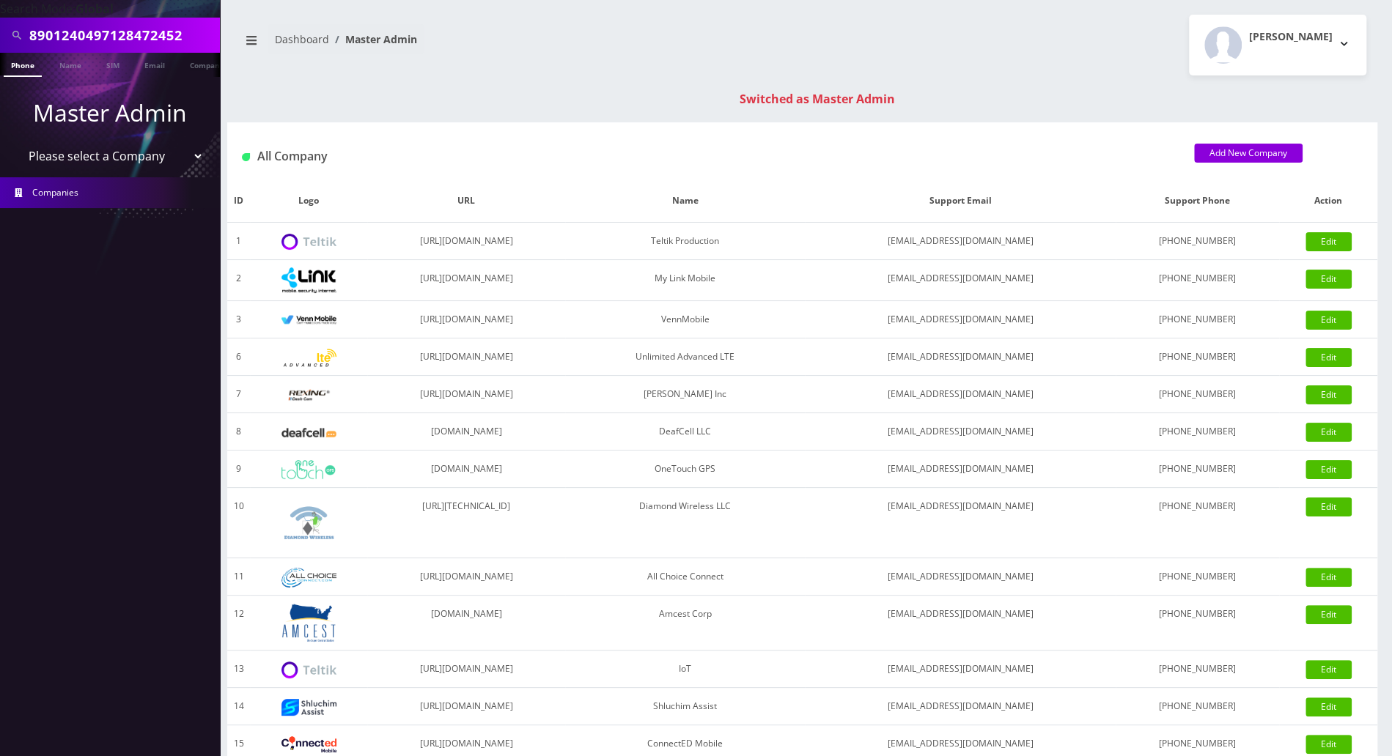
drag, startPoint x: 96, startPoint y: 152, endPoint x: 121, endPoint y: 158, distance: 25.6
click at [96, 152] on select "Please select a Company Teltik Production My Link Mobile VennMobile Unlimited A…" at bounding box center [110, 156] width 187 height 28
click at [388, 73] on div "Dashboard Master Admin [PERSON_NAME] Logout" at bounding box center [802, 45] width 1150 height 61
click at [136, 155] on select "Please select a Company Teltik Production My Link Mobile VennMobile Unlimited A…" at bounding box center [110, 156] width 187 height 28
click at [261, 87] on div "8901240497128472452 Phone Name SIM Email Company Customer Dashboard Master Admi…" at bounding box center [802, 521] width 1179 height 1042
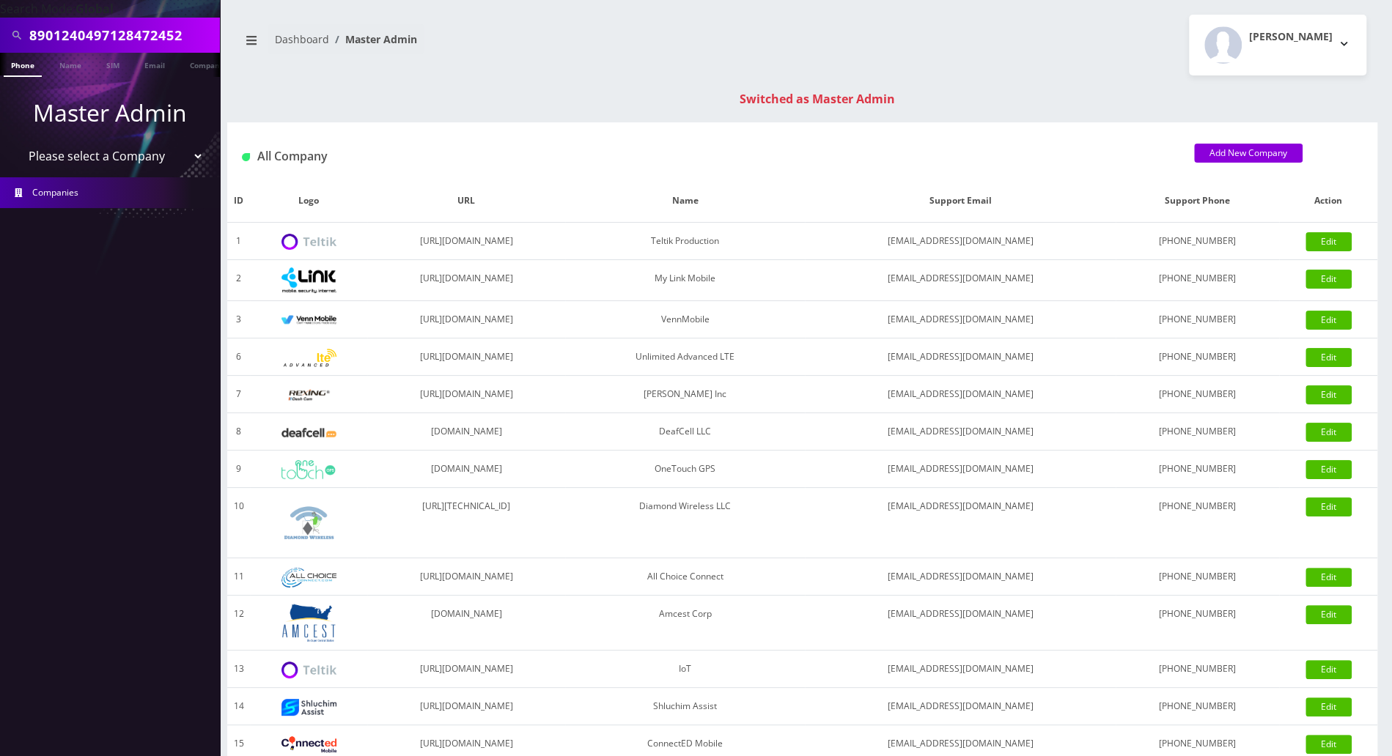
click at [100, 150] on select "Please select a Company Teltik Production My Link Mobile VennMobile Unlimited A…" at bounding box center [110, 156] width 187 height 28
click at [293, 86] on div "8901240497128472452 Phone Name SIM Email Company Customer Dashboard Master Admi…" at bounding box center [802, 521] width 1179 height 1042
click at [119, 158] on select "Please select a Company Teltik Production My Link Mobile VennMobile Unlimited A…" at bounding box center [110, 156] width 187 height 28
click at [485, 67] on div "Dashboard Master Admin [PERSON_NAME] Logout" at bounding box center [802, 45] width 1150 height 61
drag, startPoint x: 202, startPoint y: 27, endPoint x: 6, endPoint y: 43, distance: 196.4
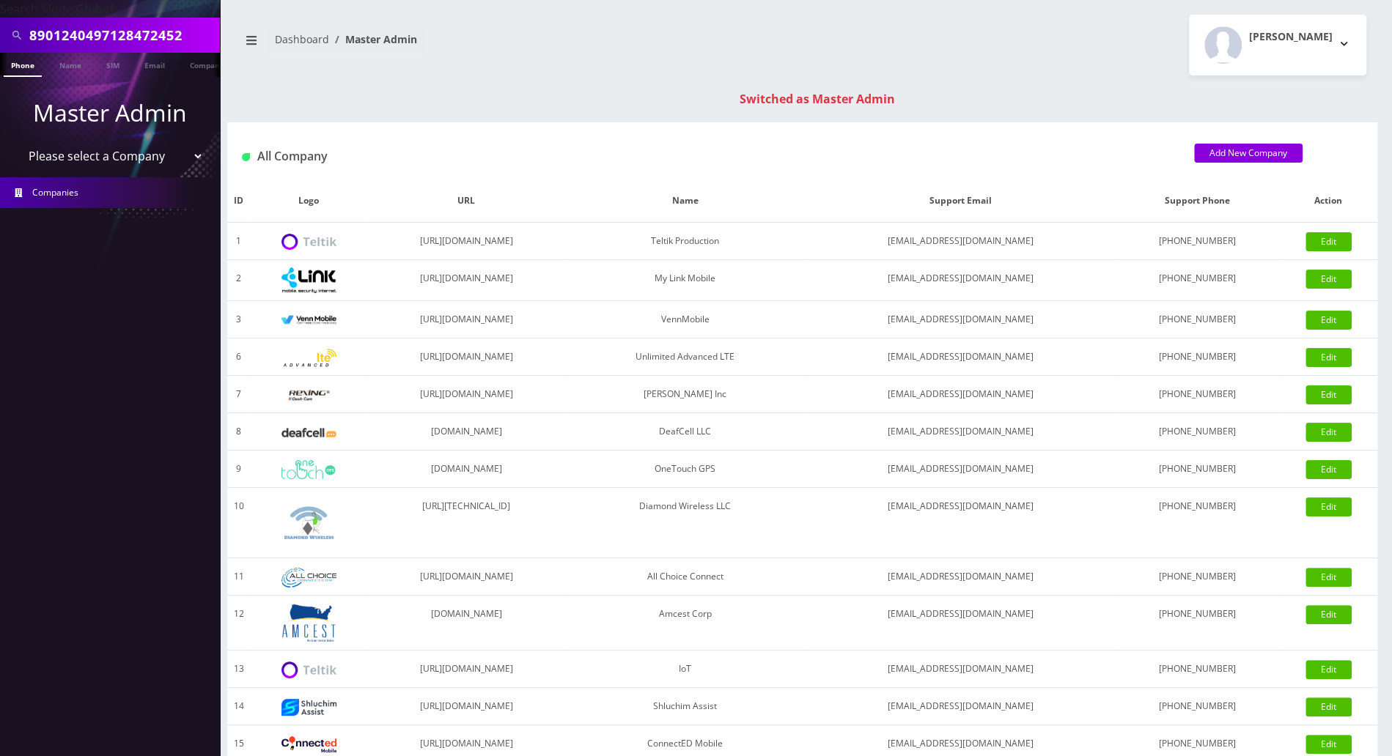
click at [7, 43] on div "8901240497128472452" at bounding box center [110, 35] width 213 height 28
click at [352, 62] on nav "Dashboard Master Admin" at bounding box center [514, 45] width 553 height 42
click at [125, 152] on select "Please select a Company Teltik Production My Link Mobile VennMobile Unlimited A…" at bounding box center [110, 156] width 187 height 28
select select "23"
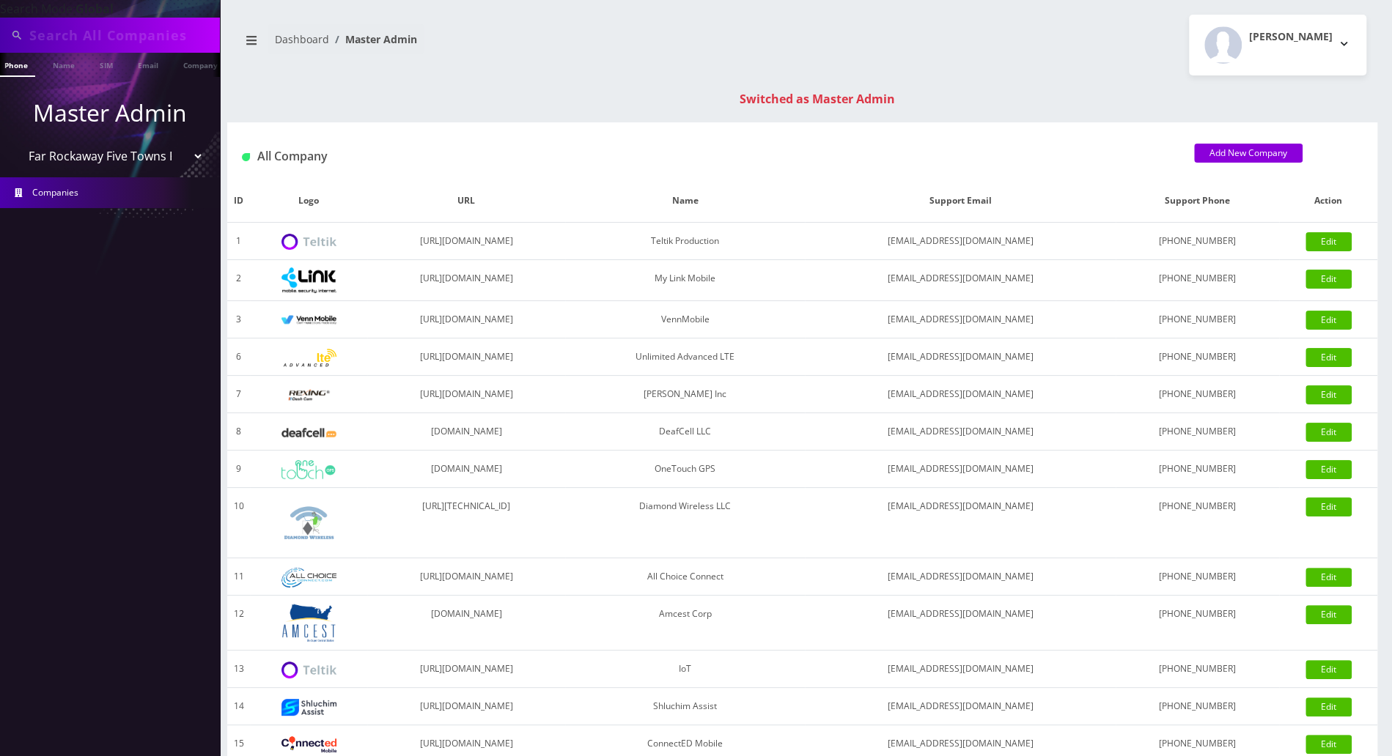
click at [17, 142] on select "Please select a Company Teltik Production My Link Mobile VennMobile Unlimited A…" at bounding box center [110, 156] width 187 height 28
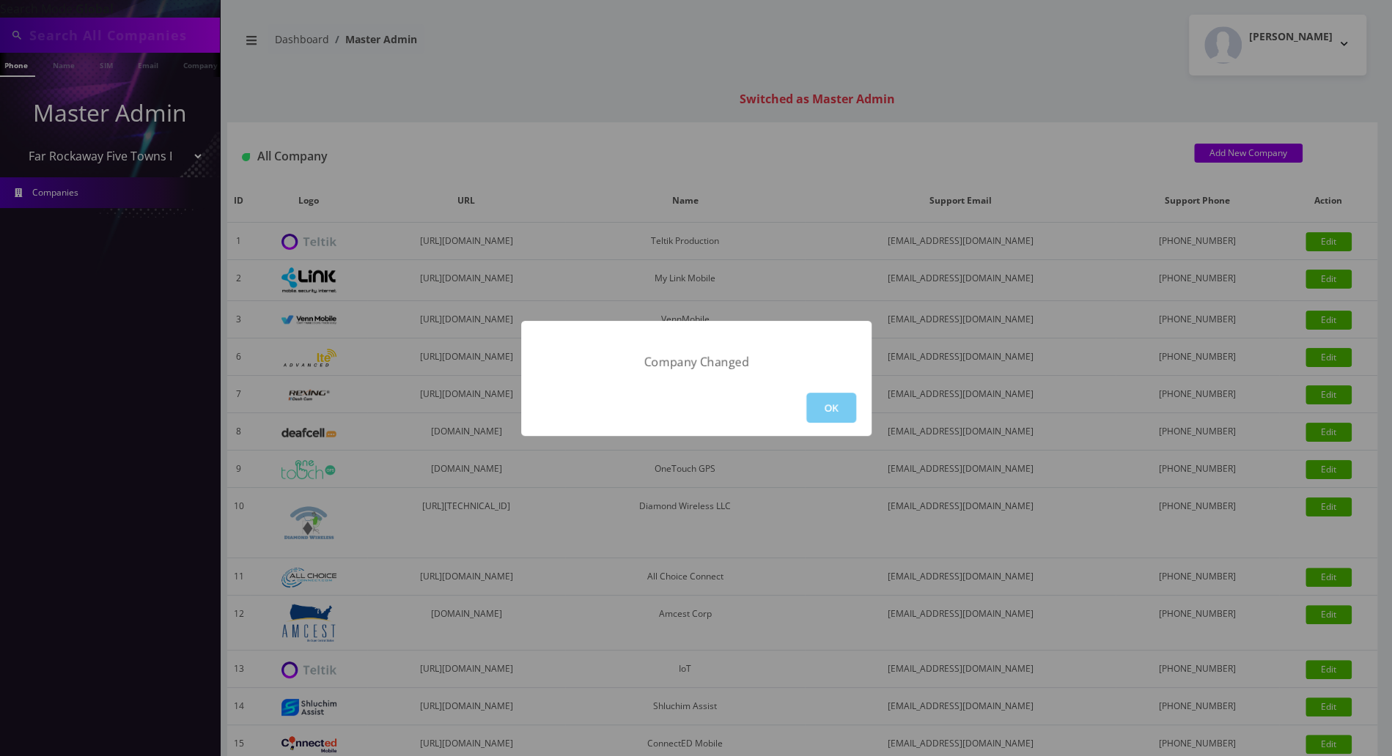
click at [840, 398] on button "OK" at bounding box center [831, 408] width 50 height 30
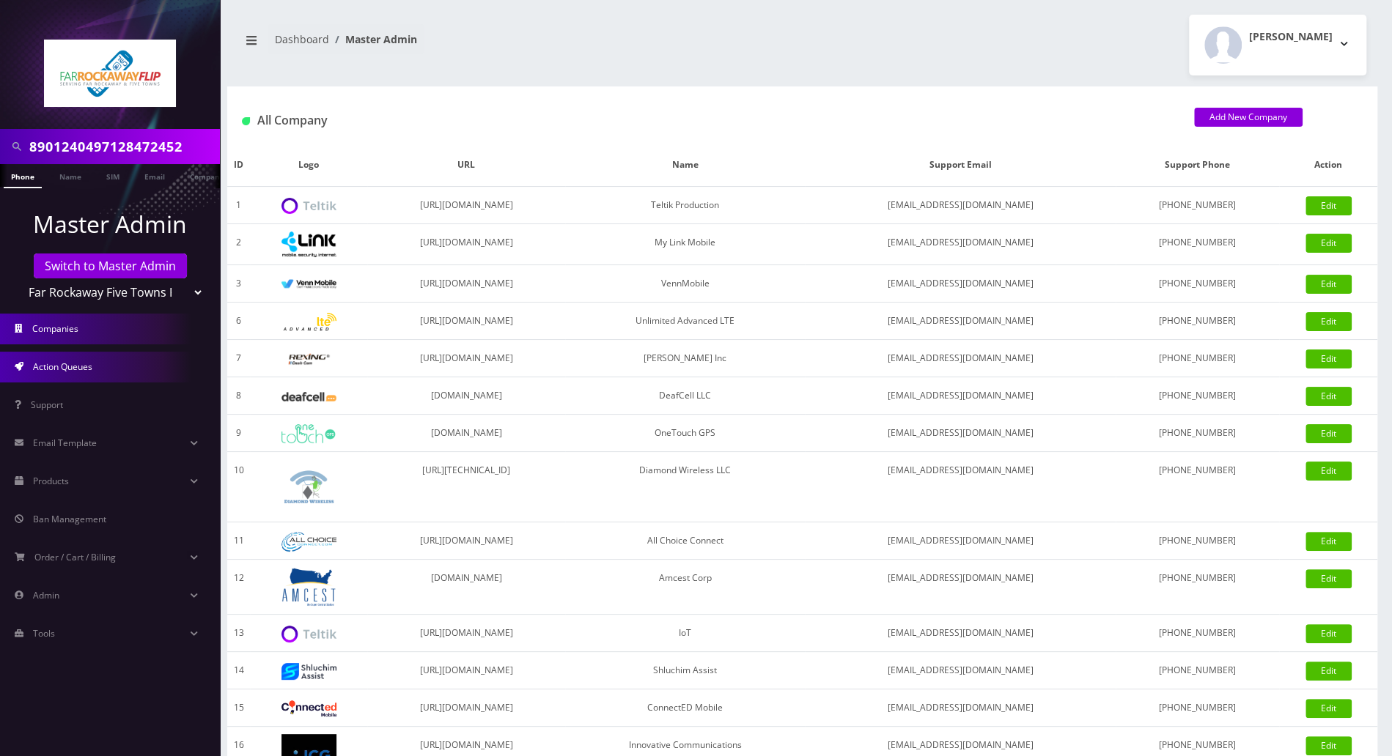
click at [59, 365] on span "Action Queues" at bounding box center [62, 367] width 59 height 12
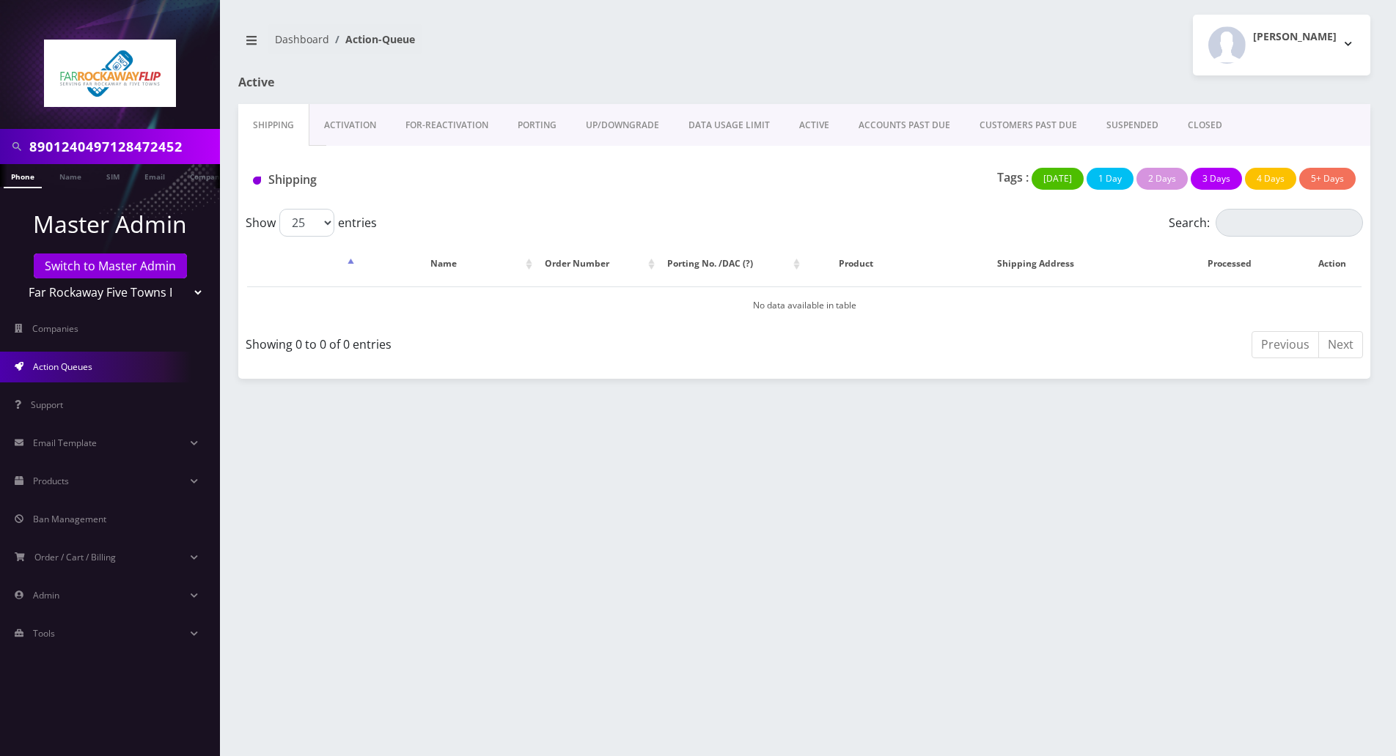
click at [814, 124] on link "ACTIVE" at bounding box center [813, 125] width 59 height 43
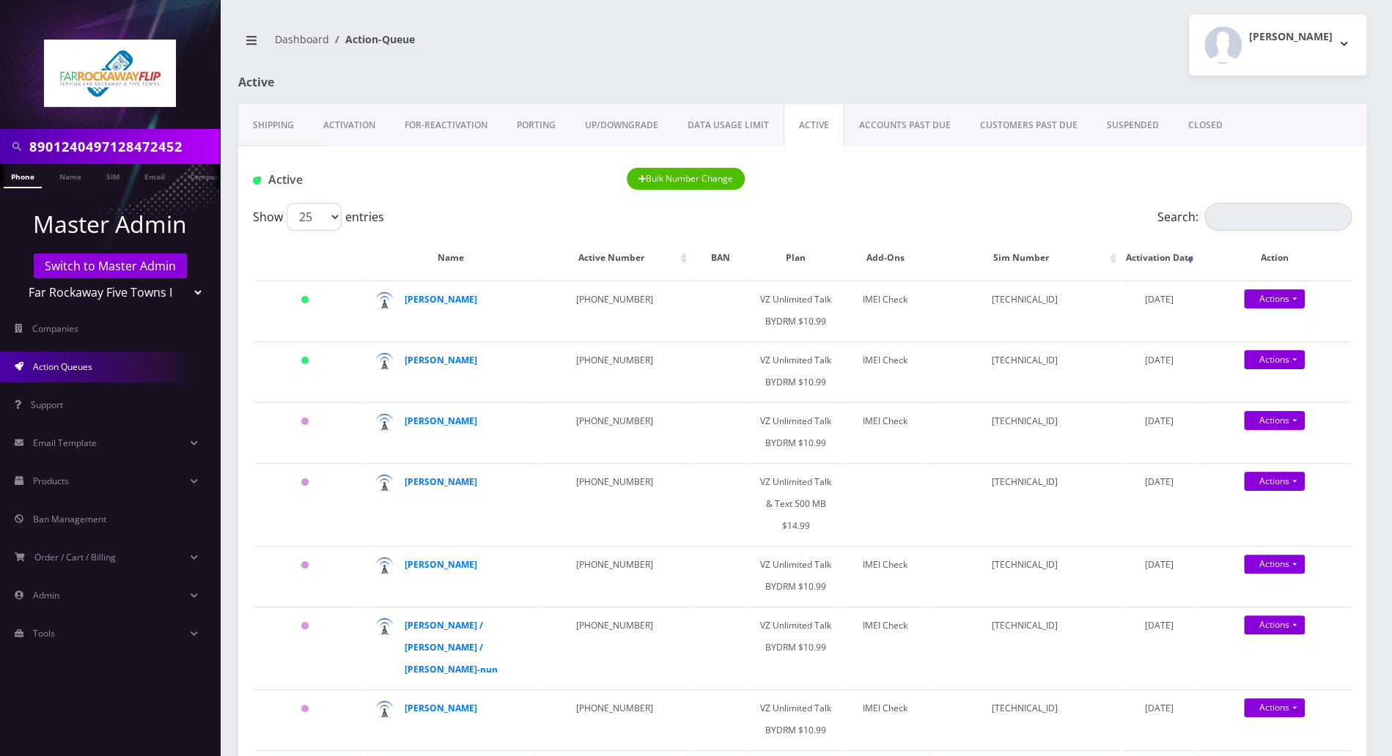
click at [347, 113] on link "Activation" at bounding box center [349, 125] width 81 height 43
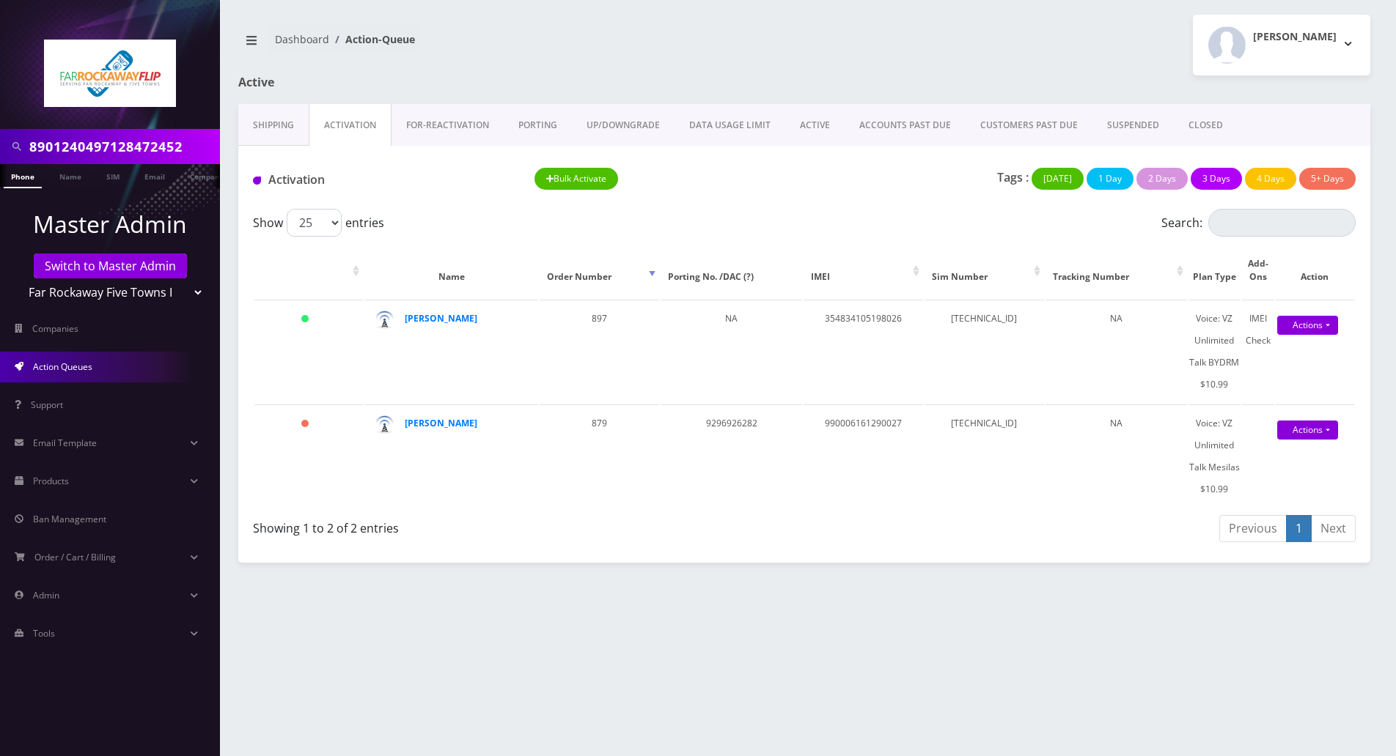
click at [1304, 588] on div "8901240497128472452 Phone Name SIM Email Company Customer Dashboard Action-Queu…" at bounding box center [804, 378] width 1183 height 756
click at [126, 261] on link "Switch to Master Admin" at bounding box center [110, 266] width 153 height 25
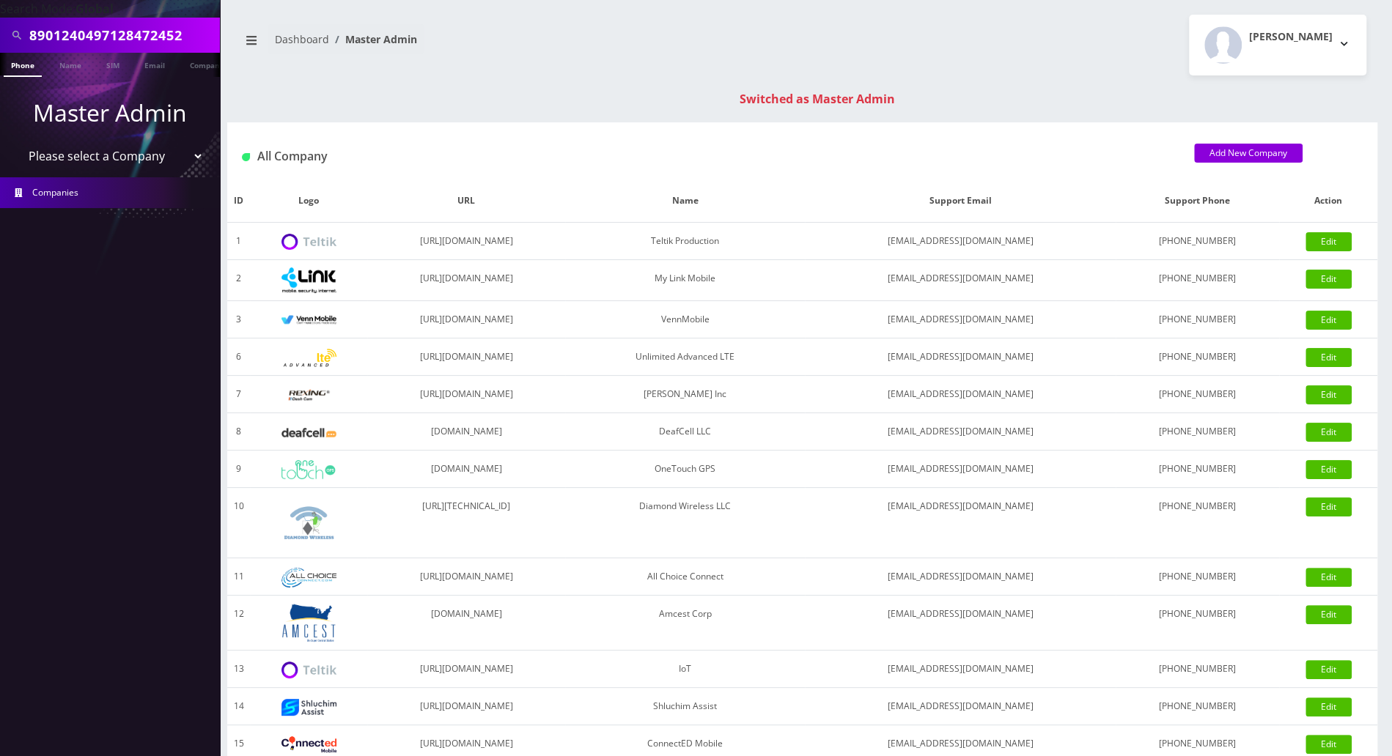
click at [1344, 108] on div "8901240497128472452 Phone Name SIM Email Company Customer Dashboard Master Admi…" at bounding box center [802, 521] width 1179 height 1042
